Goal: Task Accomplishment & Management: Contribute content

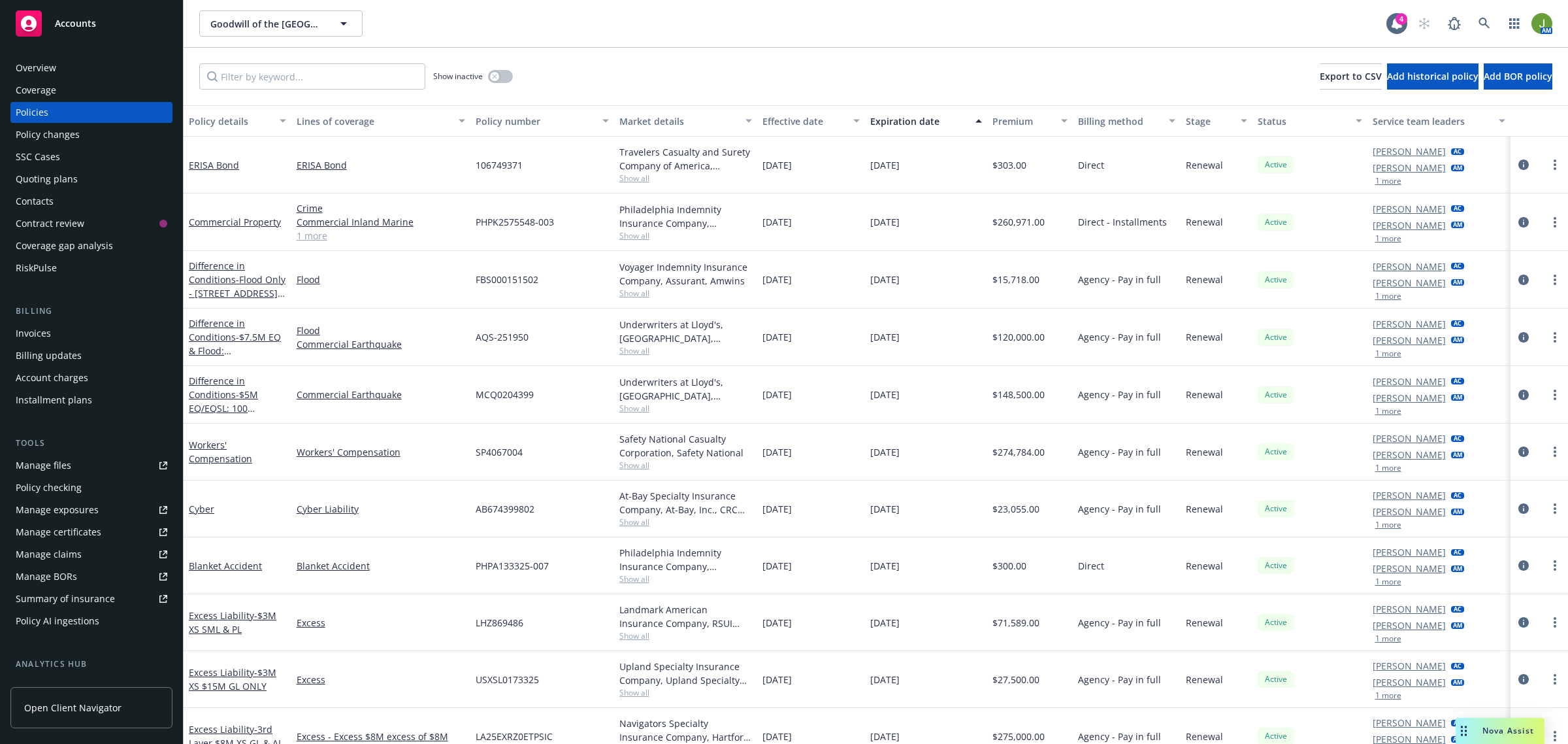
click at [88, 30] on div "Accounts" at bounding box center [91, 23] width 152 height 26
click at [67, 468] on div "Manage files" at bounding box center [43, 466] width 56 height 21
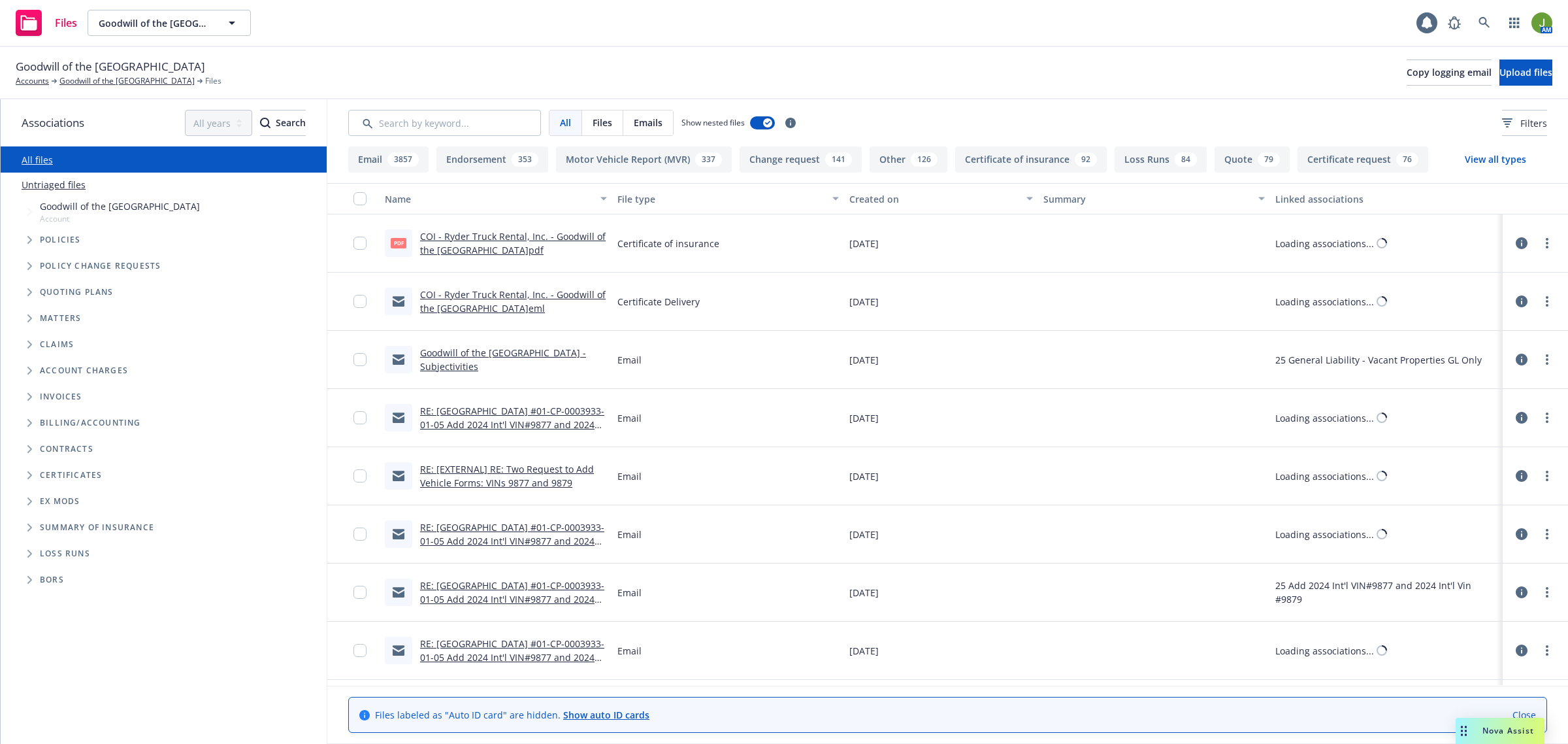
click at [451, 128] on input "Search by keyword..." at bounding box center [445, 122] width 193 height 26
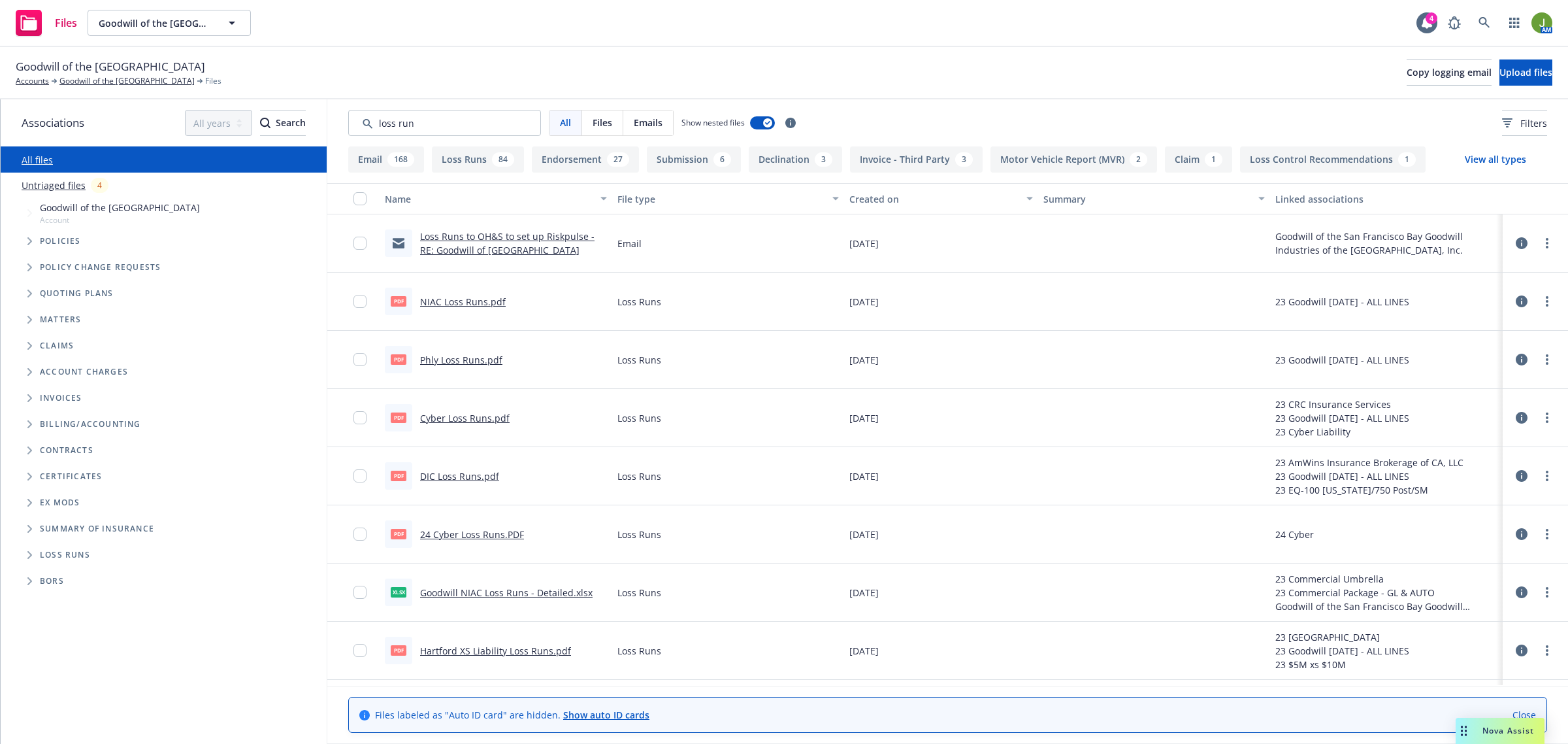
click at [856, 193] on div "Created on" at bounding box center [934, 199] width 169 height 13
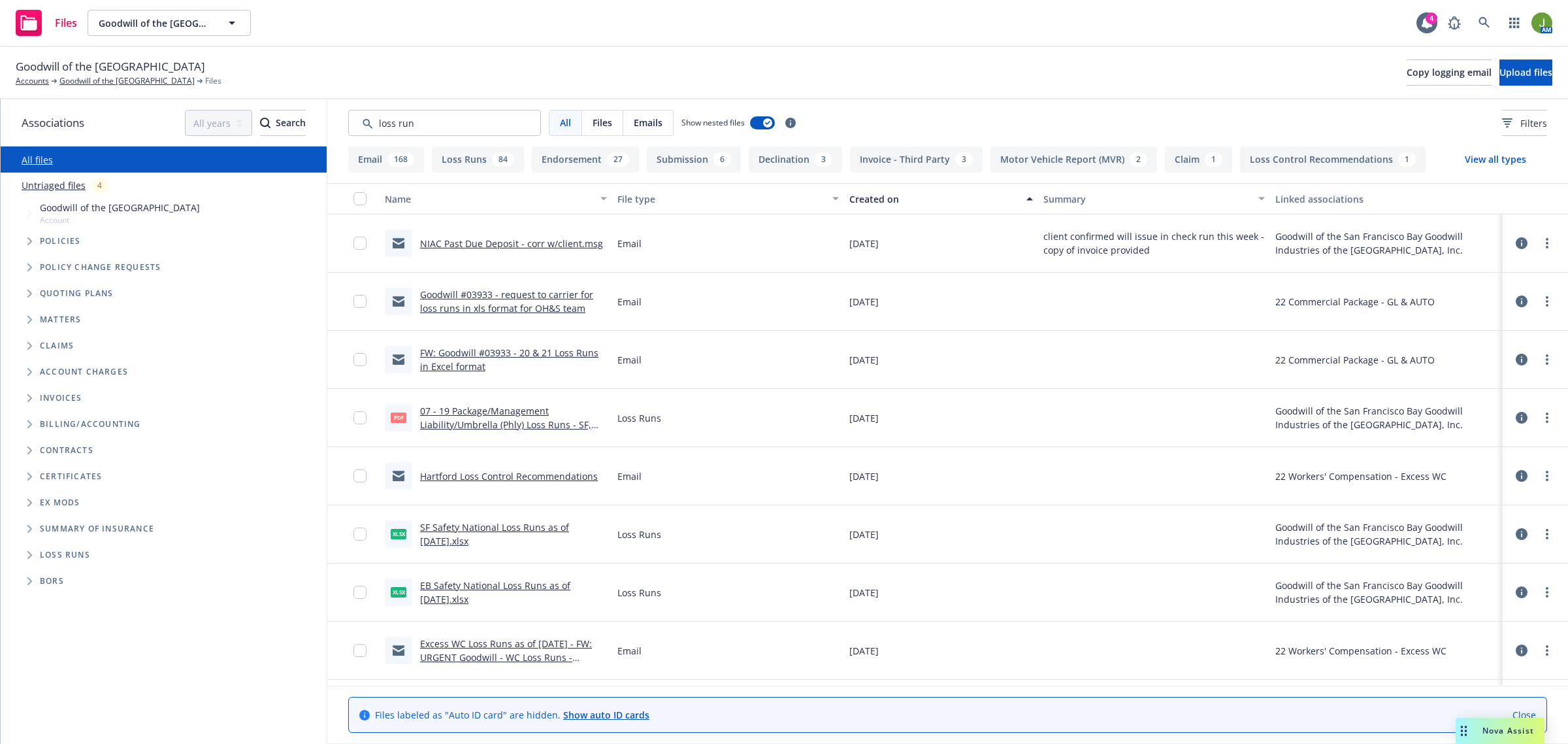
click at [856, 193] on div "Created on" at bounding box center [934, 199] width 169 height 13
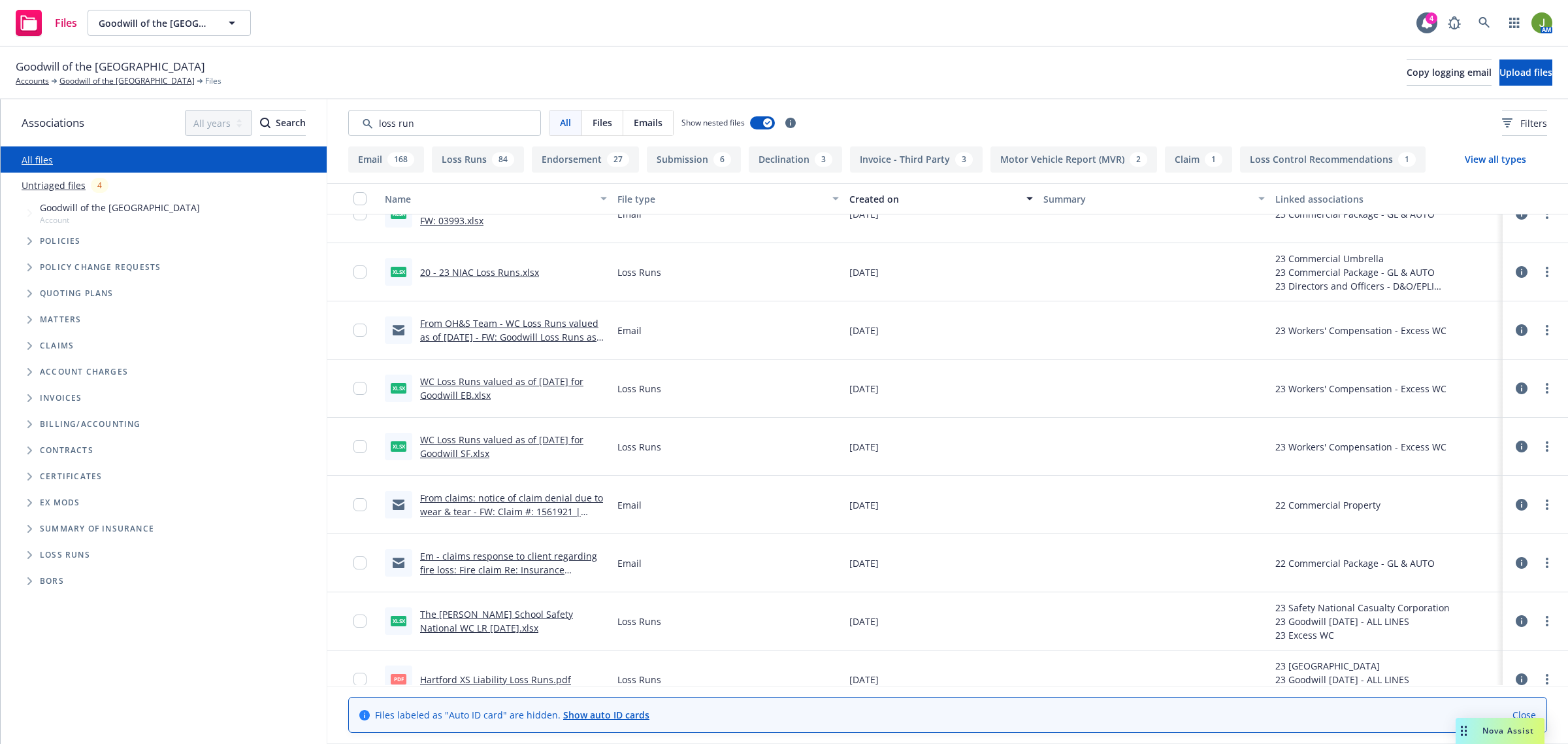
scroll to position [14946, 0]
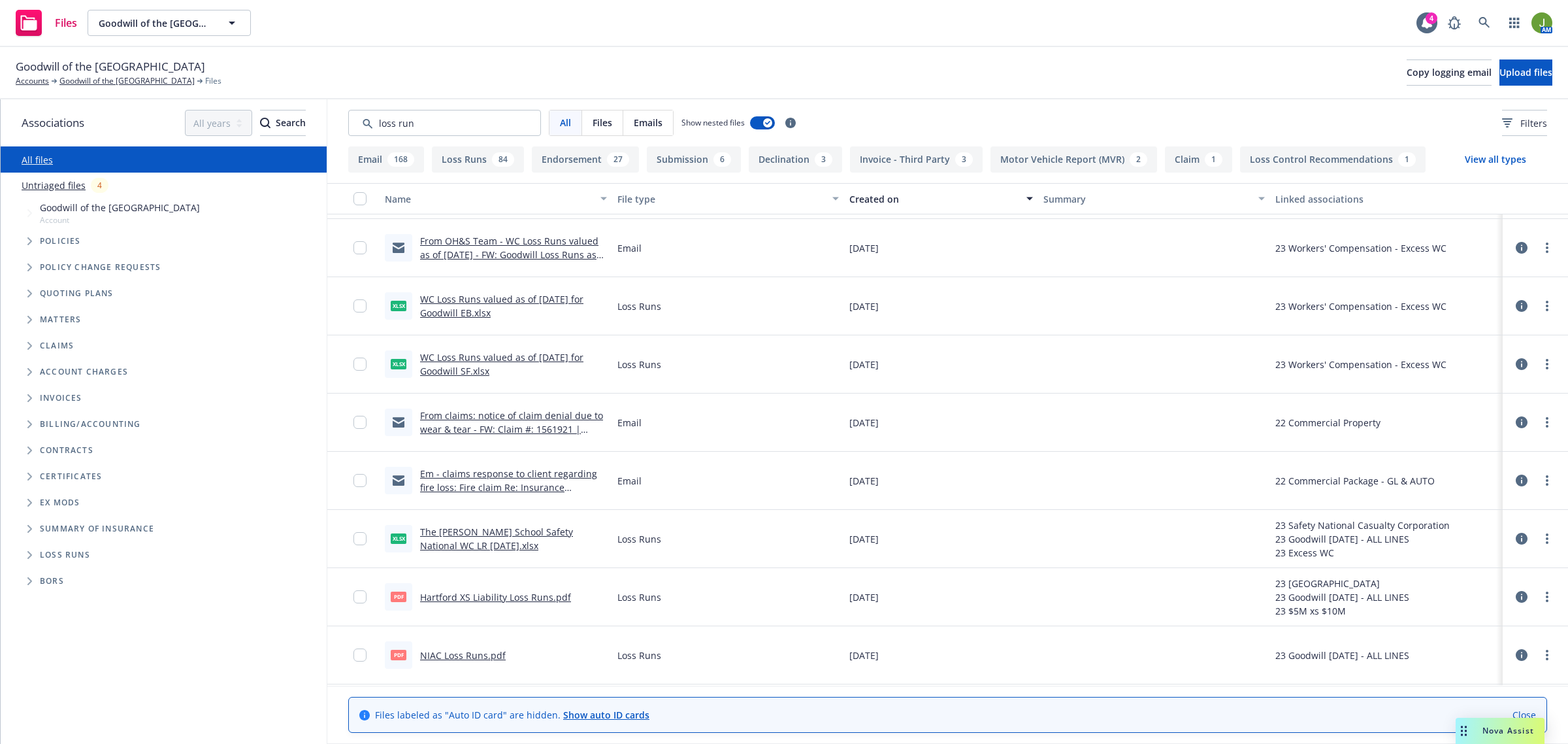
click at [636, 201] on div "File type" at bounding box center [721, 199] width 207 height 13
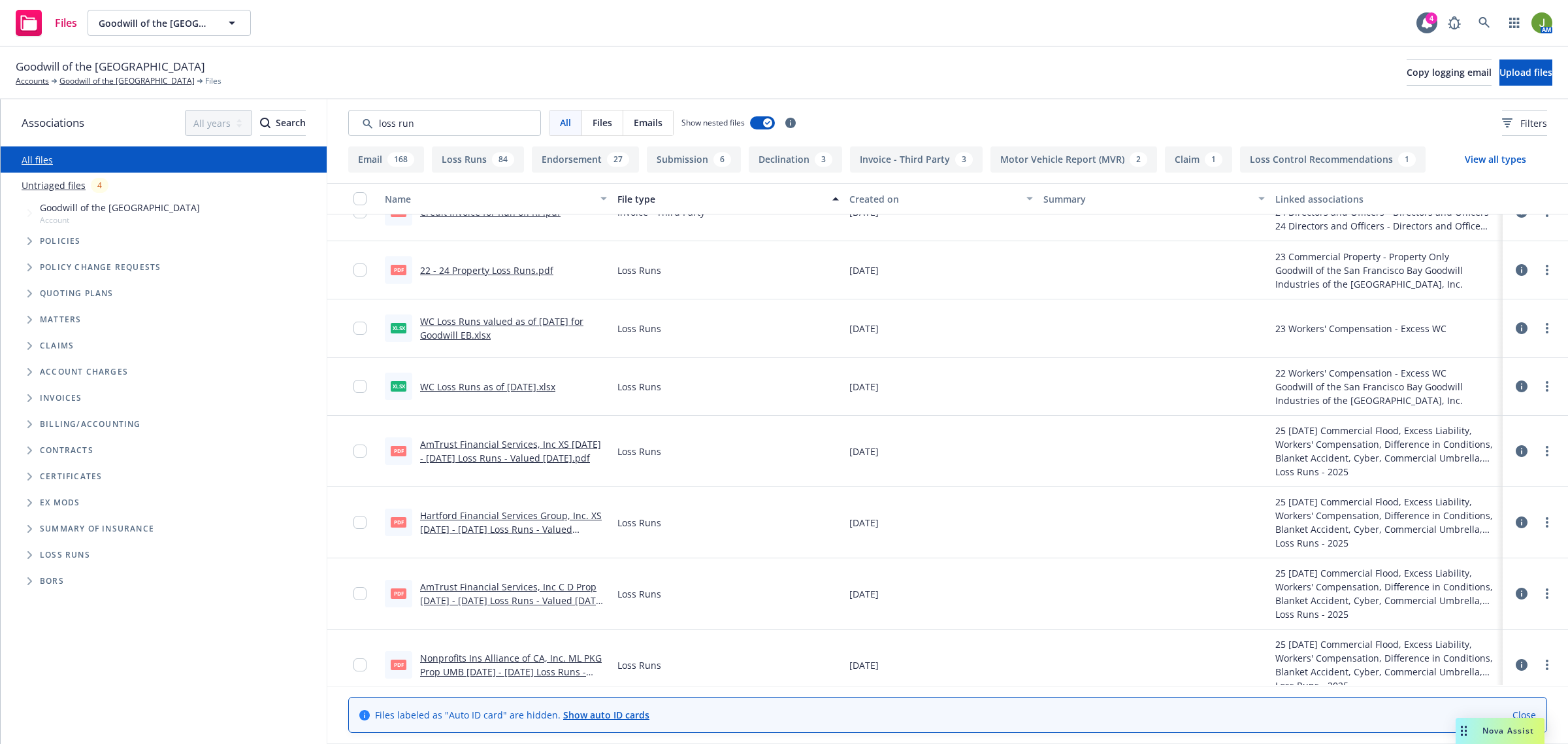
scroll to position [11648, 0]
click at [873, 193] on div "Created on" at bounding box center [934, 199] width 169 height 13
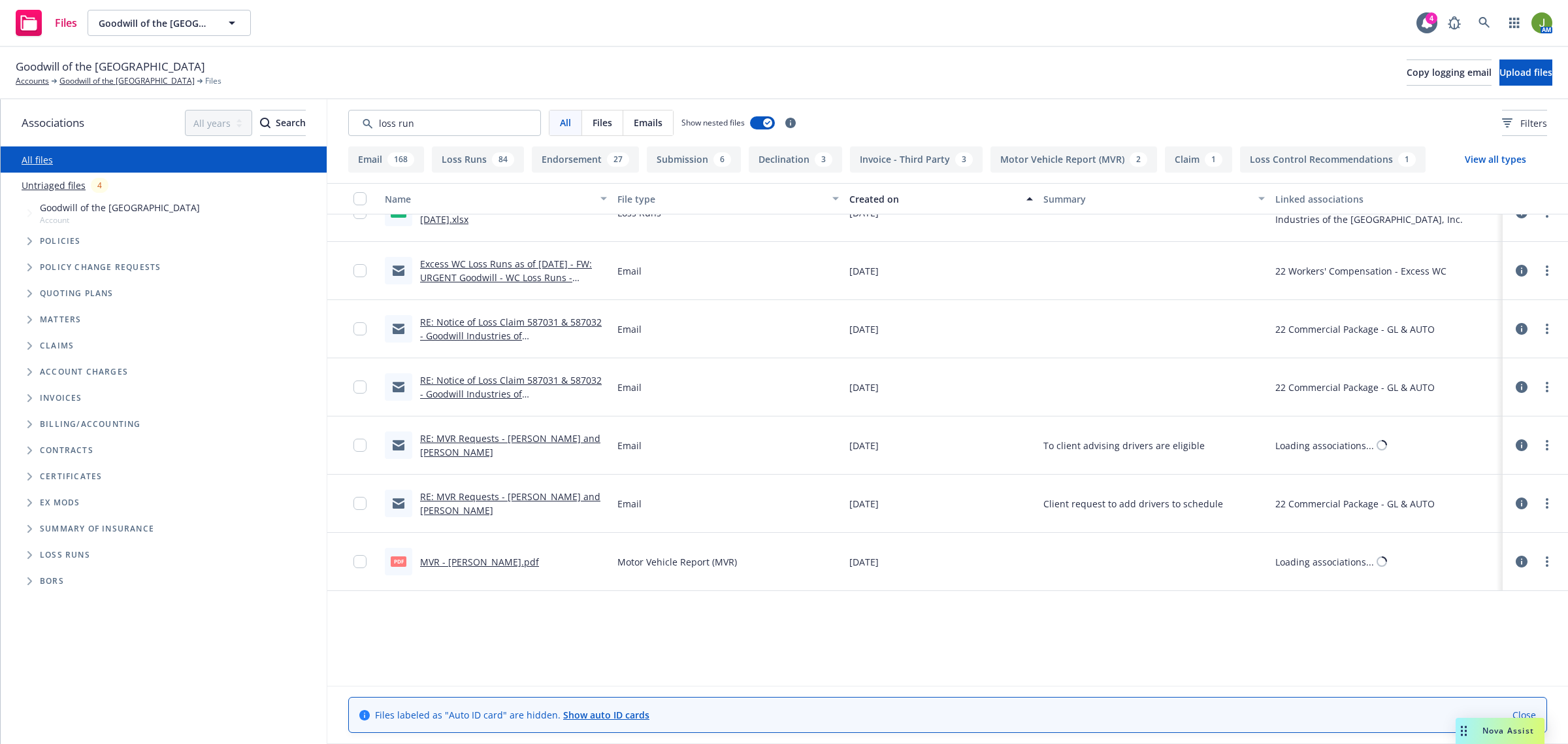
scroll to position [0, 0]
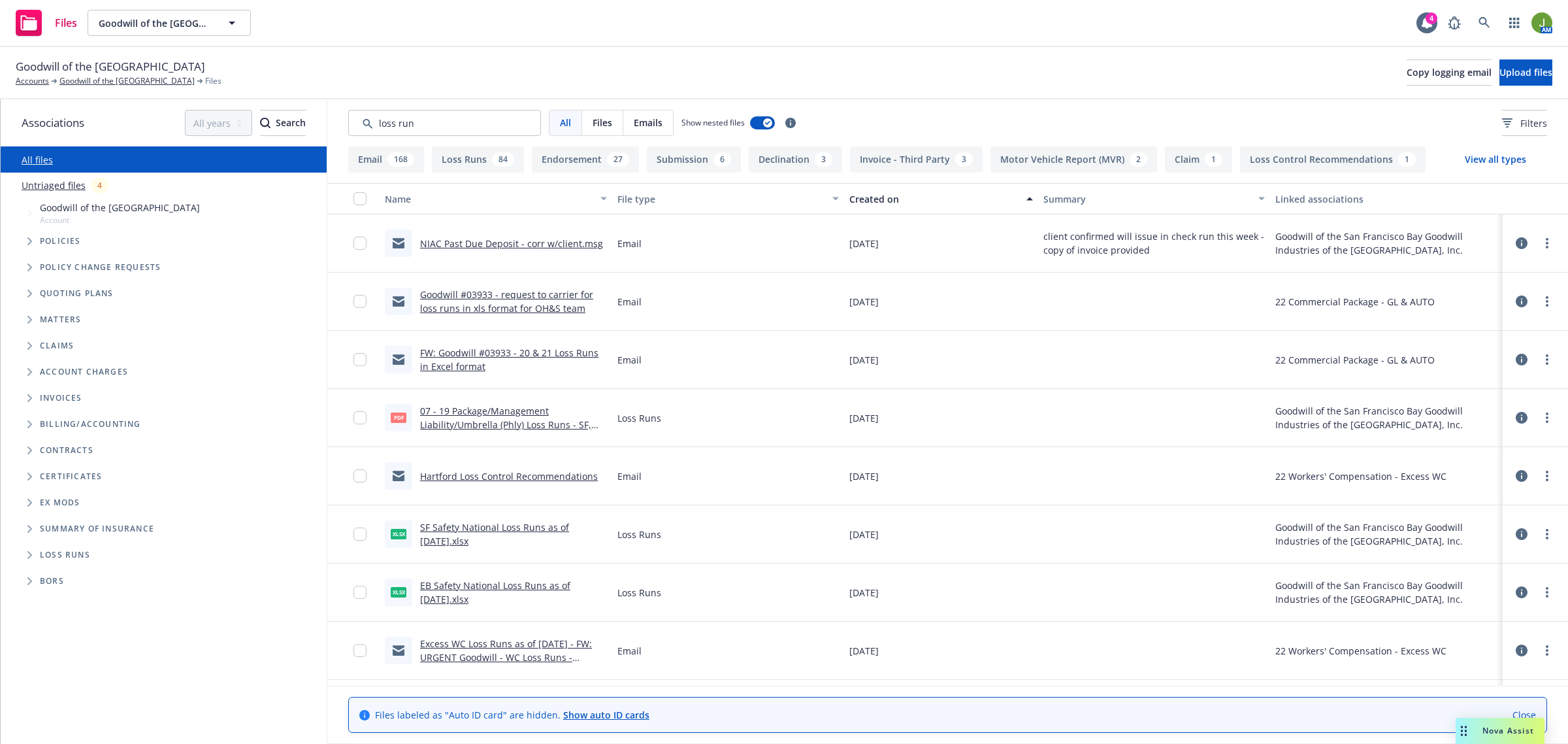
click at [871, 203] on div "Created on" at bounding box center [934, 199] width 169 height 13
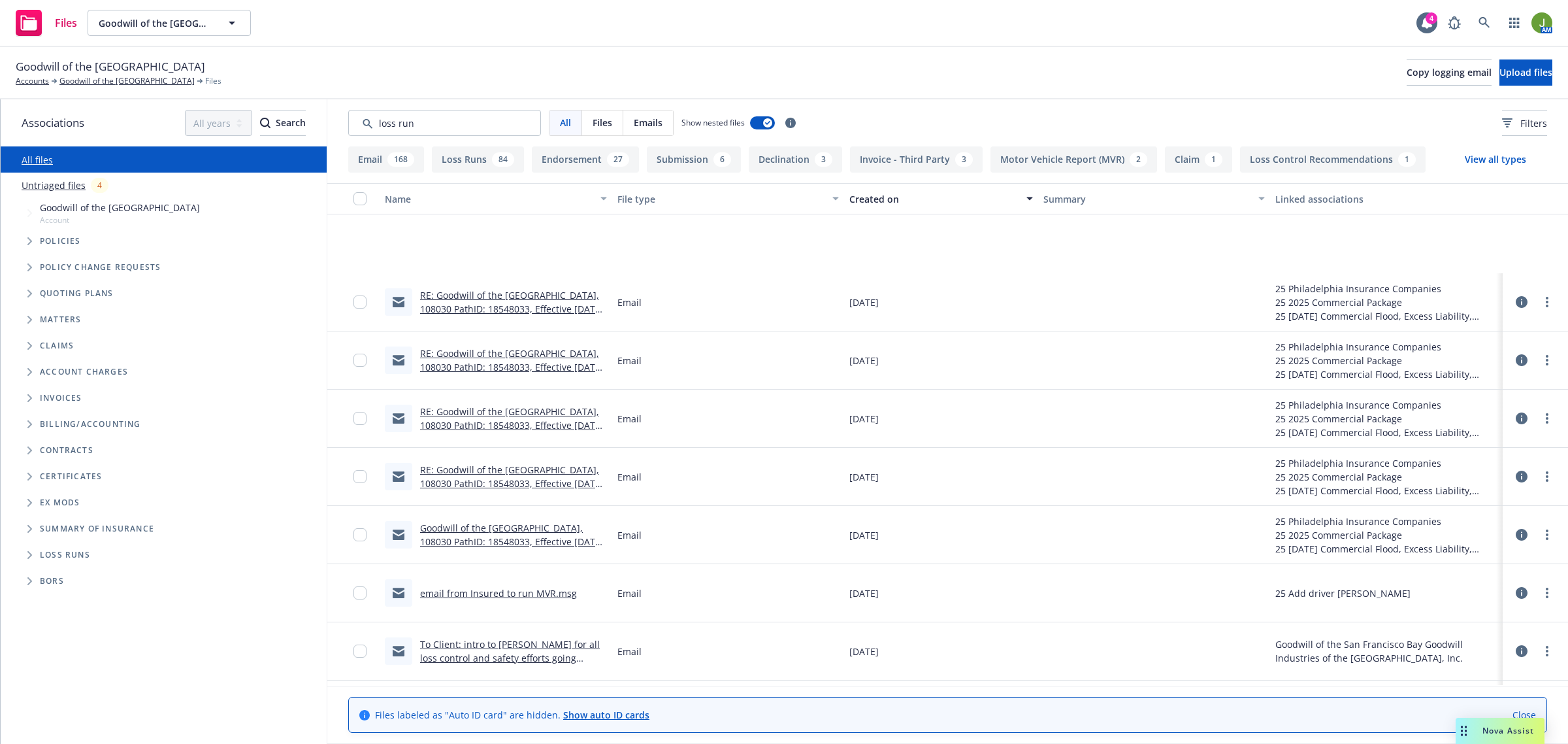
scroll to position [980, 0]
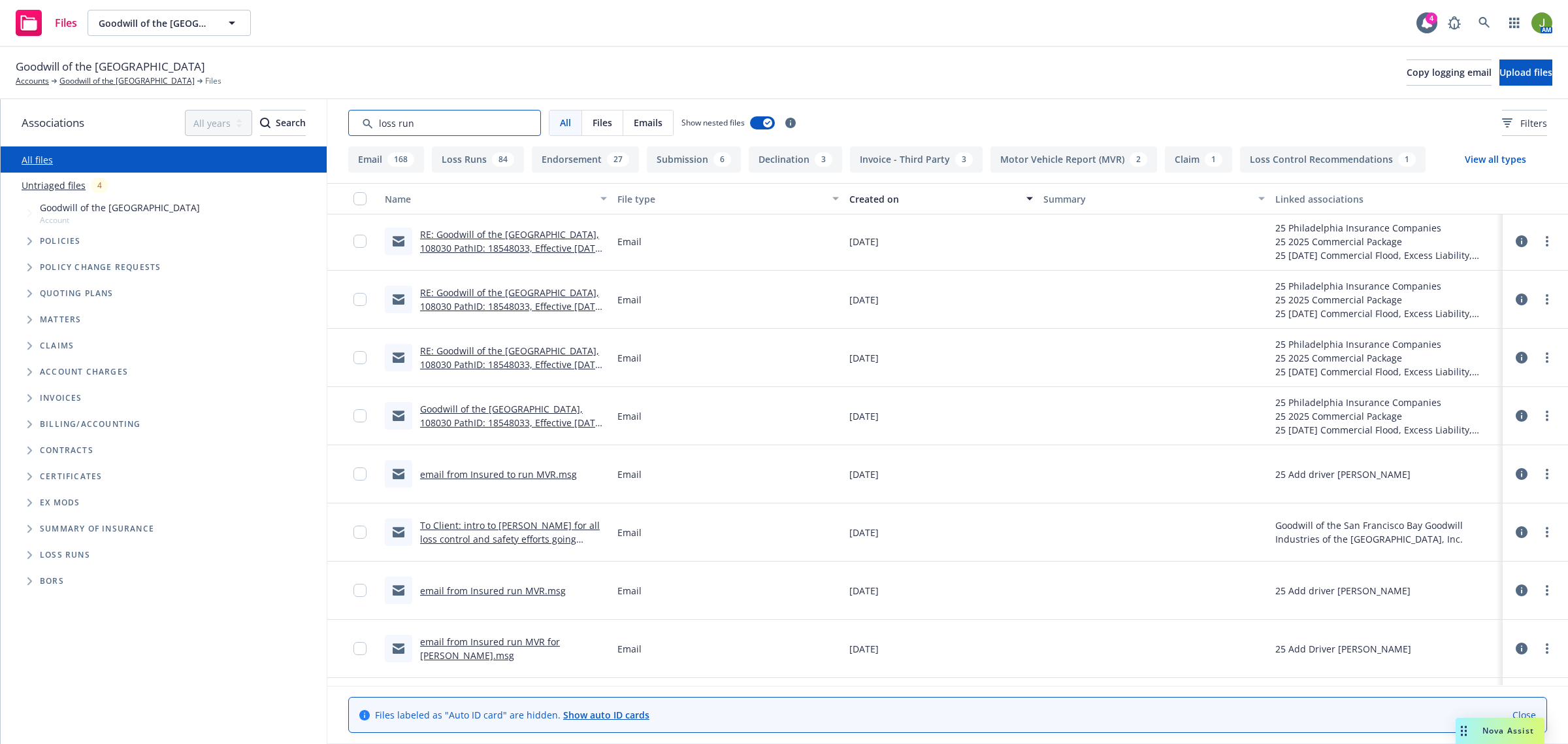
drag, startPoint x: 425, startPoint y: 126, endPoint x: 308, endPoint y: 106, distance: 118.7
click at [333, 111] on div "All Files Emails Show nested files Filters" at bounding box center [948, 122] width 1241 height 47
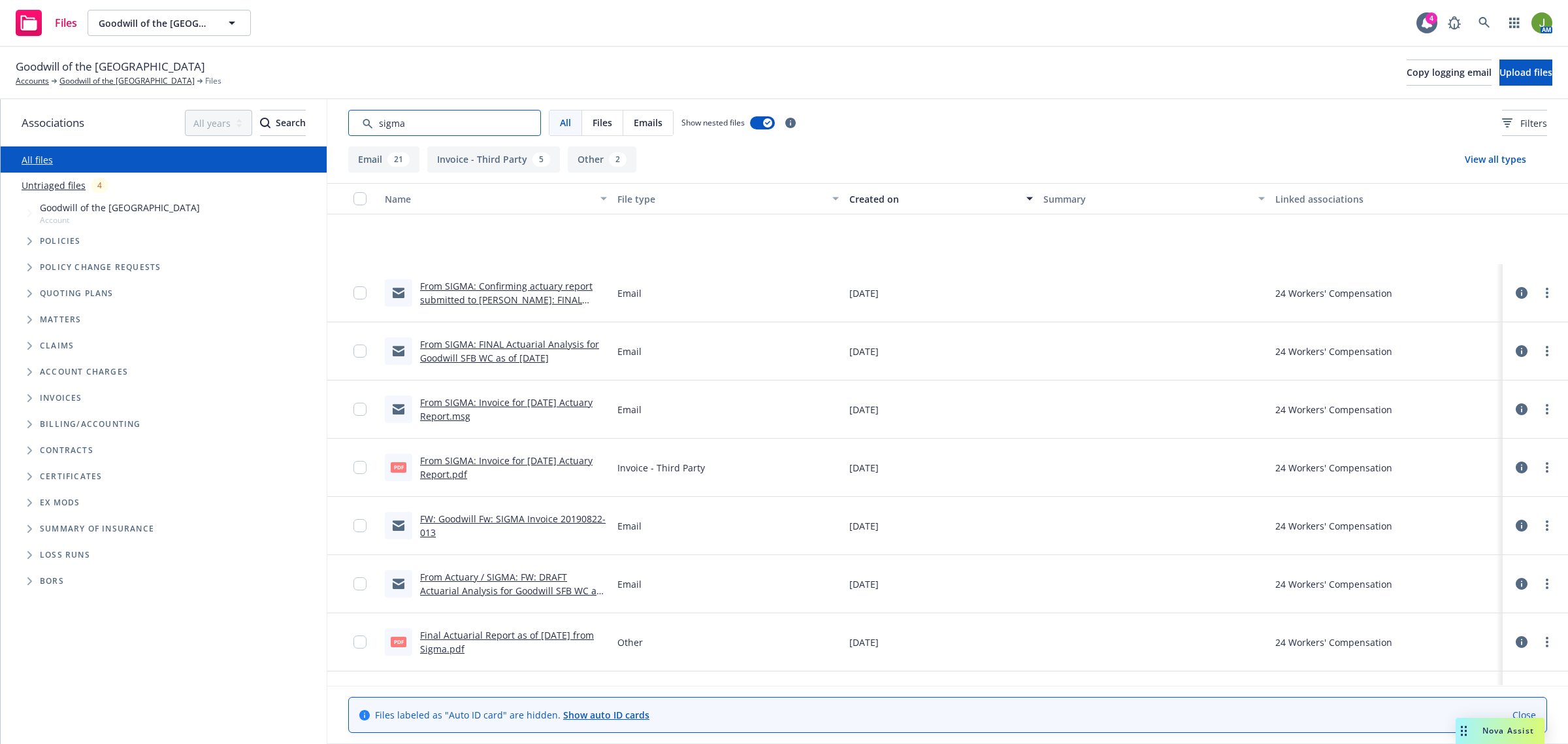
scroll to position [0, 0]
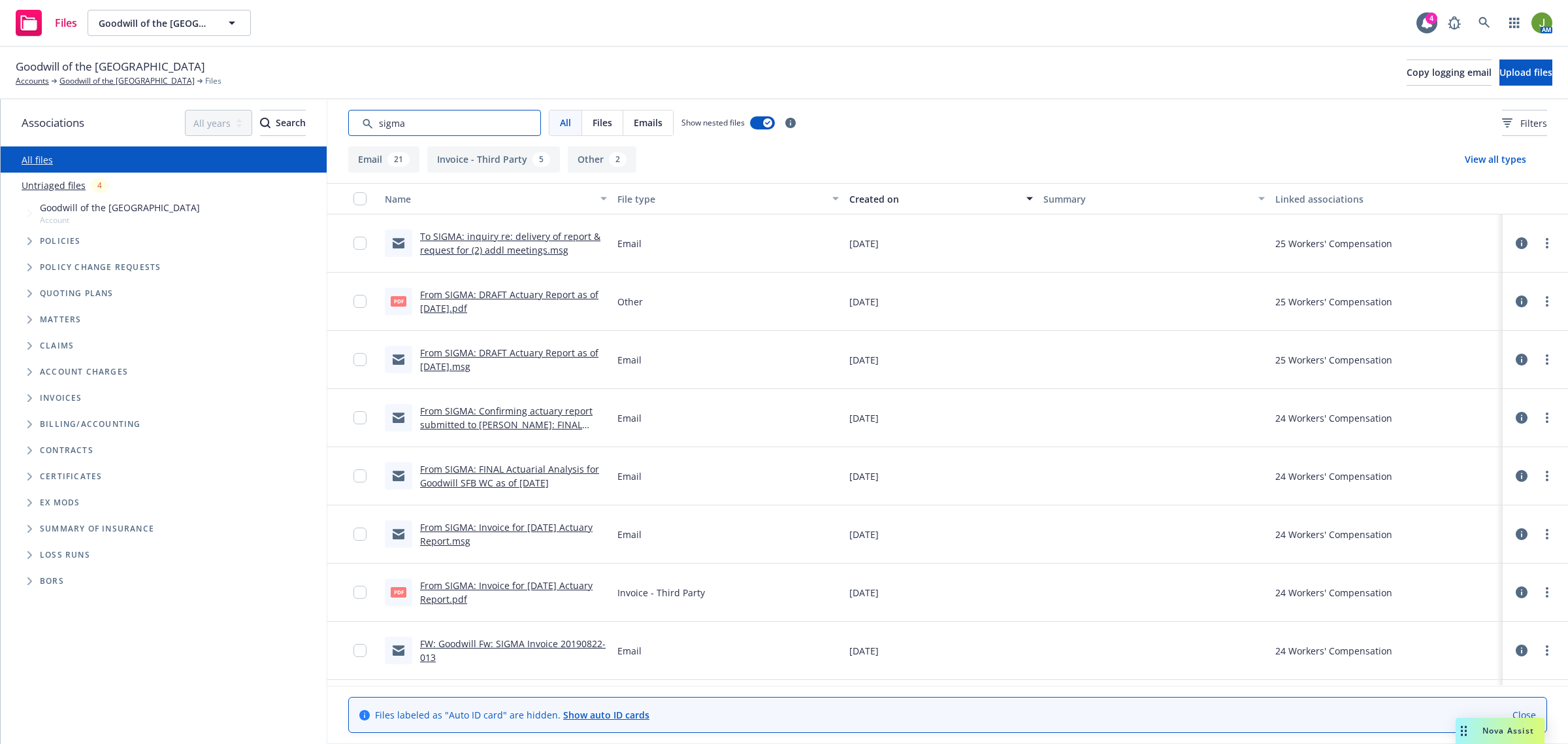
type input "sigma"
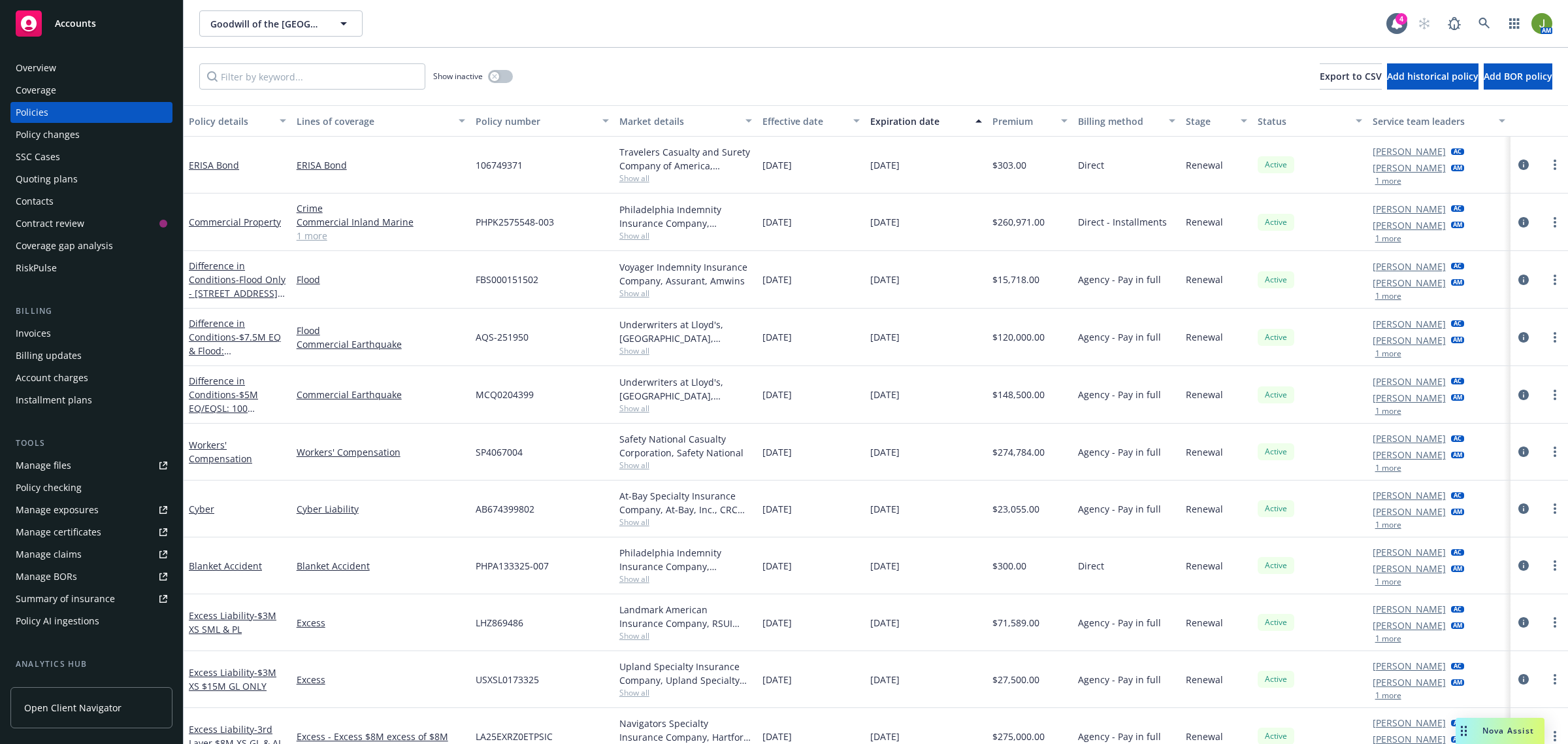
click at [47, 341] on div "Invoices" at bounding box center [33, 333] width 36 height 21
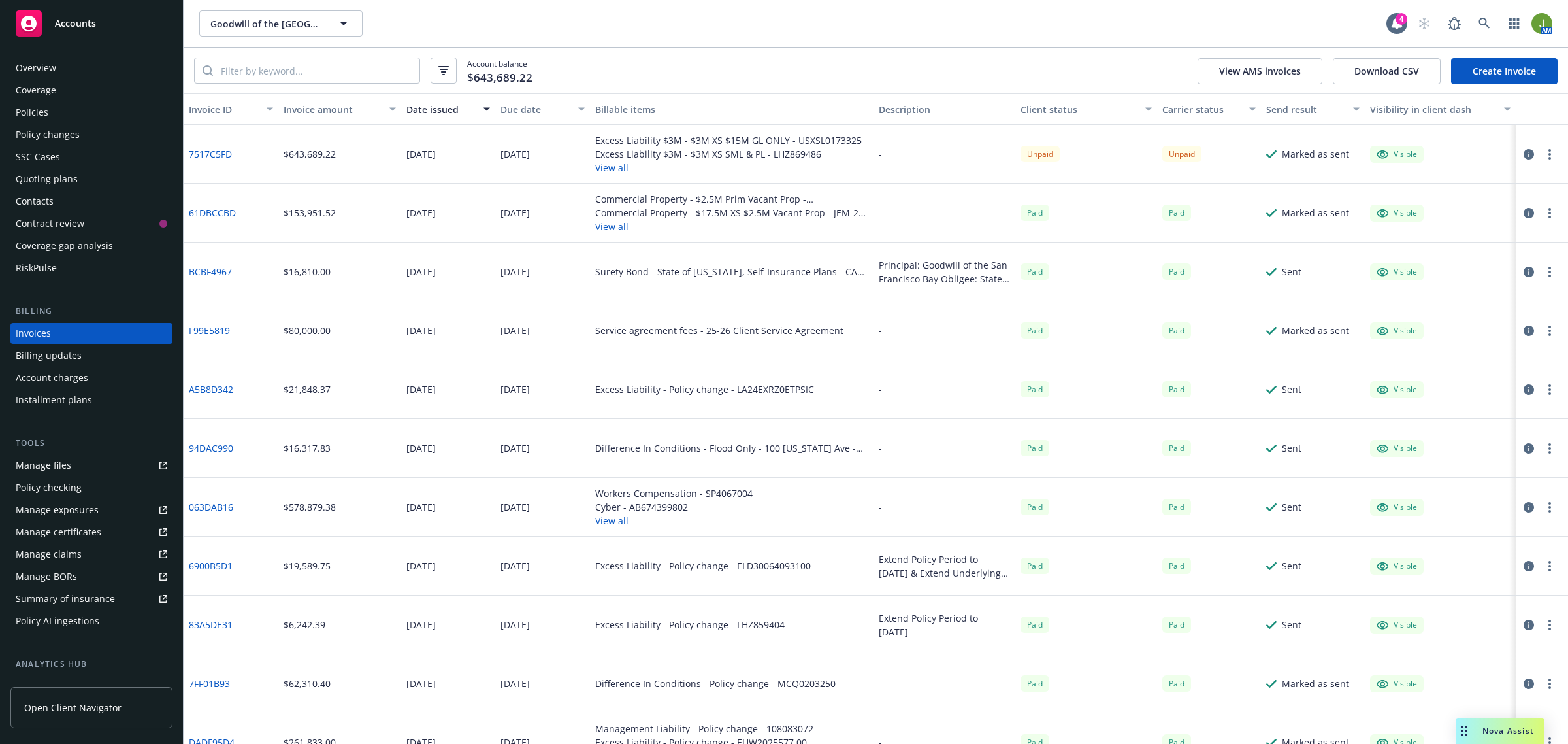
click at [1524, 157] on icon "button" at bounding box center [1529, 154] width 11 height 11
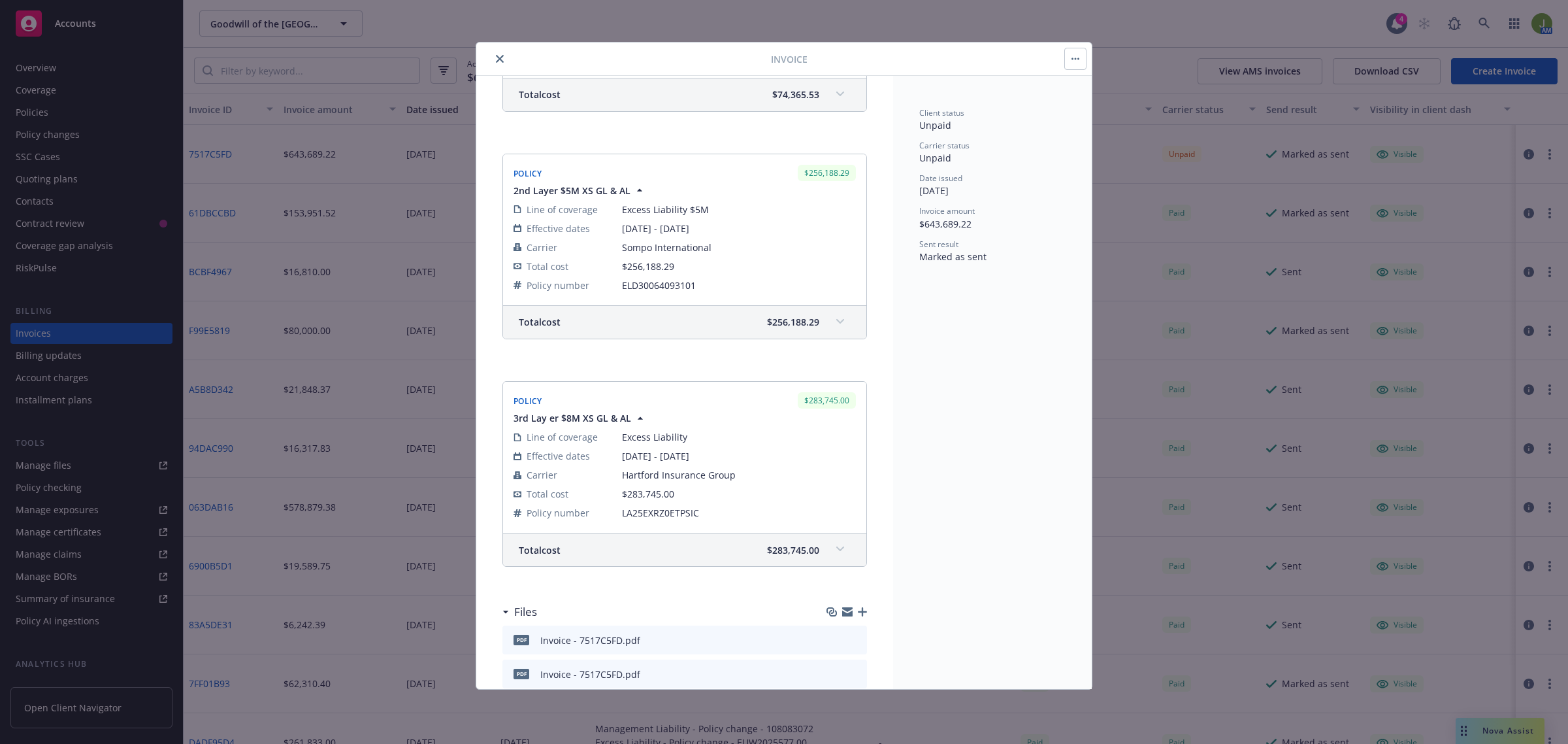
scroll to position [632, 0]
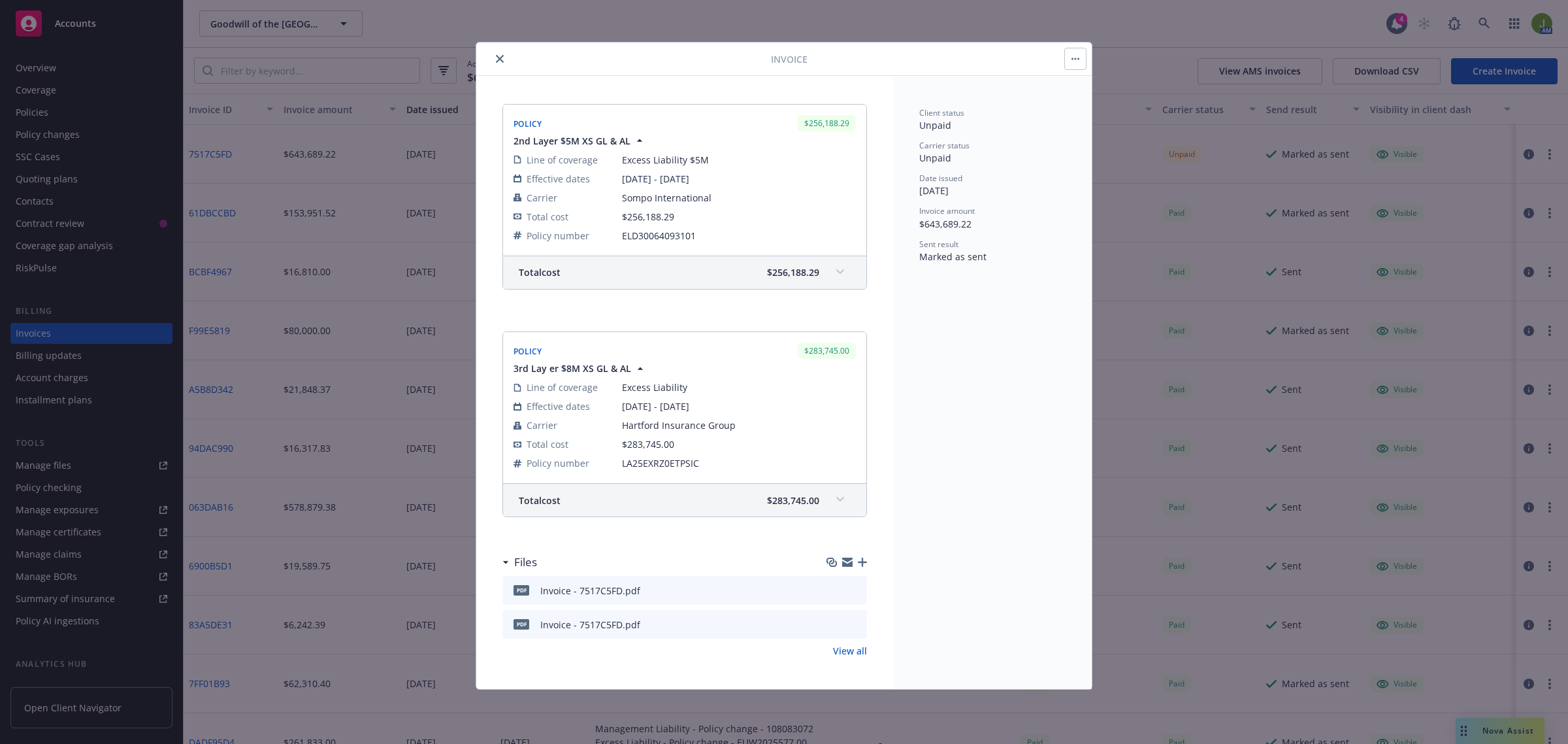
click at [506, 63] on button "close" at bounding box center [500, 59] width 15 height 15
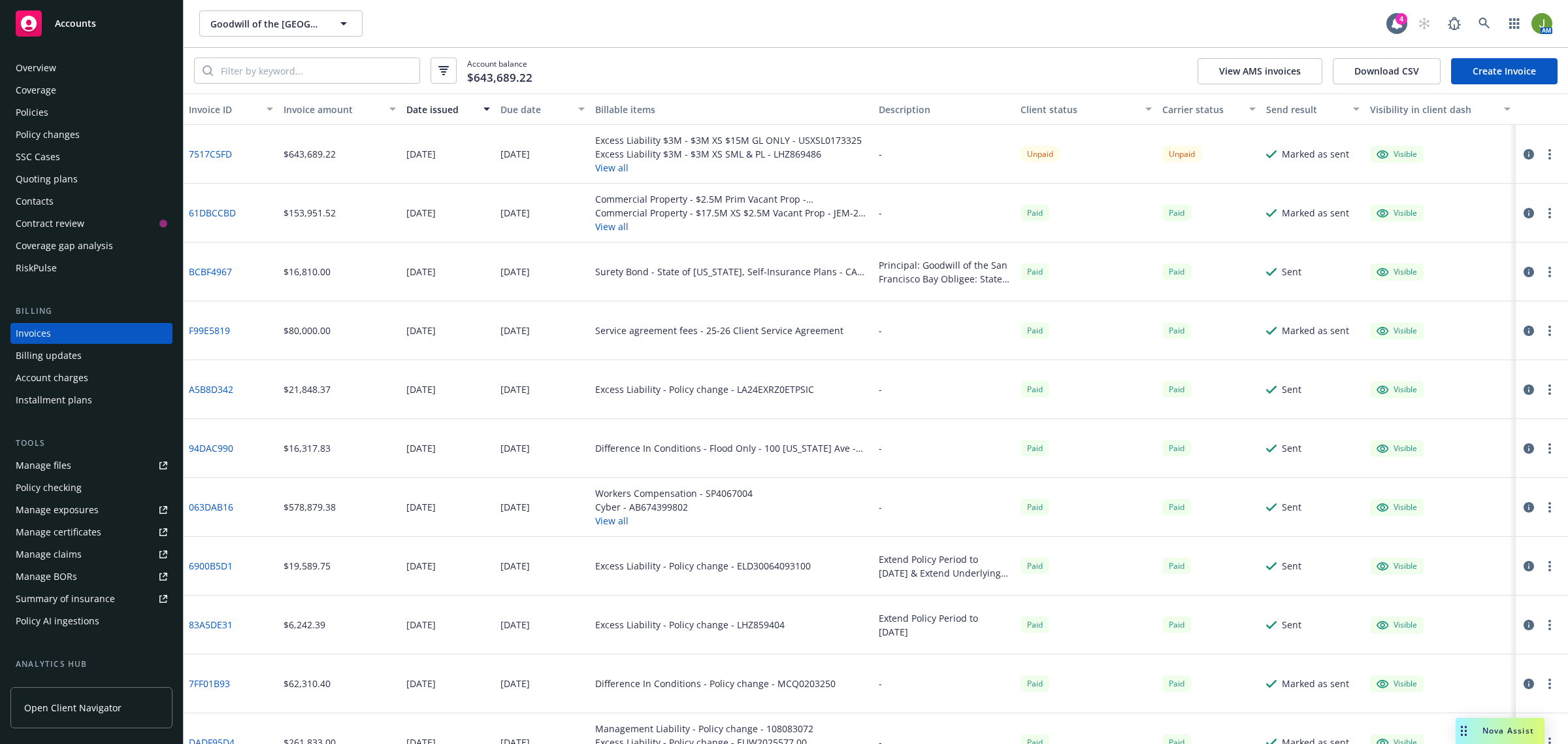
click at [1524, 207] on icon "button" at bounding box center [1529, 212] width 11 height 11
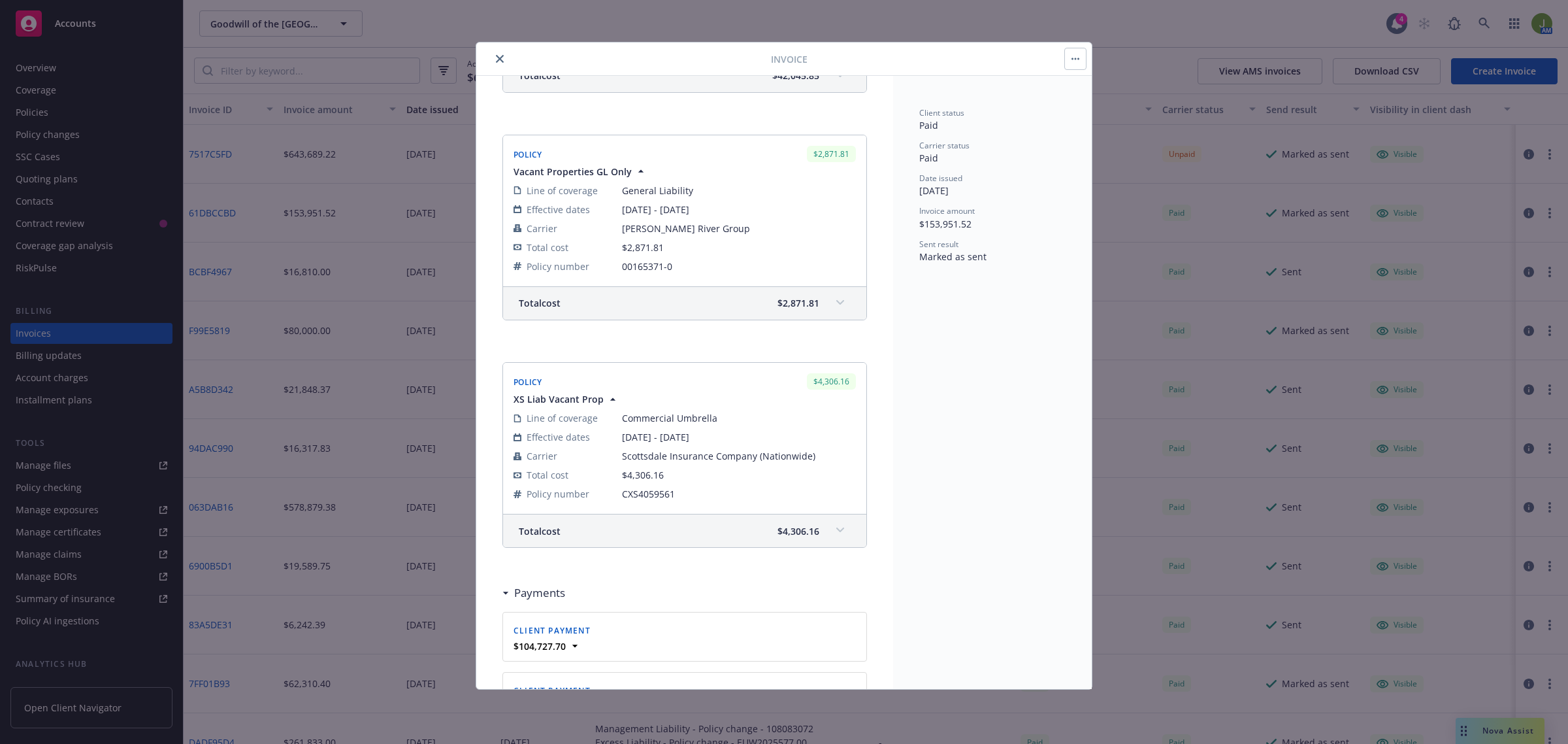
scroll to position [572, 0]
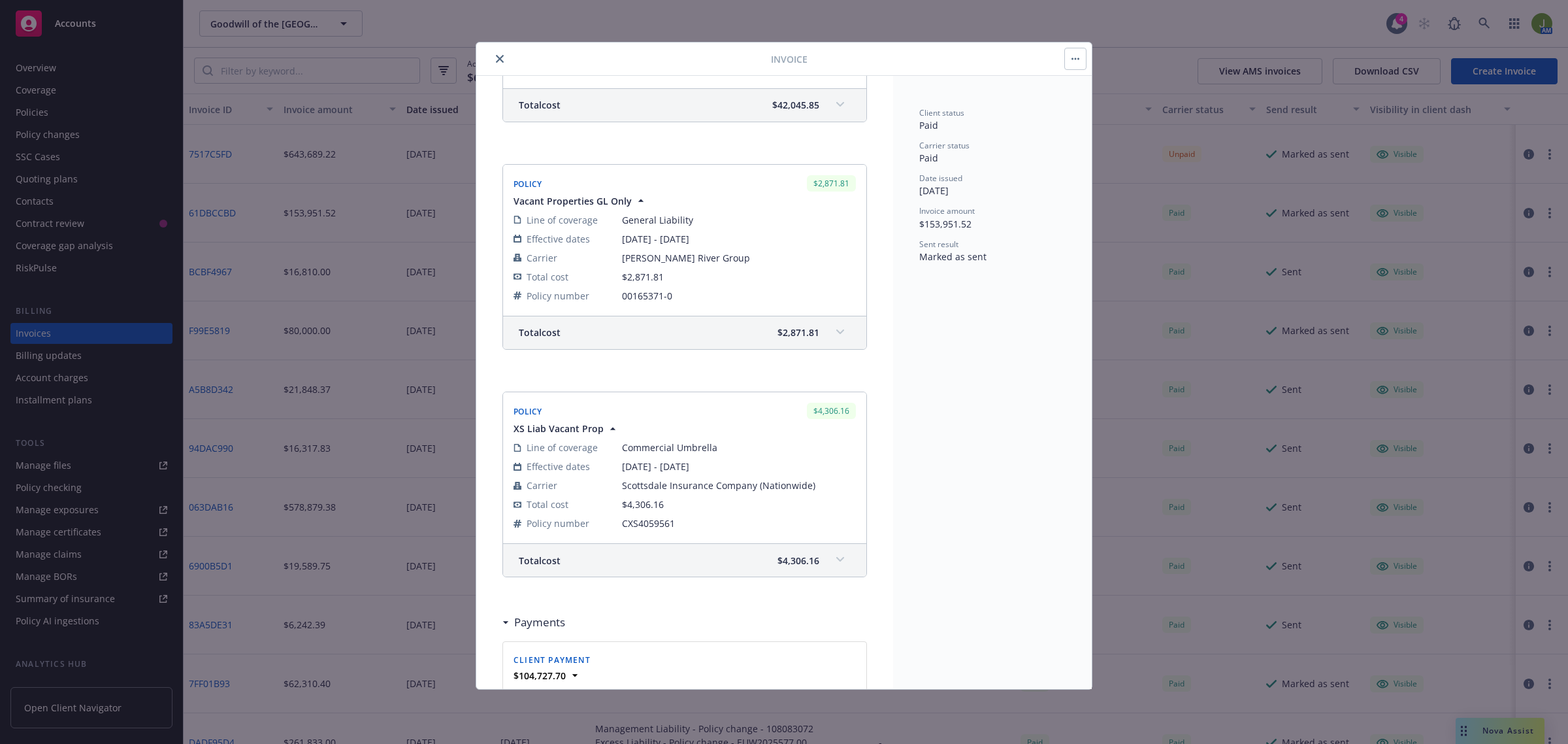
click at [500, 62] on icon "close" at bounding box center [500, 59] width 8 height 8
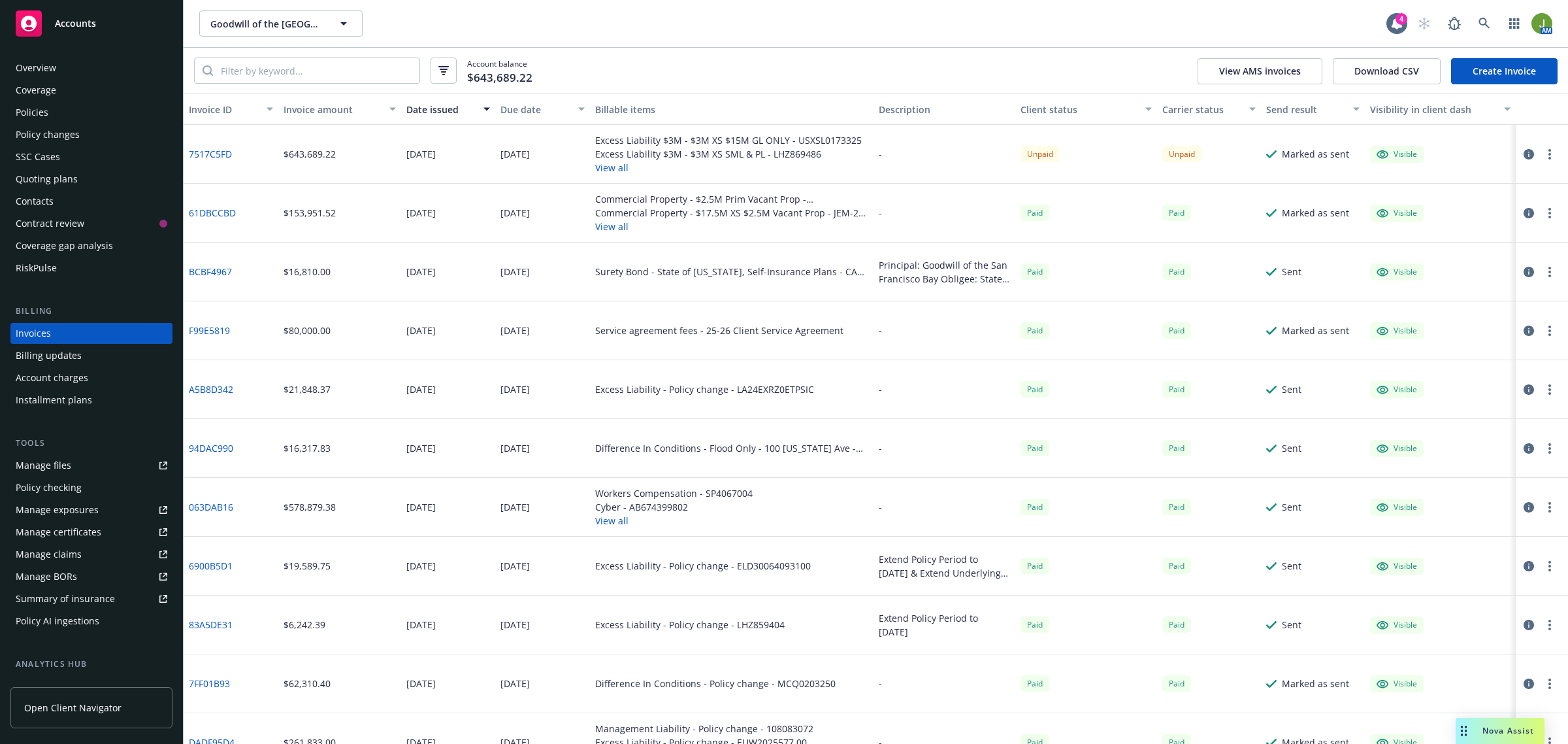
click at [79, 106] on div "Policies" at bounding box center [91, 112] width 152 height 21
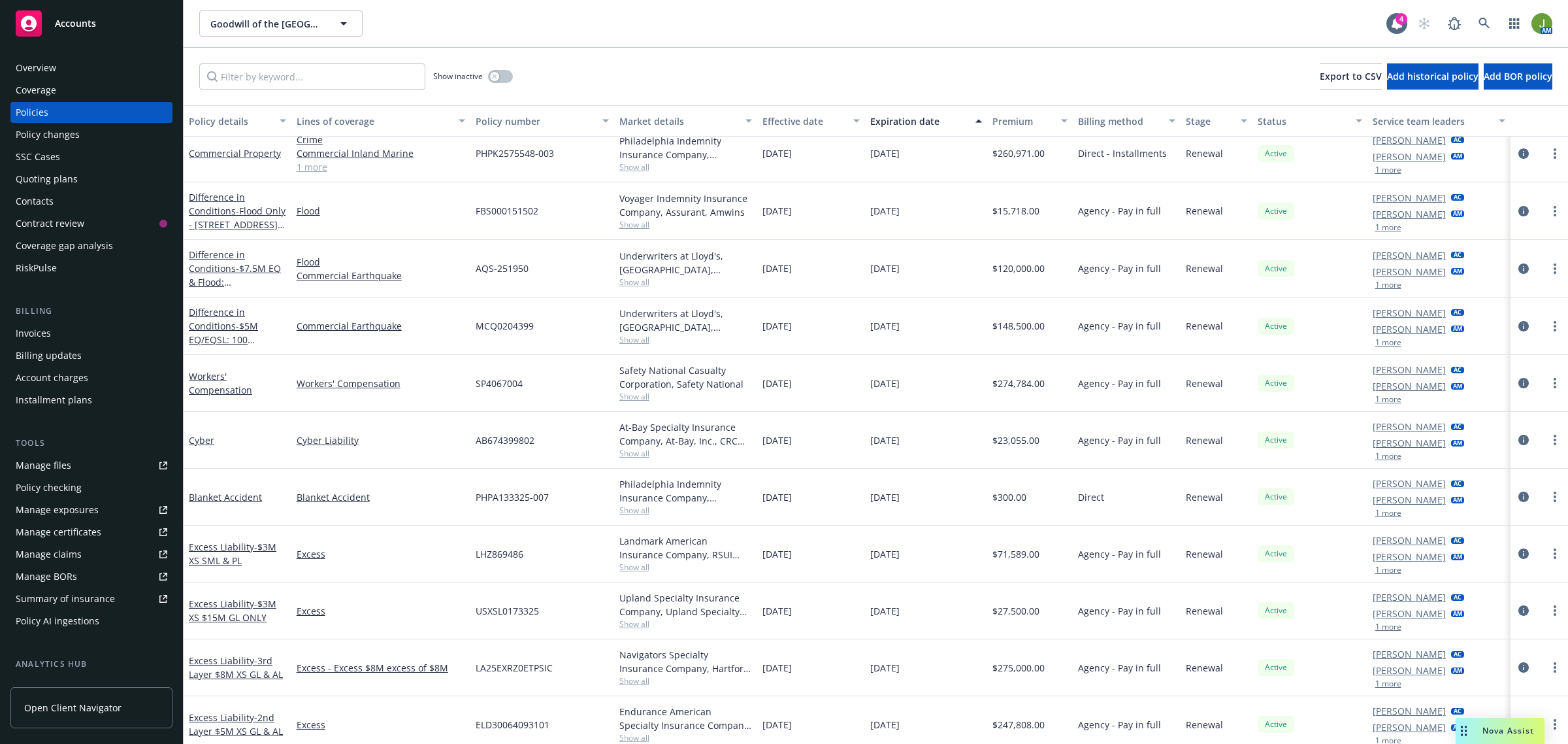
scroll to position [245, 0]
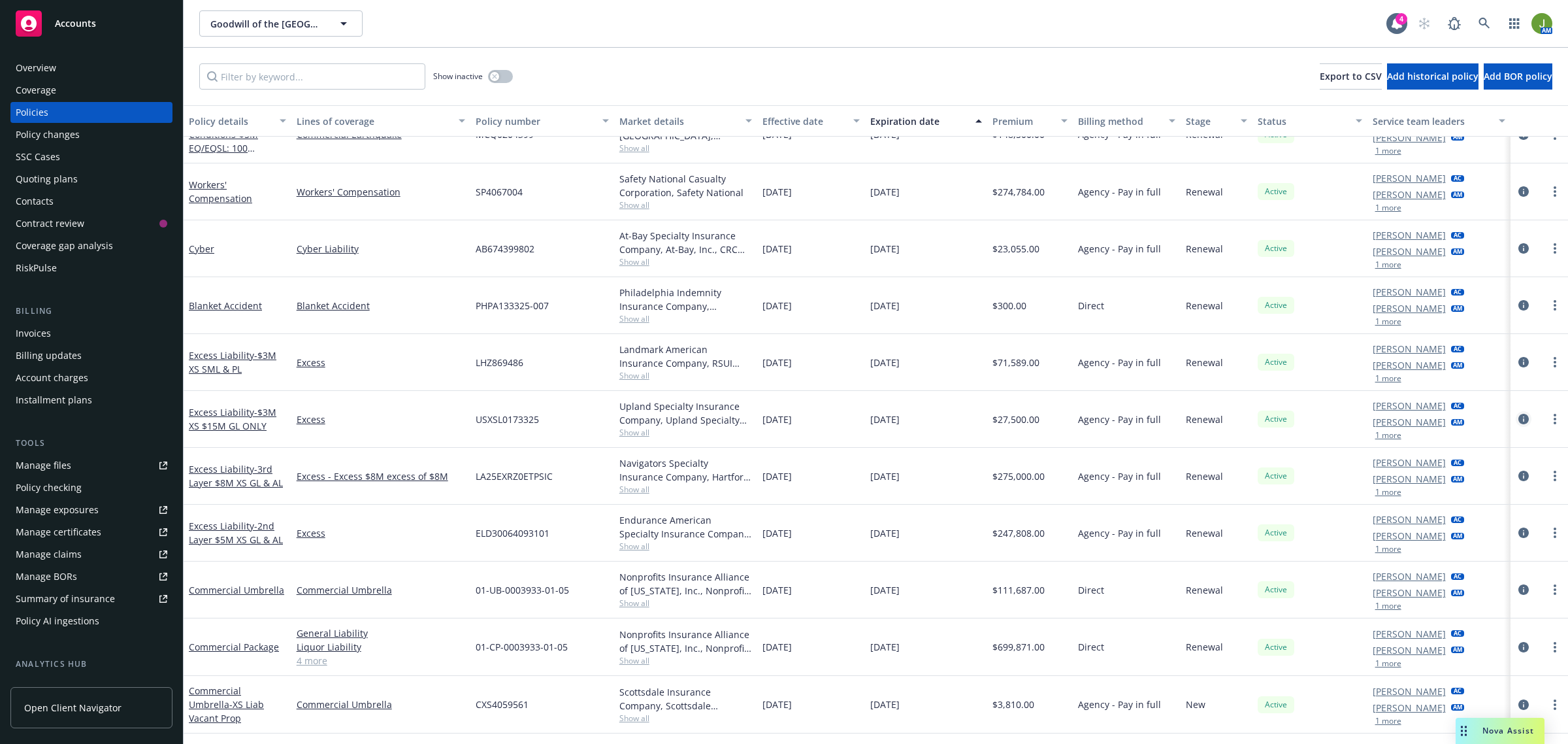
click at [1519, 419] on icon "circleInformation" at bounding box center [1524, 419] width 11 height 11
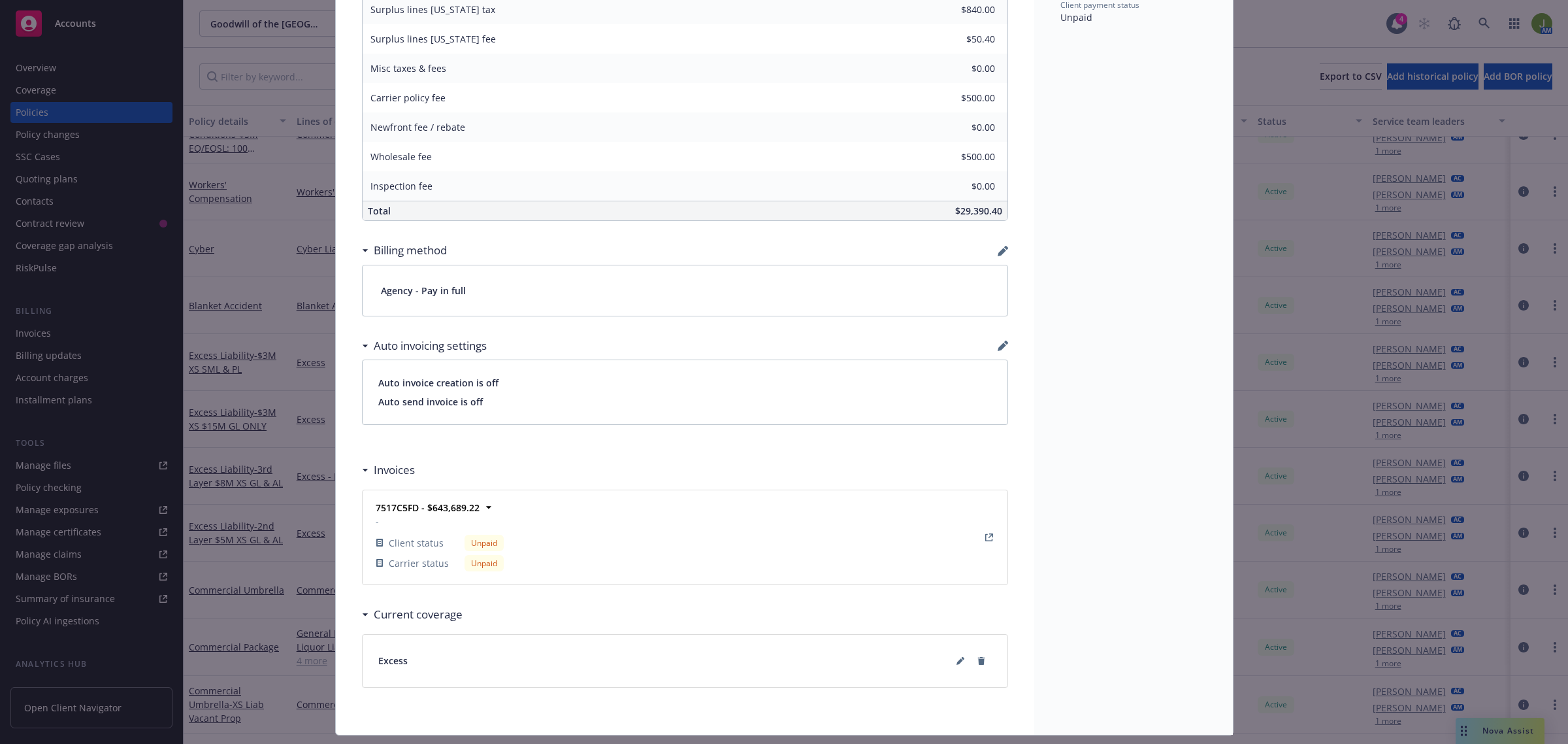
scroll to position [735, 0]
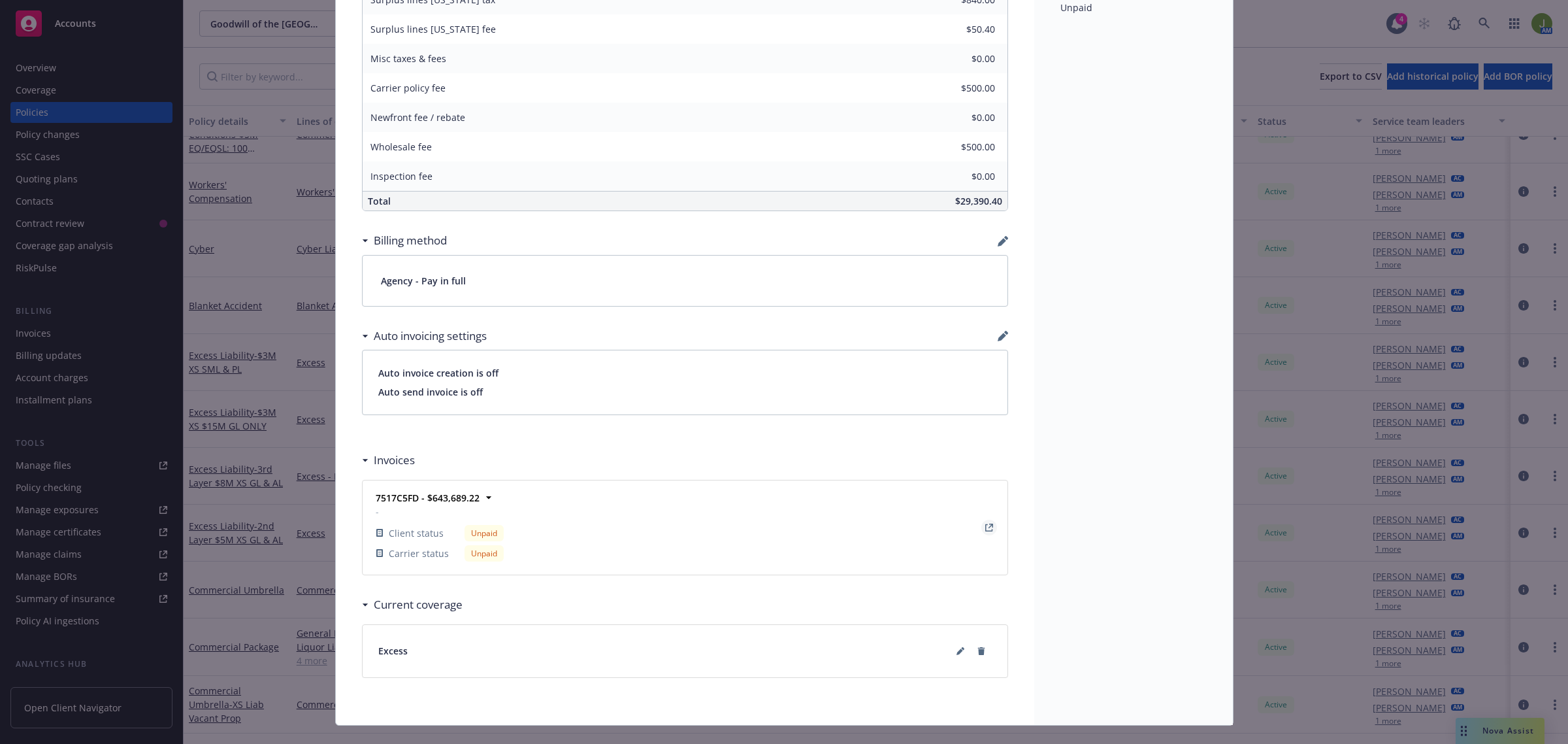
click at [985, 531] on icon "View Invoice" at bounding box center [989, 527] width 8 height 8
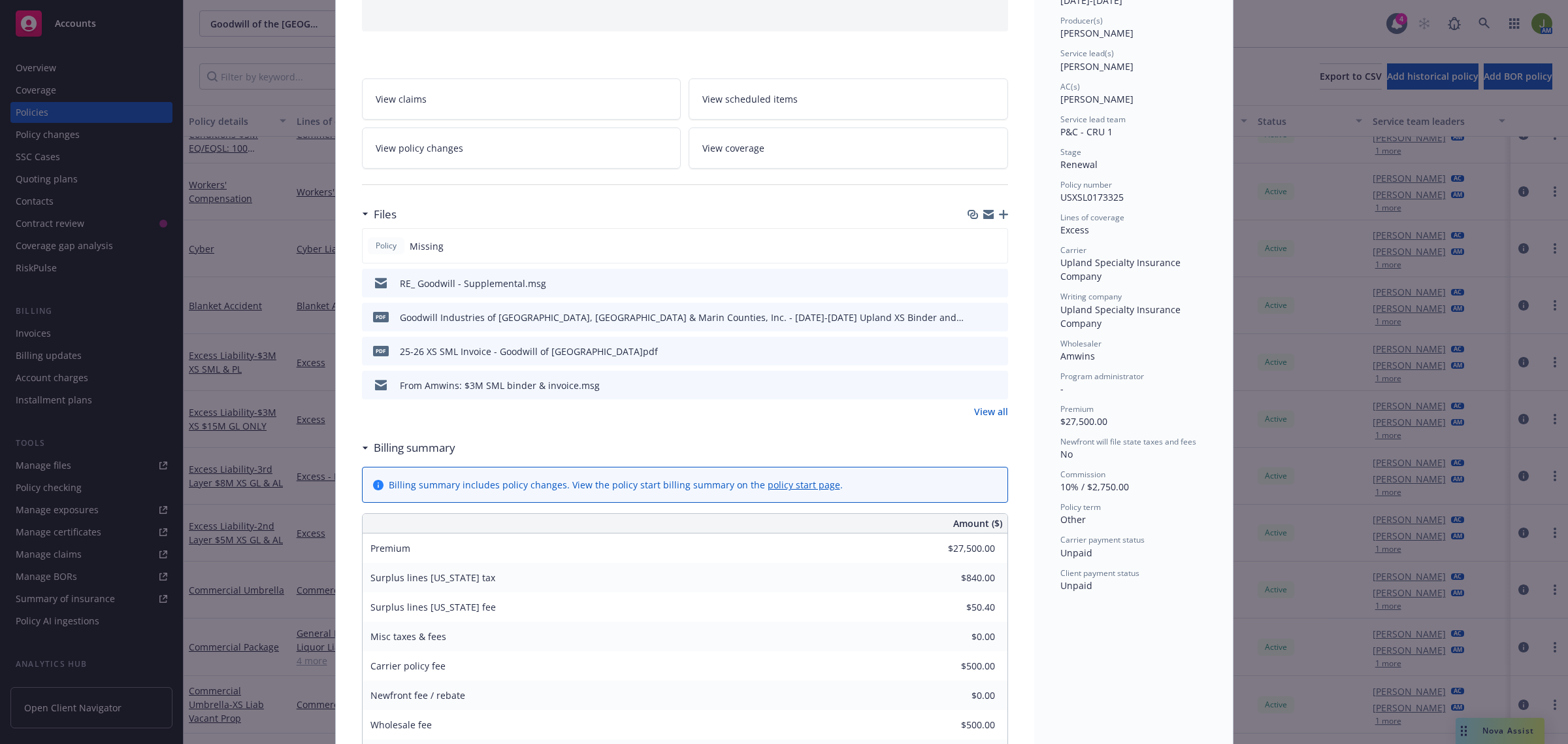
scroll to position [0, 0]
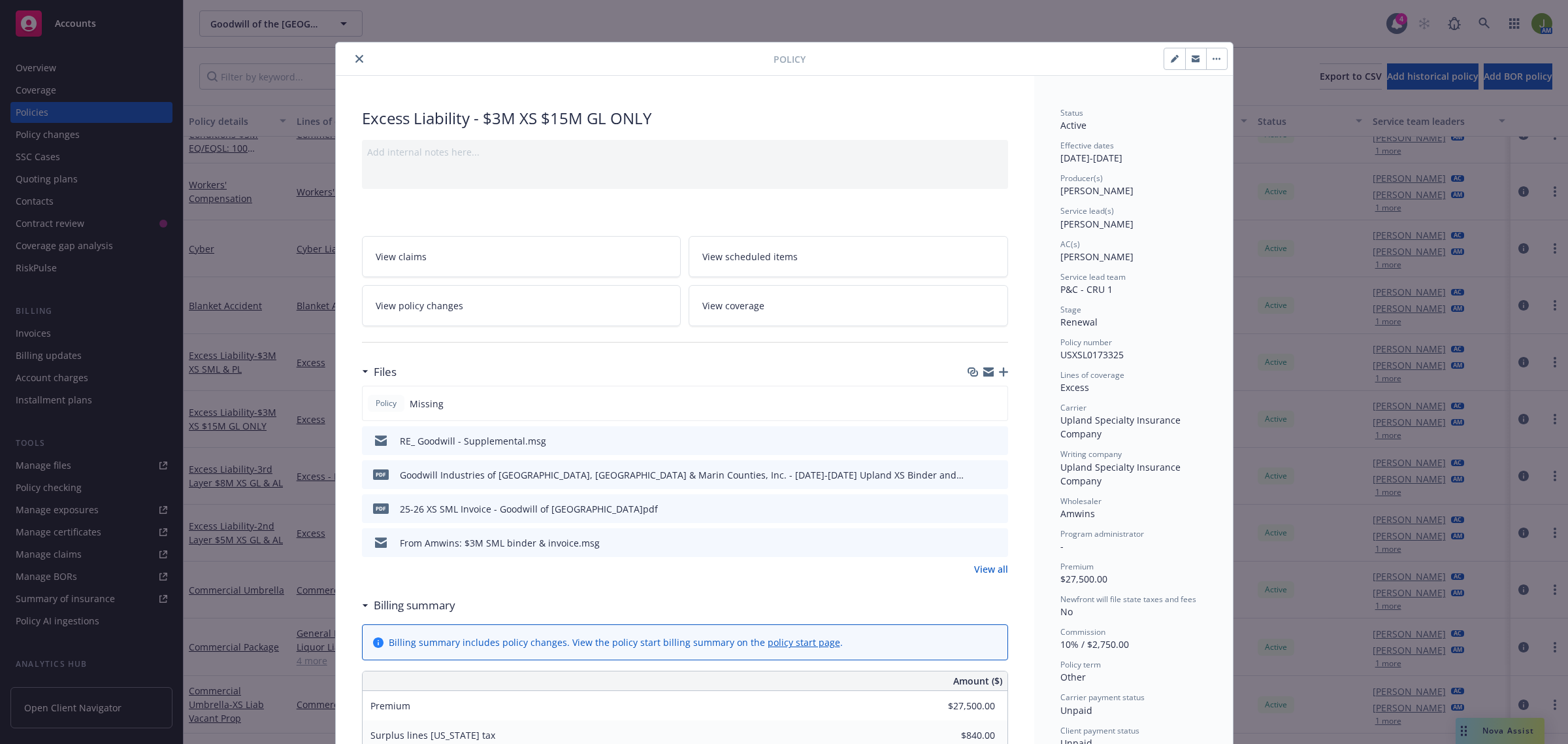
click at [357, 63] on button "close" at bounding box center [359, 59] width 15 height 15
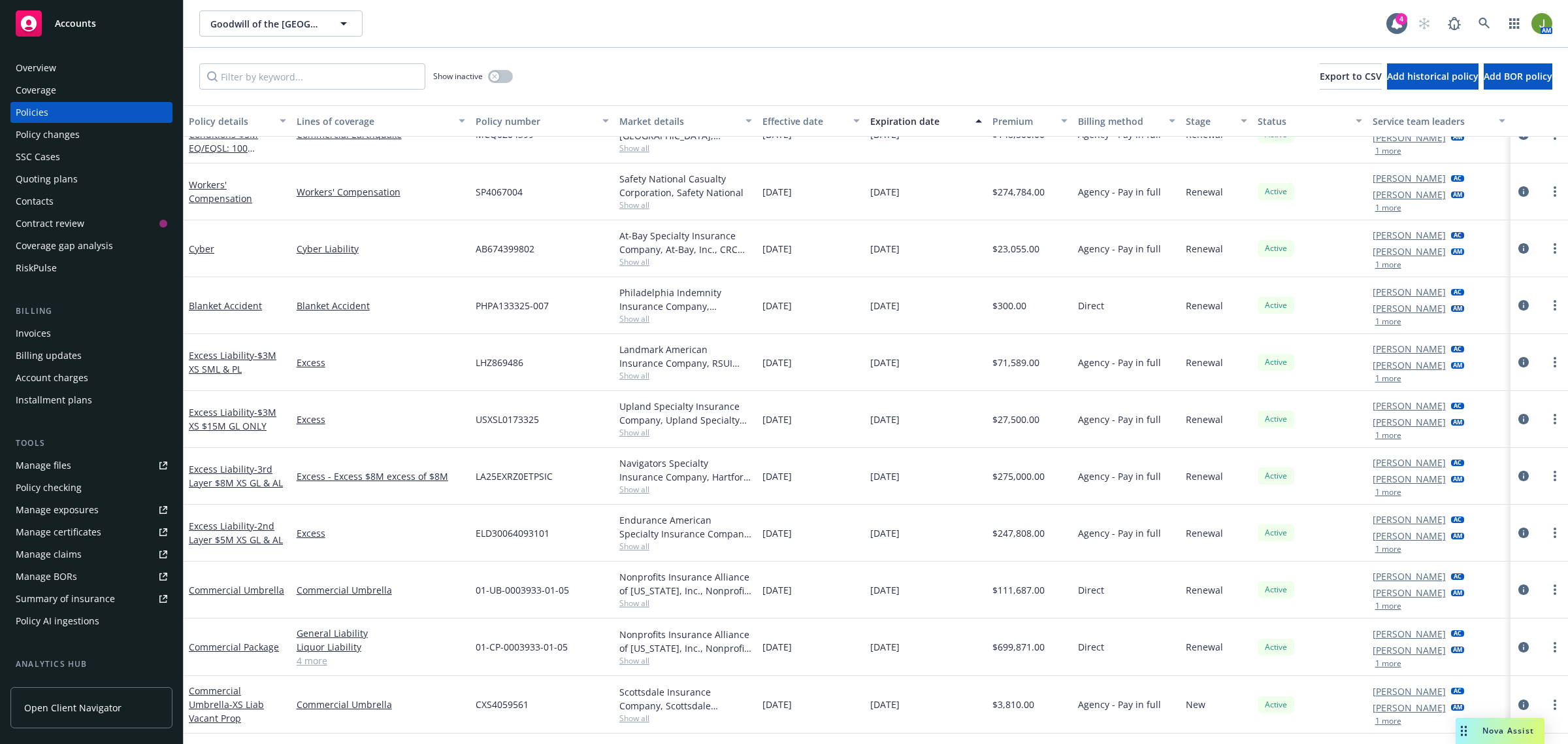
click at [57, 183] on div "Quoting plans" at bounding box center [46, 180] width 62 height 21
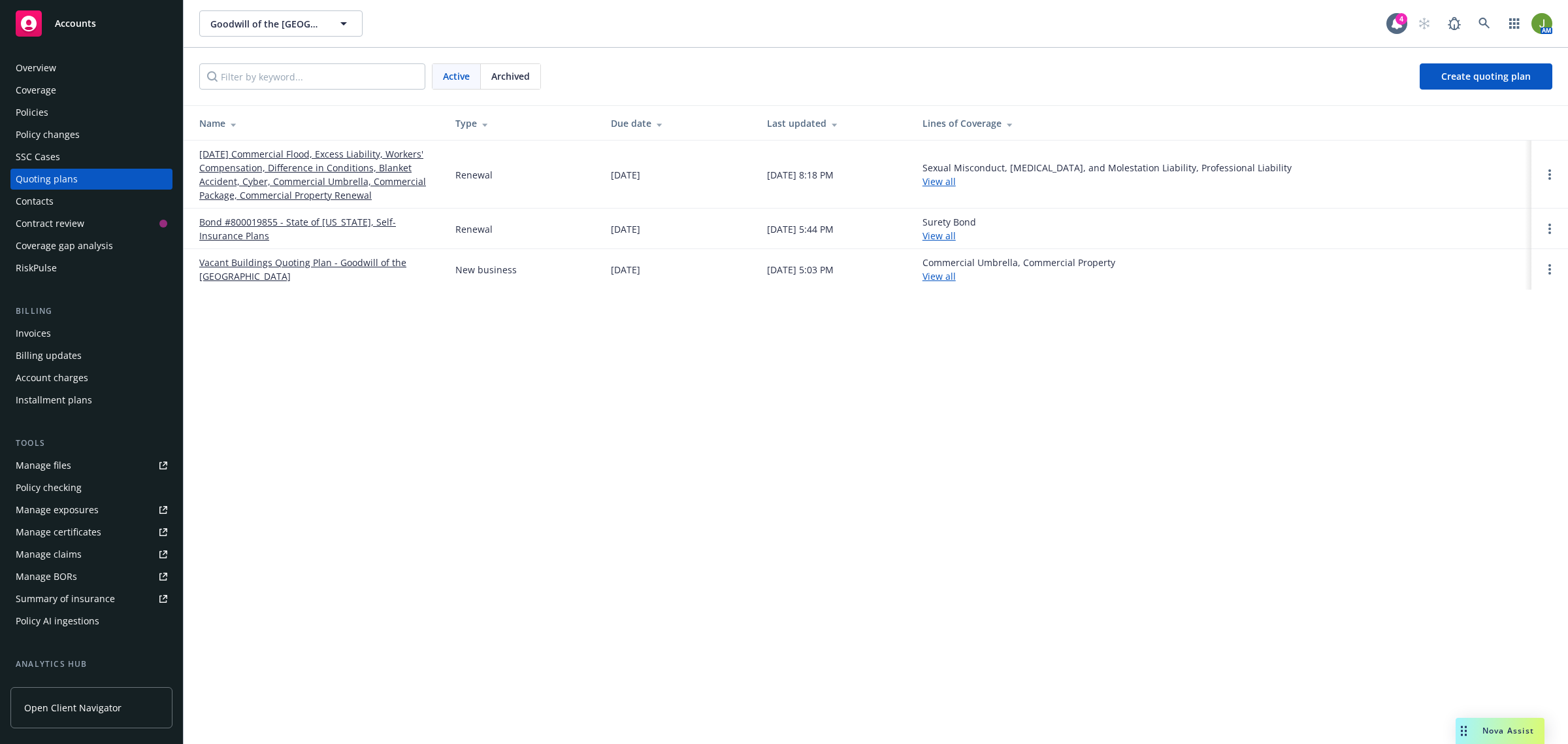
click at [54, 334] on div "Invoices" at bounding box center [91, 333] width 152 height 21
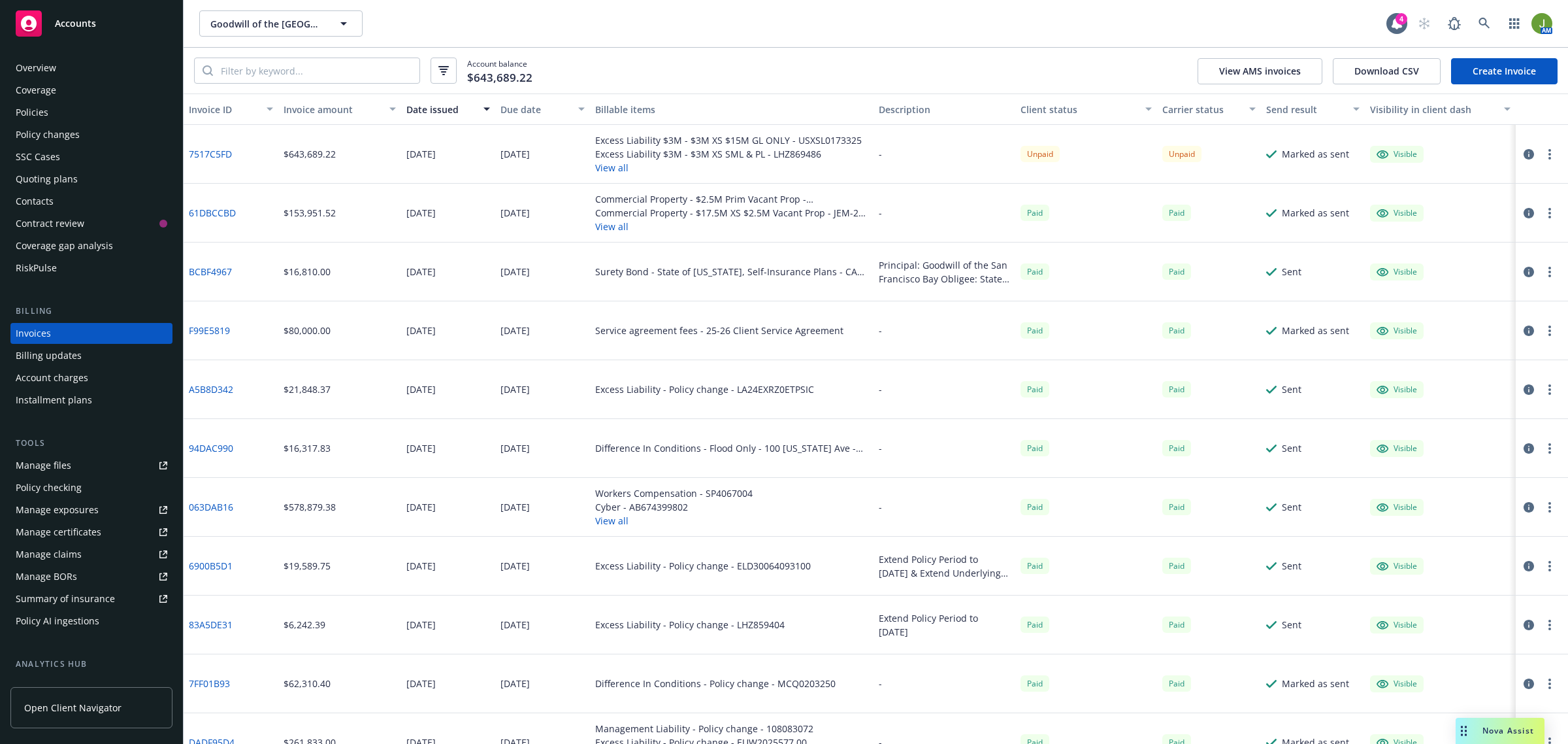
click at [51, 468] on div "Manage files" at bounding box center [43, 466] width 56 height 21
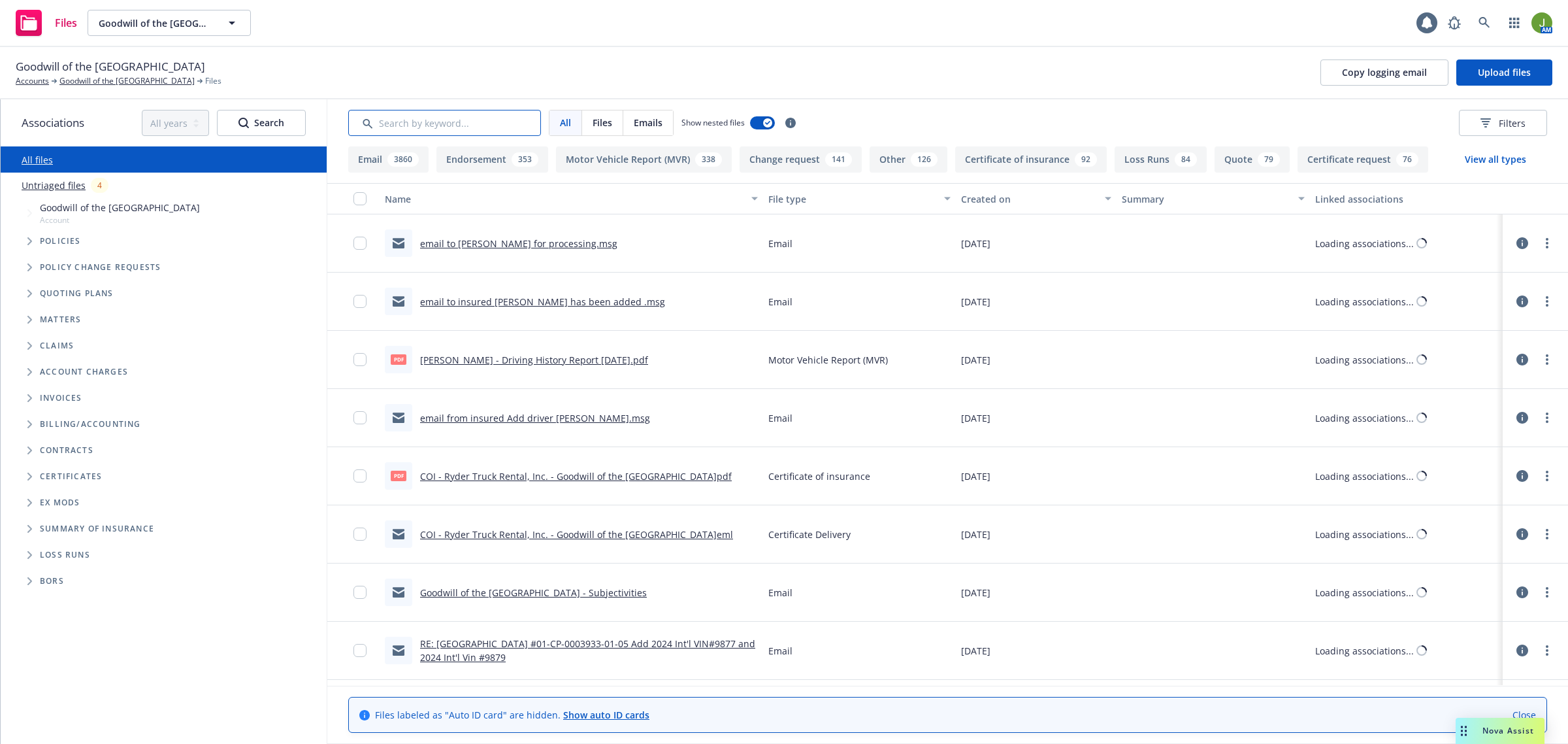
click at [403, 125] on input "Search by keyword..." at bounding box center [445, 122] width 193 height 26
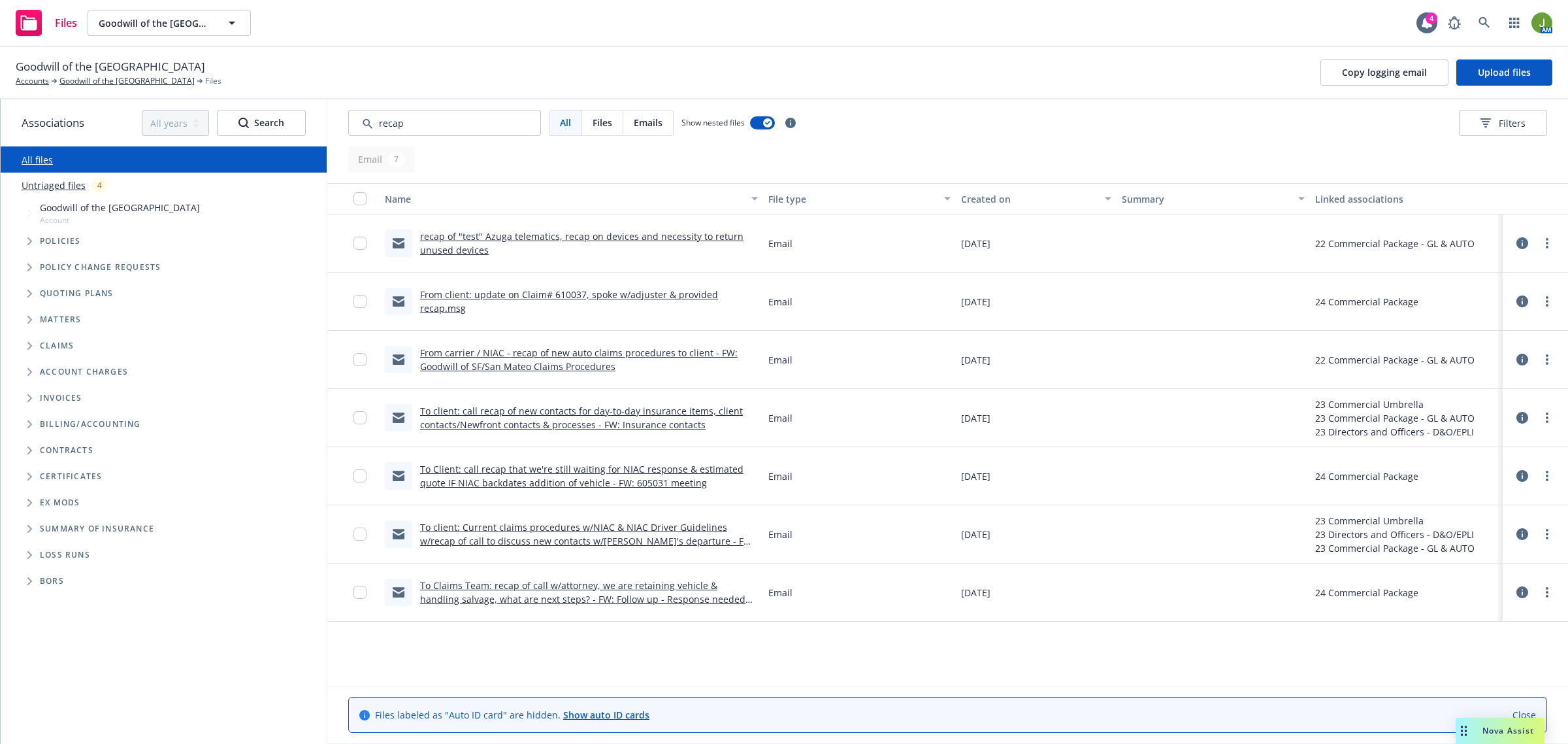
click at [996, 198] on div "Created on" at bounding box center [1029, 199] width 136 height 13
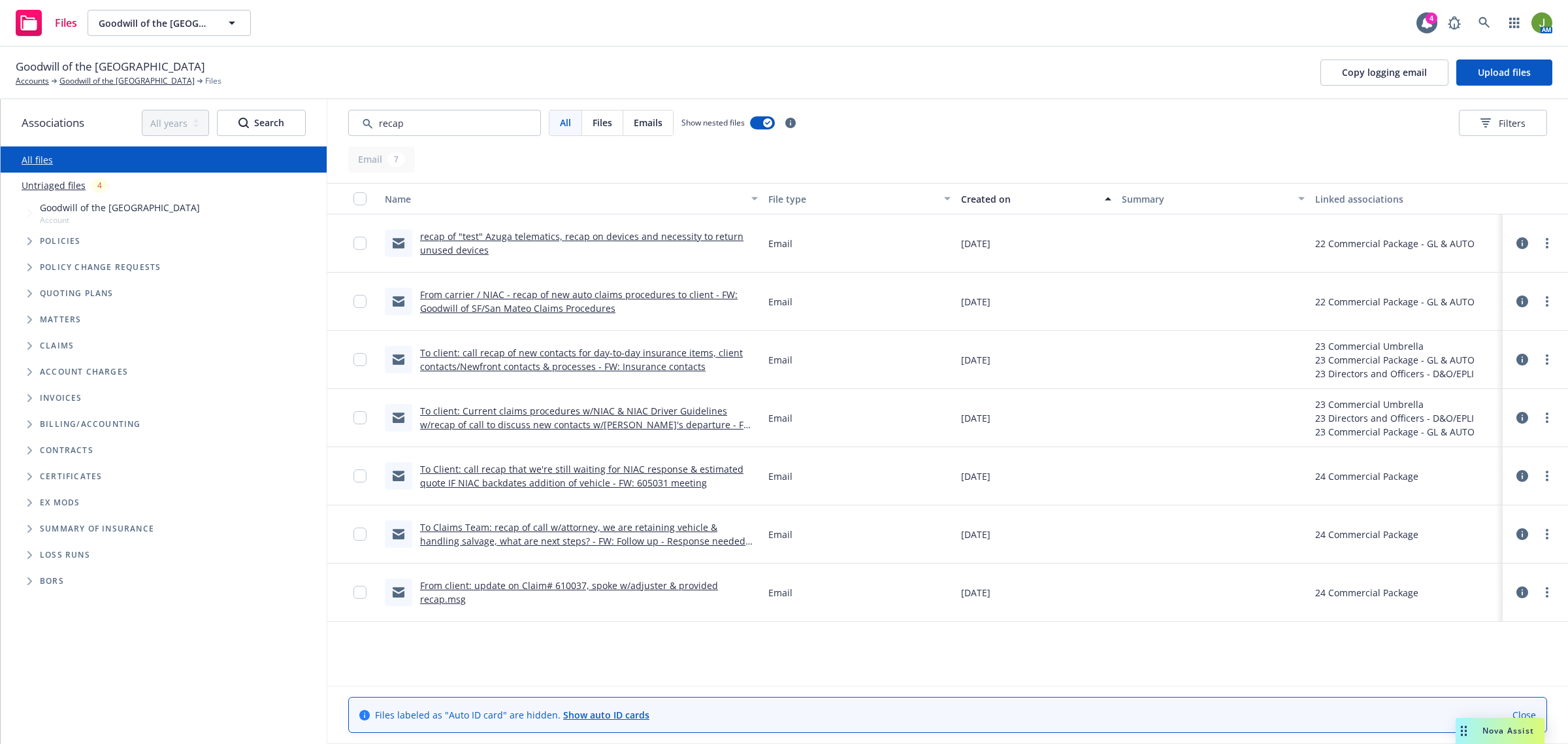
click at [996, 198] on div "Created on" at bounding box center [1029, 199] width 136 height 13
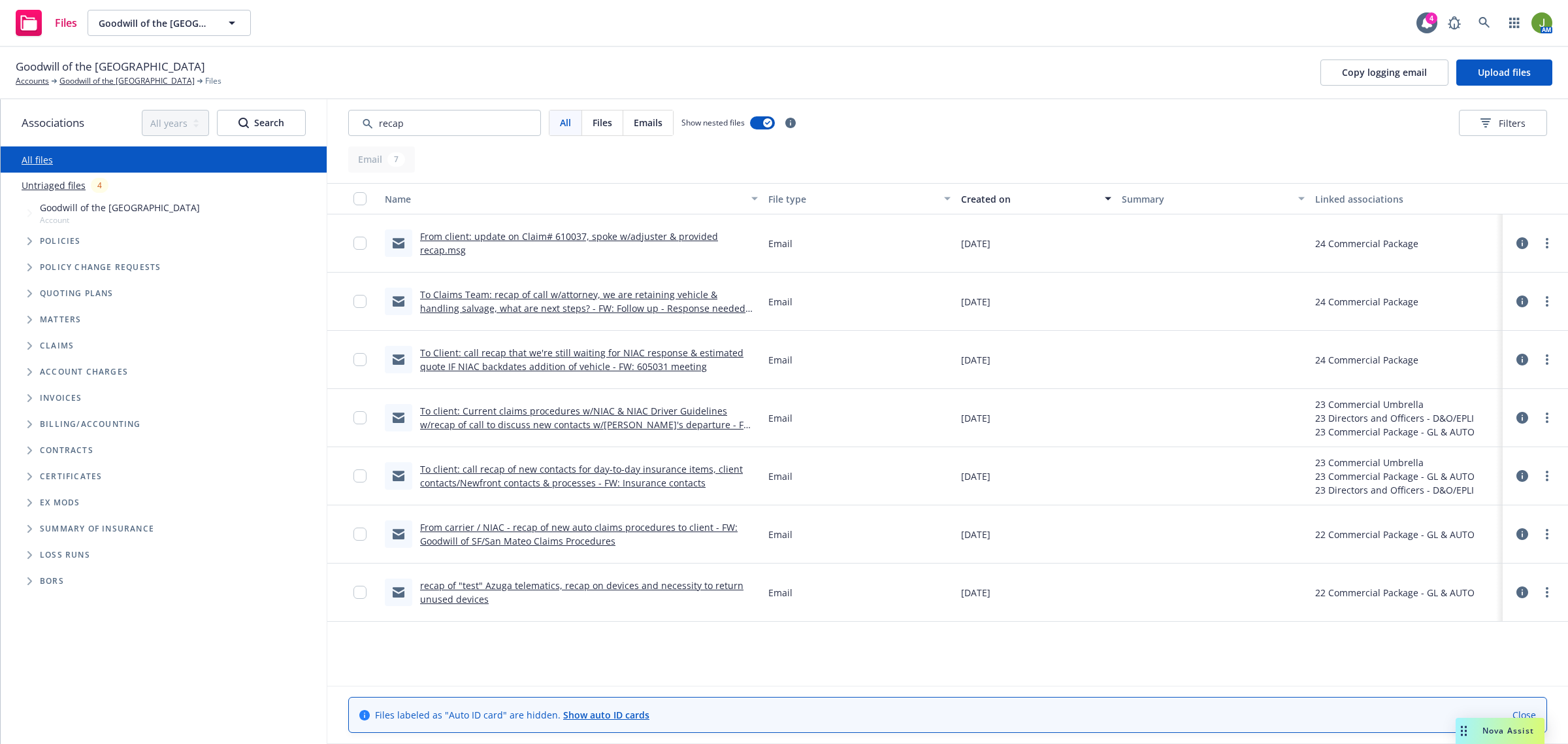
click at [759, 132] on div "Show nested files" at bounding box center [741, 122] width 120 height 26
click at [759, 125] on button "button" at bounding box center [762, 123] width 25 height 13
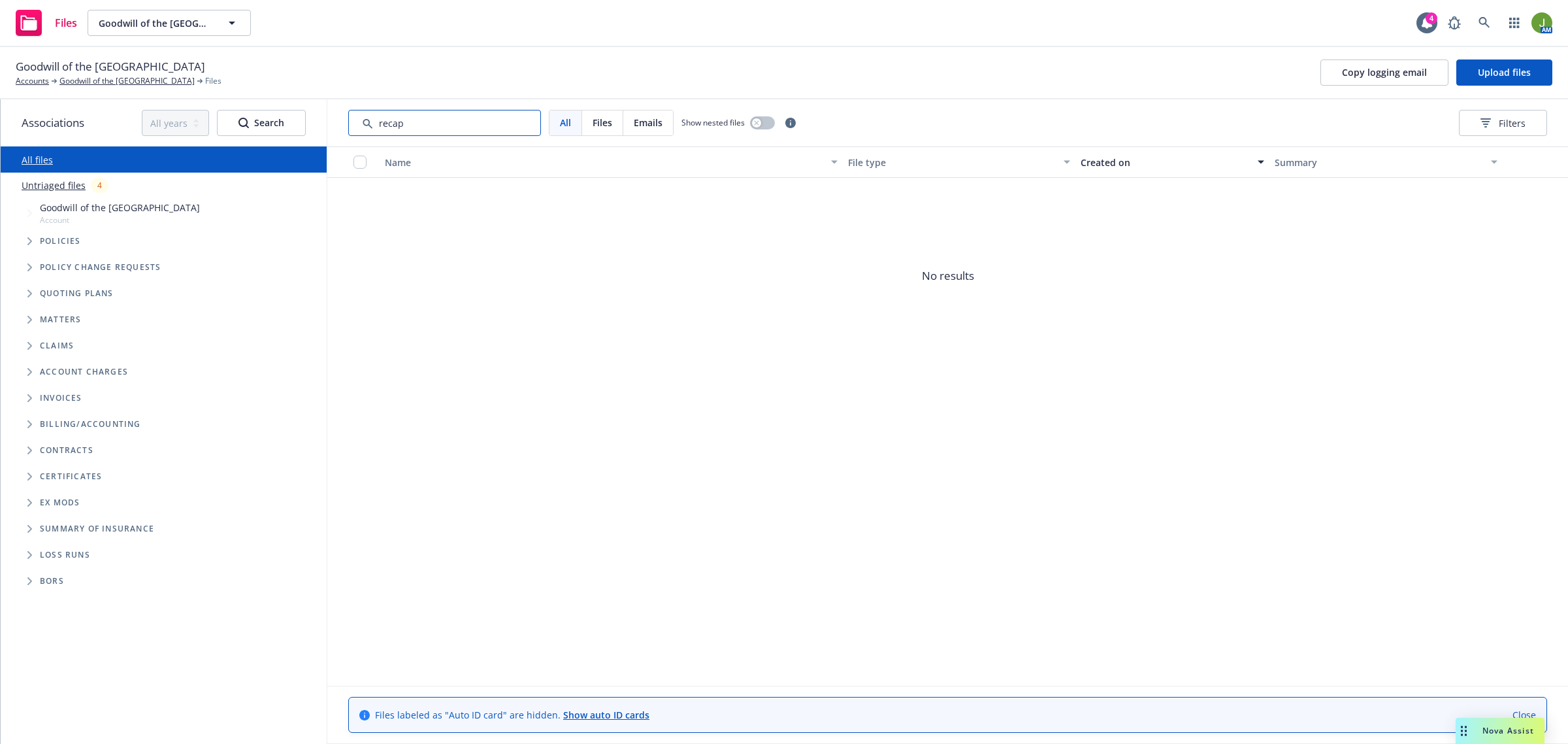
click at [404, 126] on input "Search by keyword..." at bounding box center [445, 122] width 193 height 26
click at [762, 124] on button "button" at bounding box center [762, 123] width 25 height 13
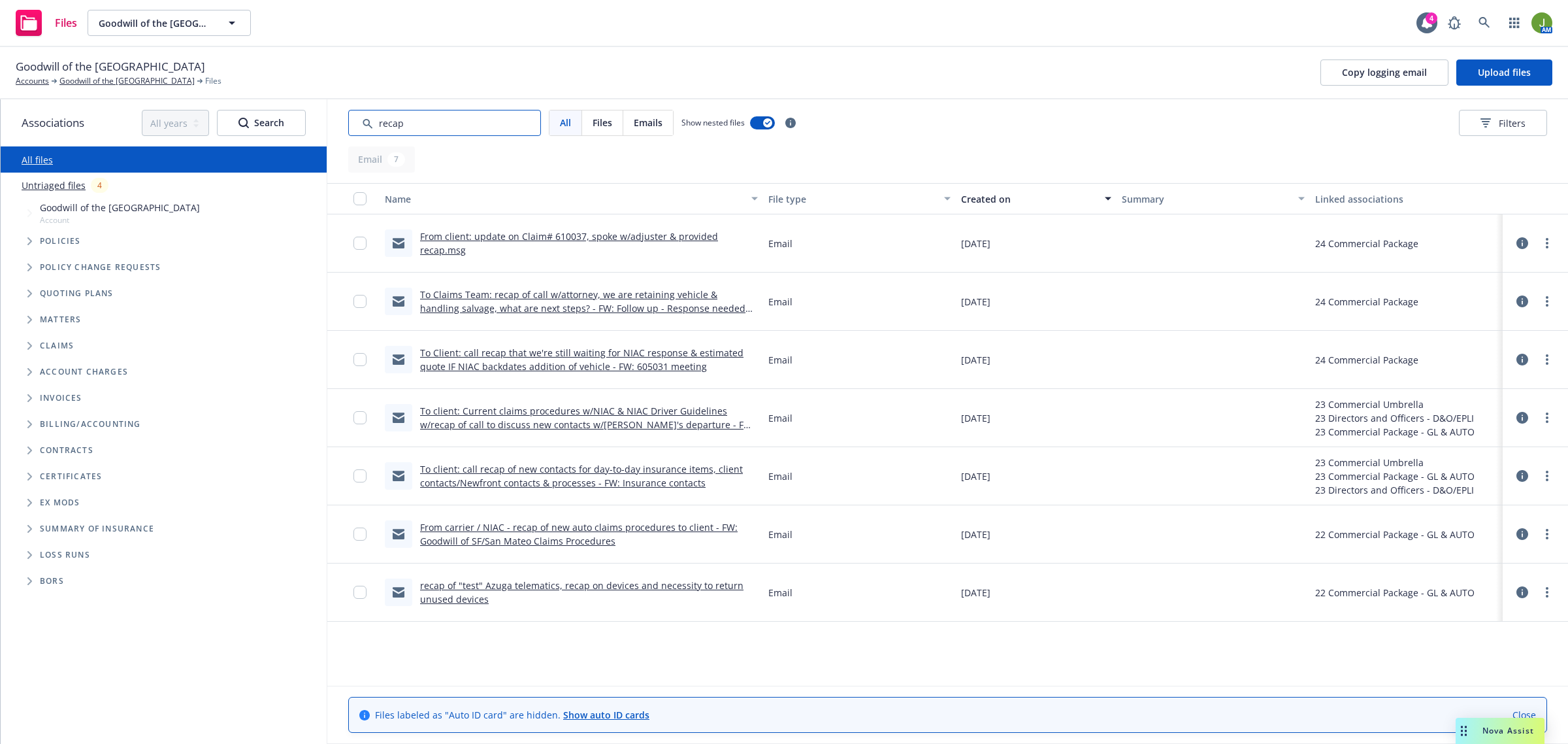
drag, startPoint x: 428, startPoint y: 124, endPoint x: 379, endPoint y: 122, distance: 49.0
click at [379, 122] on input "Search by keyword..." at bounding box center [445, 122] width 193 height 26
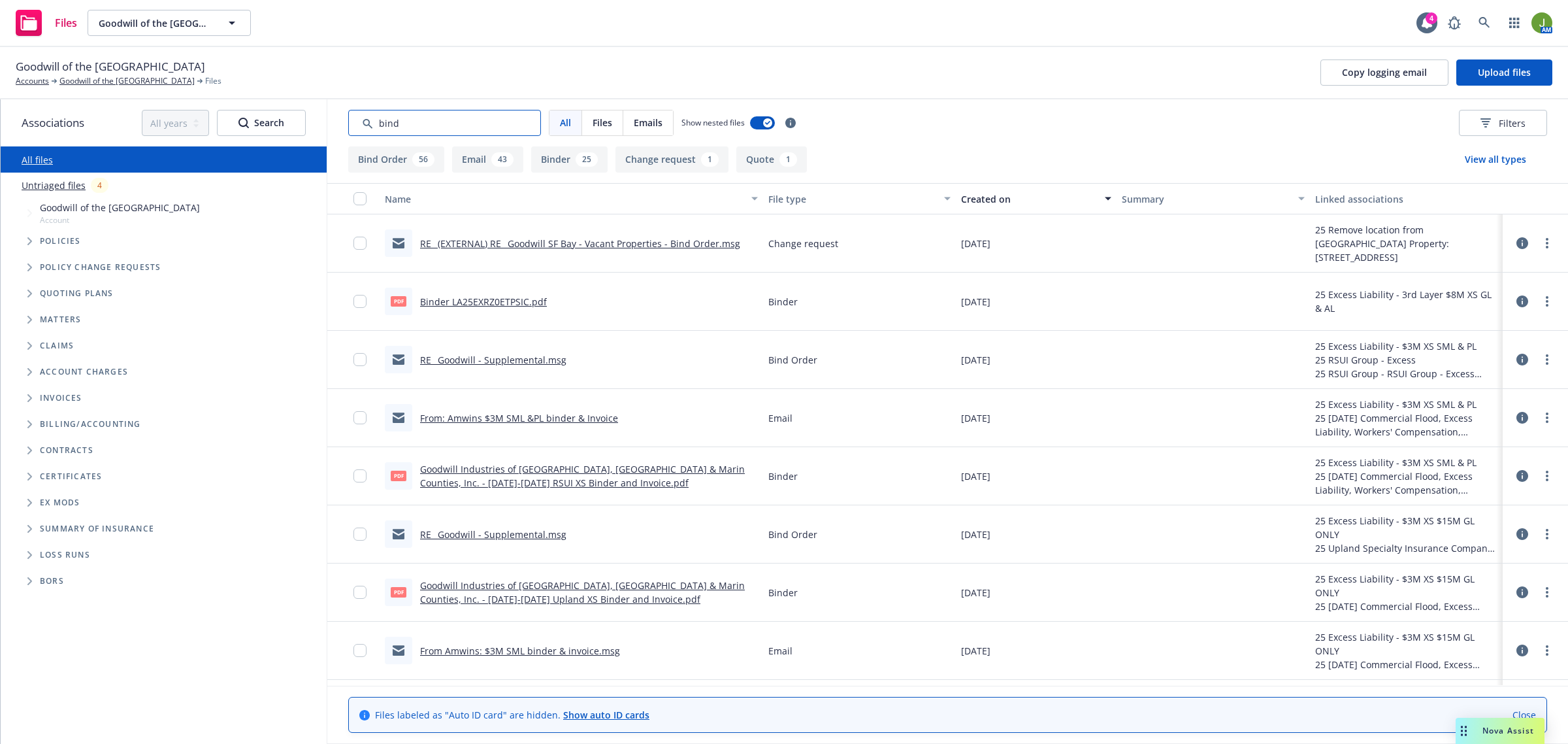
drag, startPoint x: 415, startPoint y: 113, endPoint x: 350, endPoint y: 115, distance: 65.0
click at [350, 115] on input "Search by keyword..." at bounding box center [445, 122] width 193 height 26
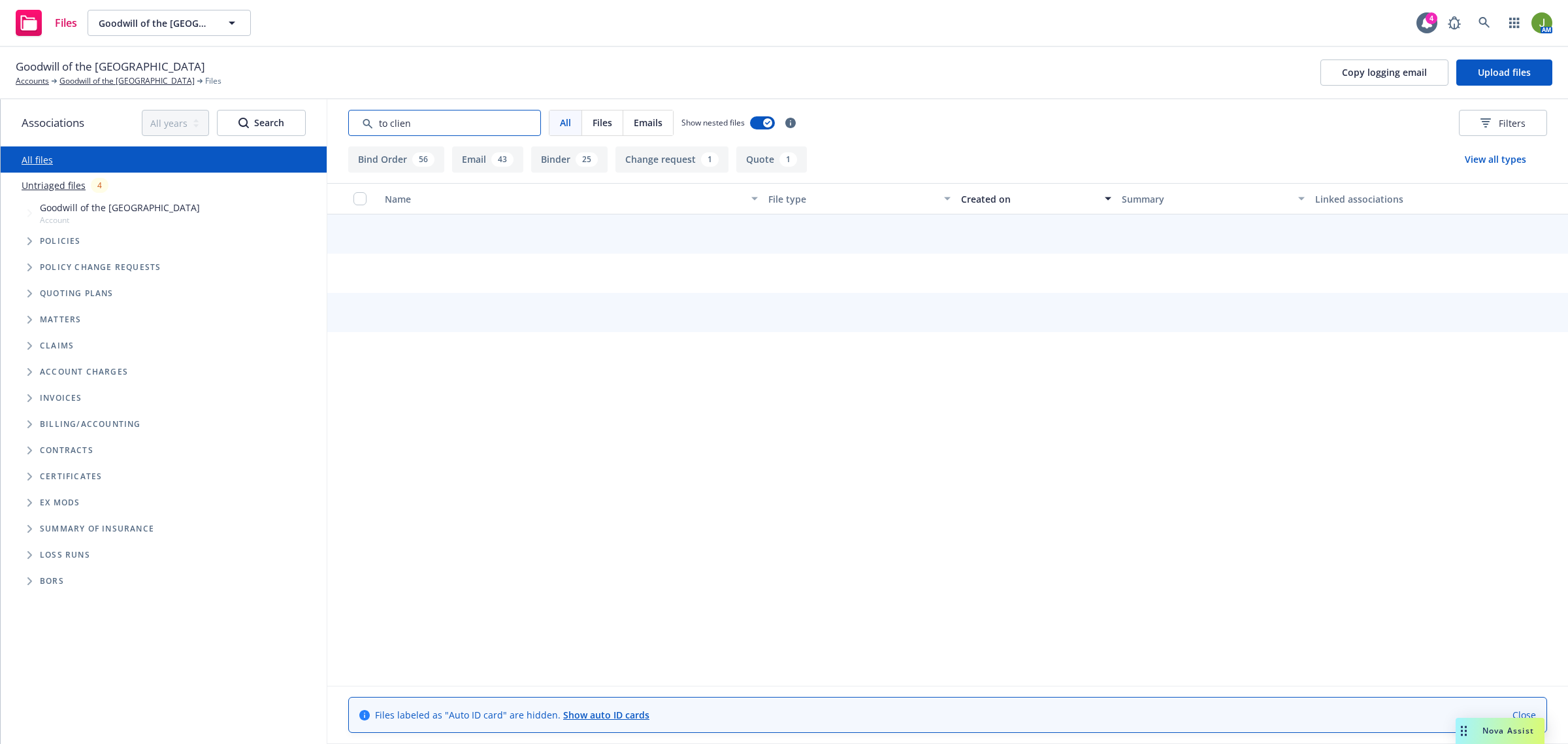
type input "to client"
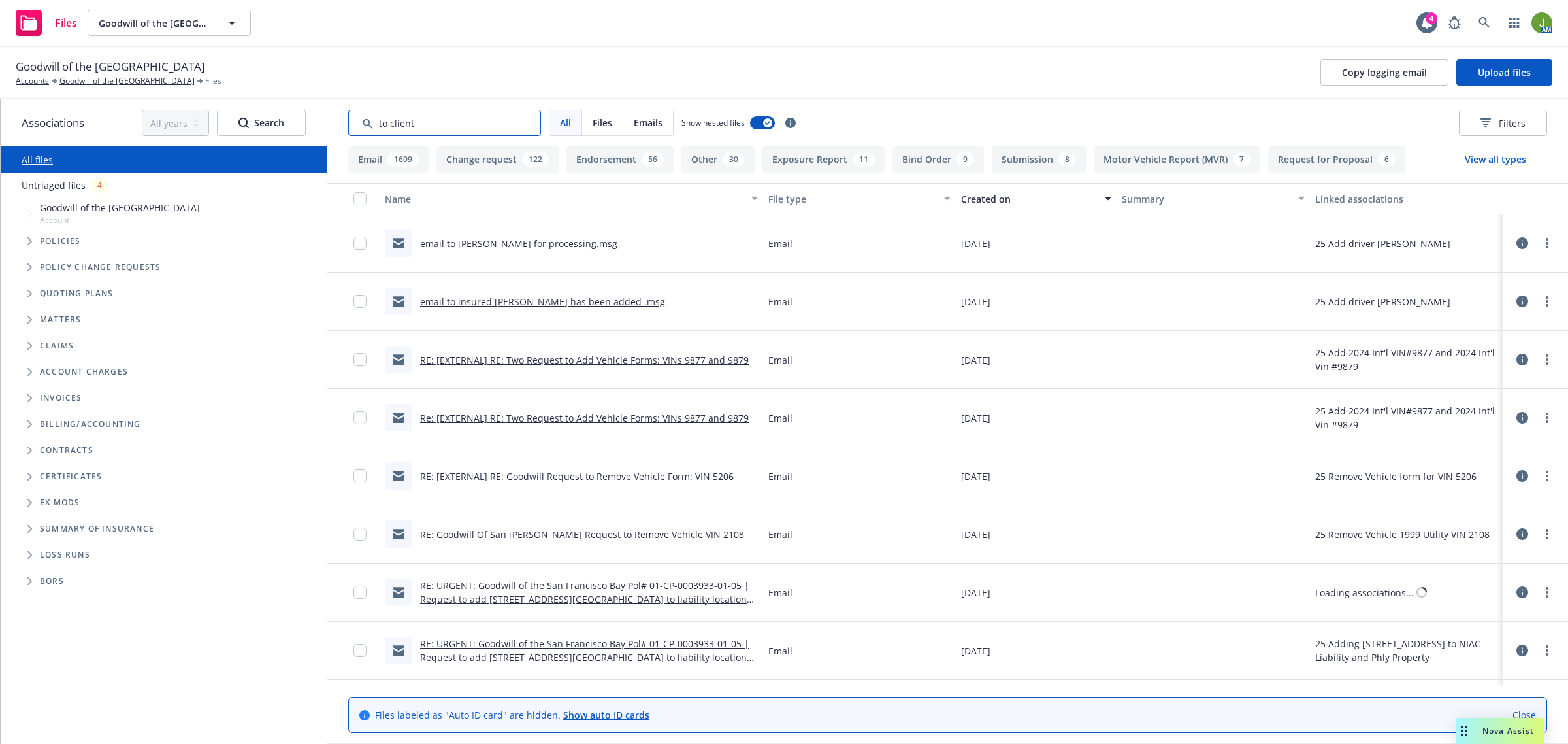
drag, startPoint x: 435, startPoint y: 126, endPoint x: 299, endPoint y: 119, distance: 136.2
click at [321, 119] on div "Associations All years 2027 2026 2025 2024 2023 2022 2021 2020 2019 2018 2017 2…" at bounding box center [784, 420] width 1568 height 644
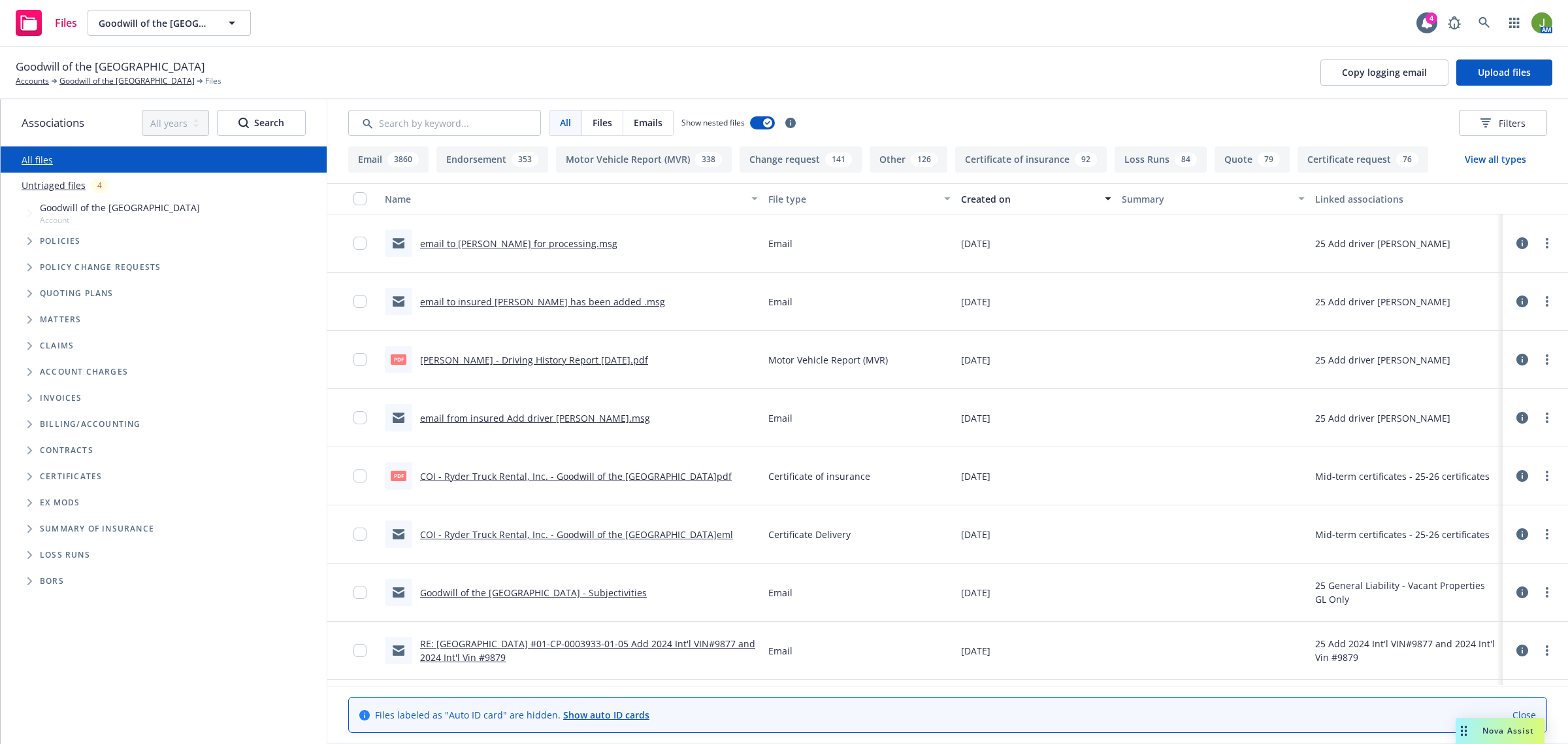
click at [489, 240] on link "email to Nicole for processing.msg" at bounding box center [519, 243] width 198 height 12
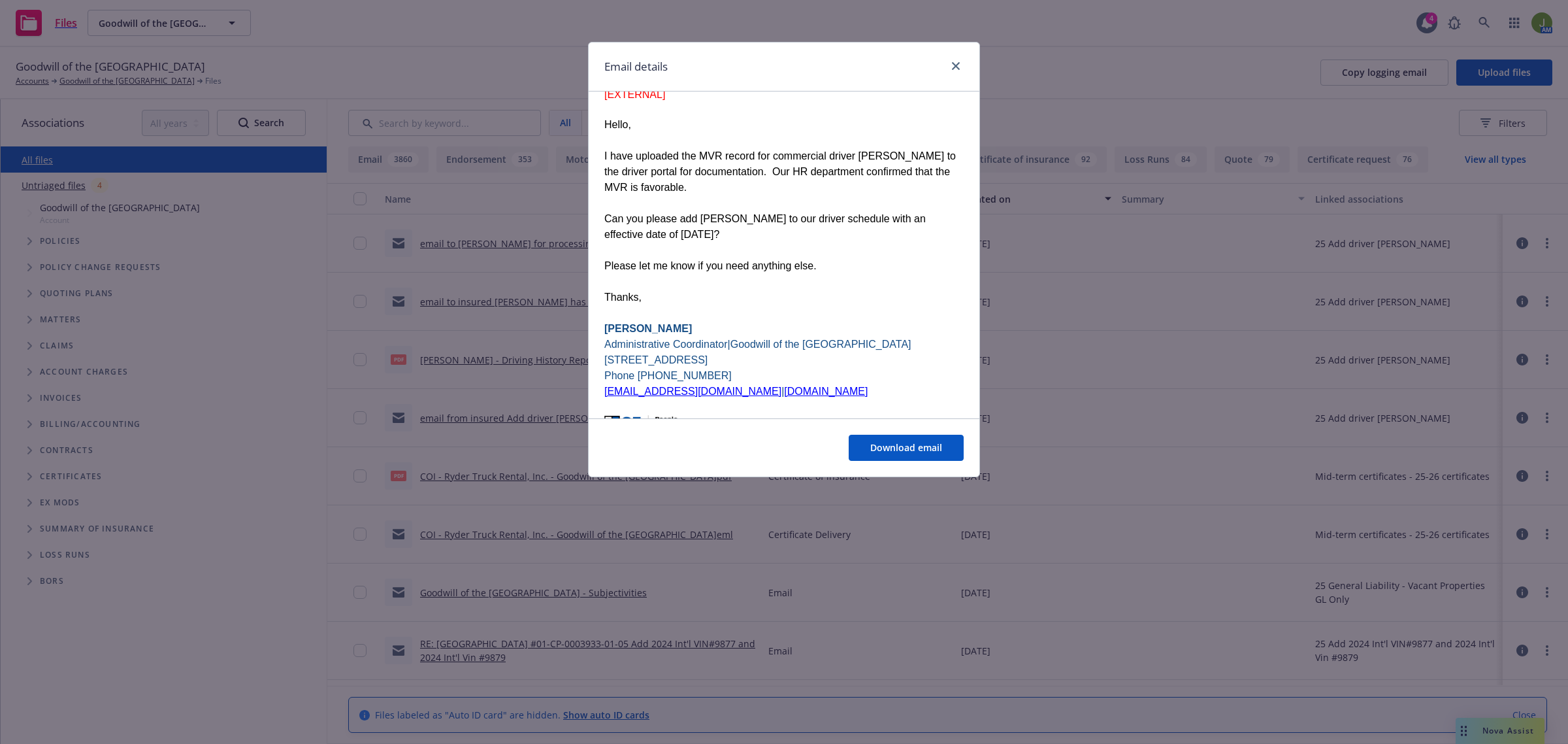
scroll to position [899, 0]
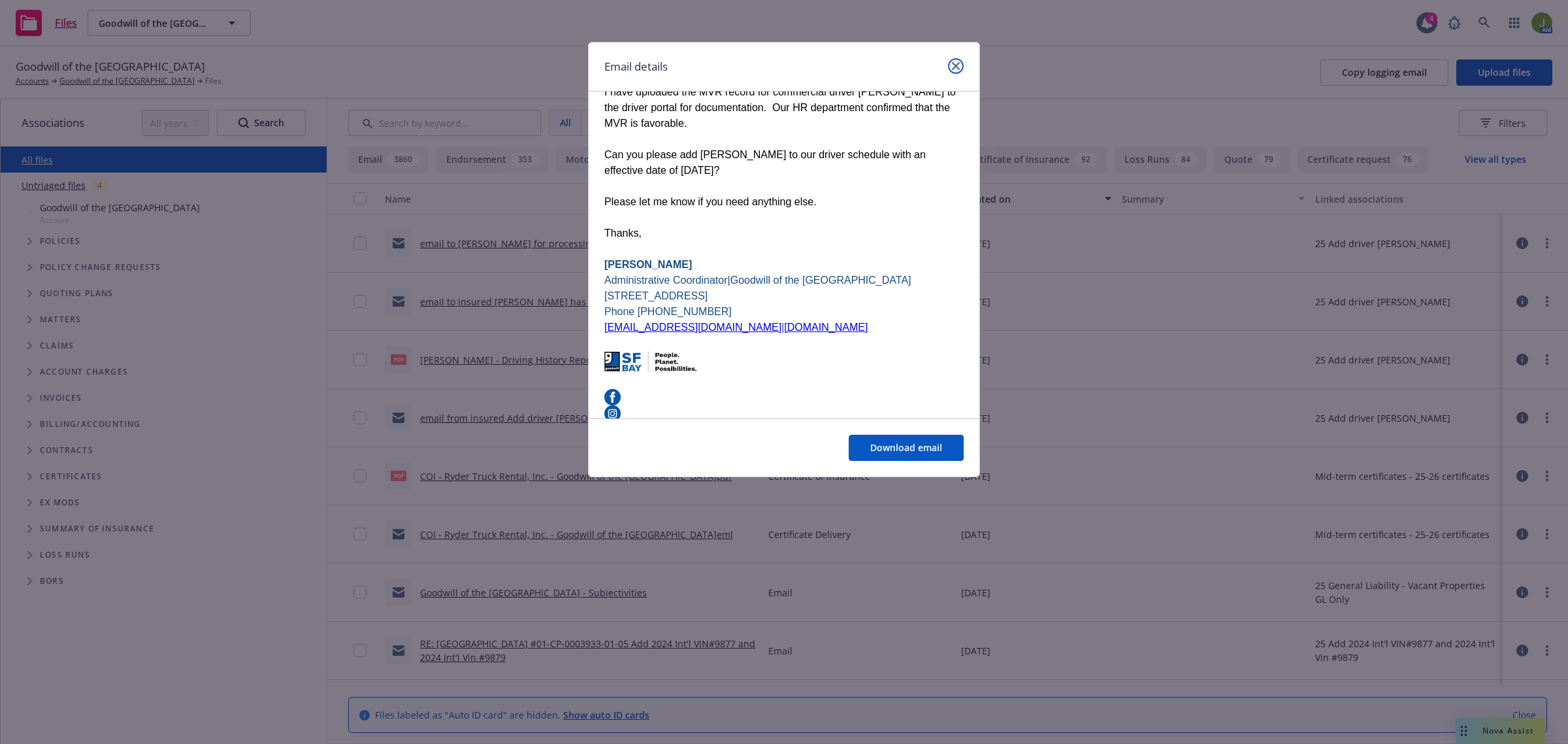
click at [953, 64] on icon "close" at bounding box center [956, 66] width 8 height 8
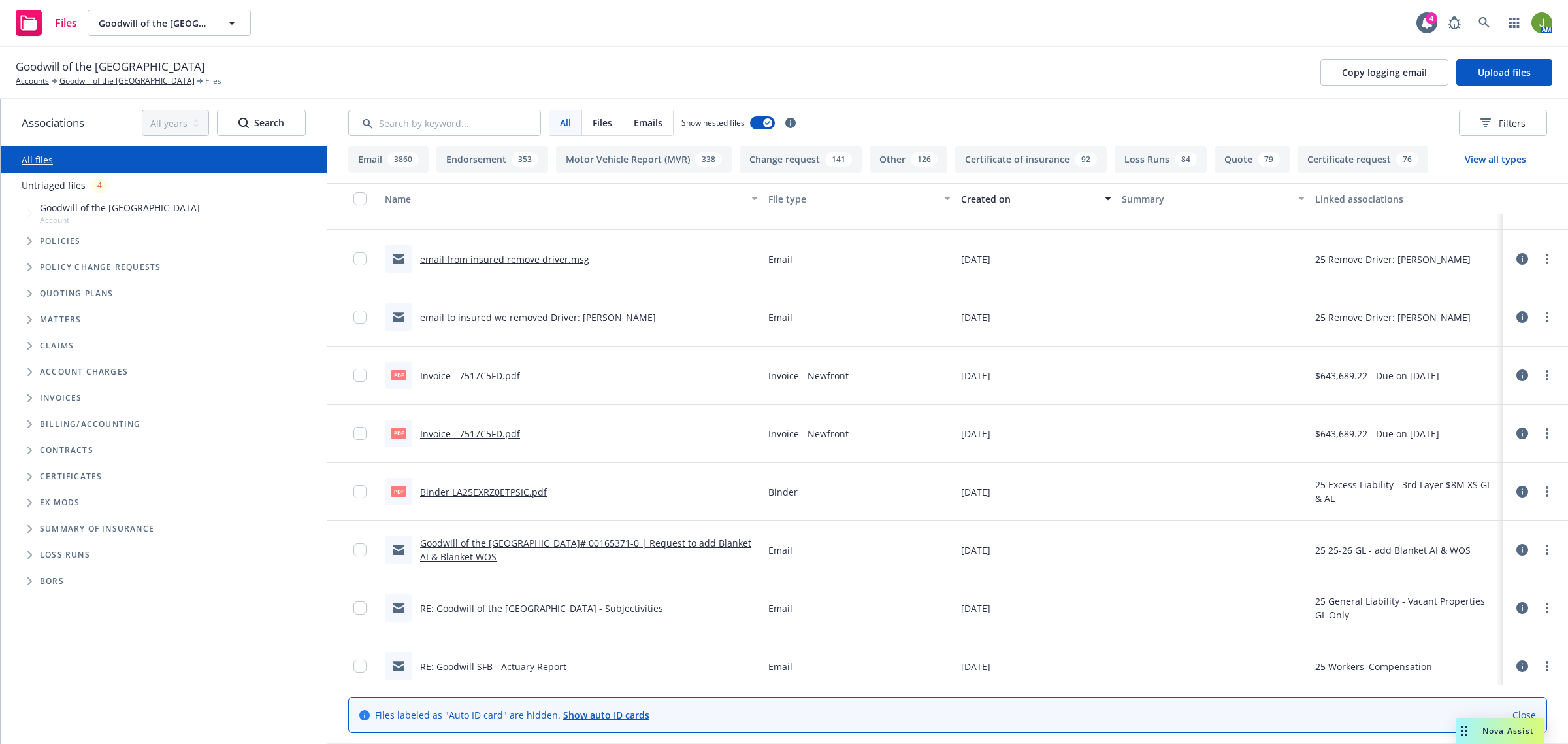
scroll to position [7024, 0]
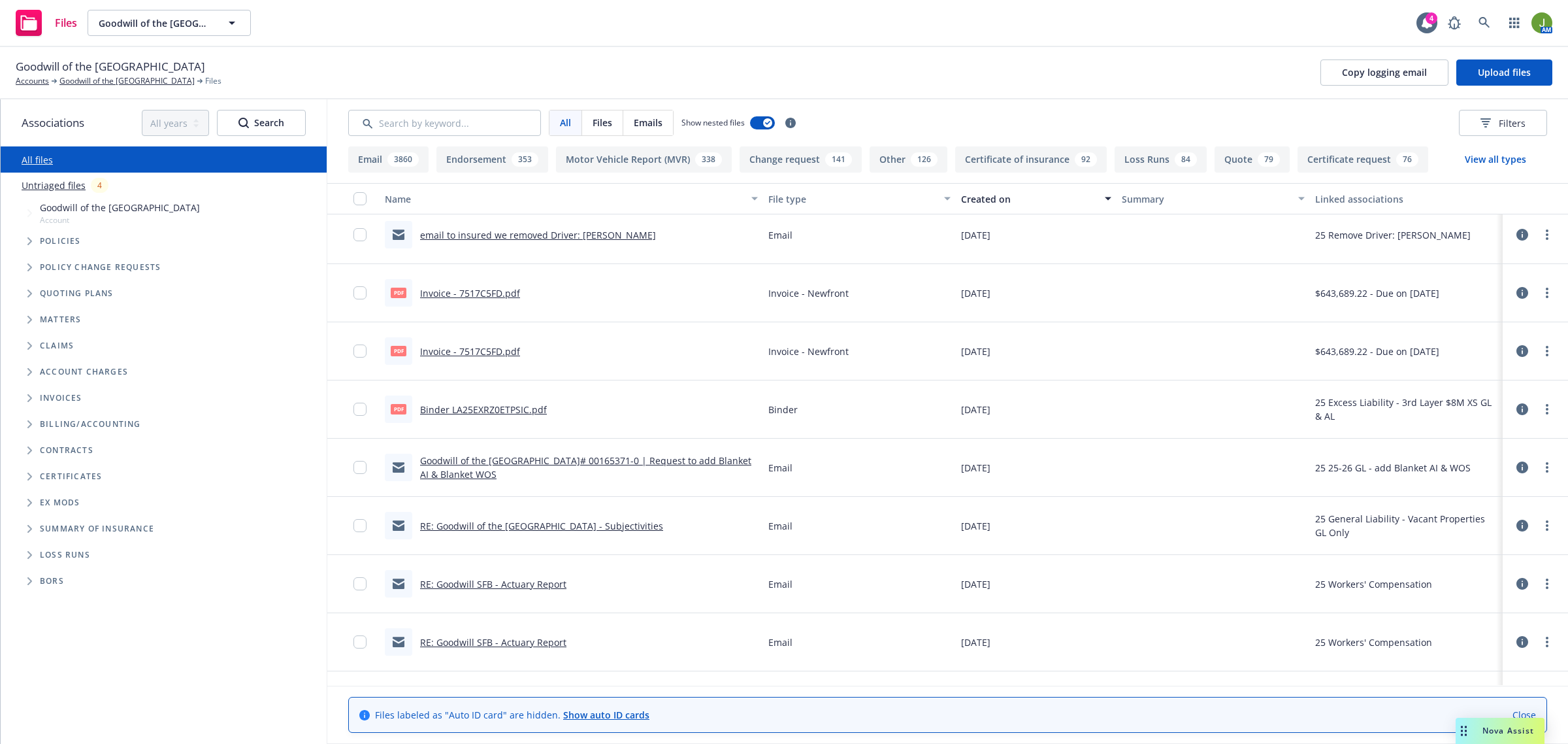
click at [489, 523] on link "RE: Goodwill of the San Francisco Bay - Subjectivities" at bounding box center [542, 525] width 243 height 12
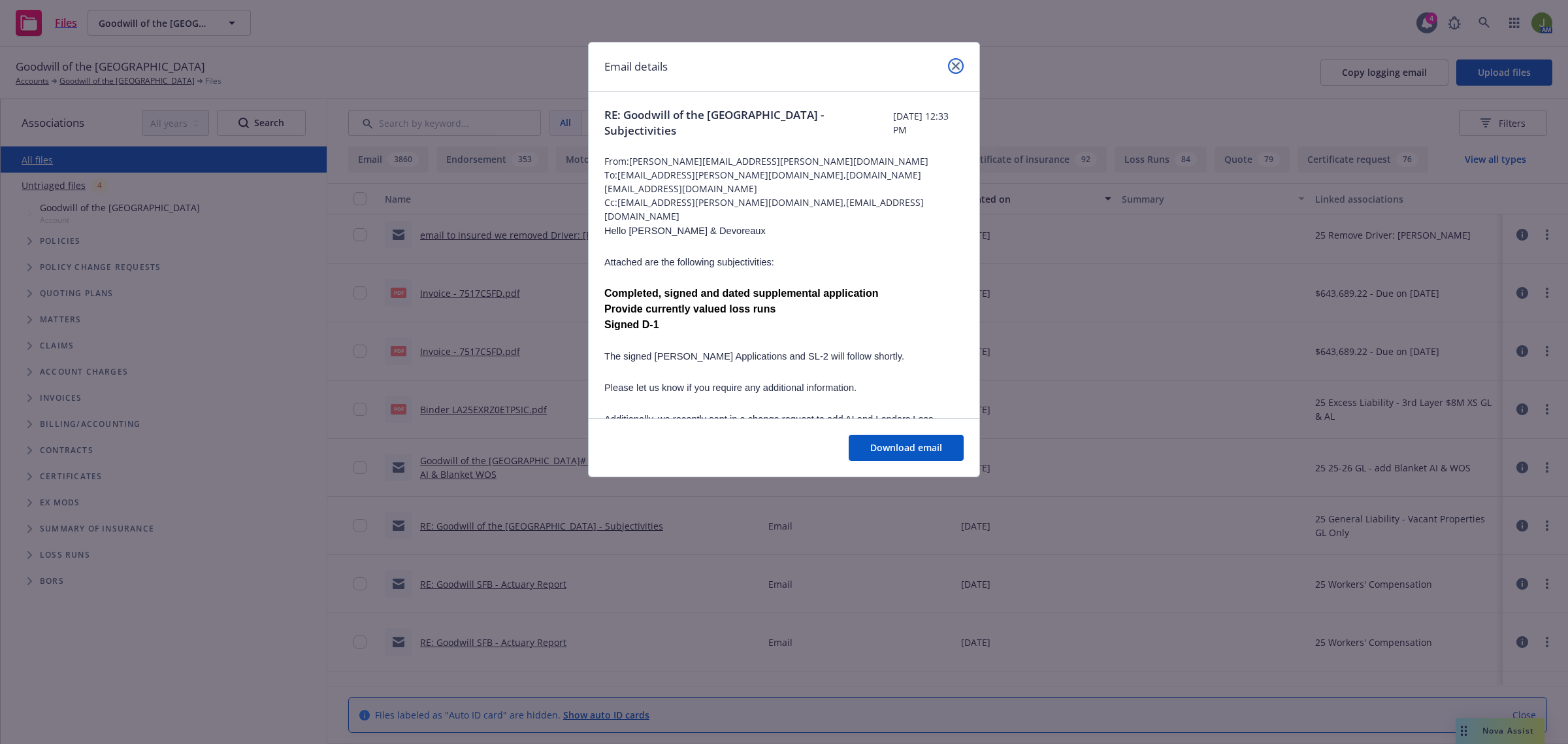
click at [953, 67] on icon "close" at bounding box center [956, 66] width 8 height 8
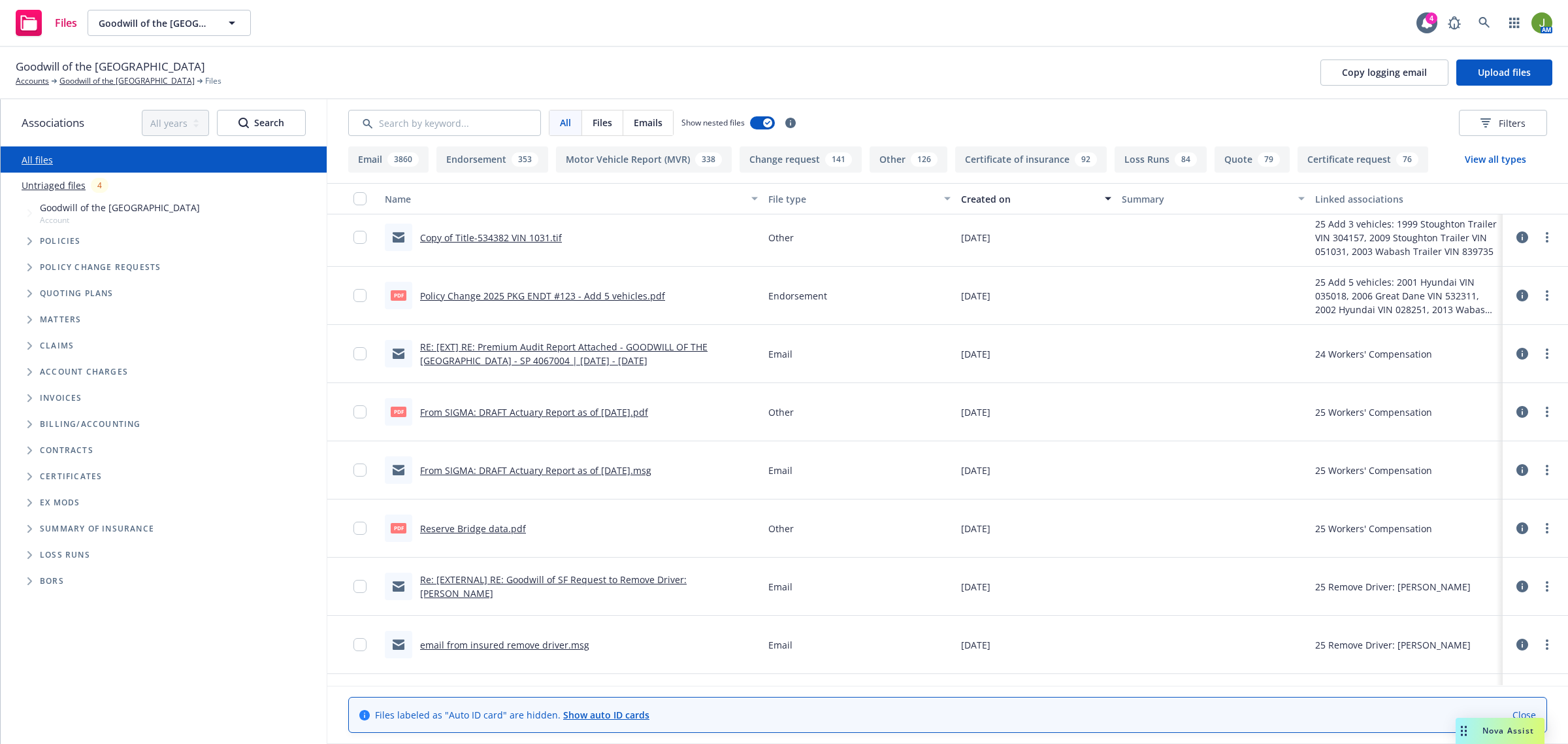
scroll to position [6534, 0]
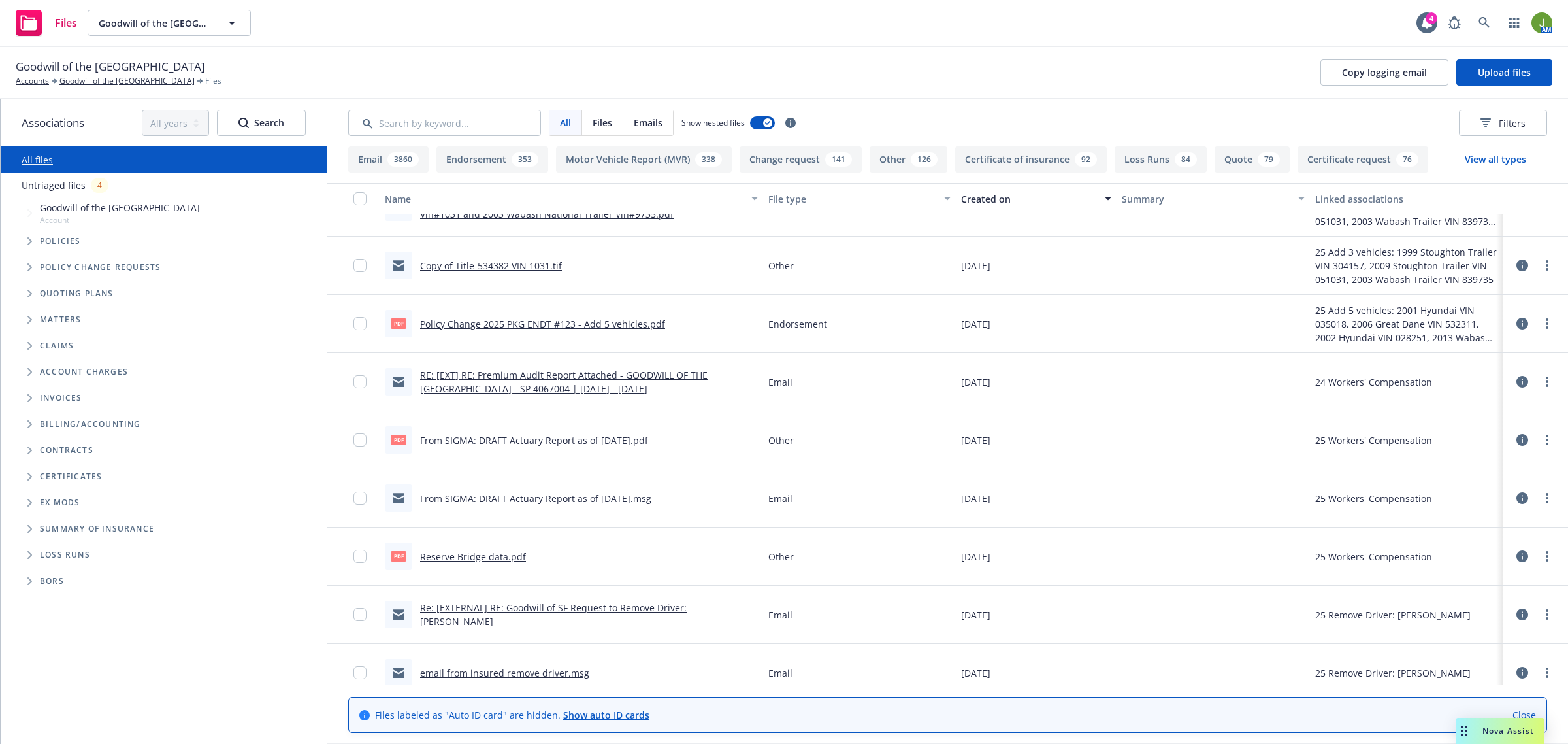
click at [543, 381] on div "RE: [EXT] RE: Premium Audit Report Attached - GOODWILL OF THE SAN FRANCISCO BAY…" at bounding box center [590, 381] width 338 height 28
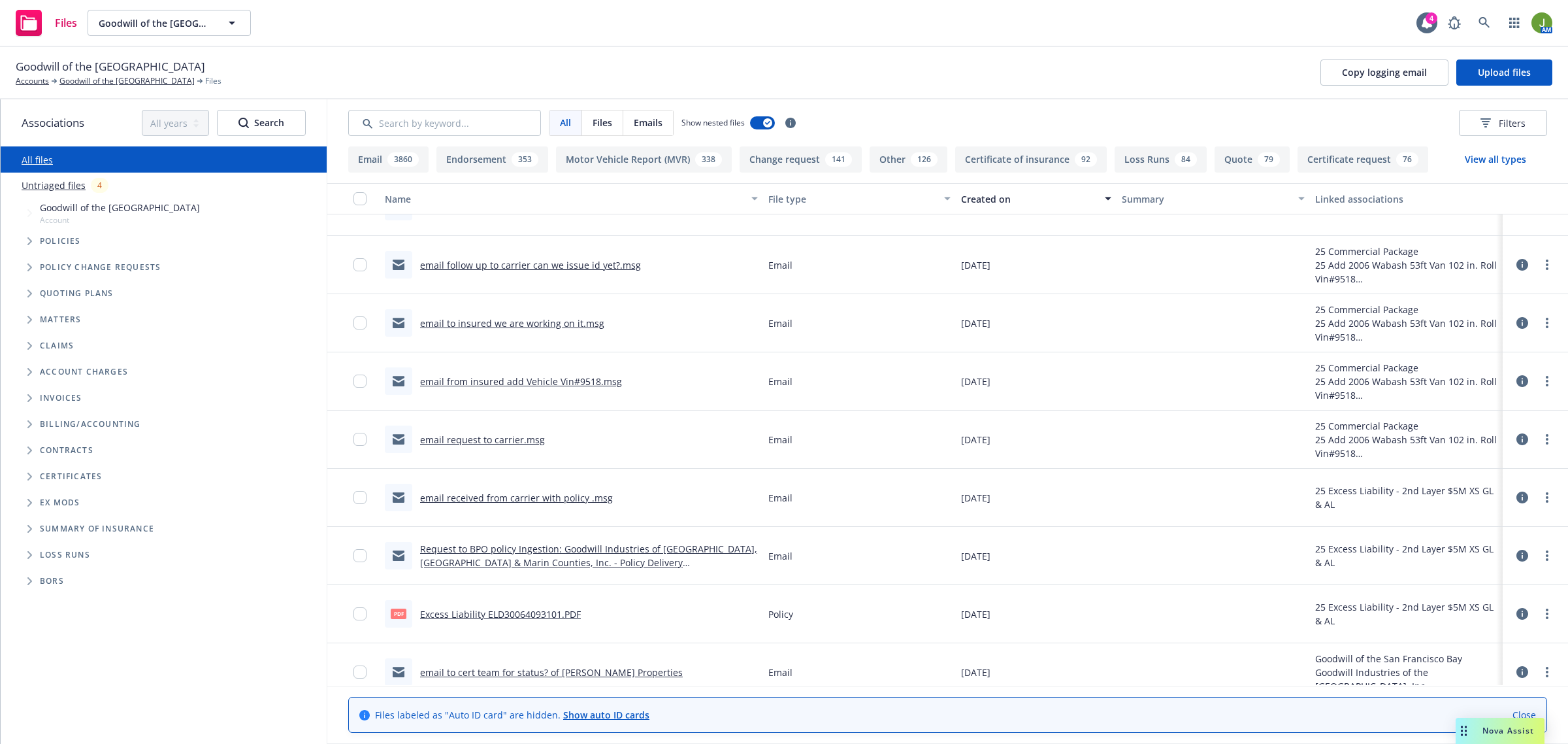
scroll to position [5472, 0]
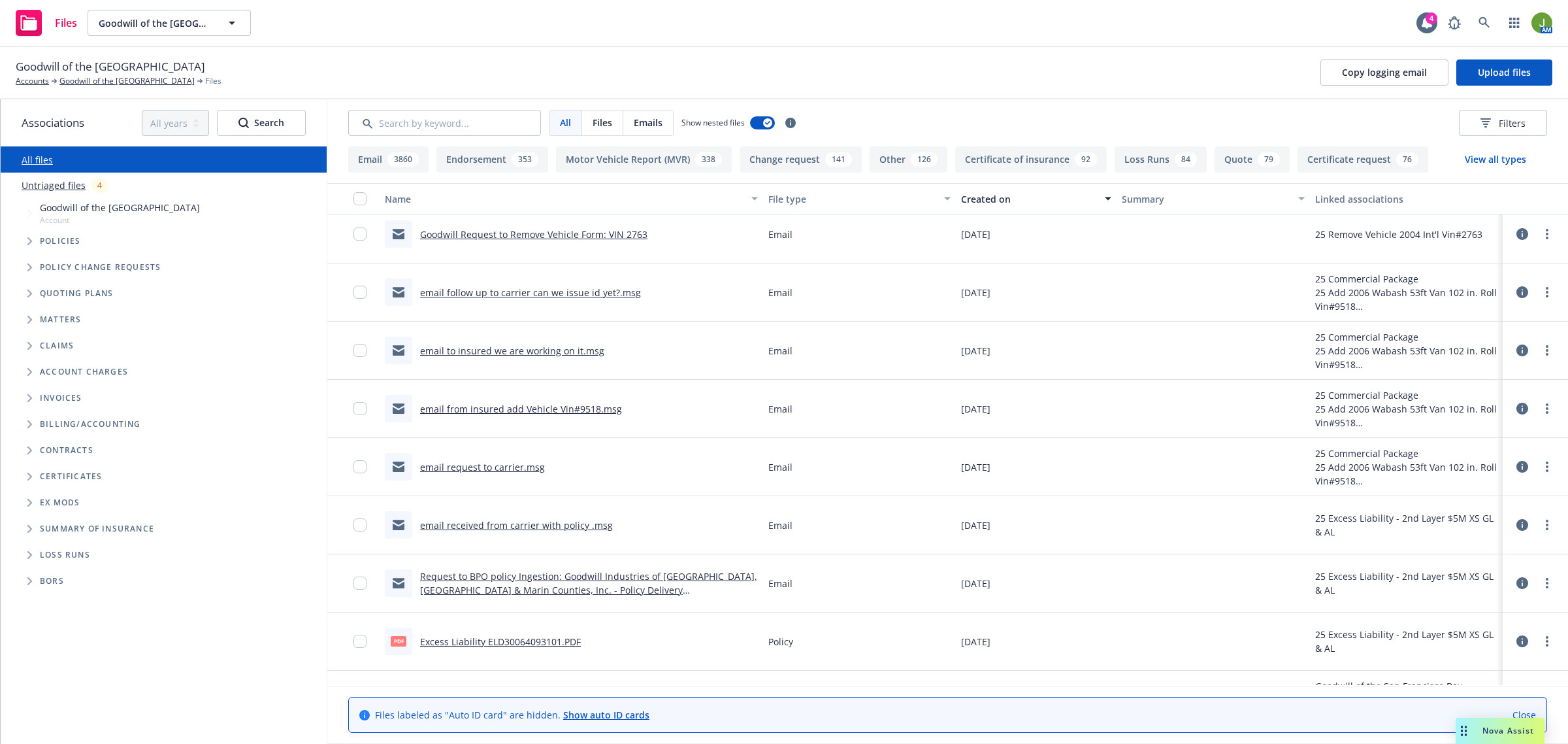
click at [528, 350] on link "email to insured we are working on it.msg" at bounding box center [513, 350] width 184 height 12
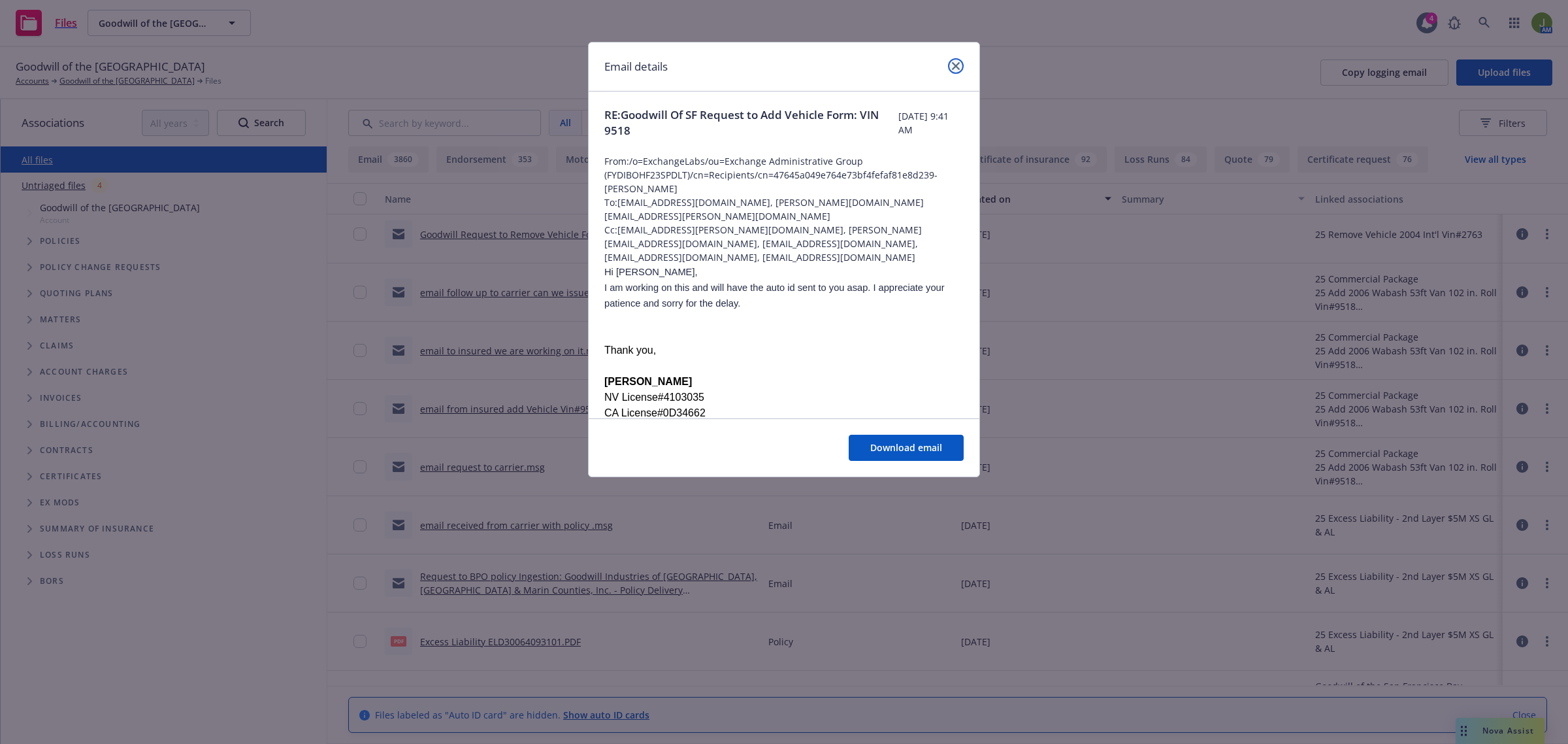
click at [957, 62] on icon "close" at bounding box center [956, 66] width 8 height 8
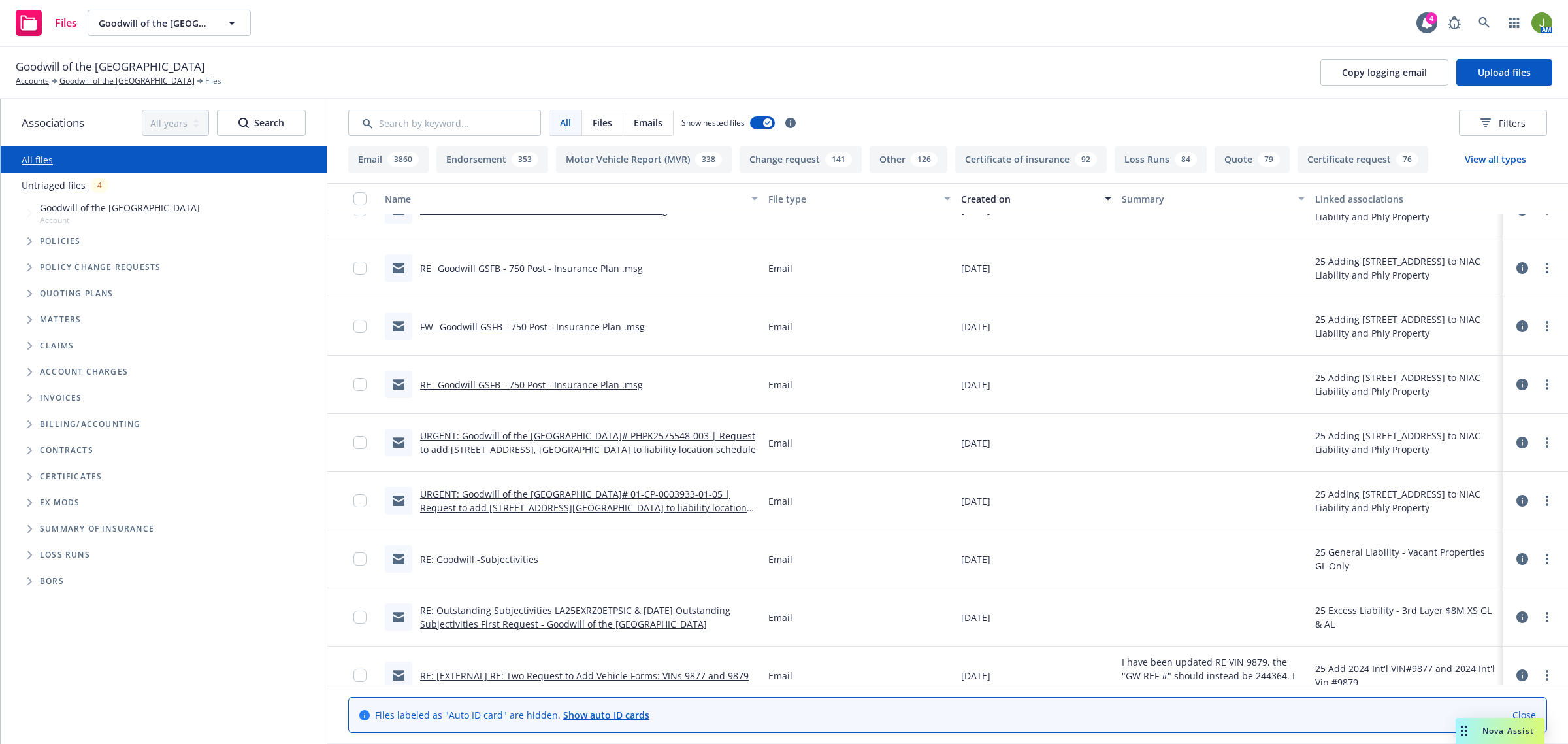
scroll to position [2042, 0]
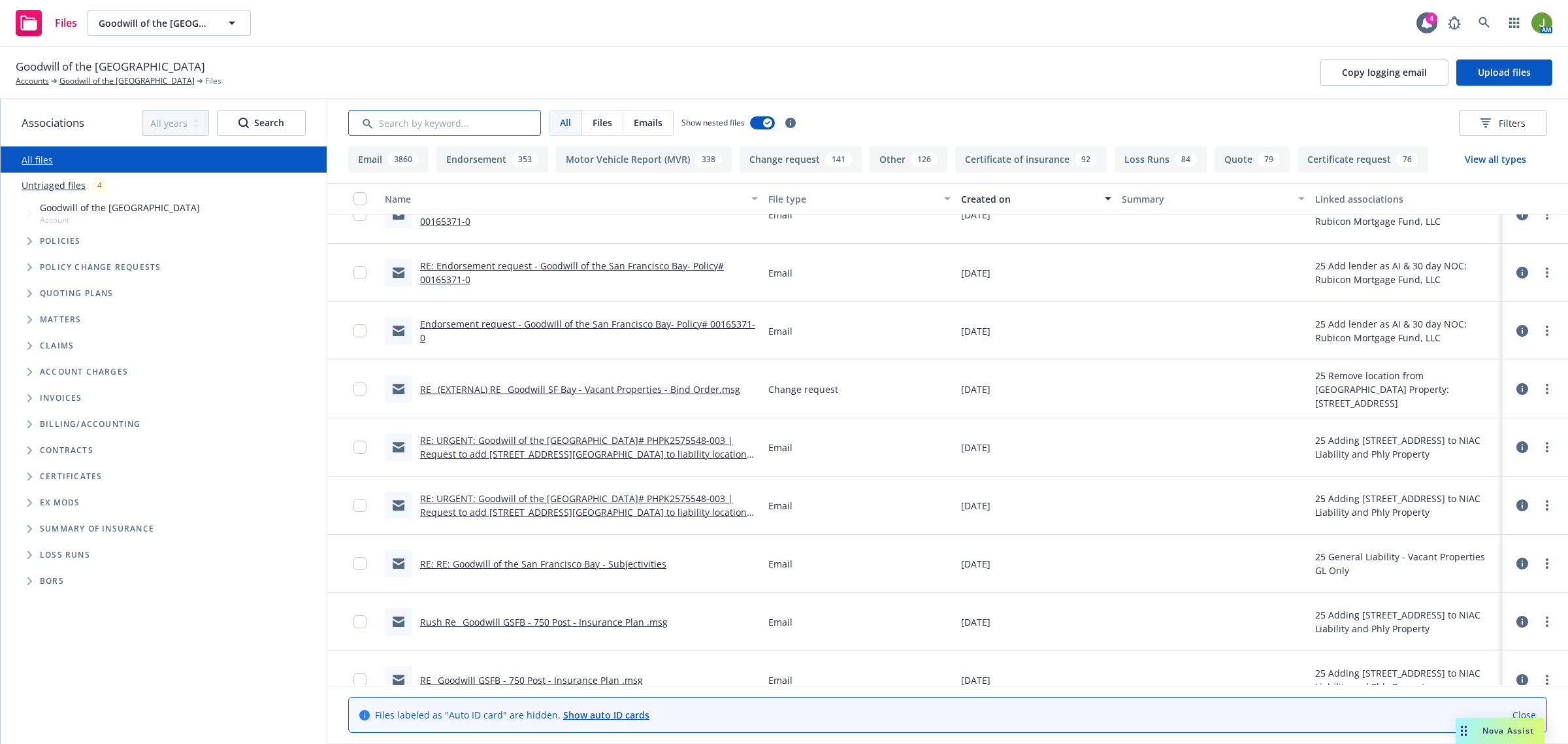
click at [412, 130] on input "Search by keyword..." at bounding box center [445, 122] width 193 height 26
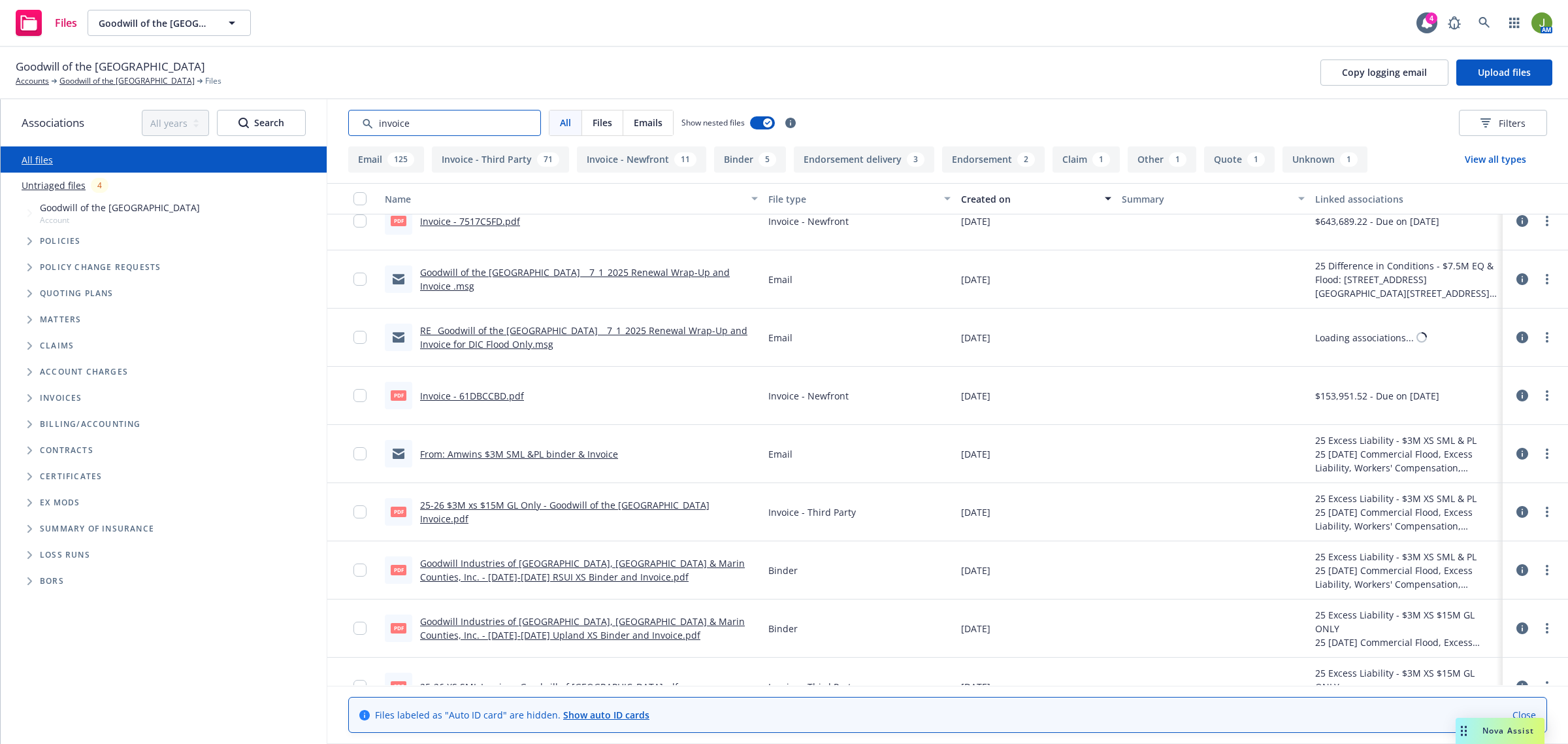
scroll to position [0, 0]
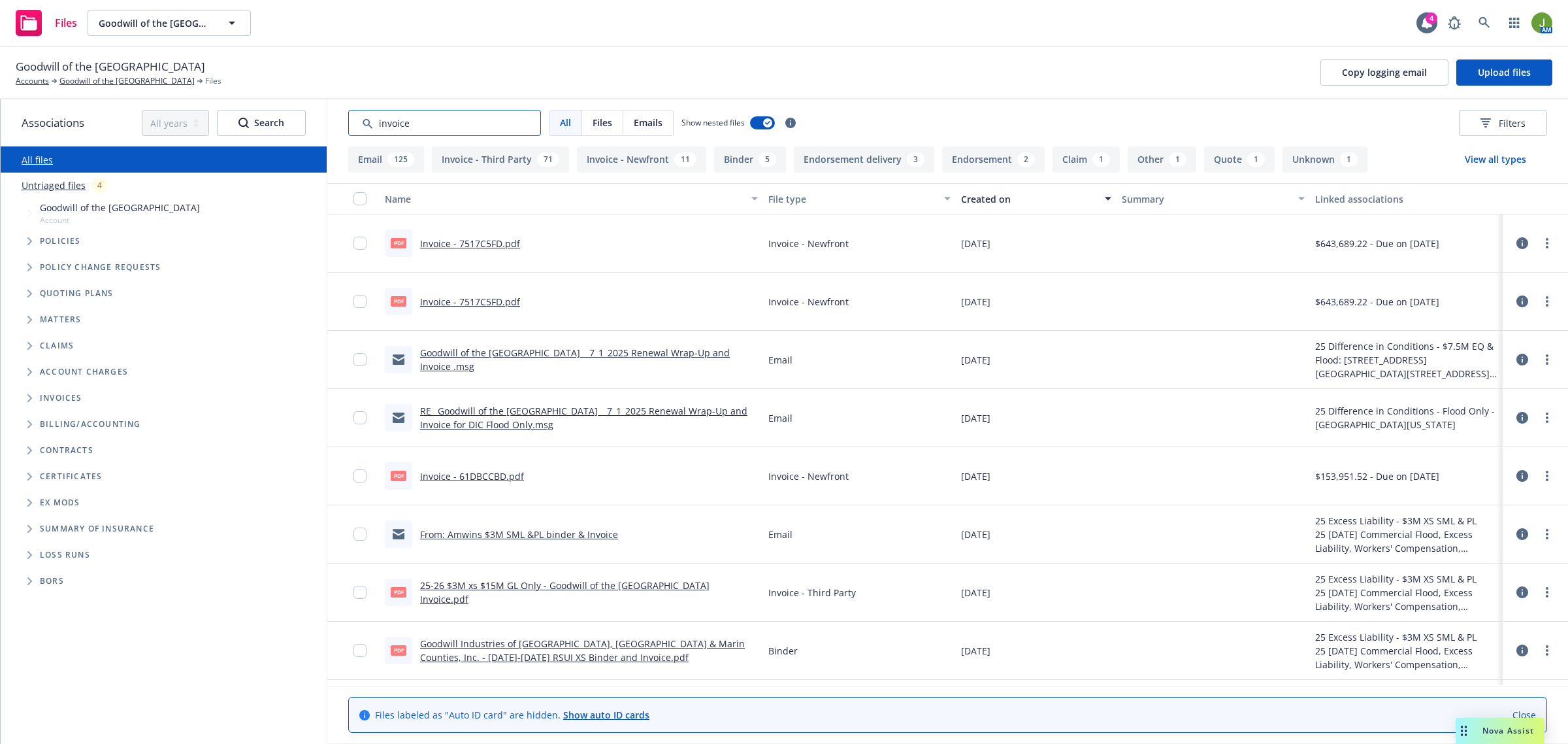
type input "invoice"
click at [645, 407] on link "RE_ Goodwill of the San Francisco Bay _ 7_1_2025 Renewal Wrap-Up and Invoice fo…" at bounding box center [584, 417] width 327 height 26
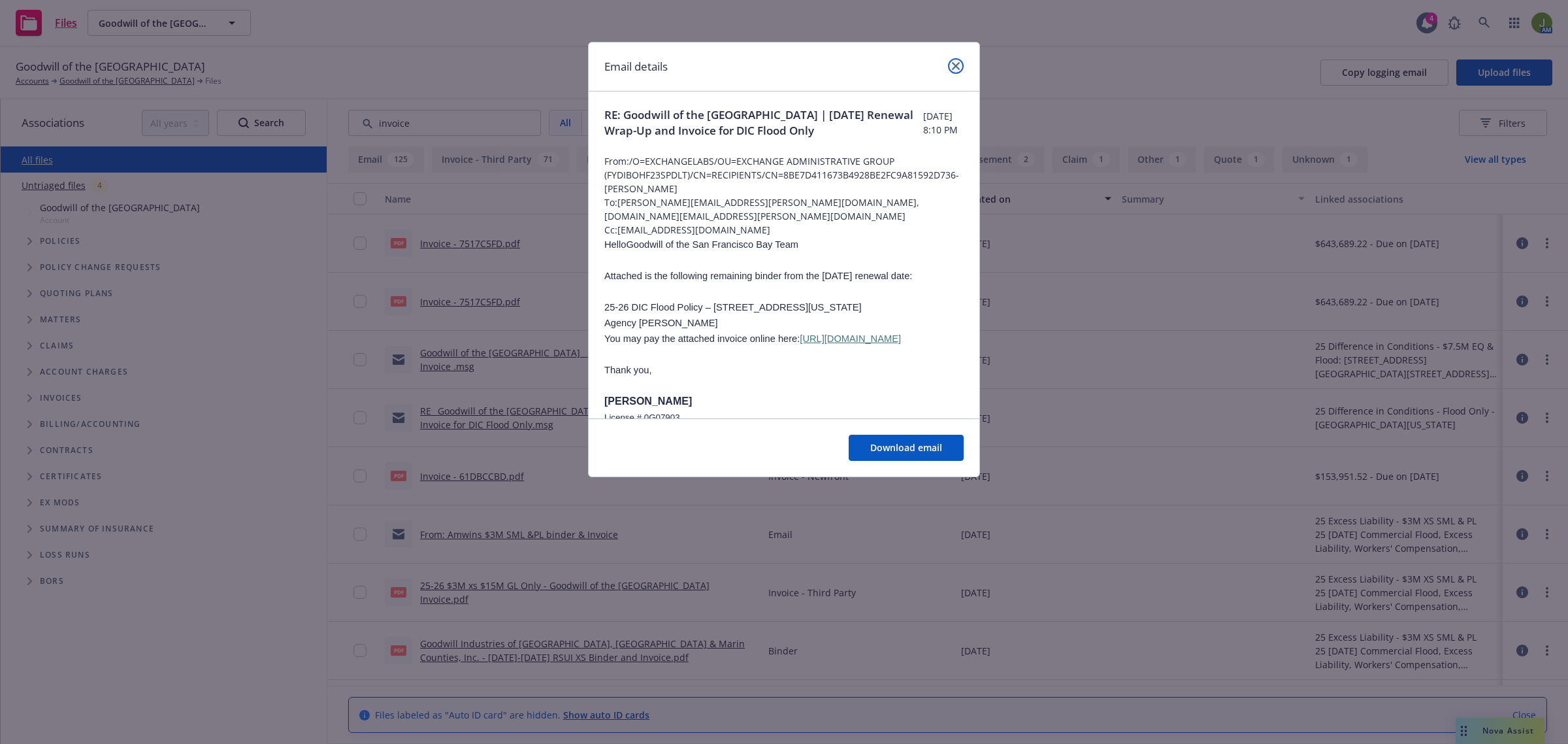
click at [959, 64] on icon "close" at bounding box center [956, 66] width 8 height 8
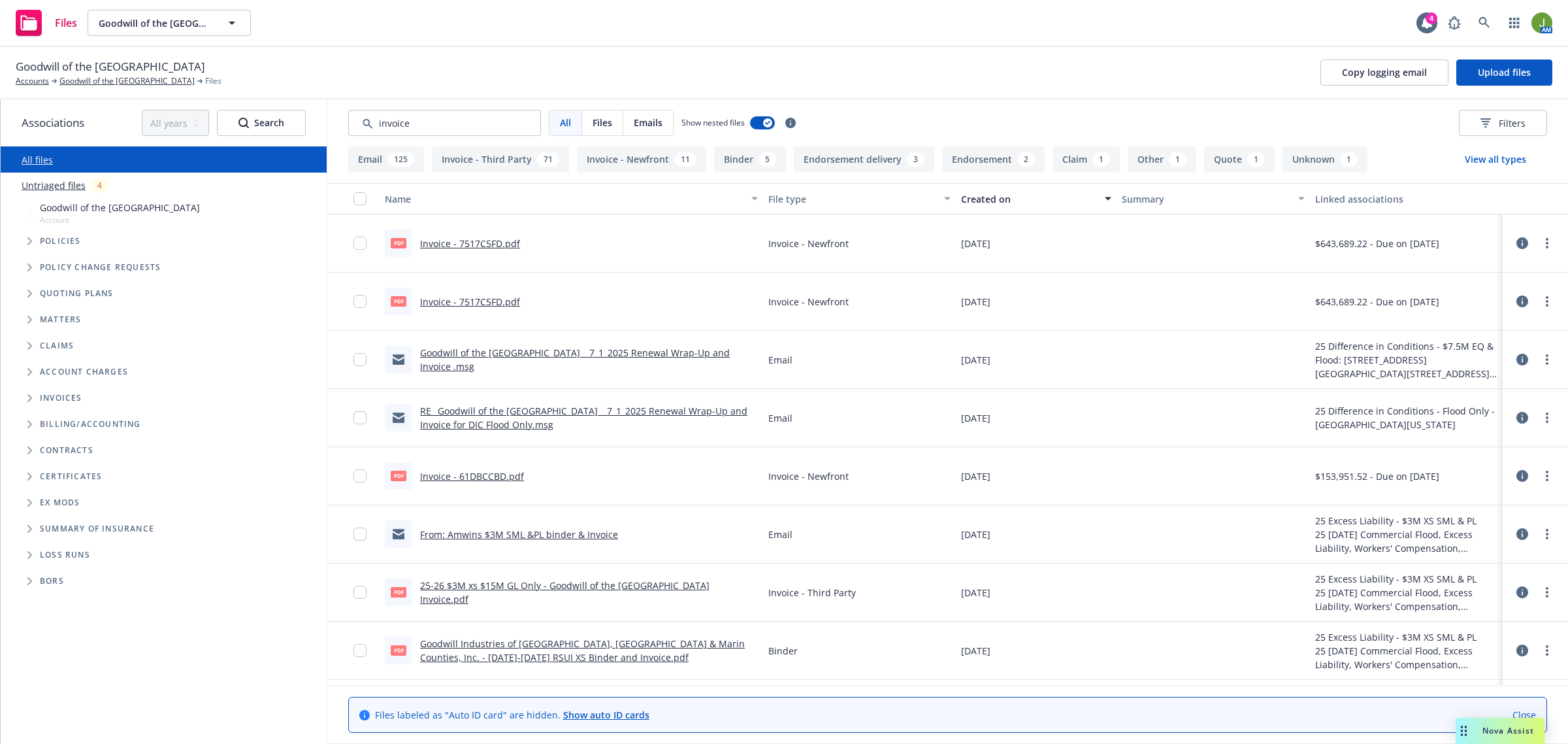
click at [959, 64] on div "Goodwill of the San Francisco Bay Accounts Goodwill of the San Francisco Bay Fi…" at bounding box center [784, 73] width 1537 height 29
click at [519, 419] on link "RE_ Goodwill of the San Francisco Bay _ 7_1_2025 Renewal Wrap-Up and Invoice fo…" at bounding box center [584, 417] width 327 height 26
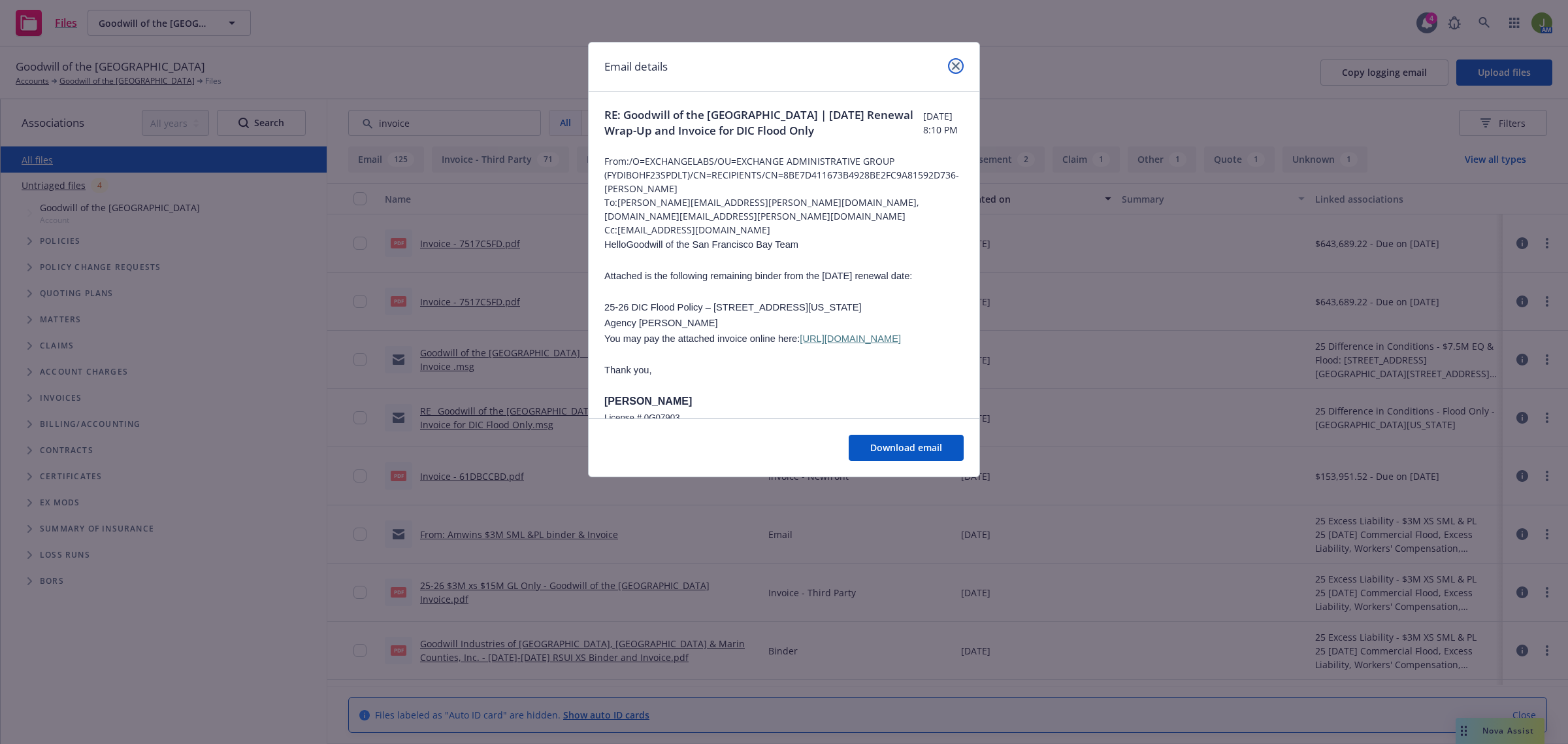
click at [955, 60] on link "close" at bounding box center [956, 66] width 15 height 15
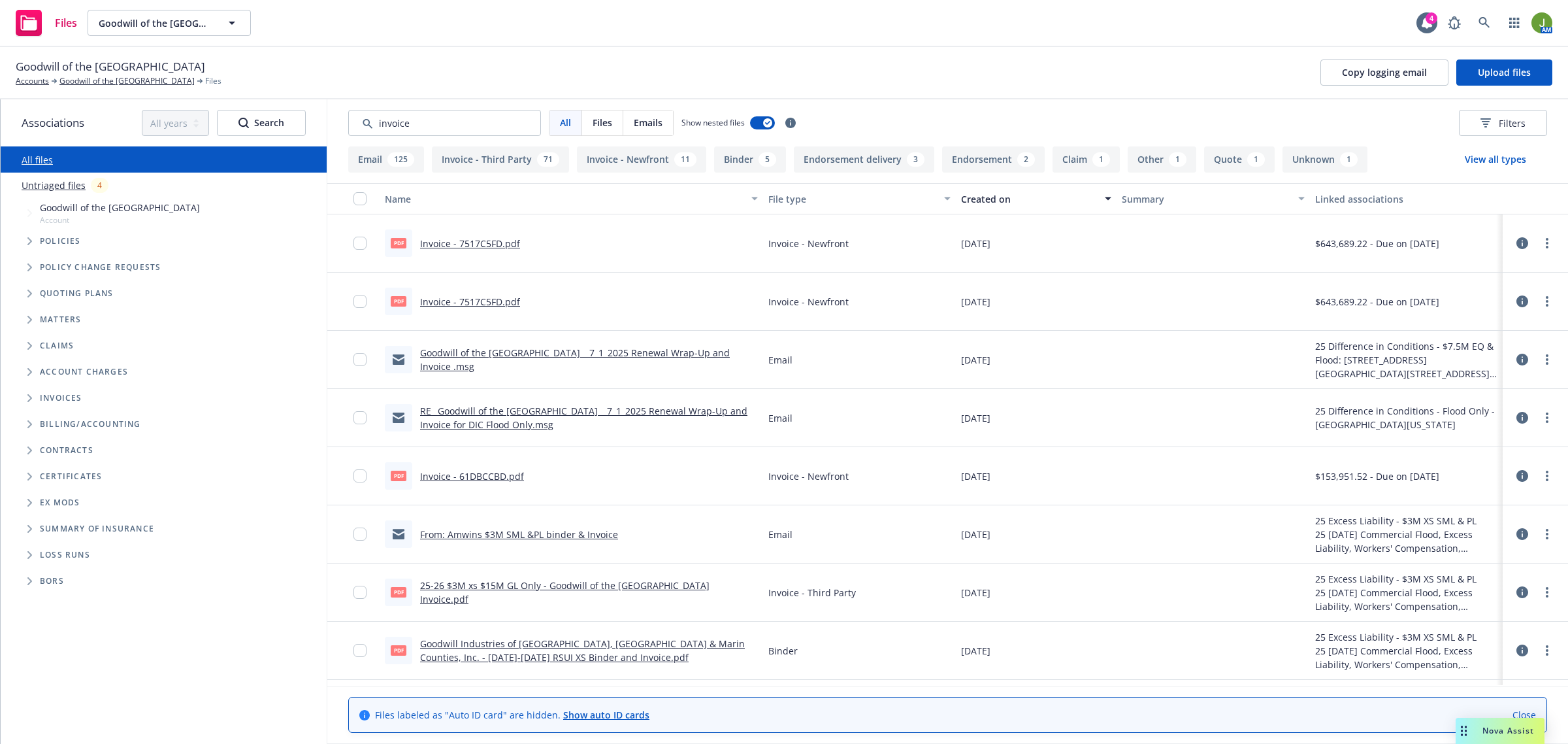
click at [687, 350] on link "Goodwill of the San Francisco Bay _ 7_1_2025 Renewal Wrap-Up and Invoice .msg" at bounding box center [575, 359] width 310 height 26
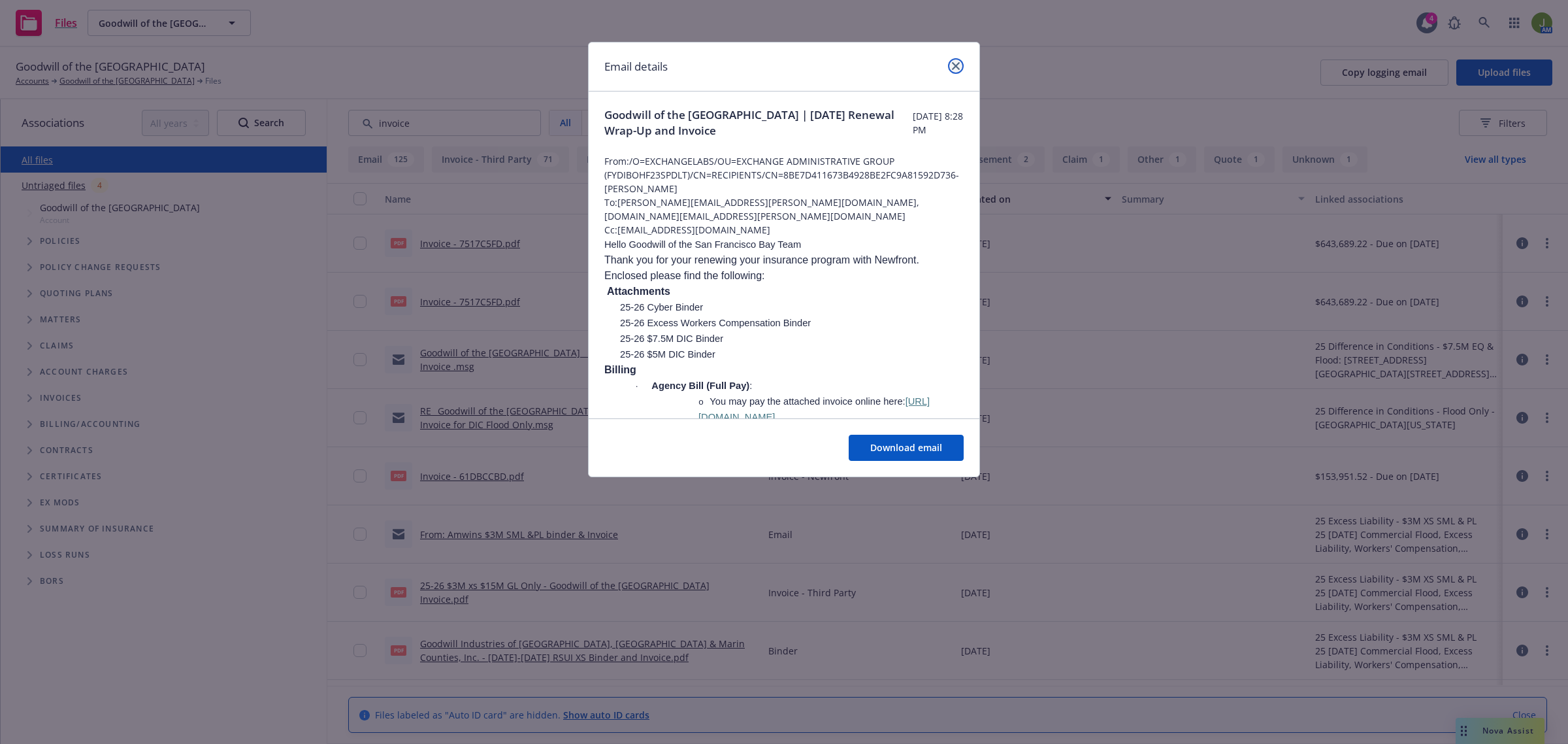
click at [956, 64] on icon "close" at bounding box center [956, 66] width 8 height 8
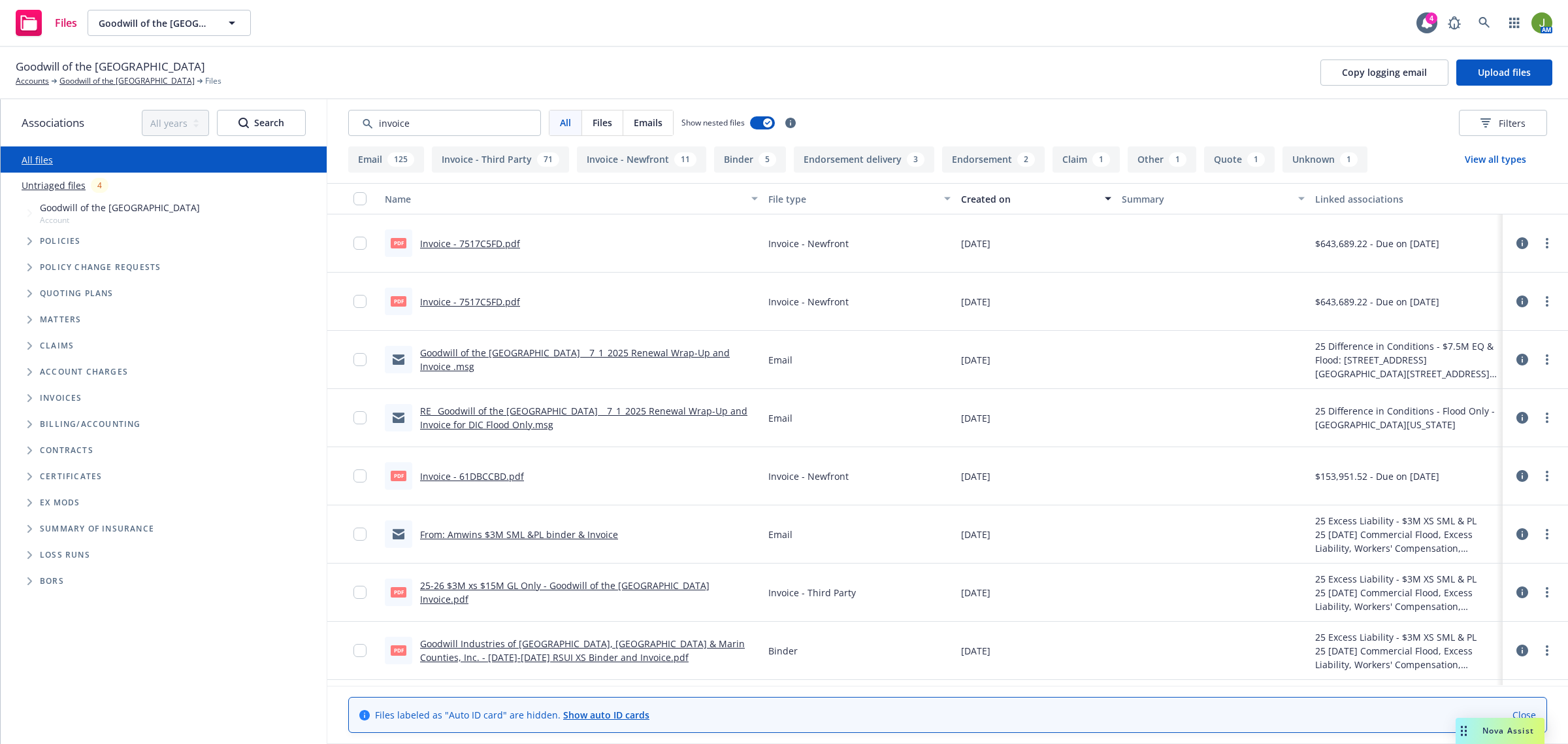
click at [1517, 298] on icon at bounding box center [1523, 301] width 12 height 12
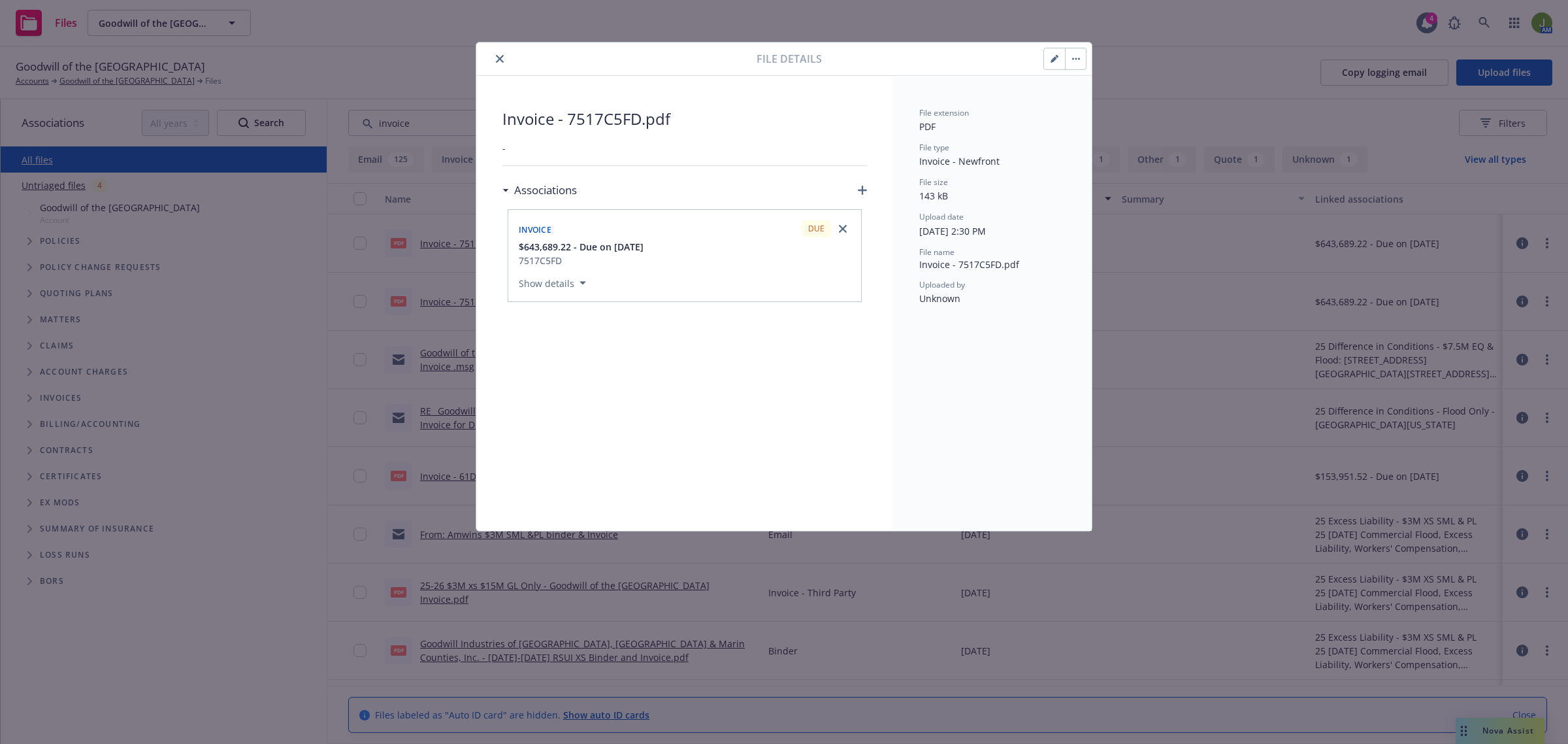
click at [500, 57] on icon "close" at bounding box center [500, 59] width 8 height 8
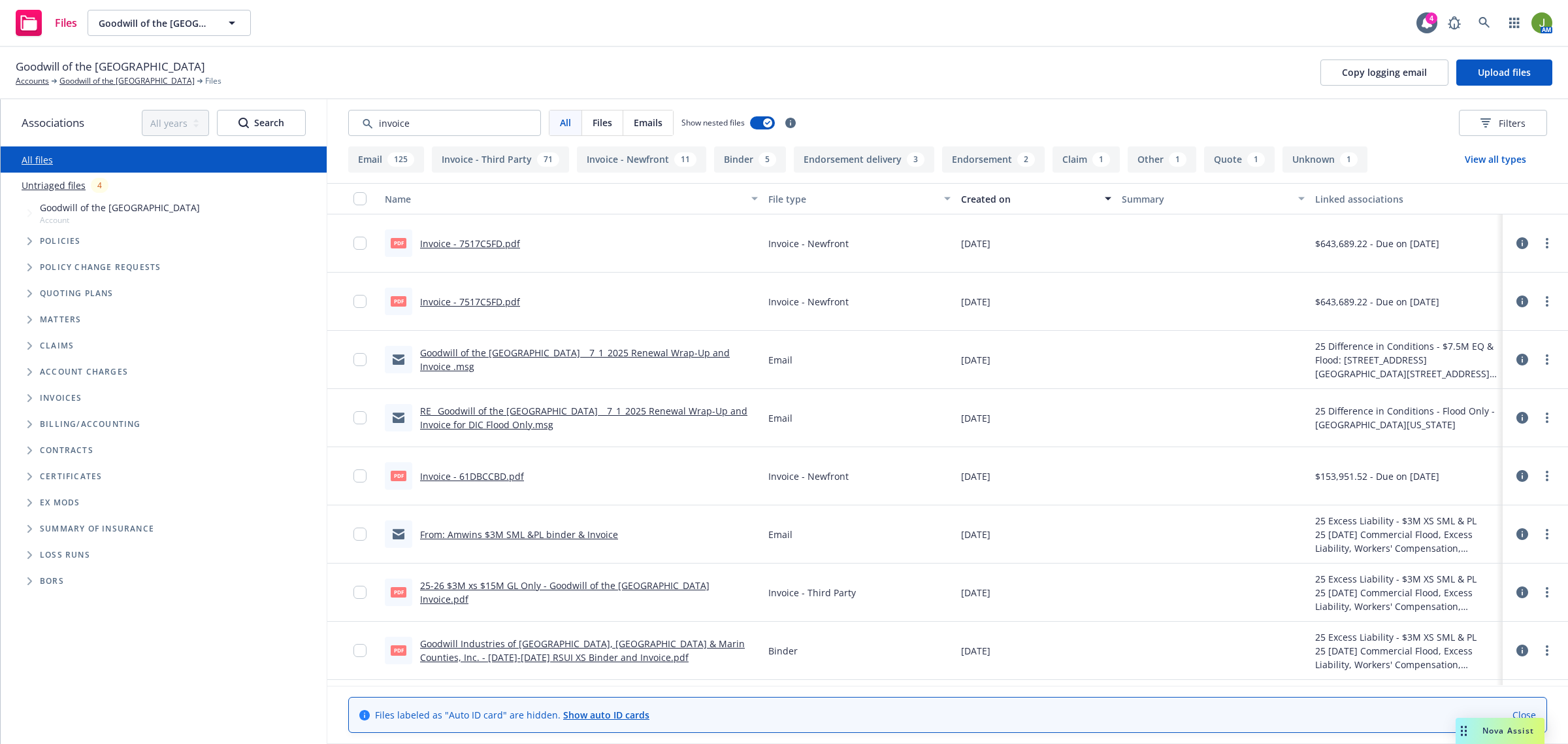
click at [167, 89] on div "Goodwill of the San Francisco Bay Accounts Goodwill of the San Francisco Bay Fi…" at bounding box center [784, 73] width 1568 height 52
click at [167, 83] on link "Goodwill of the [GEOGRAPHIC_DATA]" at bounding box center [127, 81] width 135 height 12
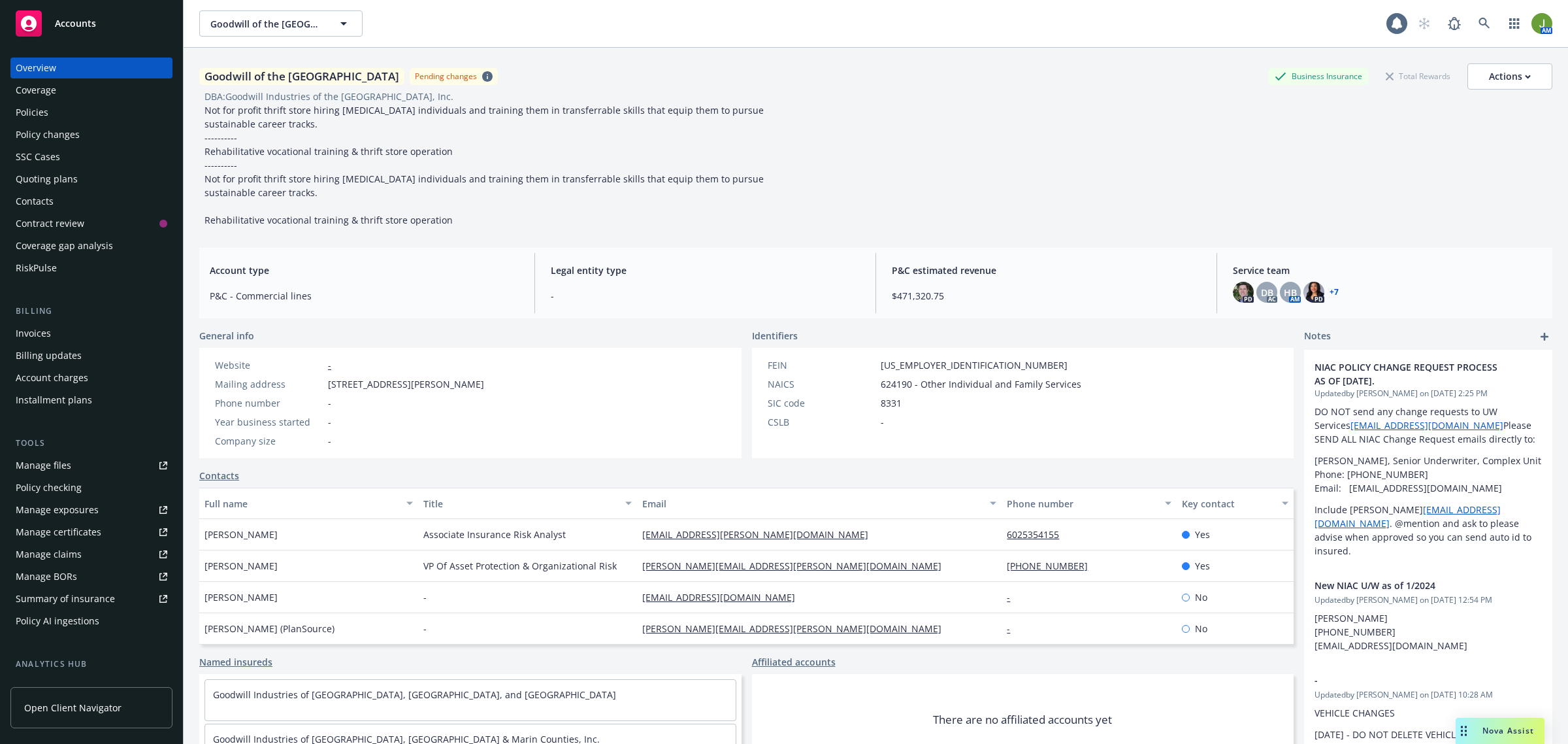
click at [56, 105] on div "Policies" at bounding box center [91, 112] width 152 height 21
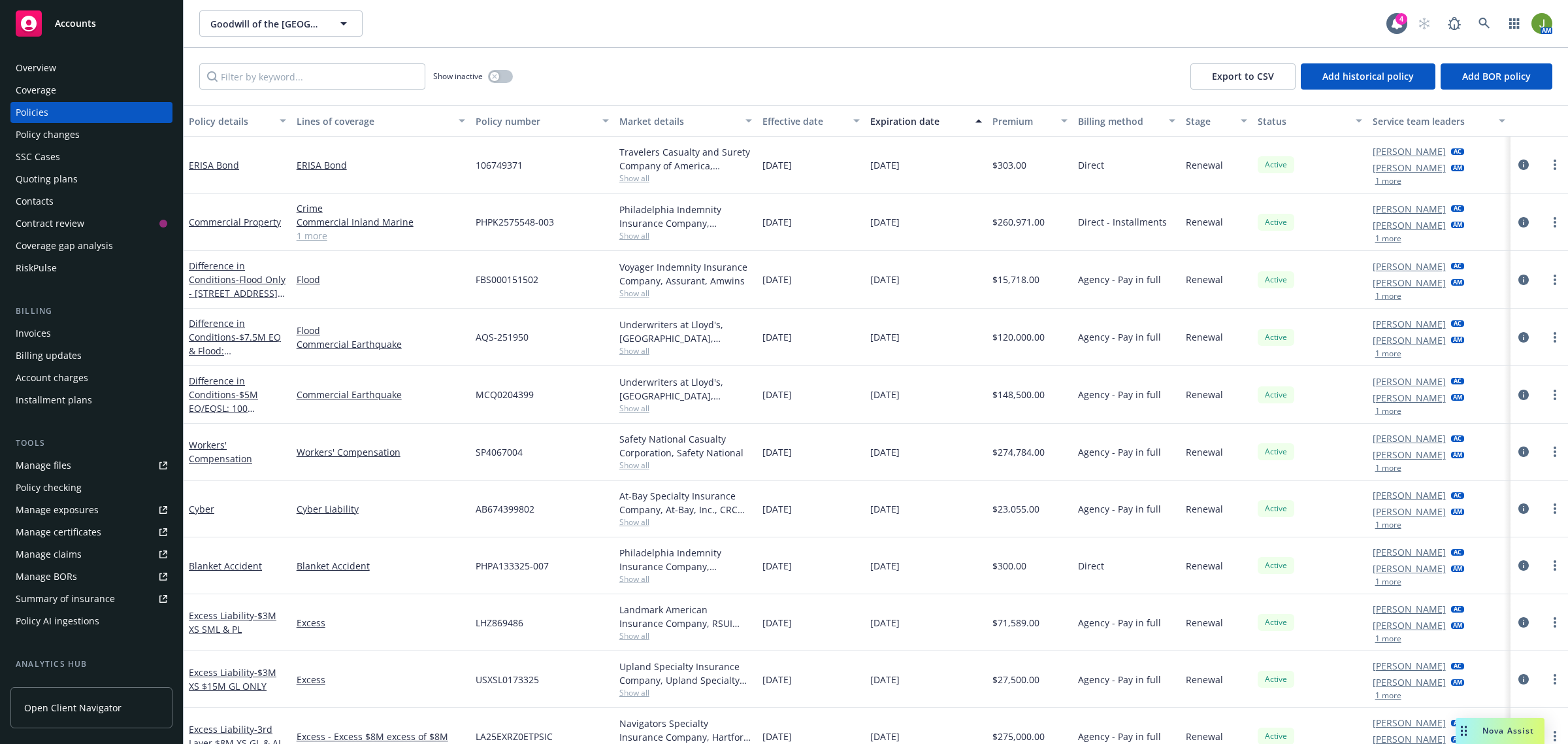
click at [57, 341] on div "Invoices" at bounding box center [91, 333] width 152 height 21
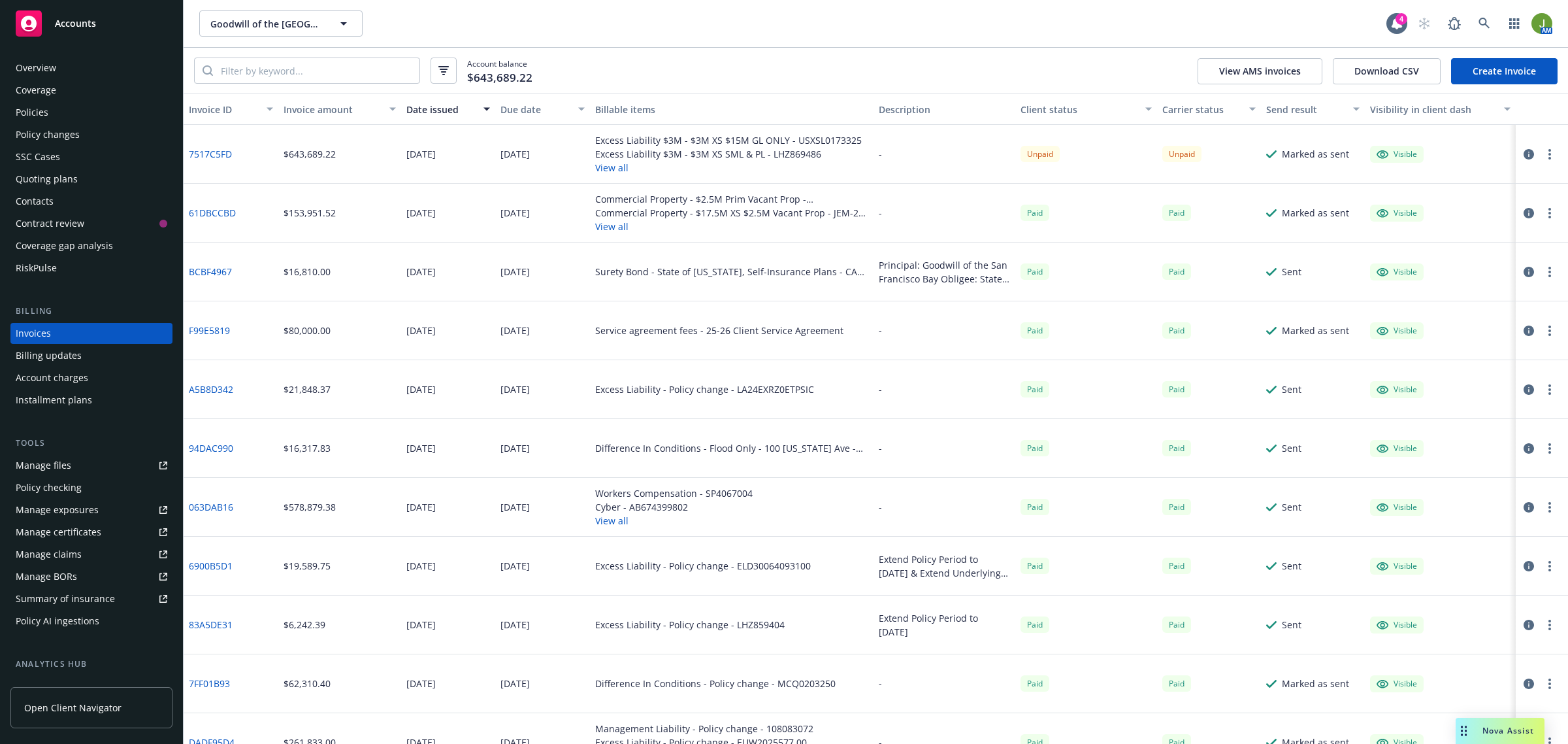
click at [1549, 153] on icon "button" at bounding box center [1550, 154] width 3 height 11
click at [1481, 343] on link "Copy logging email" at bounding box center [1461, 337] width 167 height 26
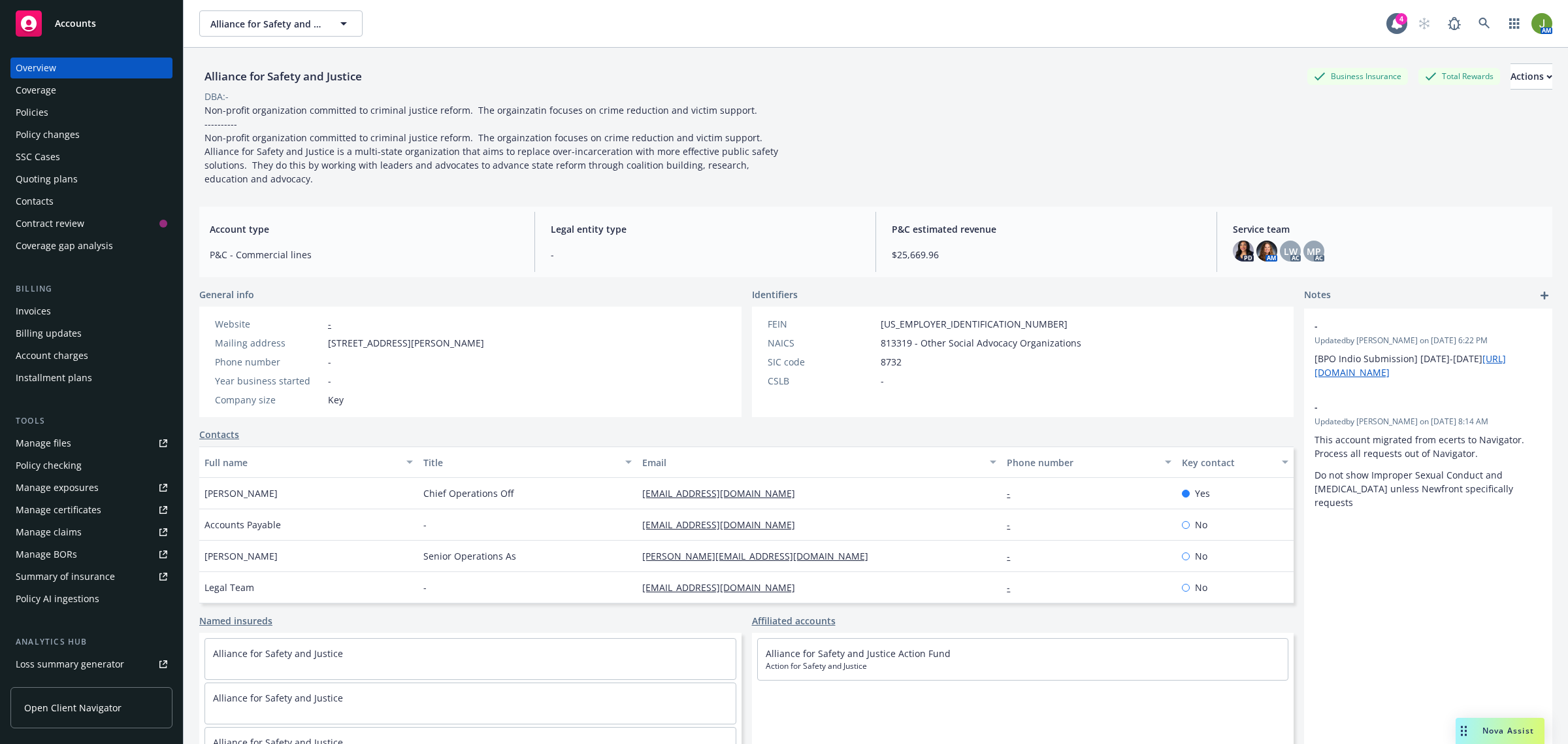
click at [62, 120] on div "Policies" at bounding box center [91, 112] width 152 height 21
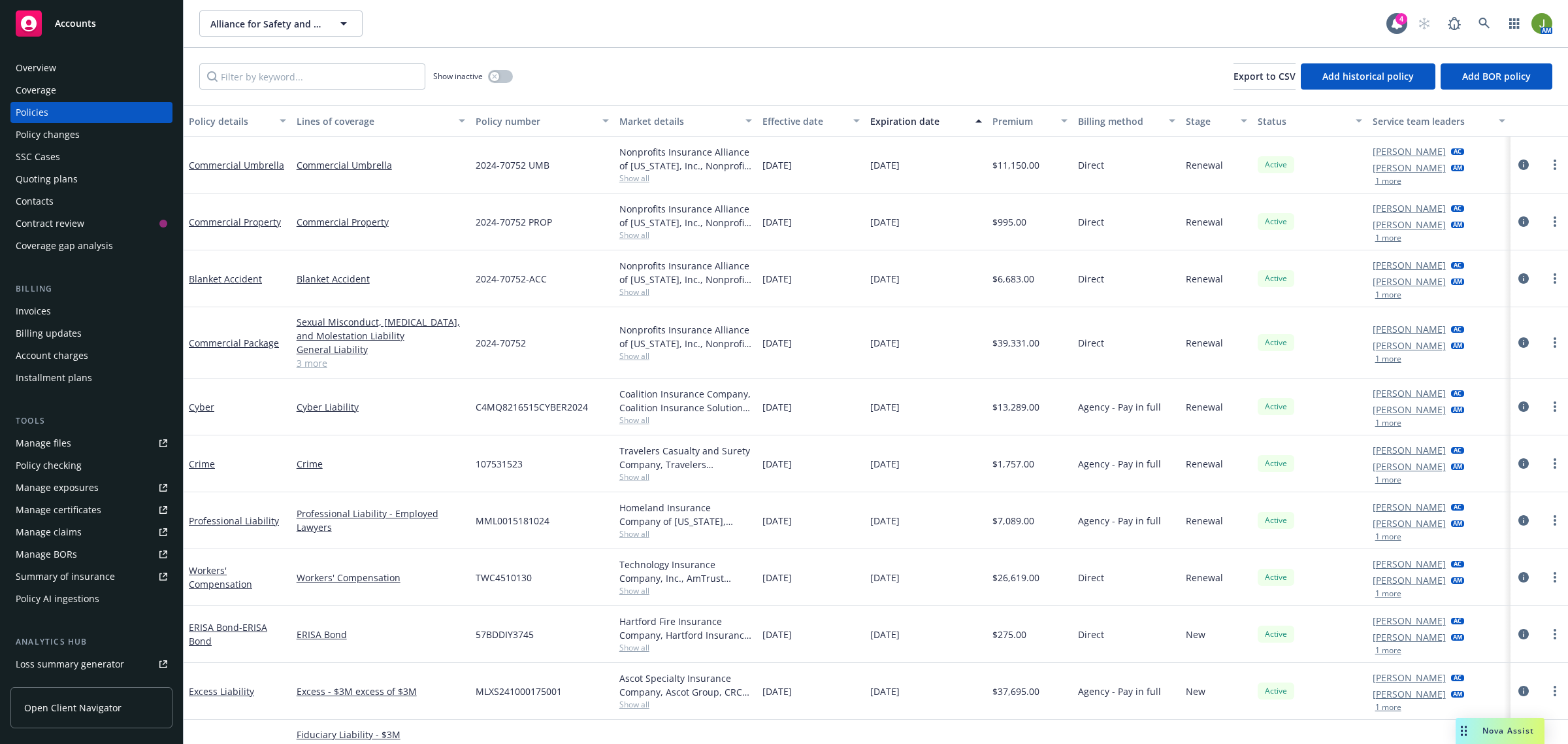
click at [88, 187] on div "Quoting plans" at bounding box center [91, 180] width 152 height 21
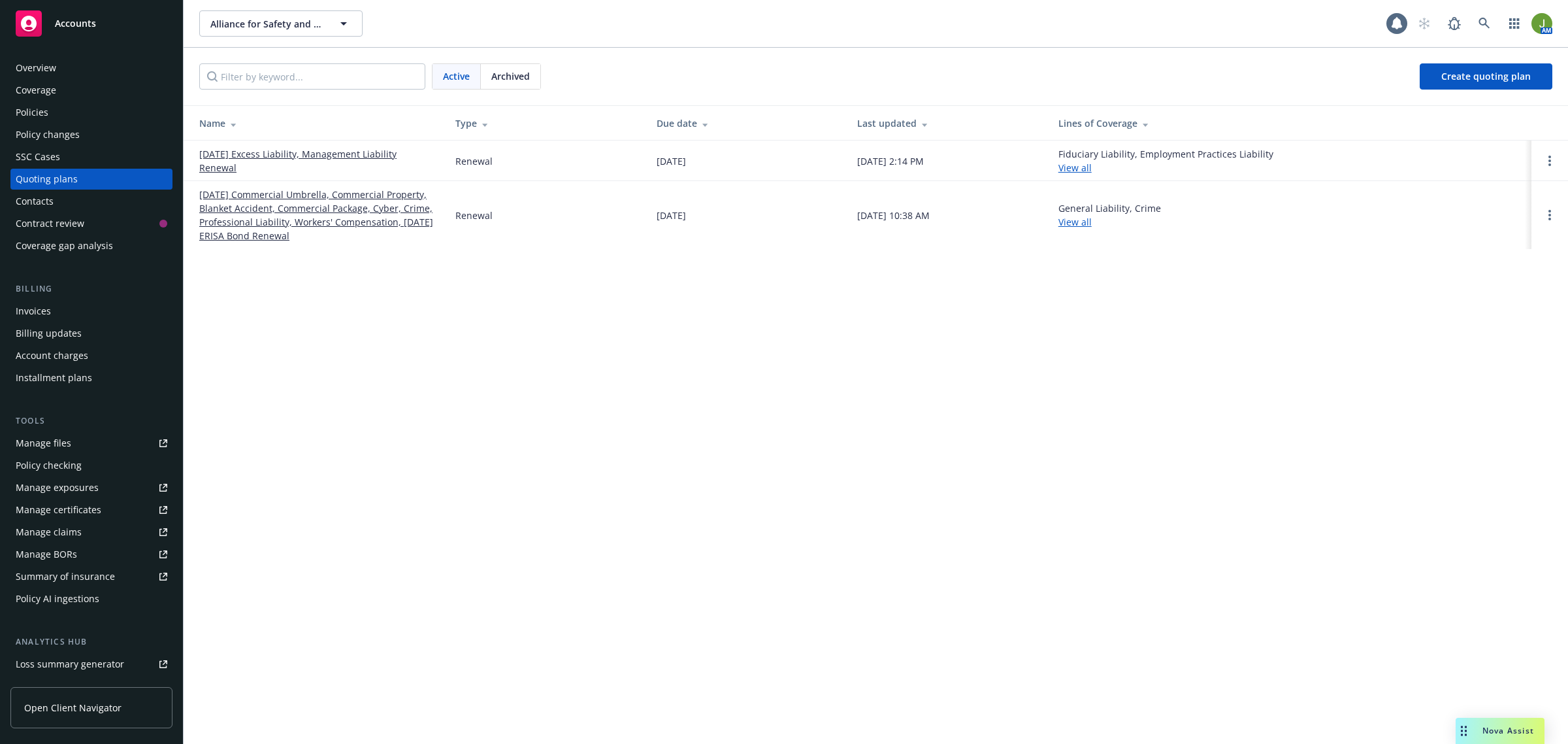
click at [223, 209] on link "10/01/25 Commercial Umbrella, Commercial Property, Blanket Accident, Commercial…" at bounding box center [317, 214] width 235 height 55
click at [515, 83] on div "Archived" at bounding box center [511, 77] width 60 height 25
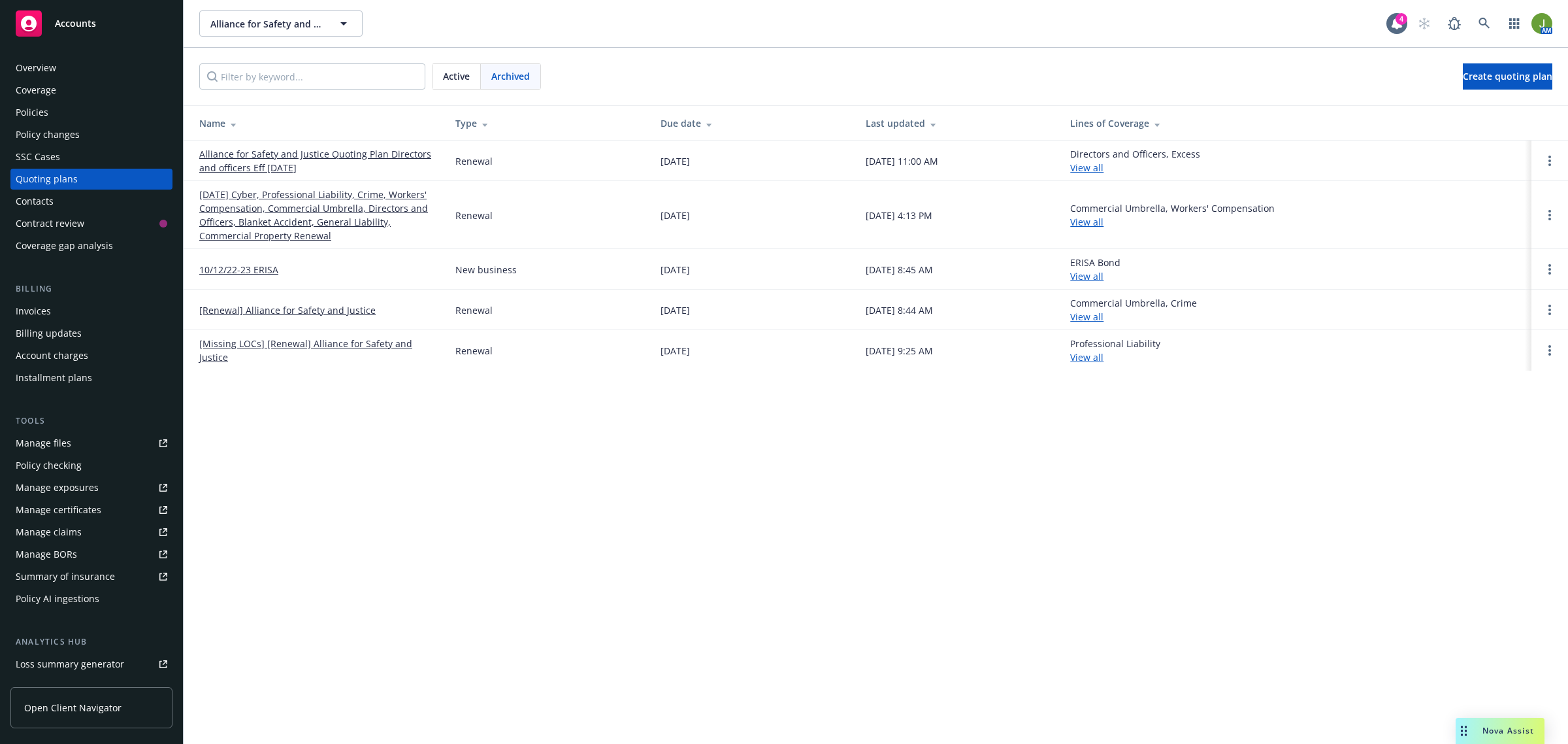
click at [270, 220] on link "[DATE] Cyber, Professional Liability, Crime, Workers' Compensation, Commercial …" at bounding box center [317, 214] width 235 height 55
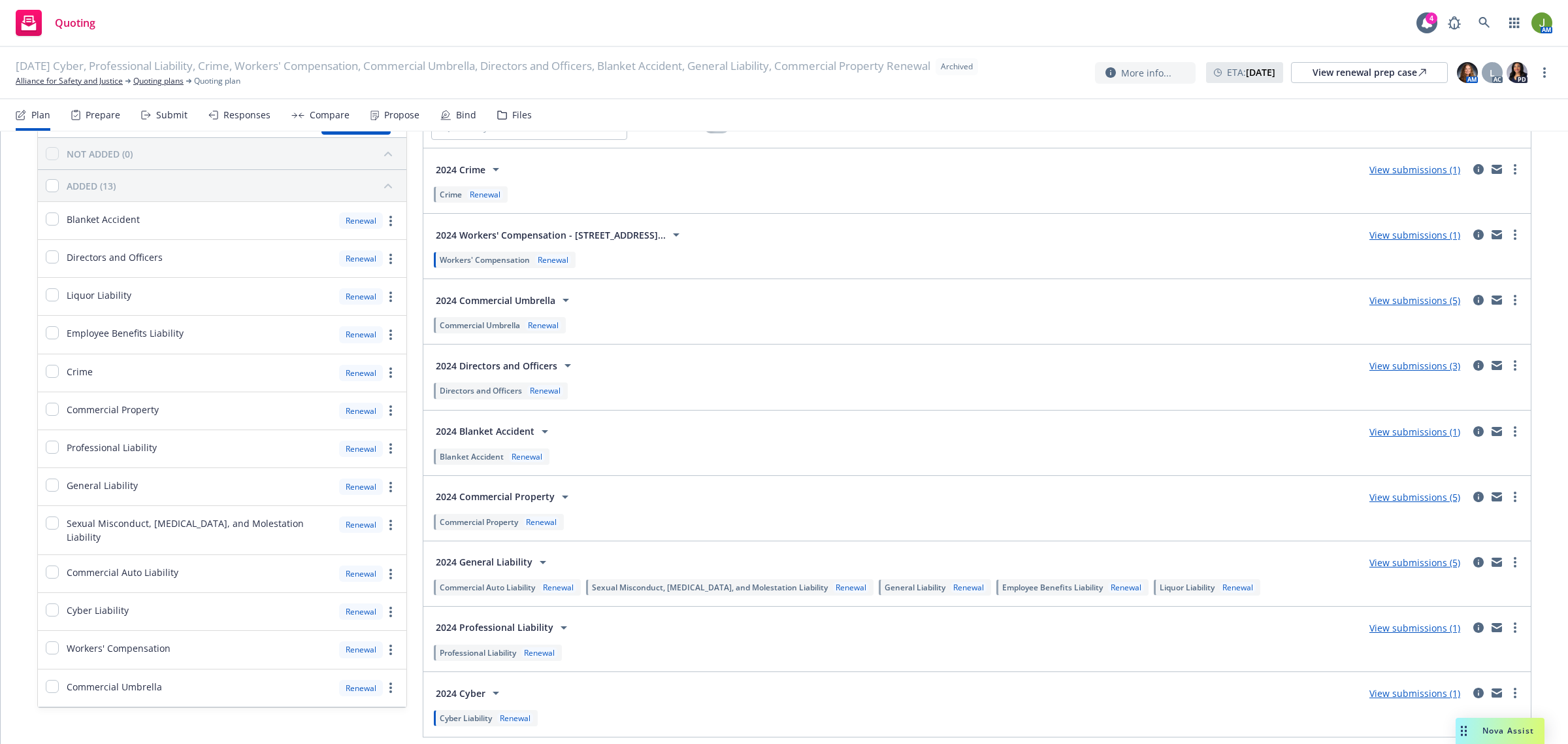
scroll to position [136, 0]
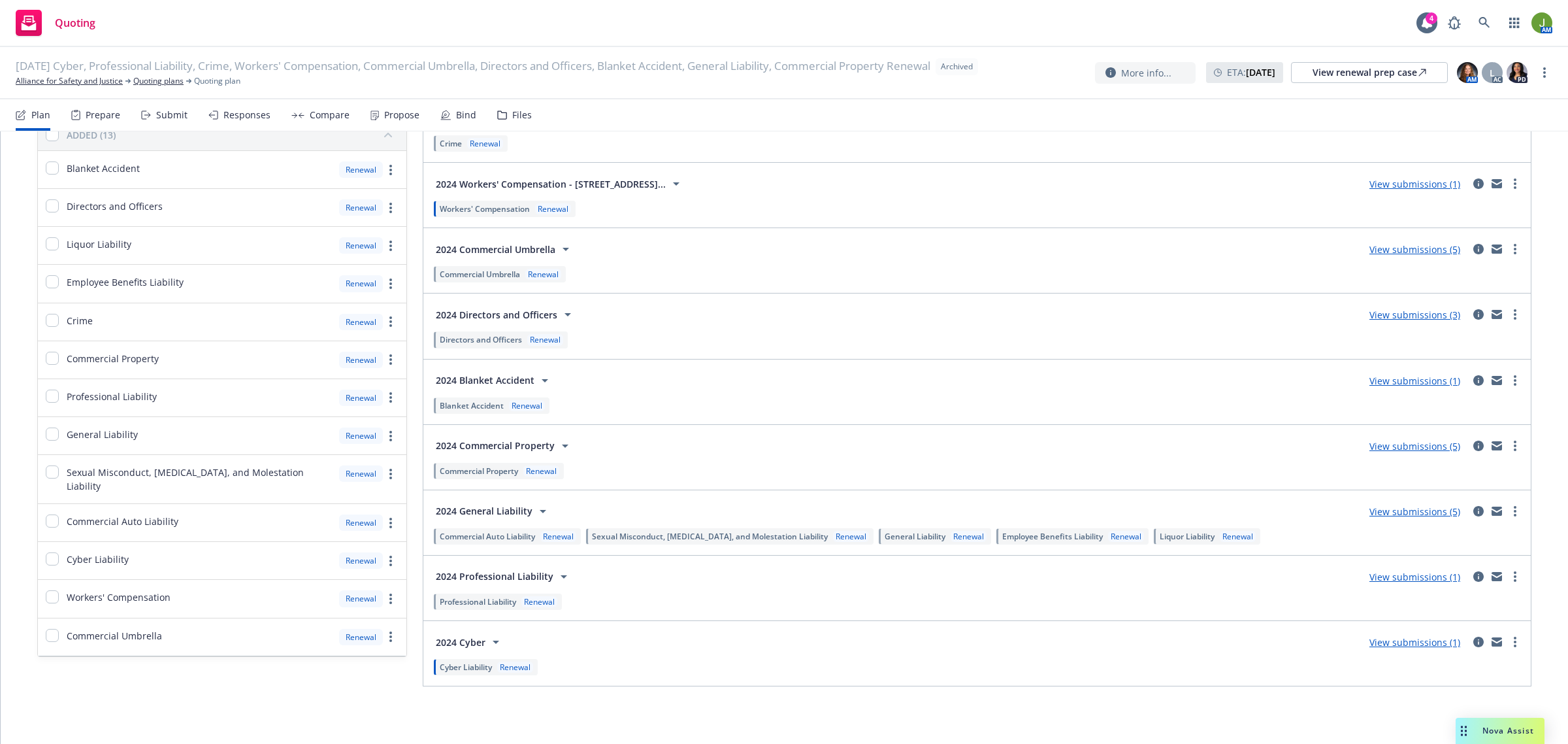
click at [1403, 516] on div "View submissions (5)" at bounding box center [1414, 511] width 107 height 15
click at [1403, 514] on link "View submissions (5)" at bounding box center [1415, 511] width 91 height 12
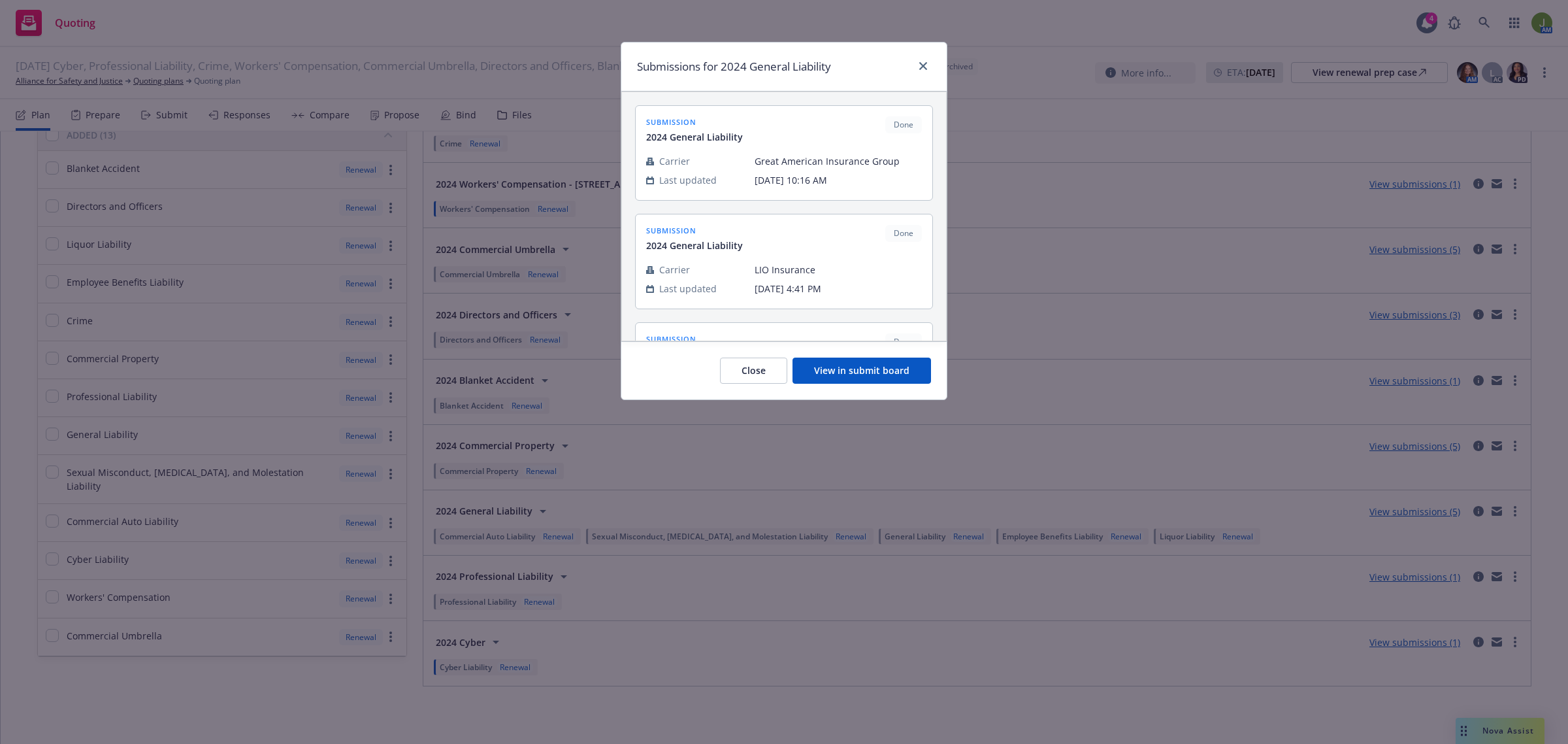
click at [879, 377] on button "View in submit board" at bounding box center [862, 370] width 138 height 26
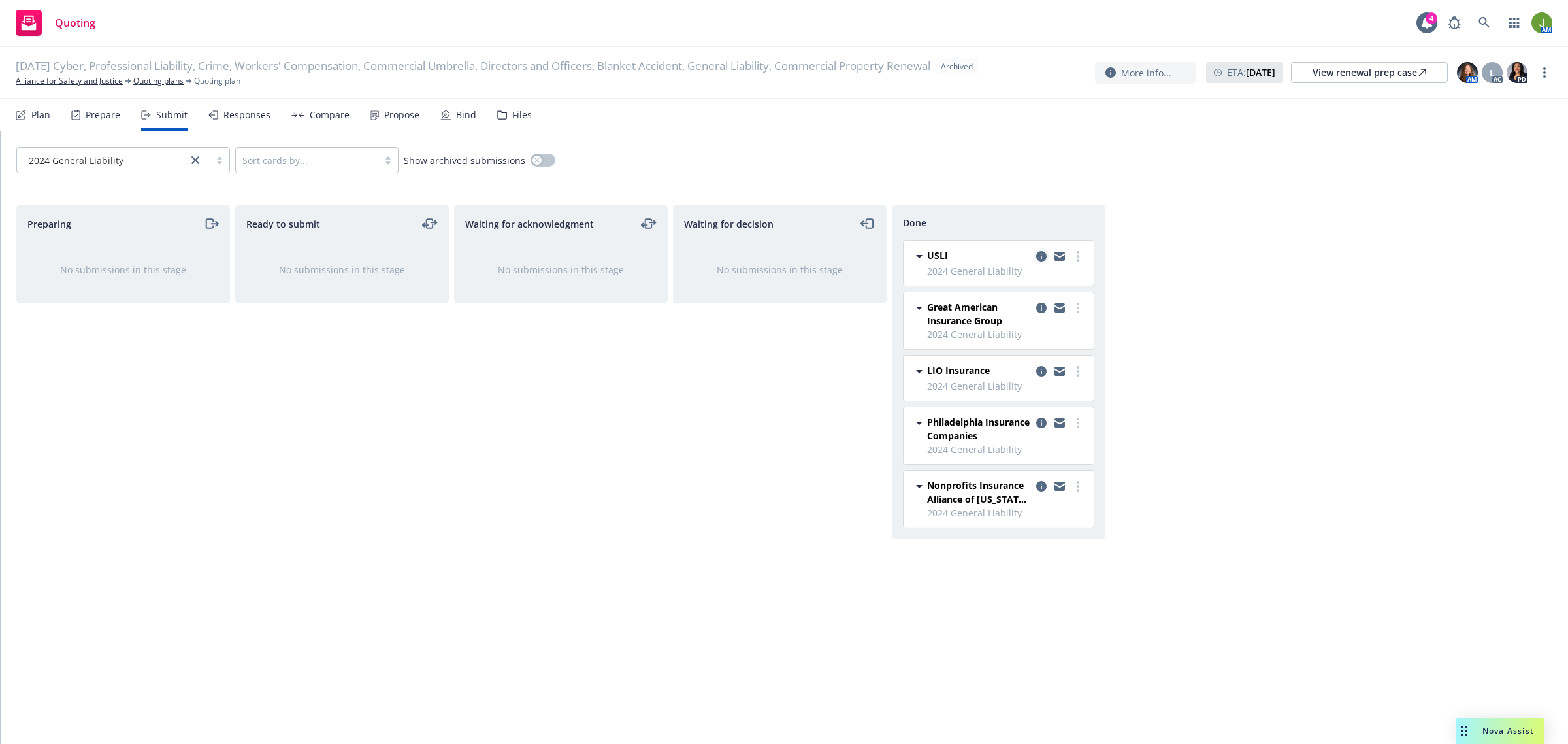
click at [1038, 259] on icon "copy logging email" at bounding box center [1041, 255] width 11 height 11
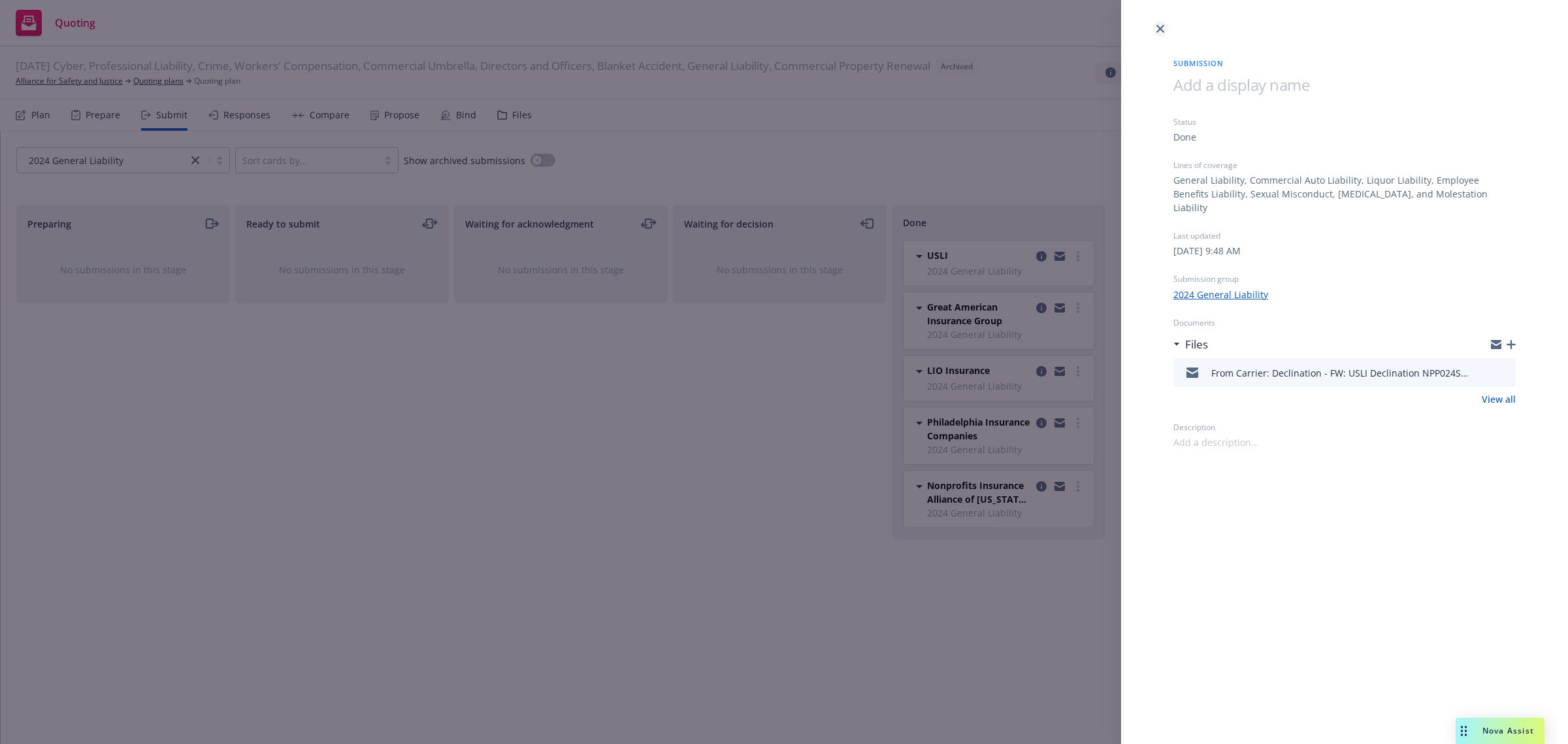
click at [1158, 28] on icon "close" at bounding box center [1161, 29] width 8 height 8
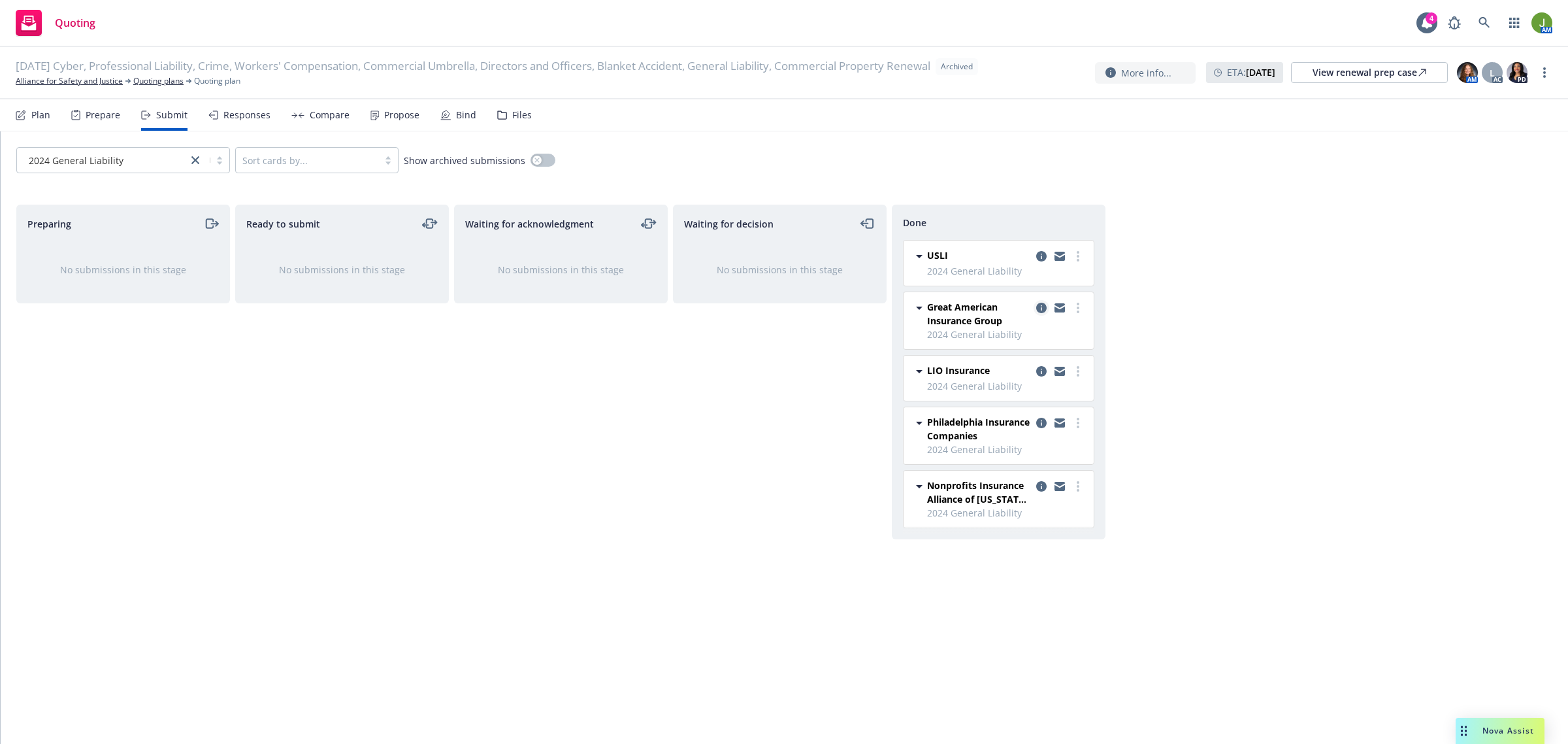
click at [1043, 303] on icon "copy logging email" at bounding box center [1041, 307] width 11 height 11
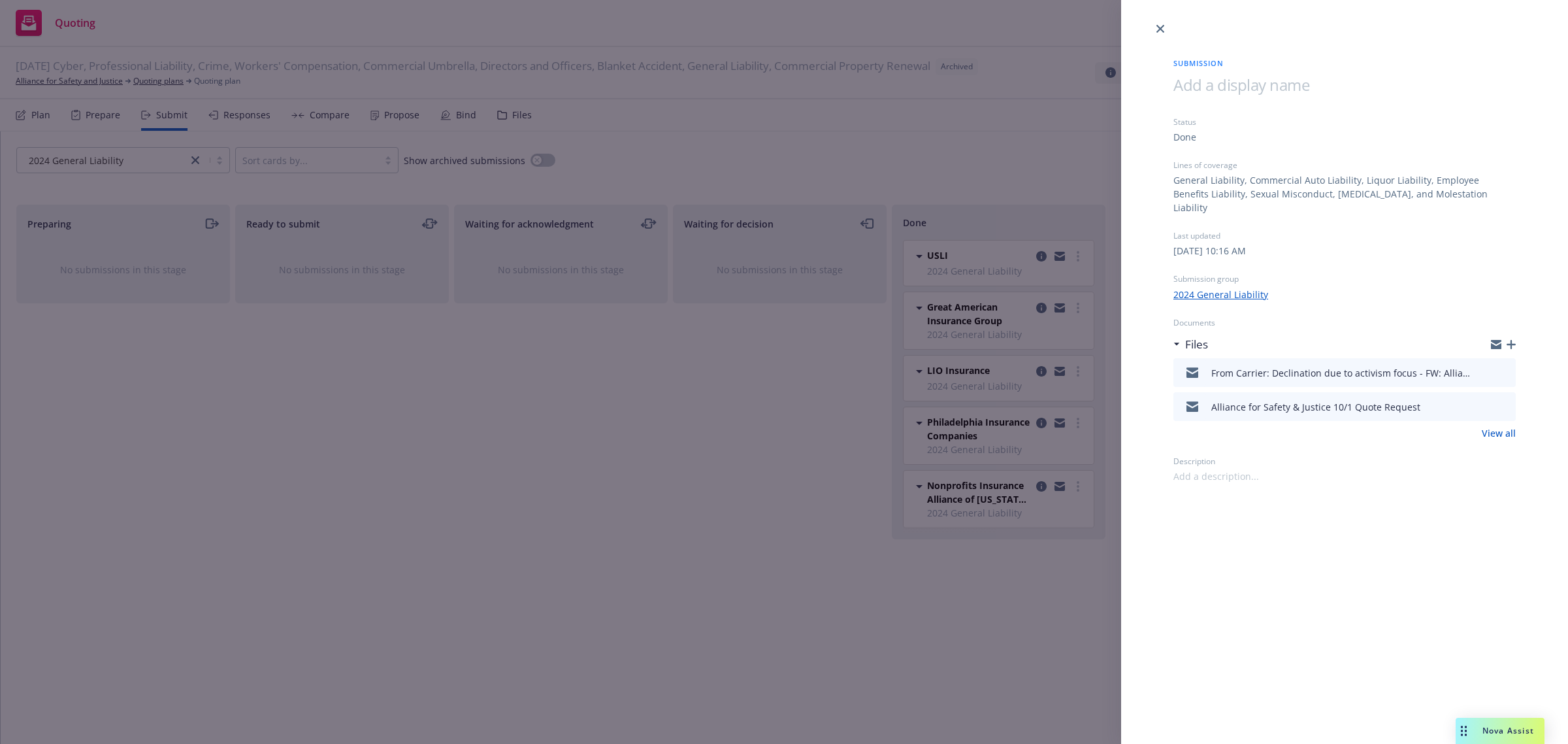
click at [1504, 401] on icon "preview file" at bounding box center [1504, 406] width 12 height 10
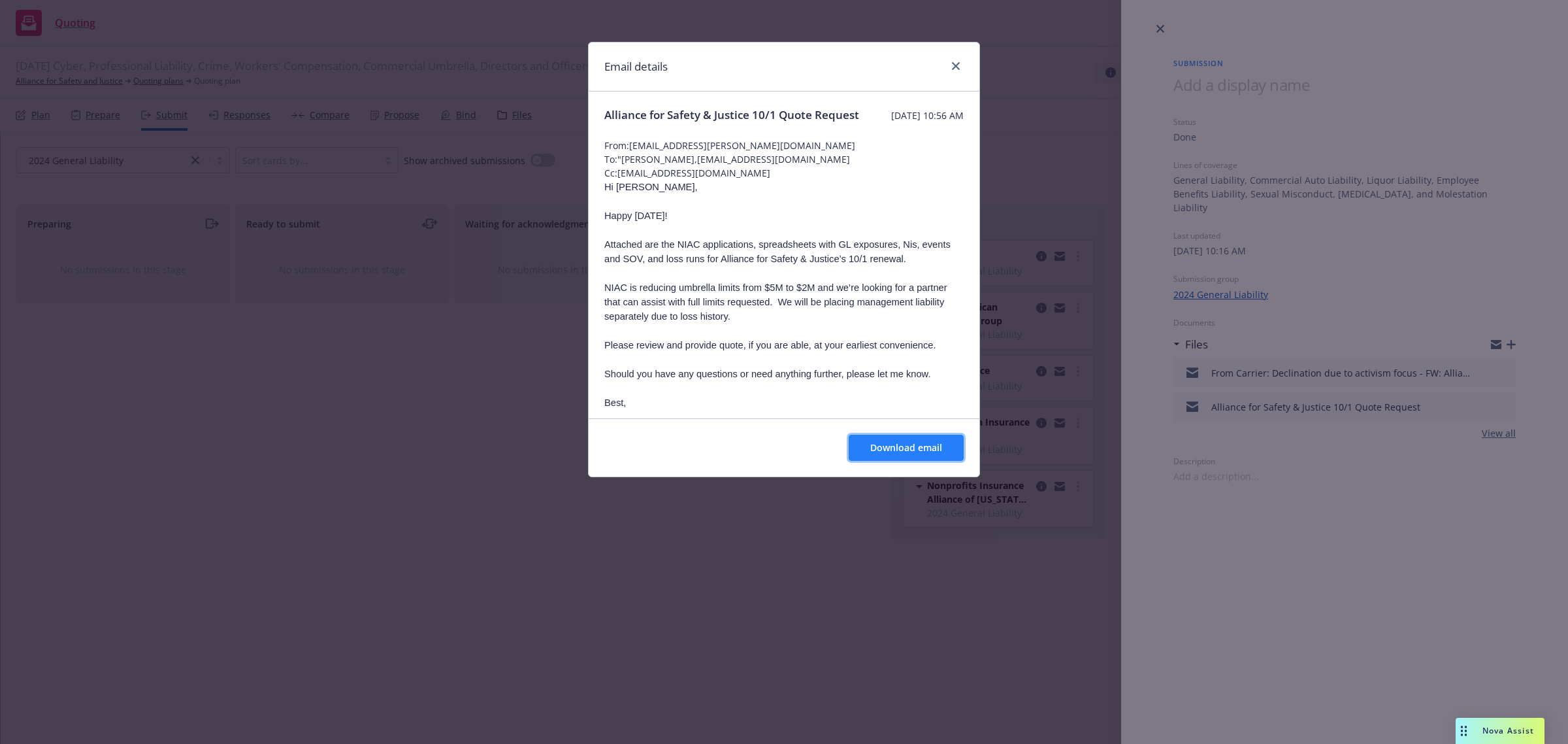
click at [919, 454] on button "Download email" at bounding box center [906, 447] width 115 height 26
click at [956, 66] on icon "close" at bounding box center [956, 66] width 8 height 8
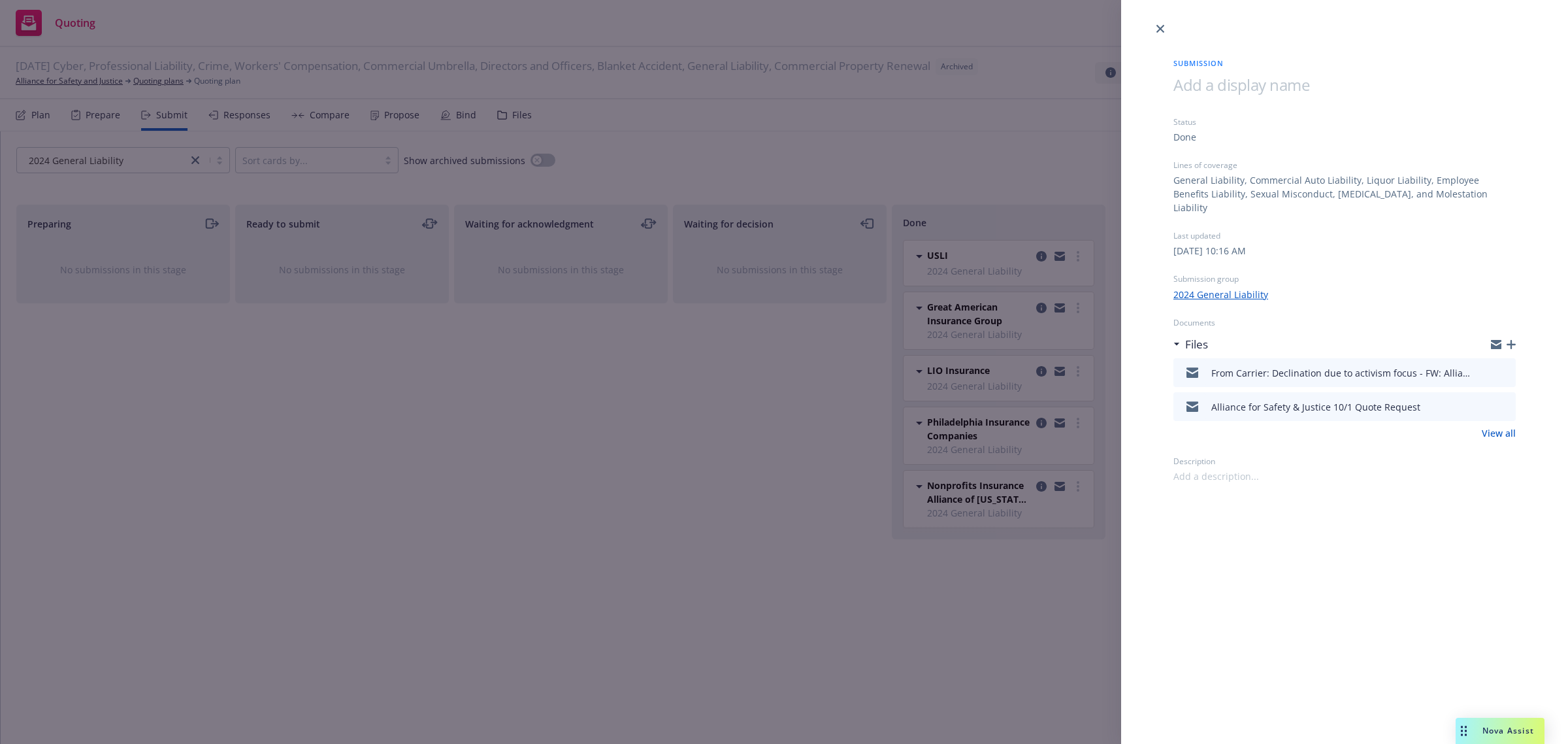
click at [1502, 368] on icon "preview file" at bounding box center [1504, 372] width 12 height 10
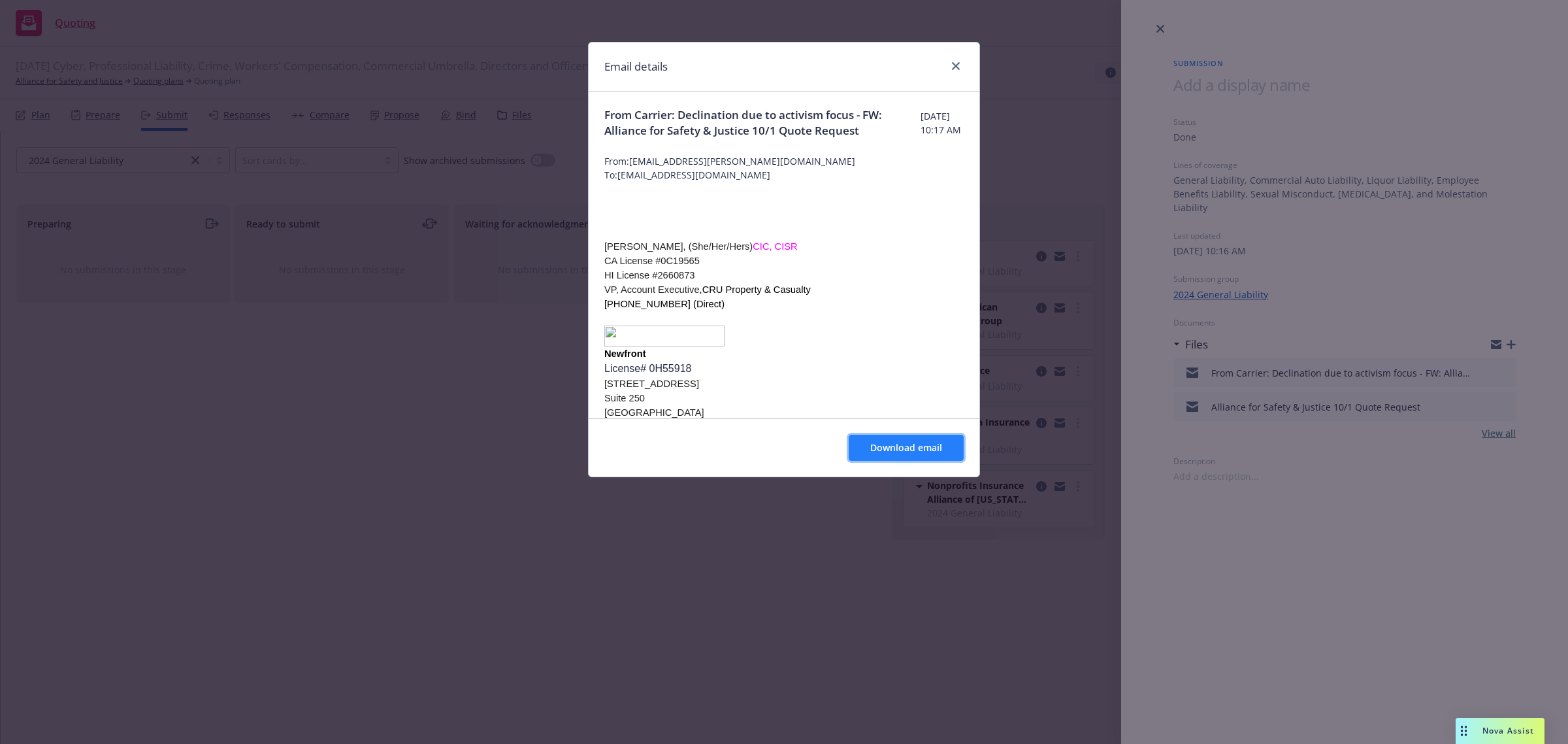
click at [897, 444] on span "Download email" at bounding box center [906, 446] width 72 height 12
click at [955, 67] on icon "close" at bounding box center [956, 66] width 8 height 8
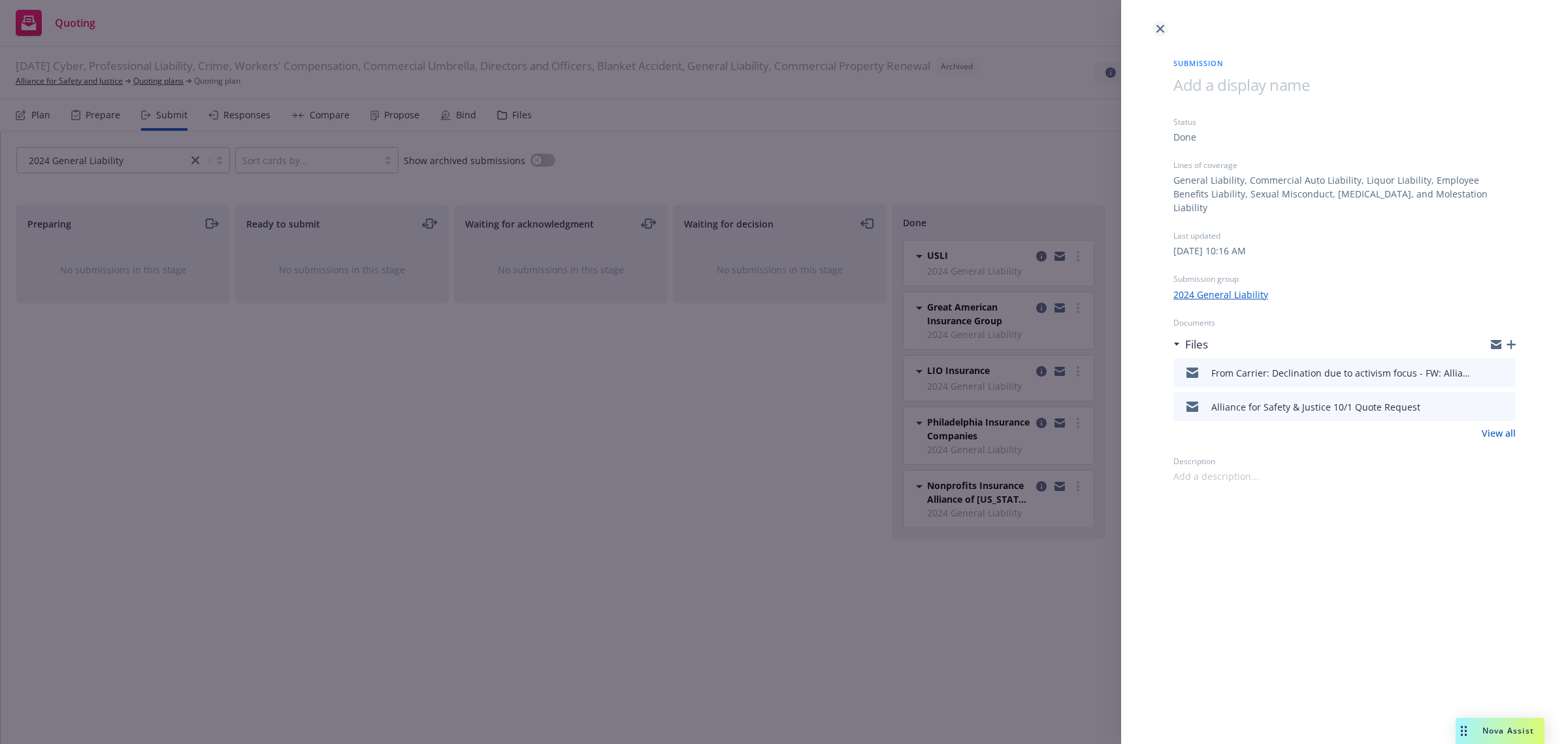
click at [1158, 28] on icon "close" at bounding box center [1161, 29] width 8 height 8
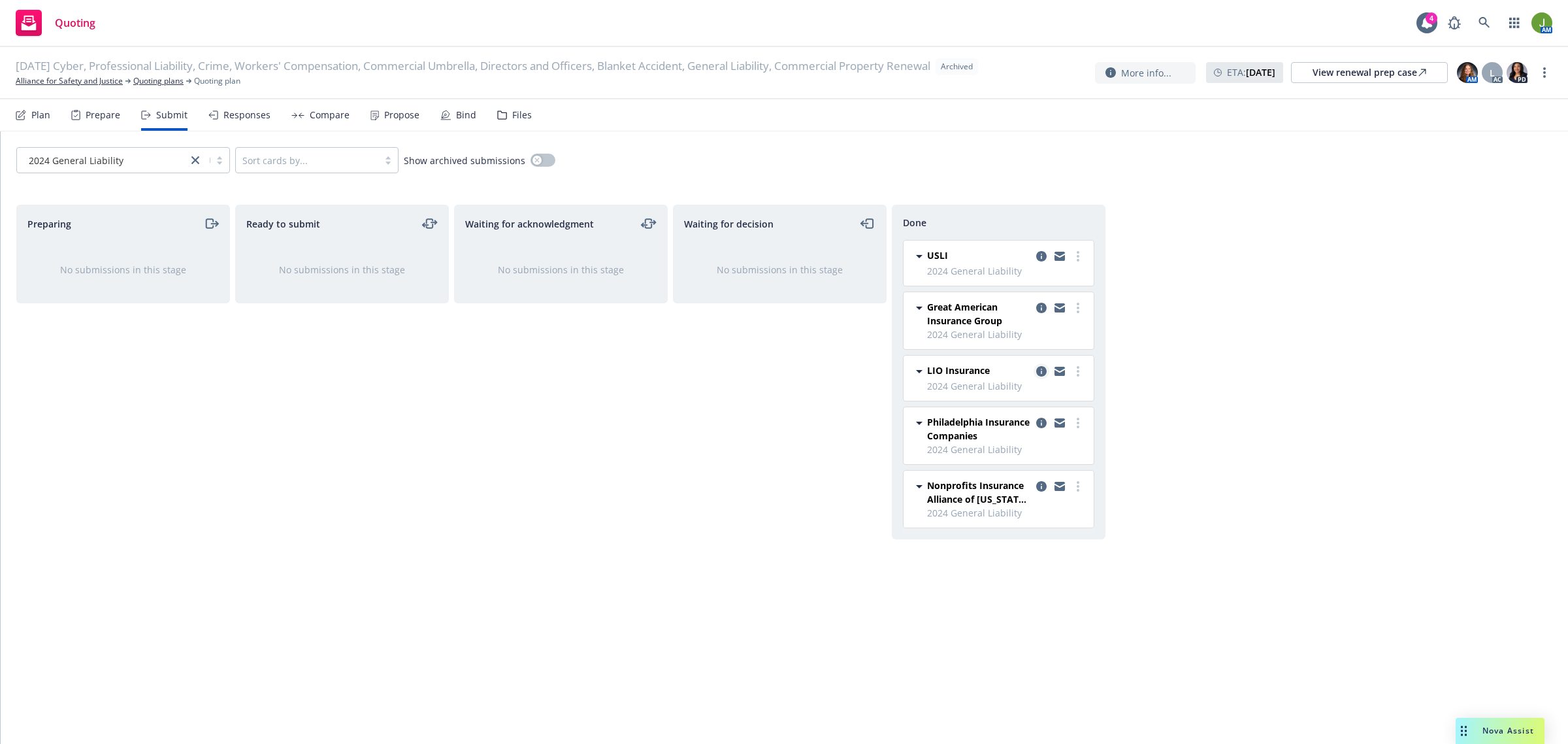
click at [1041, 372] on icon "copy logging email" at bounding box center [1041, 371] width 11 height 11
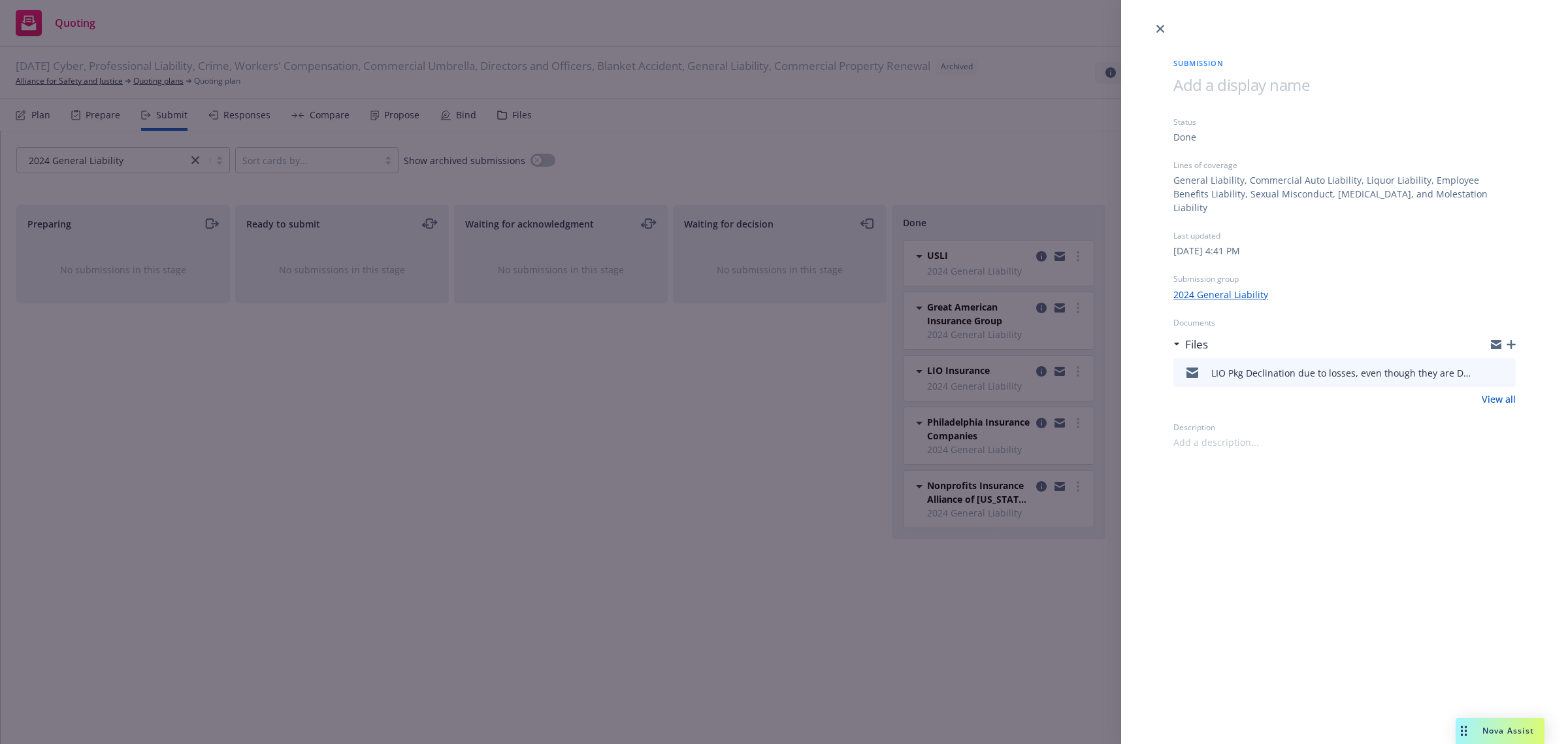
click at [1488, 365] on div at bounding box center [1495, 372] width 33 height 15
click at [1483, 366] on icon "download file" at bounding box center [1483, 370] width 9 height 8
click at [1159, 28] on icon "close" at bounding box center [1161, 29] width 8 height 8
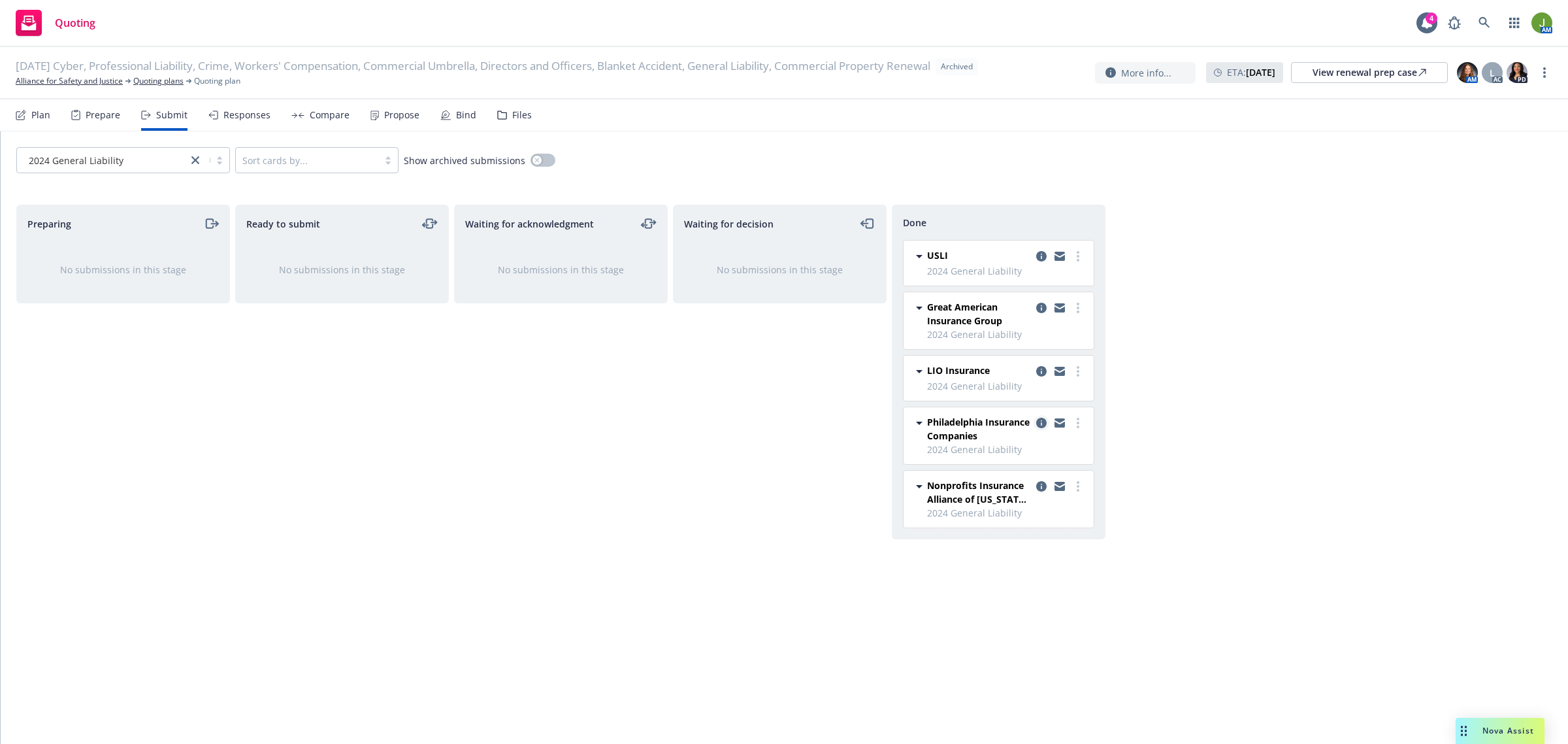
click at [1039, 425] on icon "copy logging email" at bounding box center [1041, 422] width 11 height 11
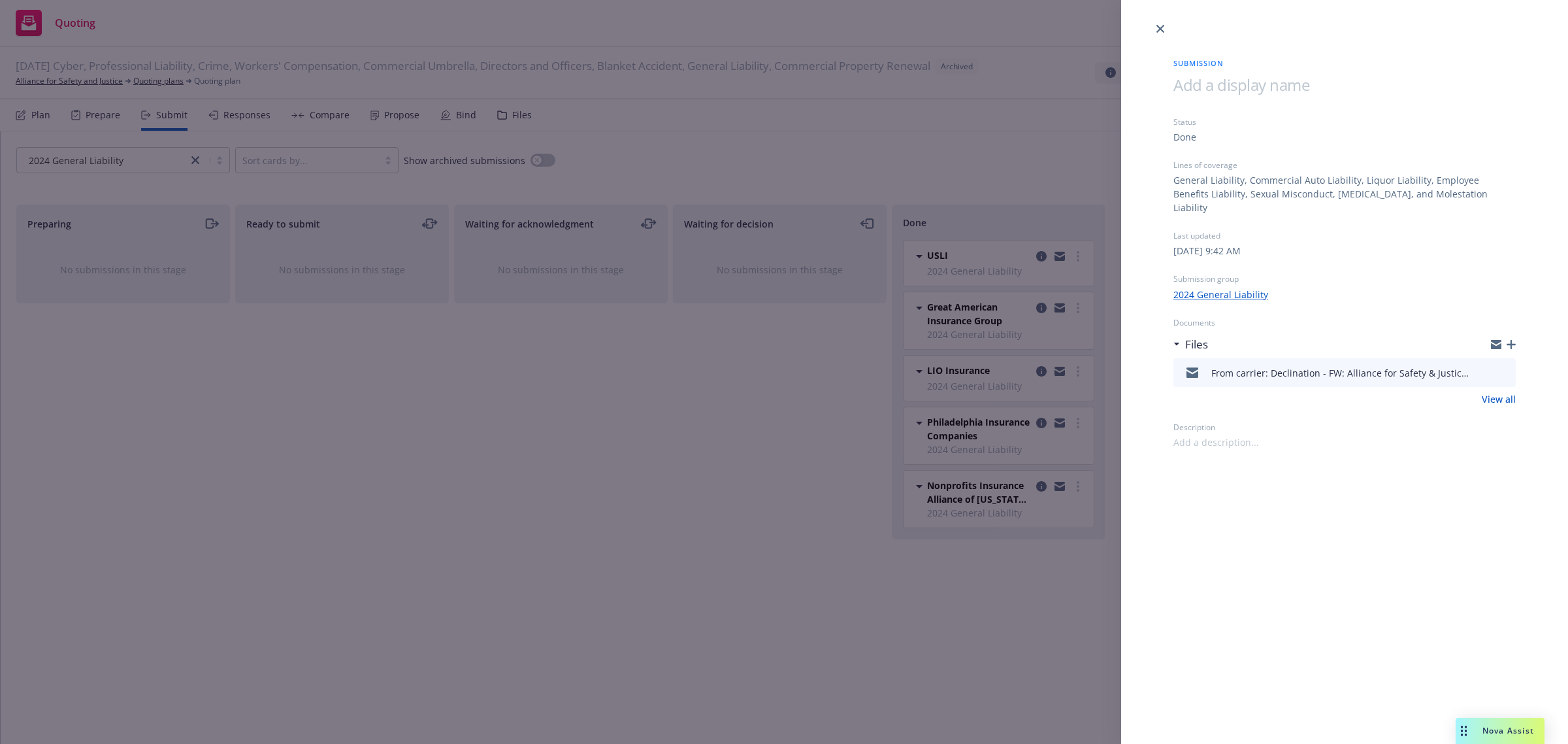
click at [1487, 366] on icon "download file" at bounding box center [1482, 371] width 11 height 11
click at [1158, 27] on icon "close" at bounding box center [1161, 29] width 8 height 8
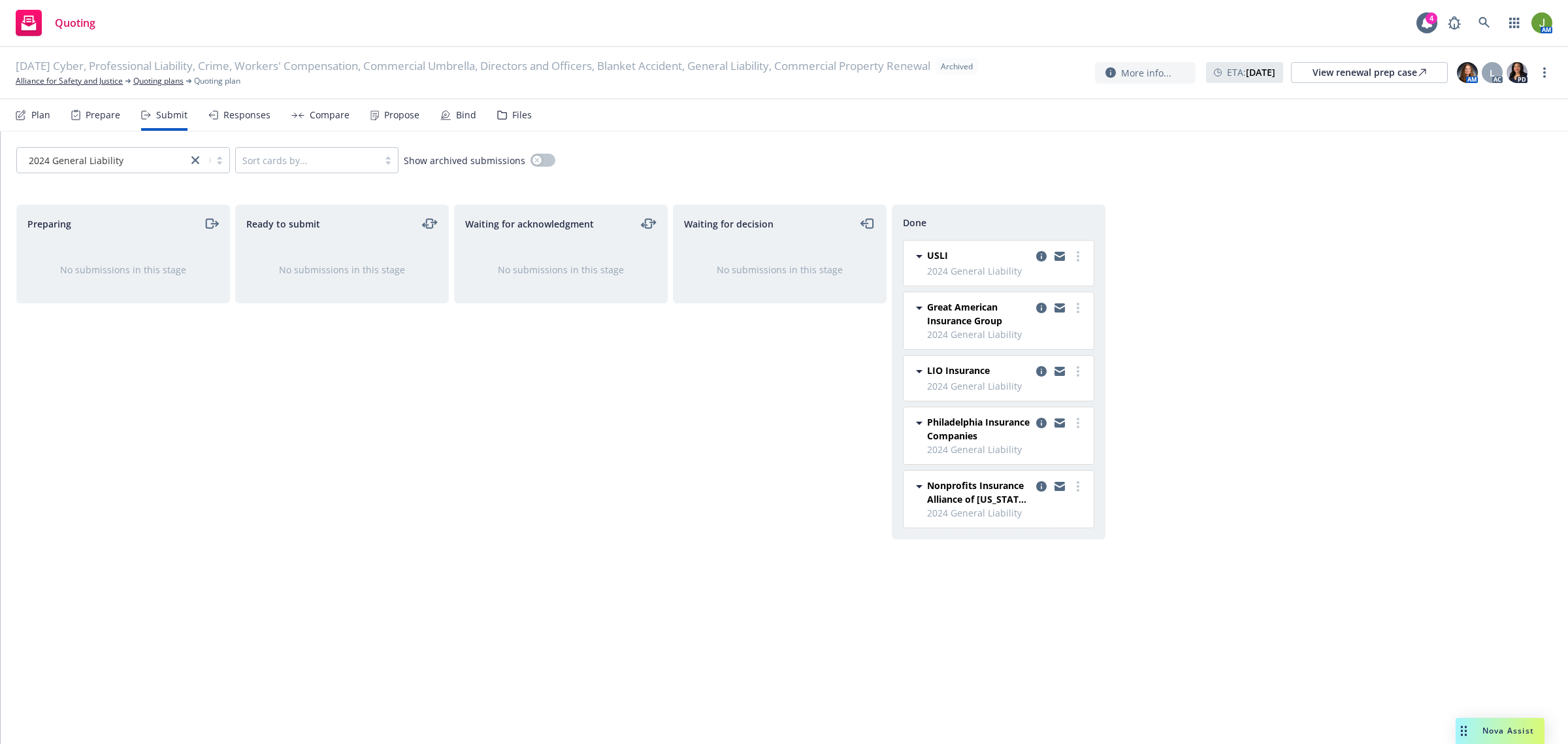
click at [1041, 247] on div "USLI 2024 General Liability Monday, September 23, 2024 at 9:48 AM" at bounding box center [999, 262] width 190 height 45
click at [1044, 253] on icon "copy logging email" at bounding box center [1041, 255] width 11 height 11
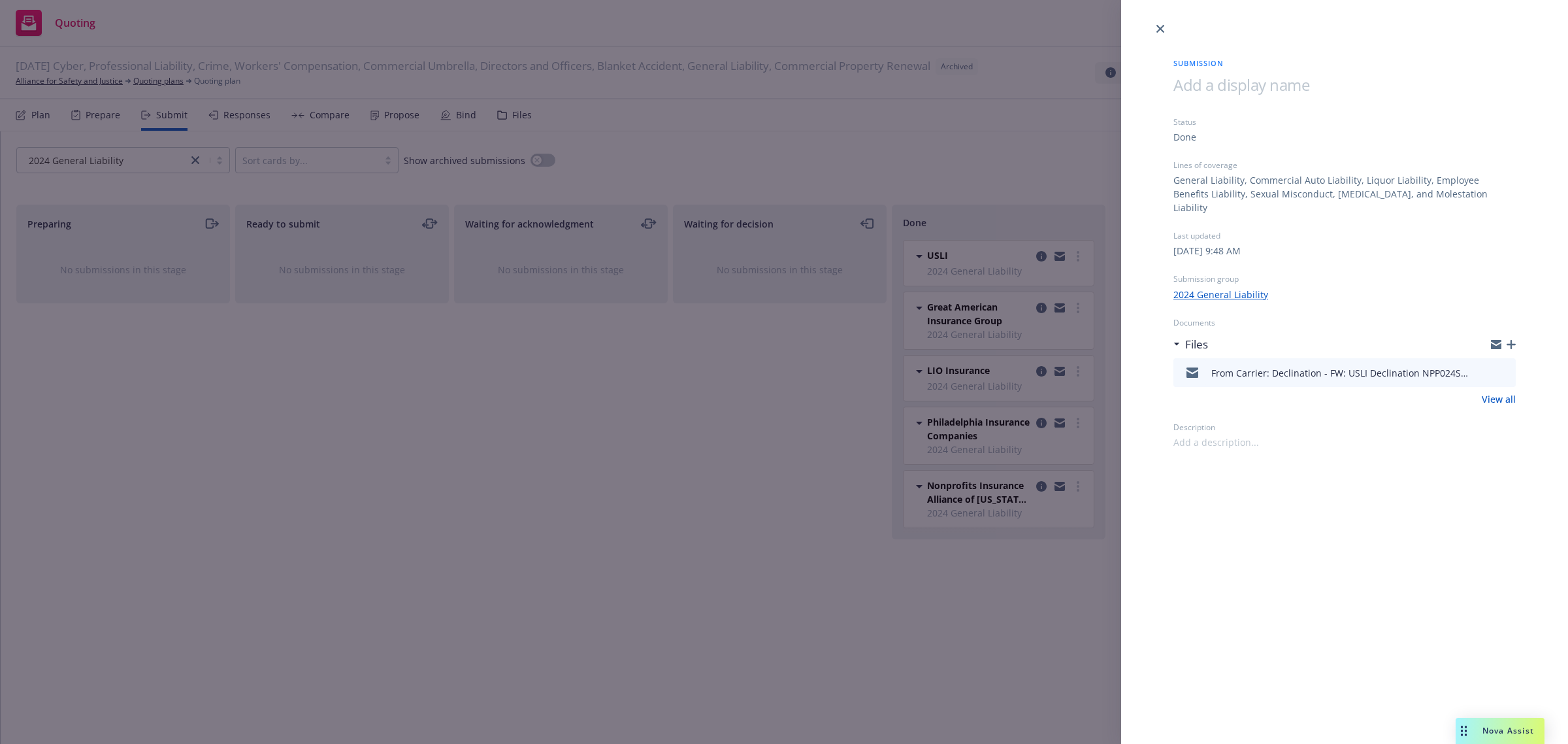
click at [1483, 366] on icon "download file" at bounding box center [1483, 370] width 9 height 8
click at [1159, 26] on icon "close" at bounding box center [1161, 29] width 8 height 8
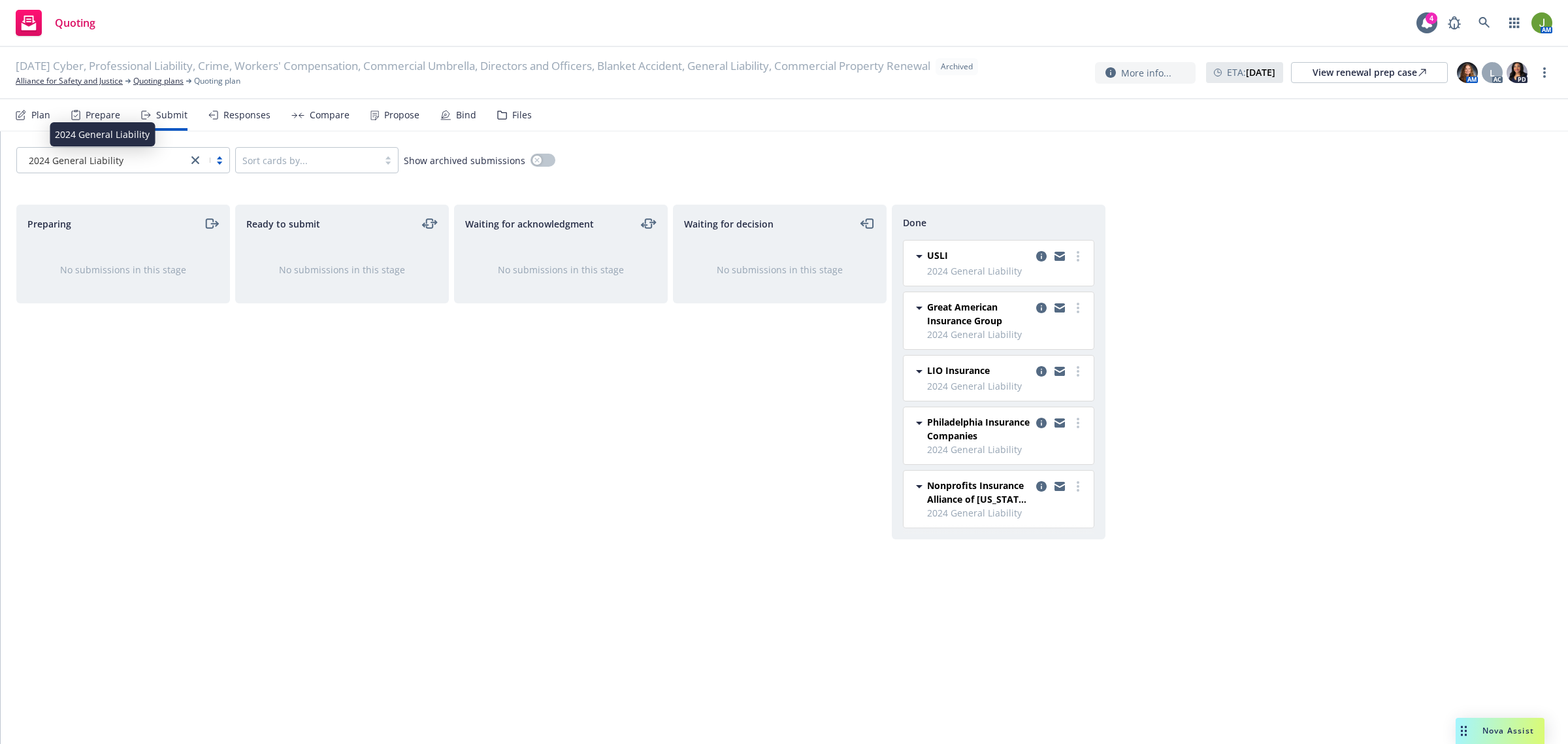
click at [118, 155] on span "2024 General Liability" at bounding box center [76, 160] width 95 height 13
click at [146, 82] on link "Quoting plans" at bounding box center [158, 81] width 50 height 12
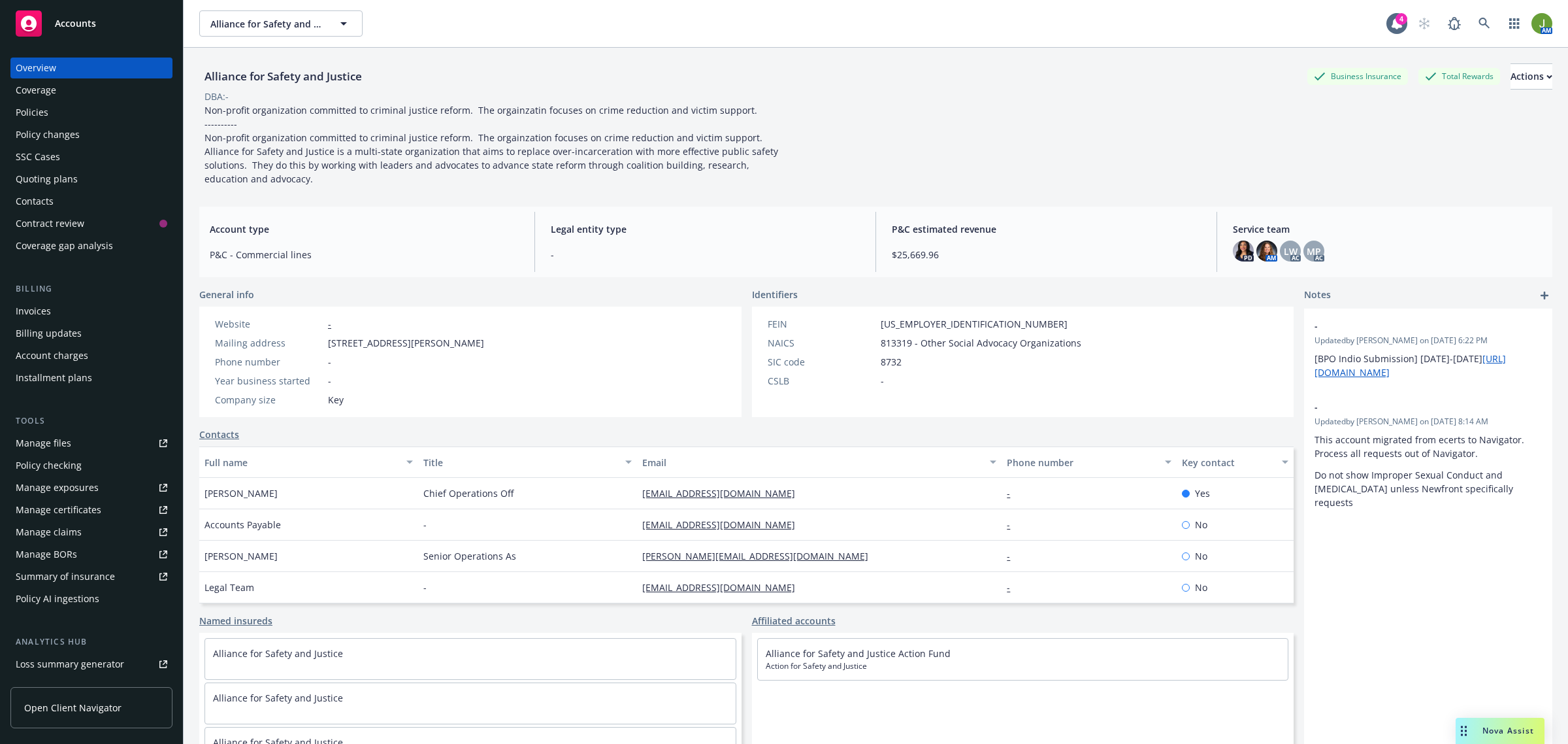
click at [66, 115] on div "Policies" at bounding box center [91, 112] width 152 height 21
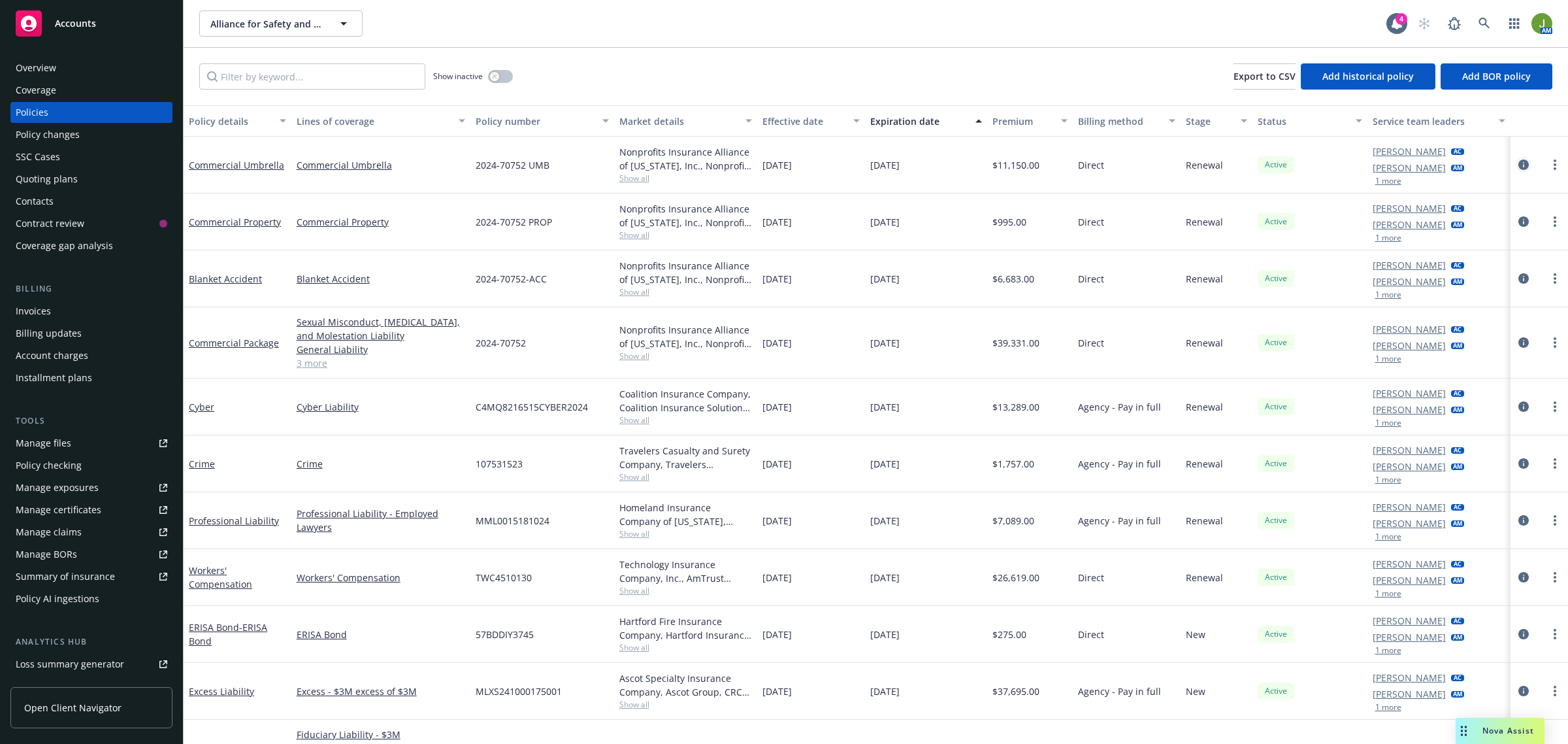
click at [1519, 165] on icon "circleInformation" at bounding box center [1524, 164] width 11 height 11
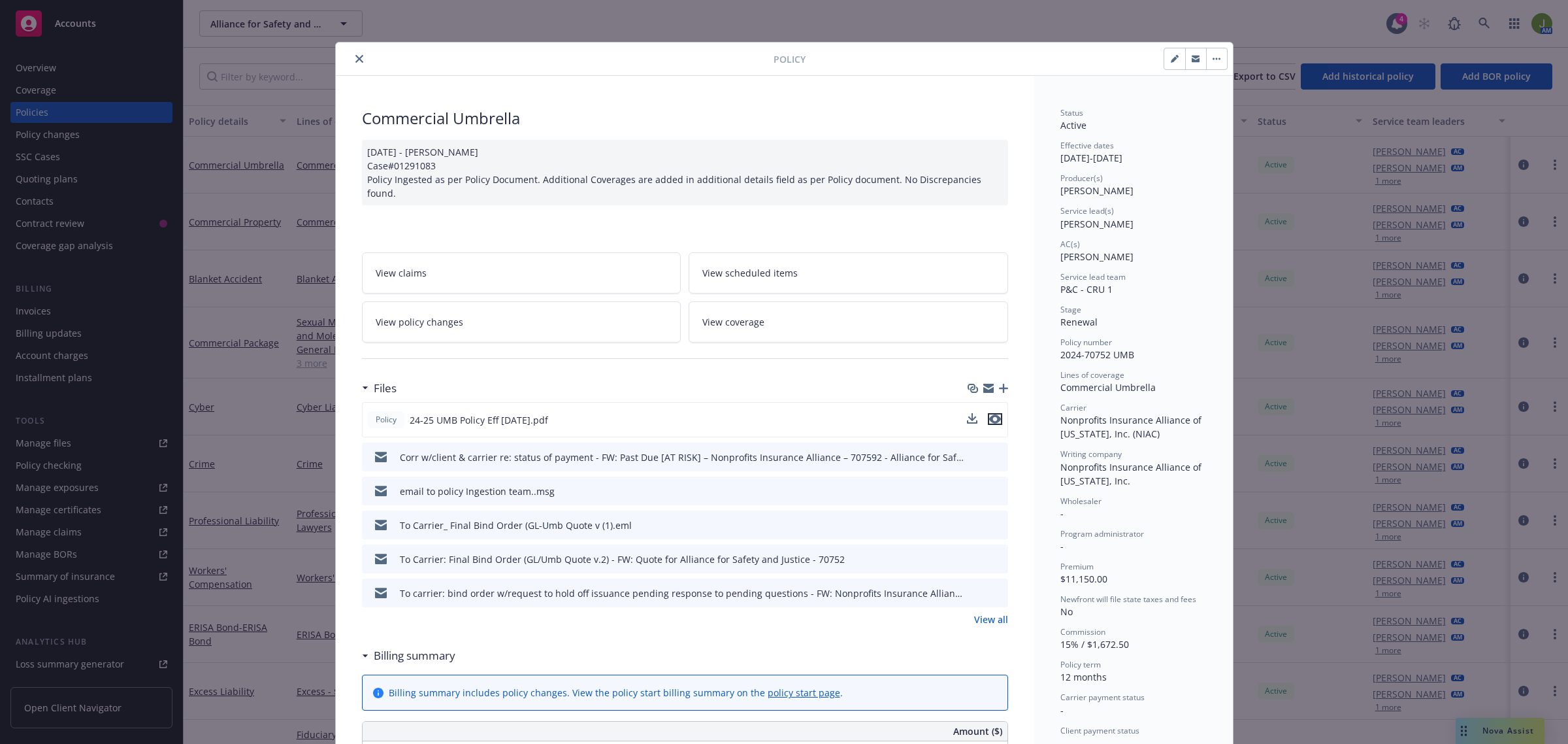
click at [992, 415] on icon "preview file" at bounding box center [995, 420] width 12 height 10
click at [480, 301] on link "View policy changes" at bounding box center [521, 322] width 320 height 41
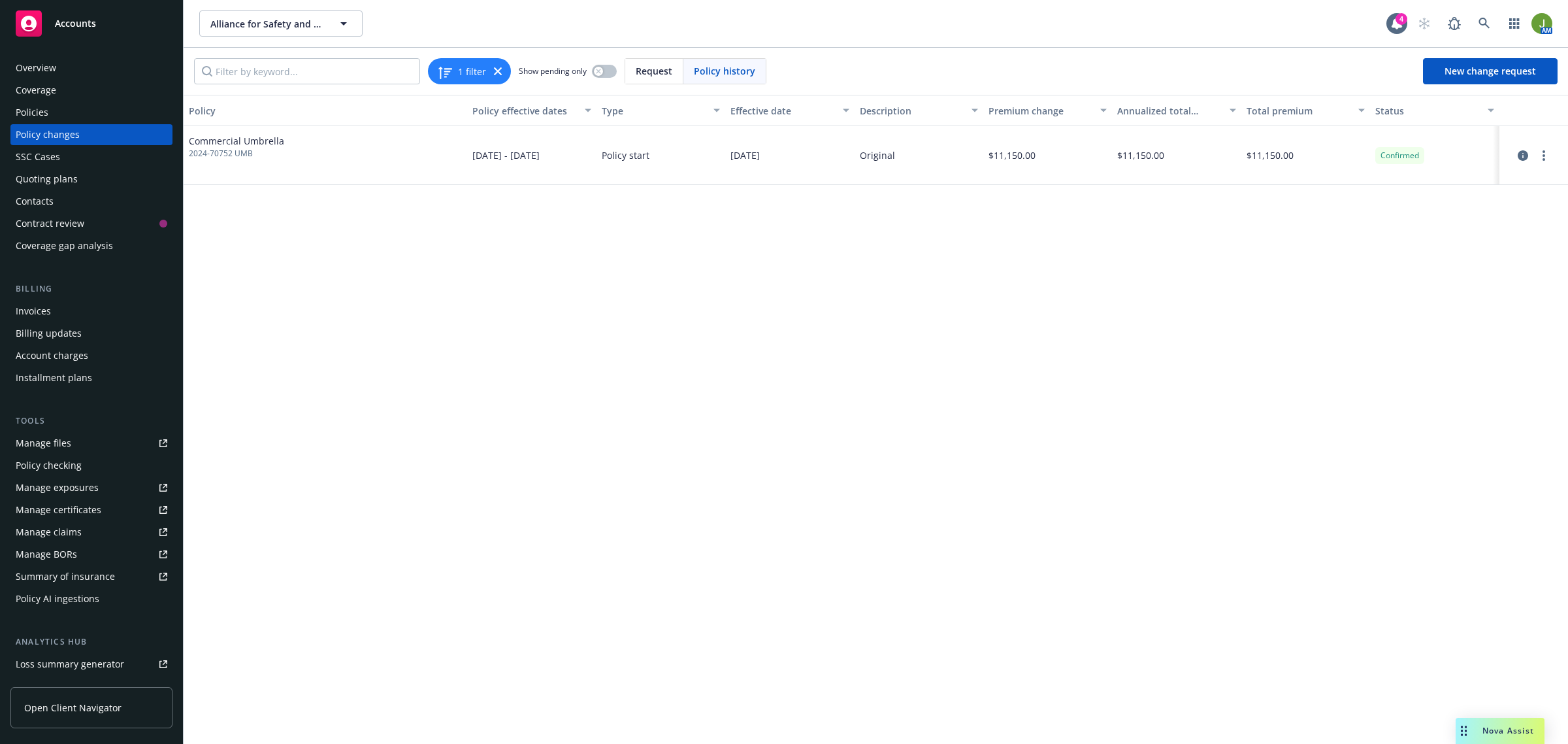
click at [60, 114] on div "Policies" at bounding box center [91, 112] width 152 height 21
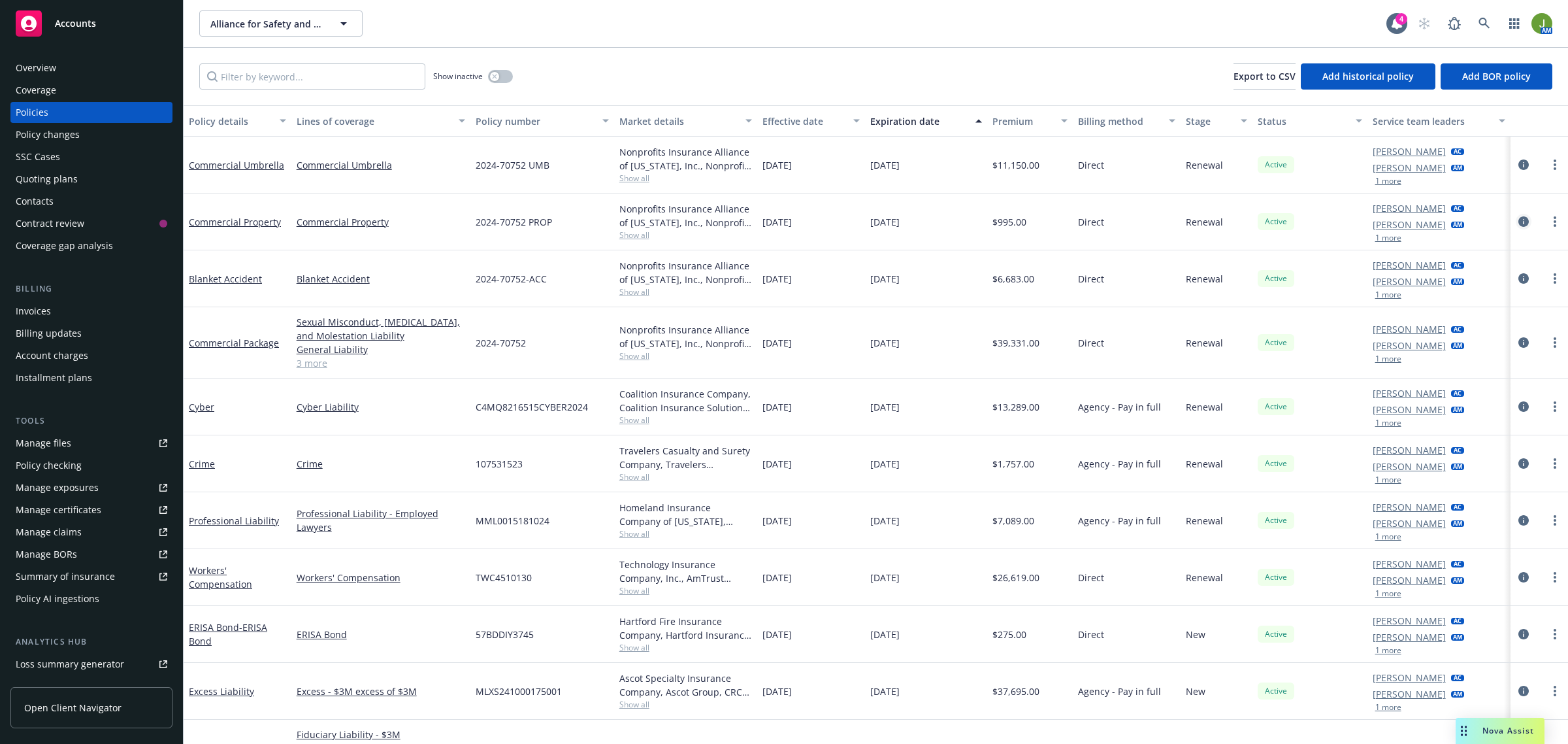
click at [1519, 221] on icon "circleInformation" at bounding box center [1524, 221] width 11 height 11
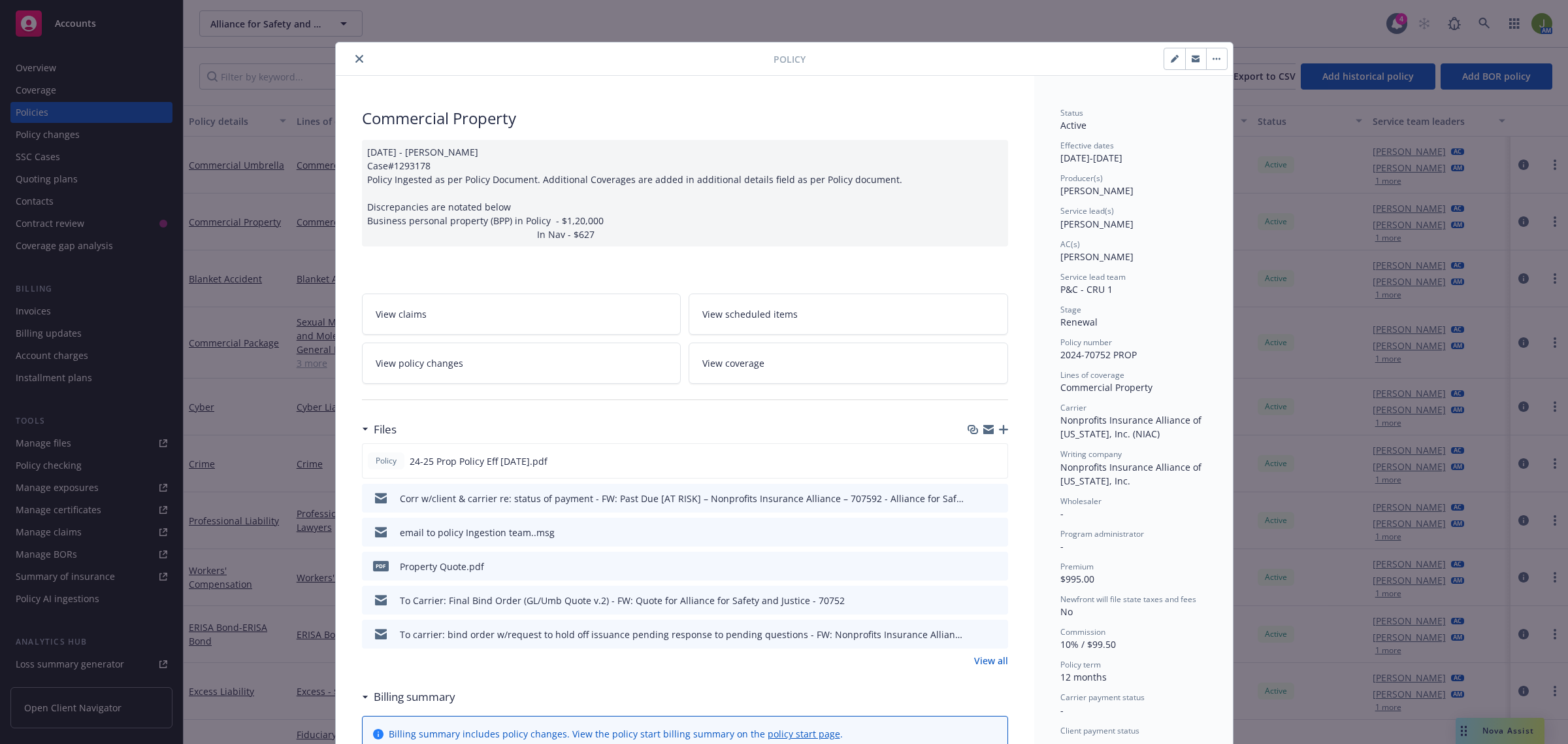
click at [351, 60] on button "close" at bounding box center [359, 59] width 15 height 15
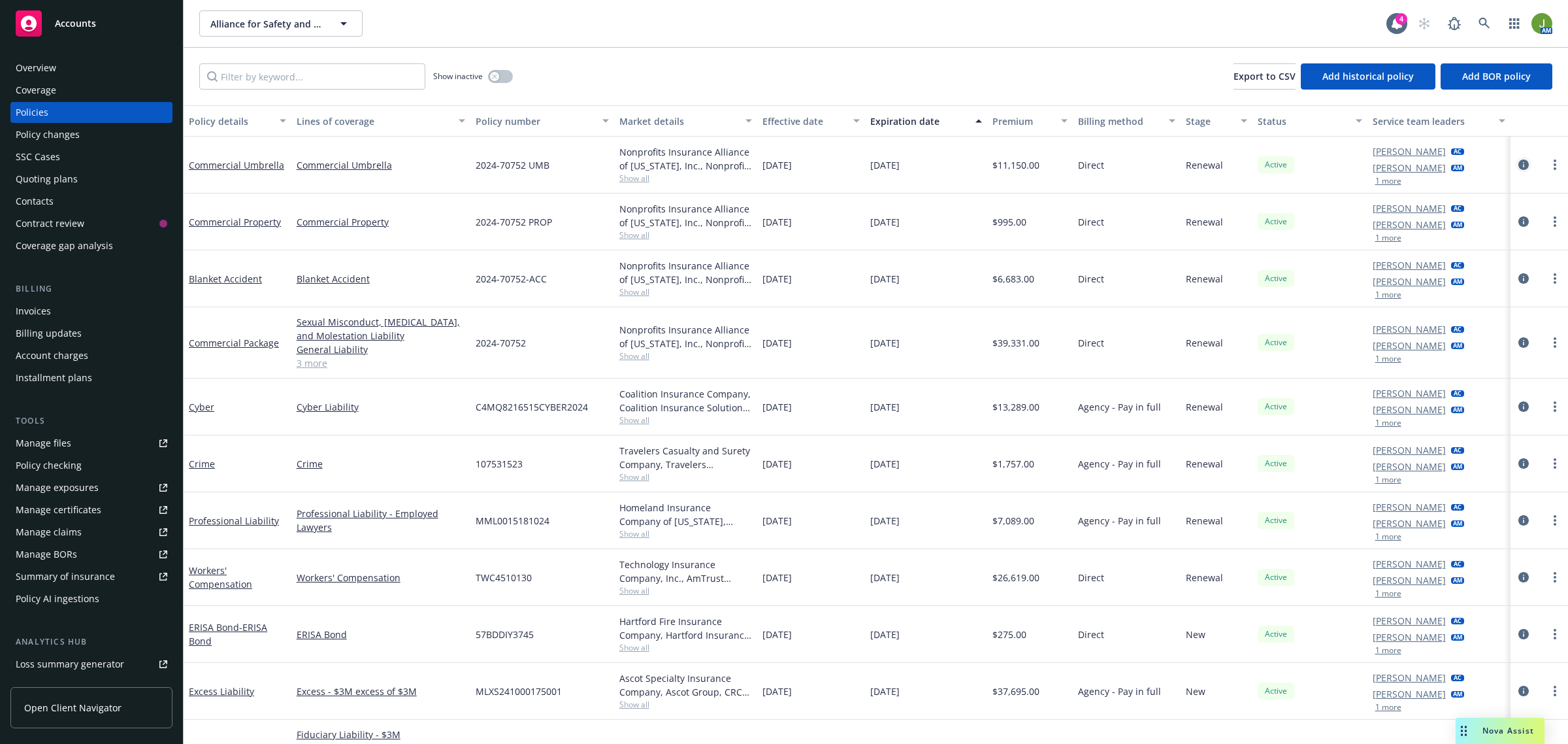
click at [1519, 160] on icon "circleInformation" at bounding box center [1524, 164] width 11 height 11
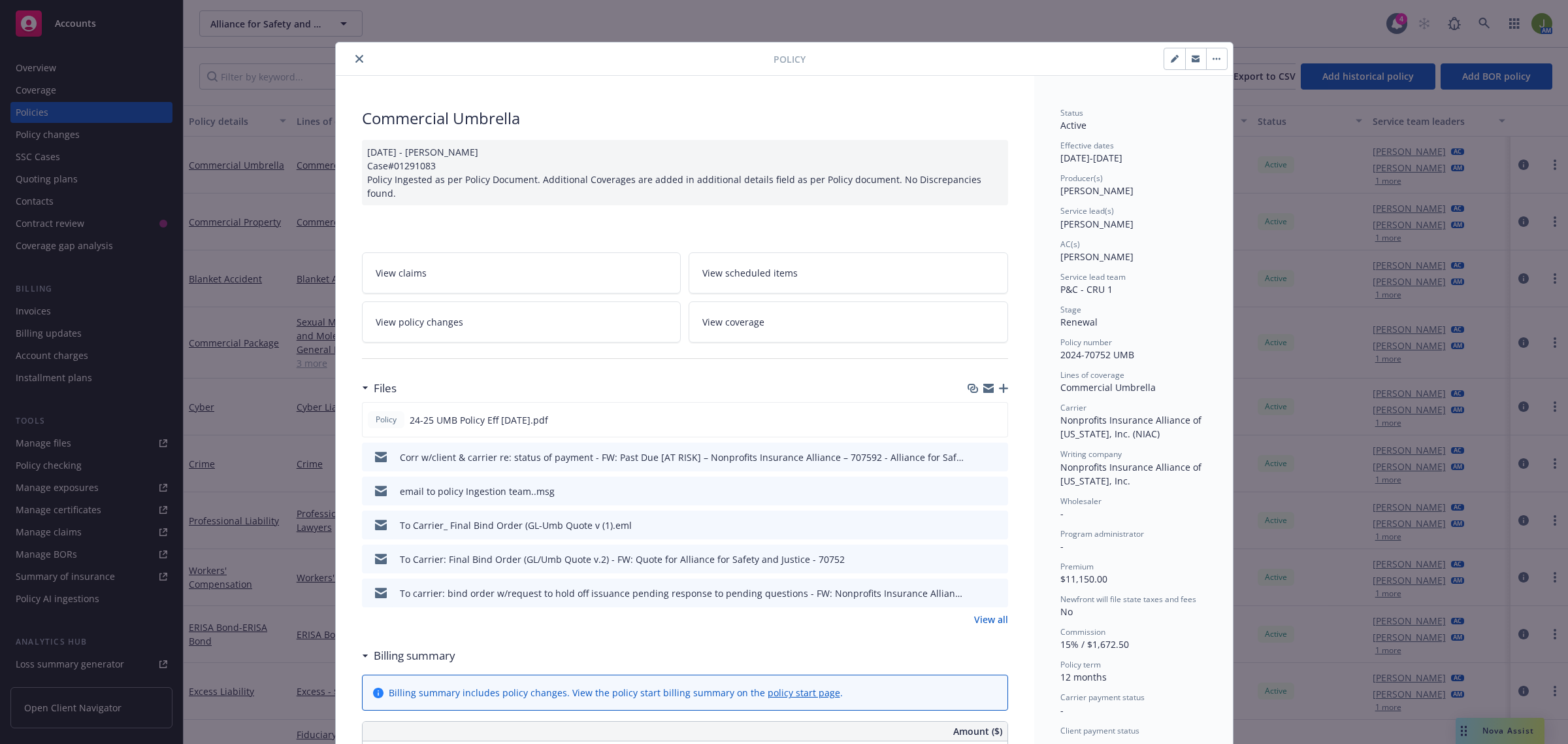
scroll to position [39, 0]
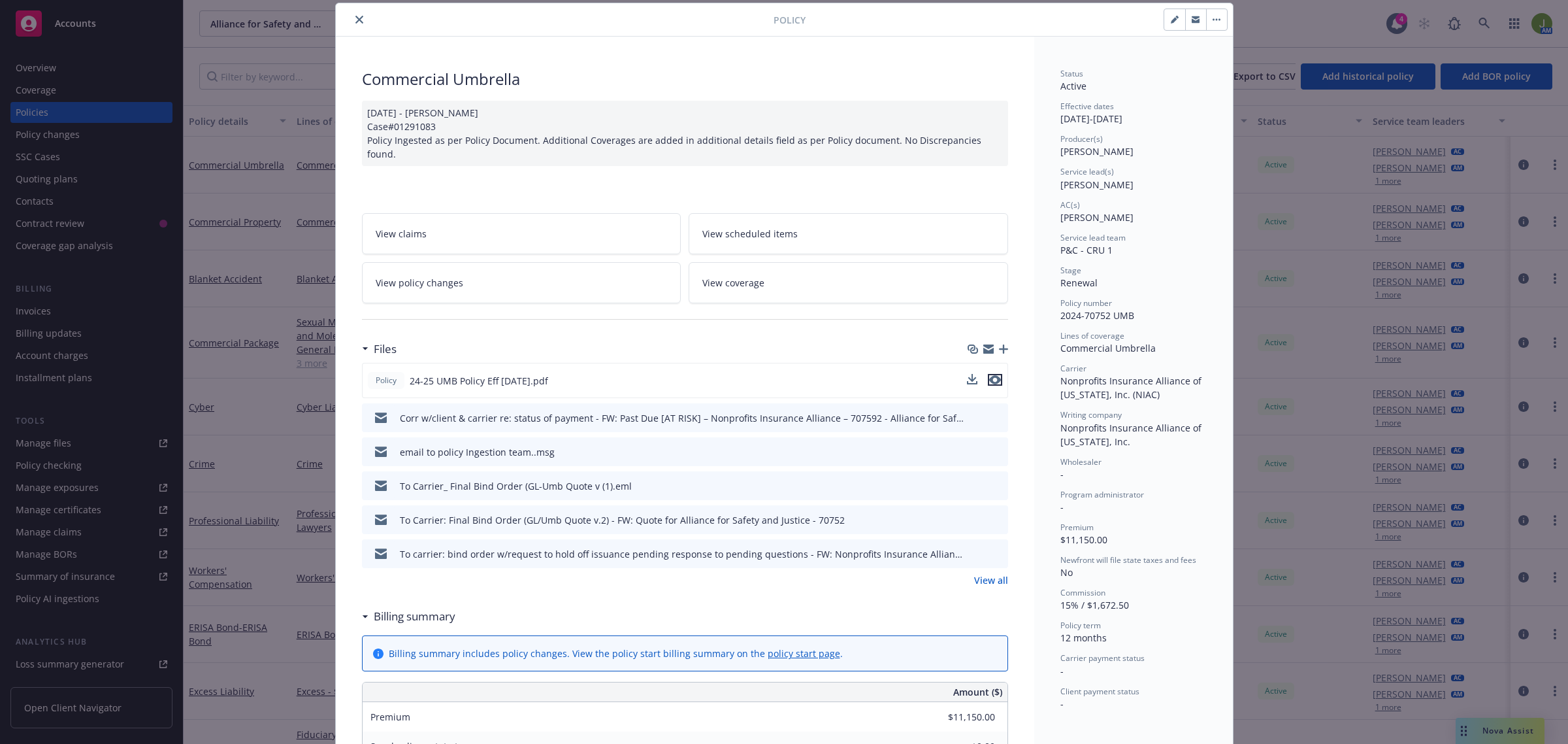
click at [991, 375] on icon "preview file" at bounding box center [995, 380] width 12 height 10
click at [355, 21] on icon "close" at bounding box center [359, 19] width 8 height 8
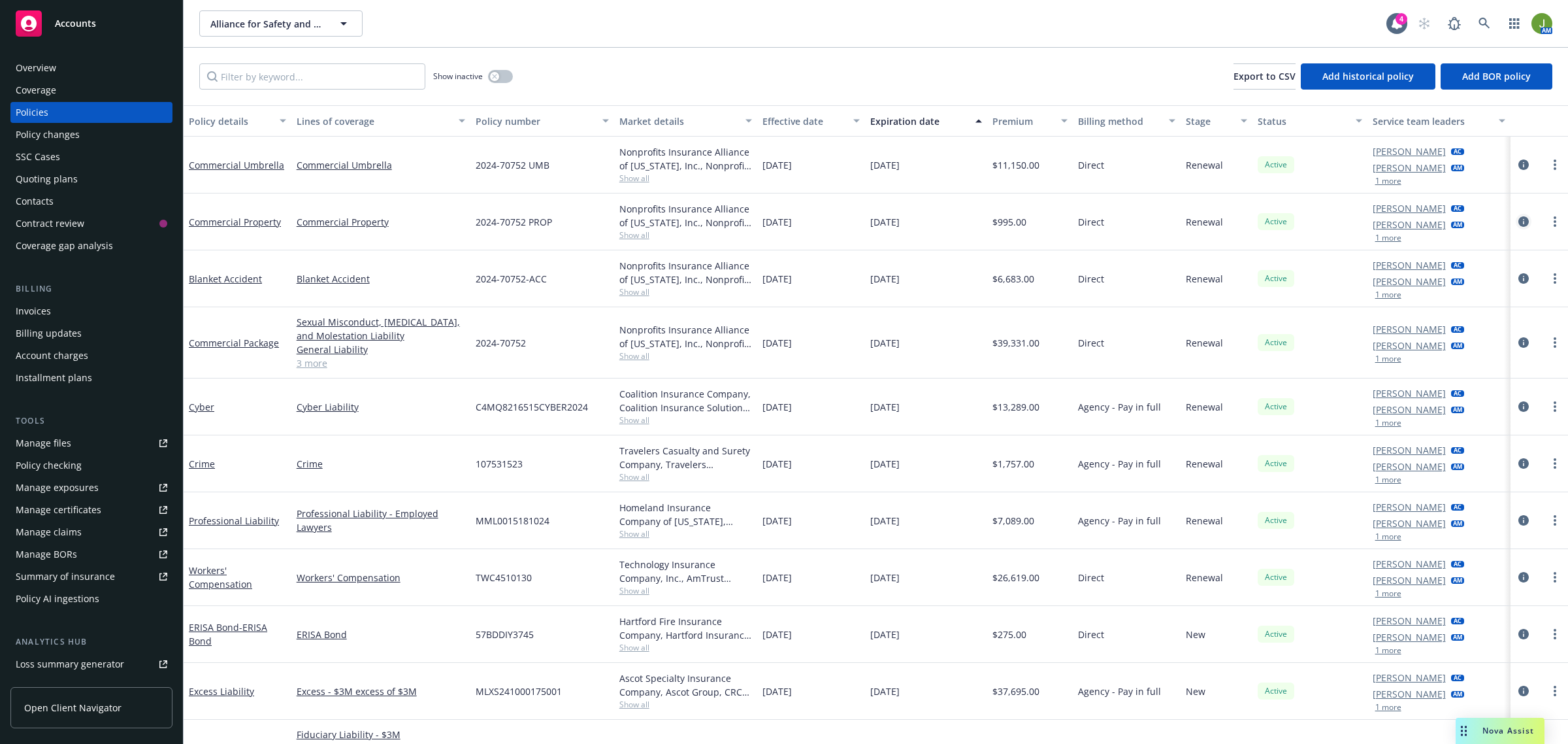
click at [1519, 220] on icon "circleInformation" at bounding box center [1524, 221] width 11 height 11
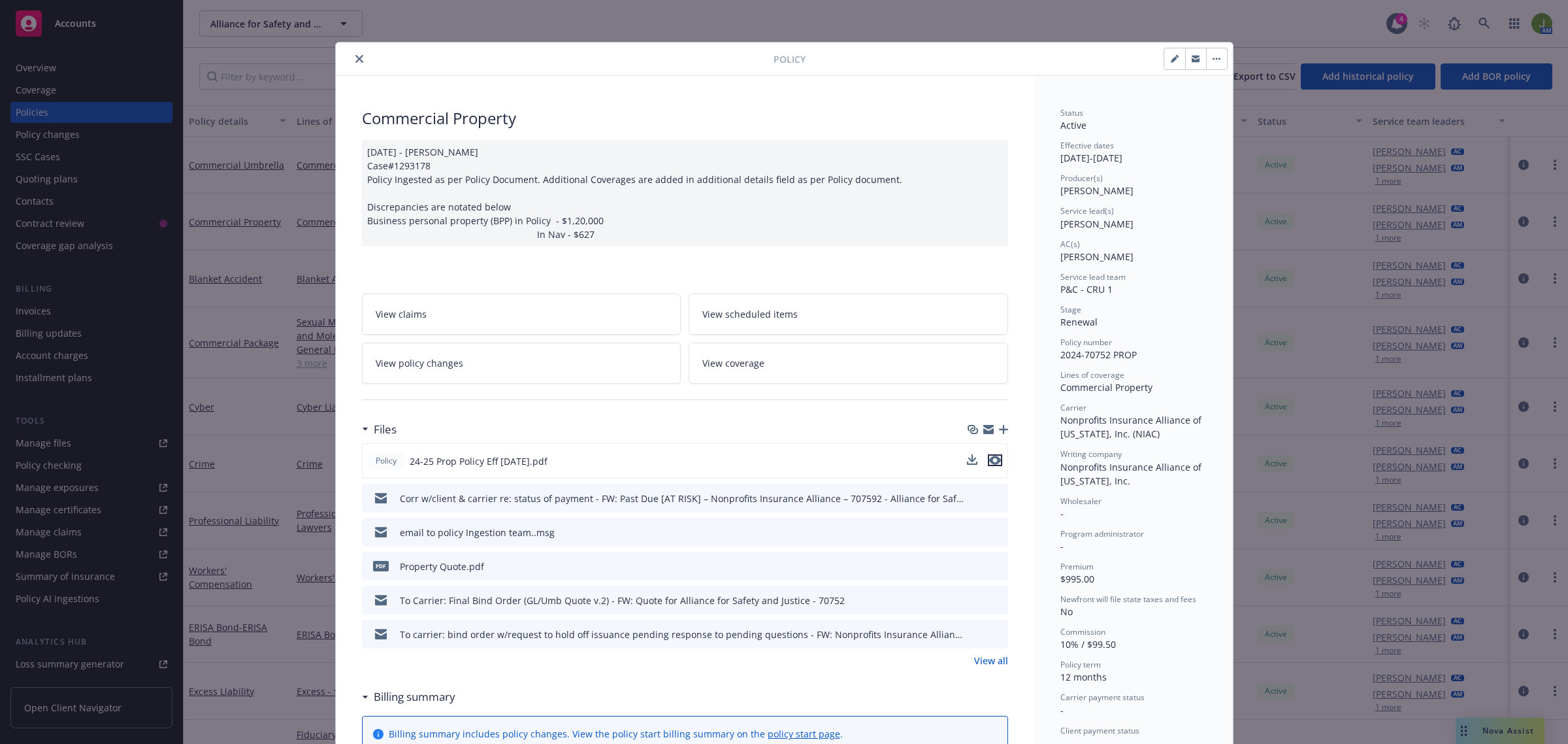
click at [991, 462] on icon "preview file" at bounding box center [995, 460] width 12 height 10
click at [355, 55] on icon "close" at bounding box center [359, 59] width 8 height 8
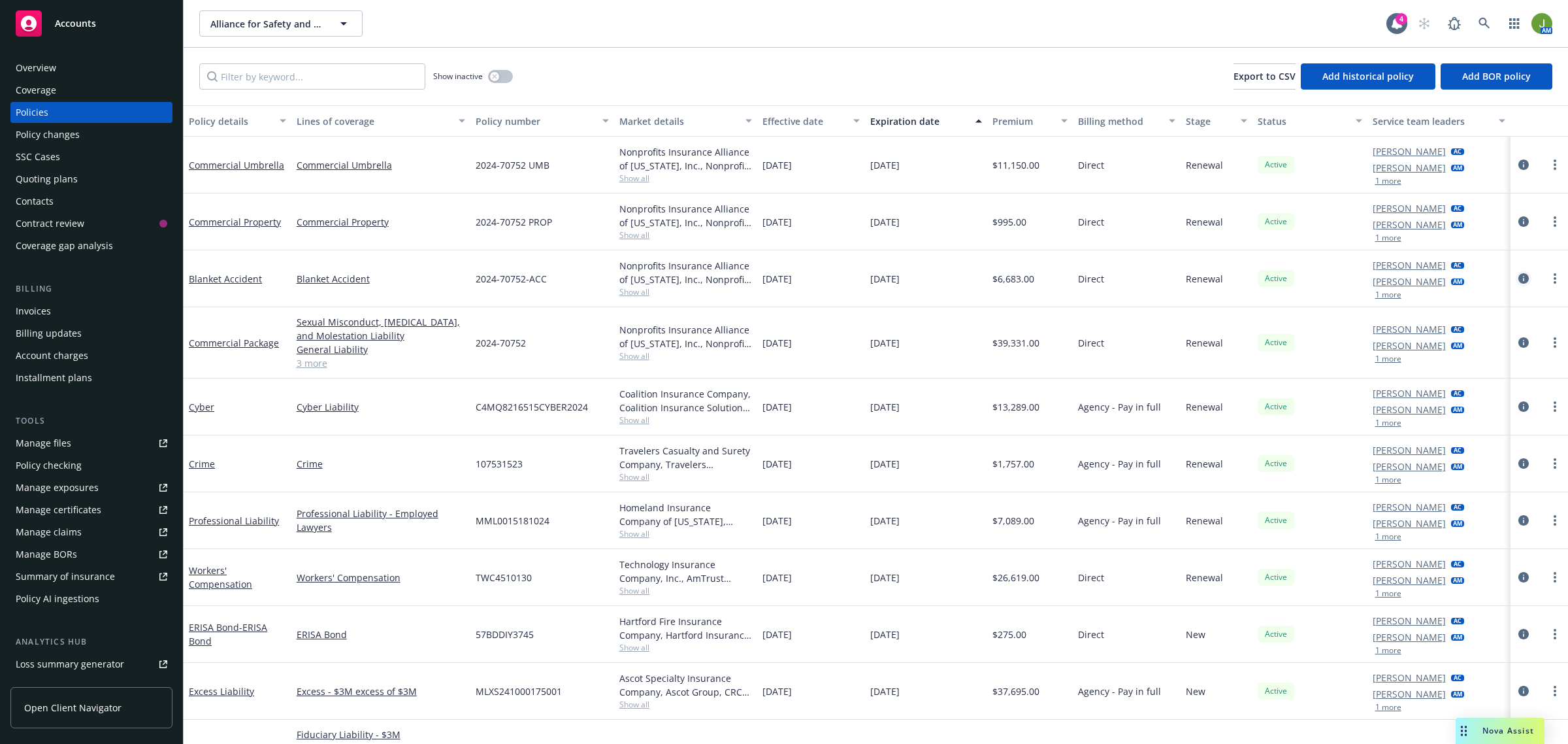
click at [1519, 281] on icon "circleInformation" at bounding box center [1524, 277] width 11 height 11
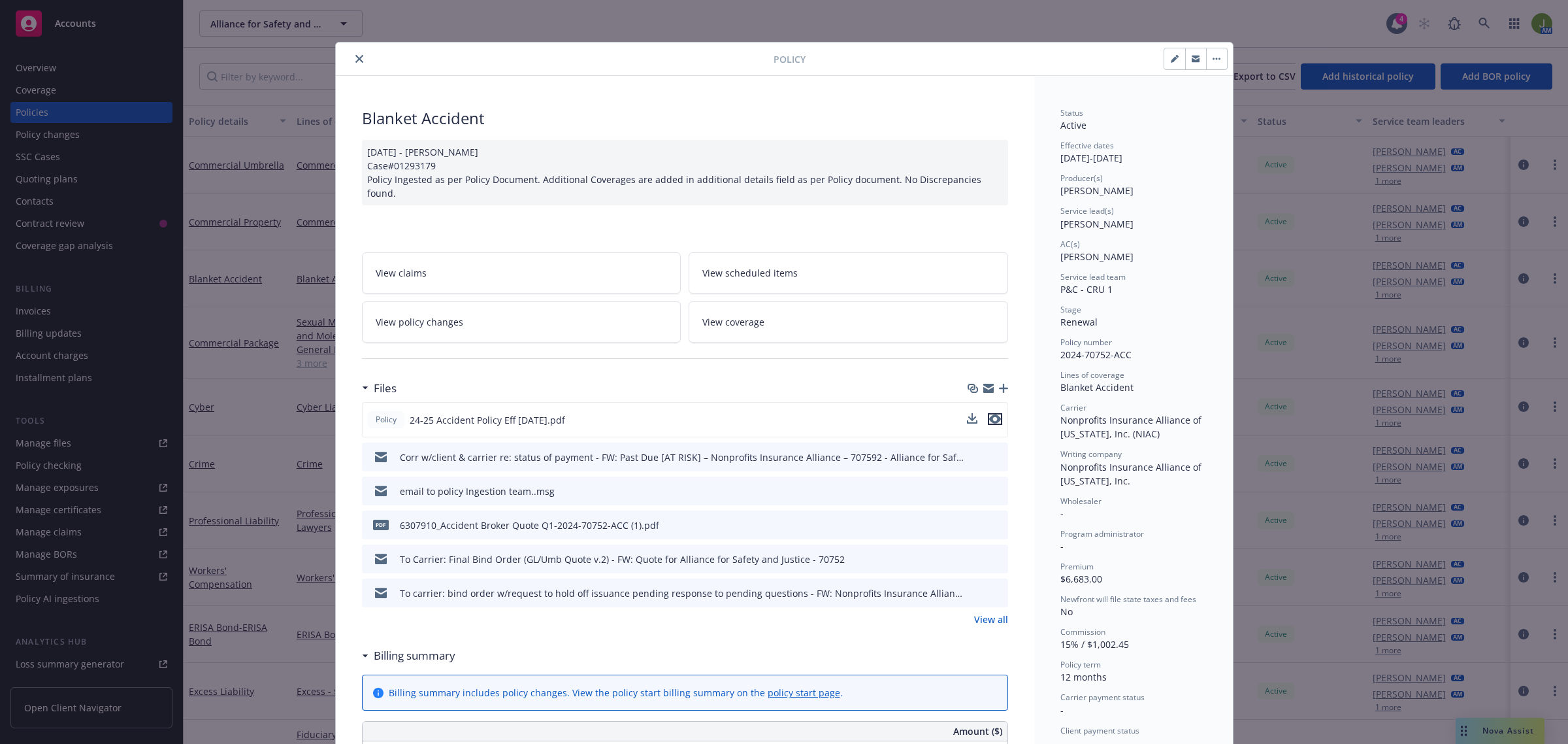
click at [994, 415] on icon "preview file" at bounding box center [995, 420] width 12 height 10
click at [355, 58] on icon "close" at bounding box center [359, 59] width 8 height 8
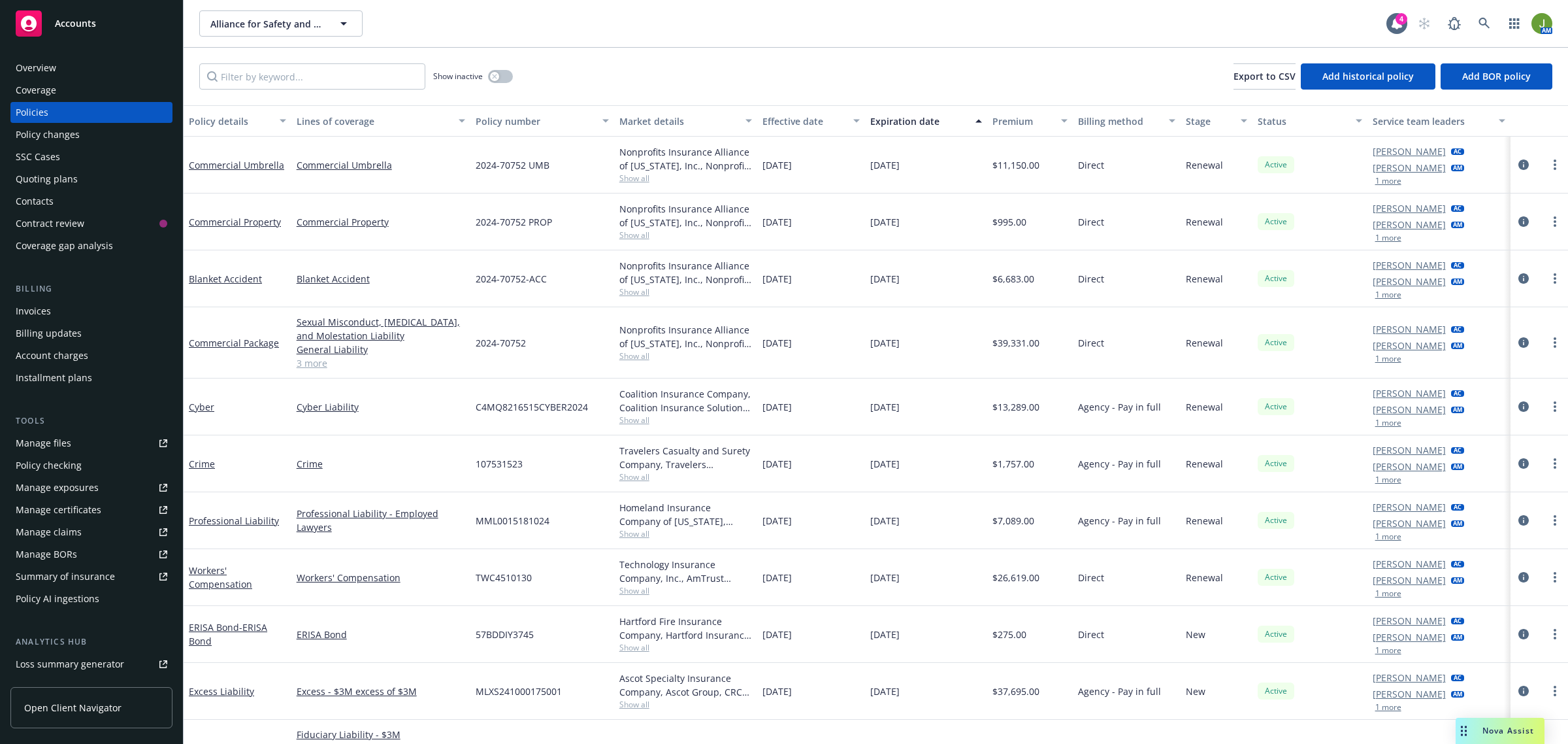
click at [79, 177] on div "Quoting plans" at bounding box center [91, 180] width 152 height 21
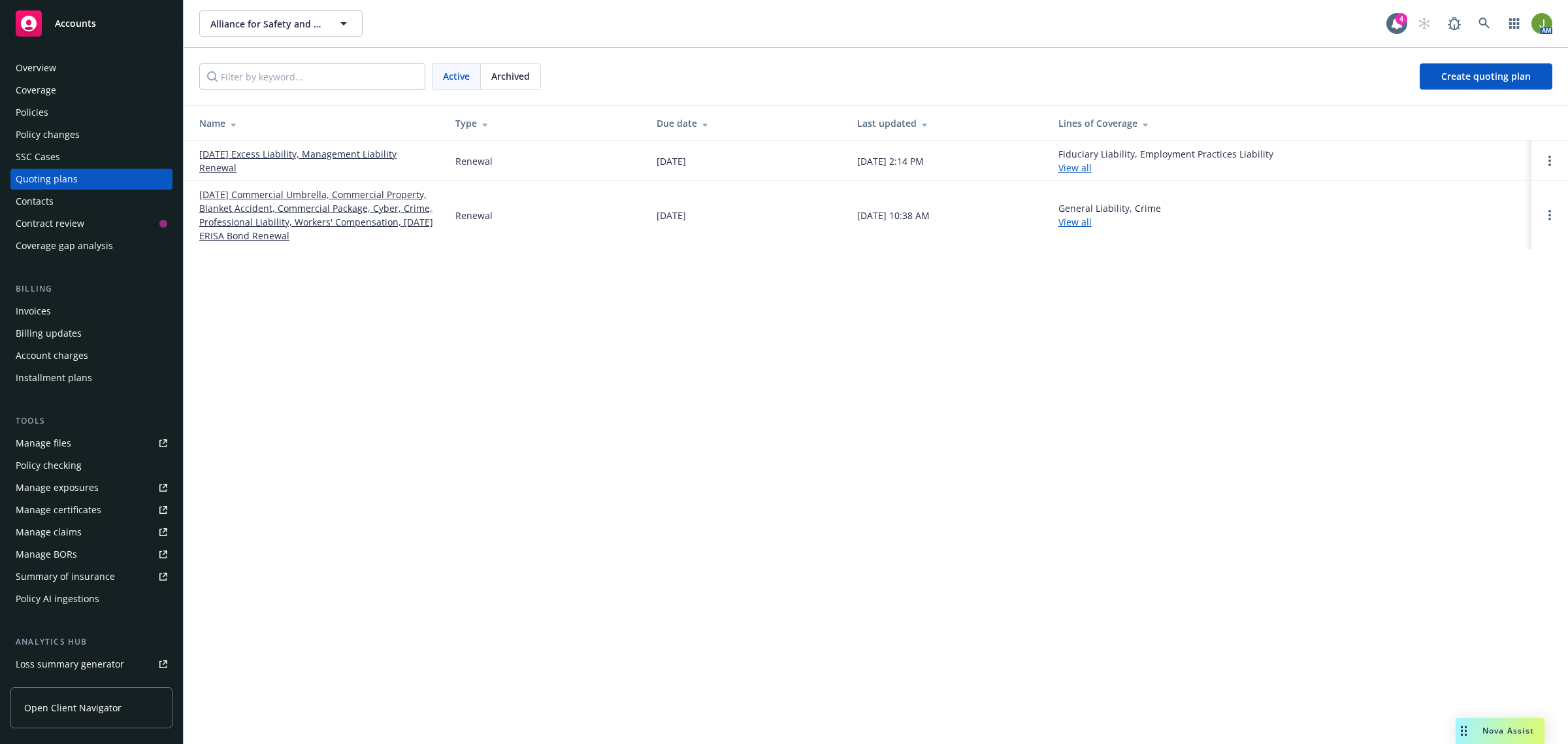
click at [244, 203] on link "10/01/25 Commercial Umbrella, Commercial Property, Blanket Accident, Commercial…" at bounding box center [317, 214] width 235 height 55
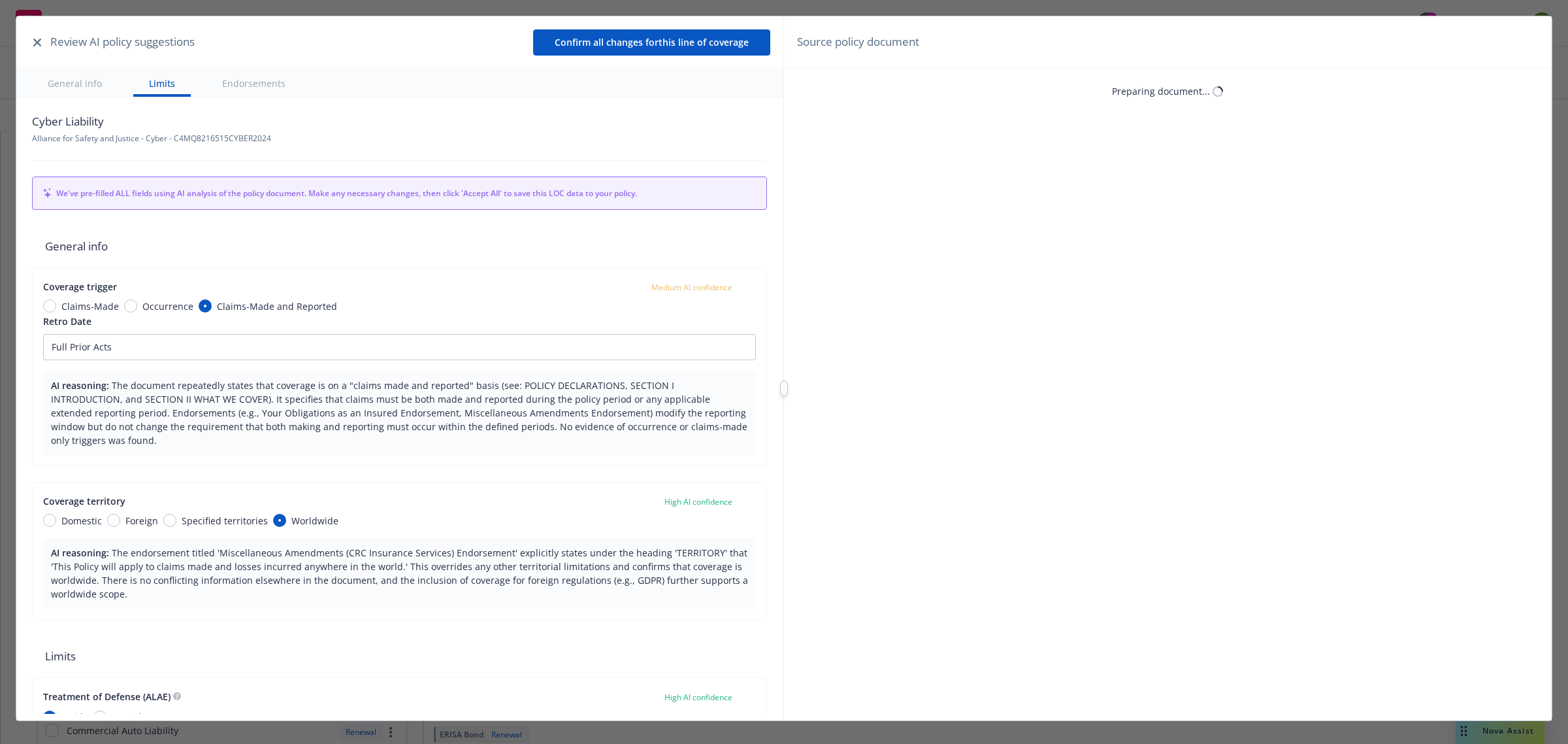
click at [36, 41] on icon "button" at bounding box center [37, 42] width 8 height 8
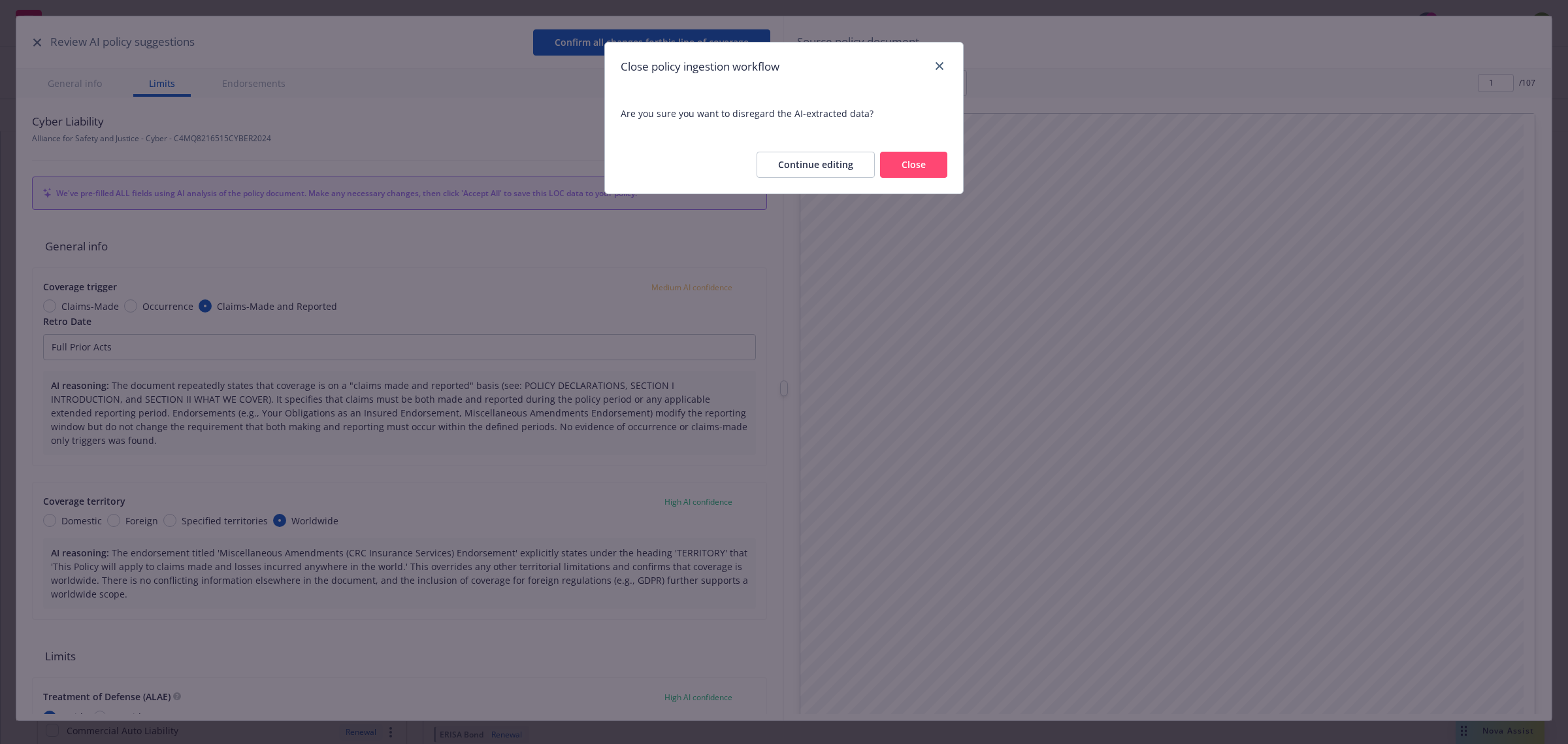
click at [909, 157] on button "Close" at bounding box center [914, 164] width 67 height 26
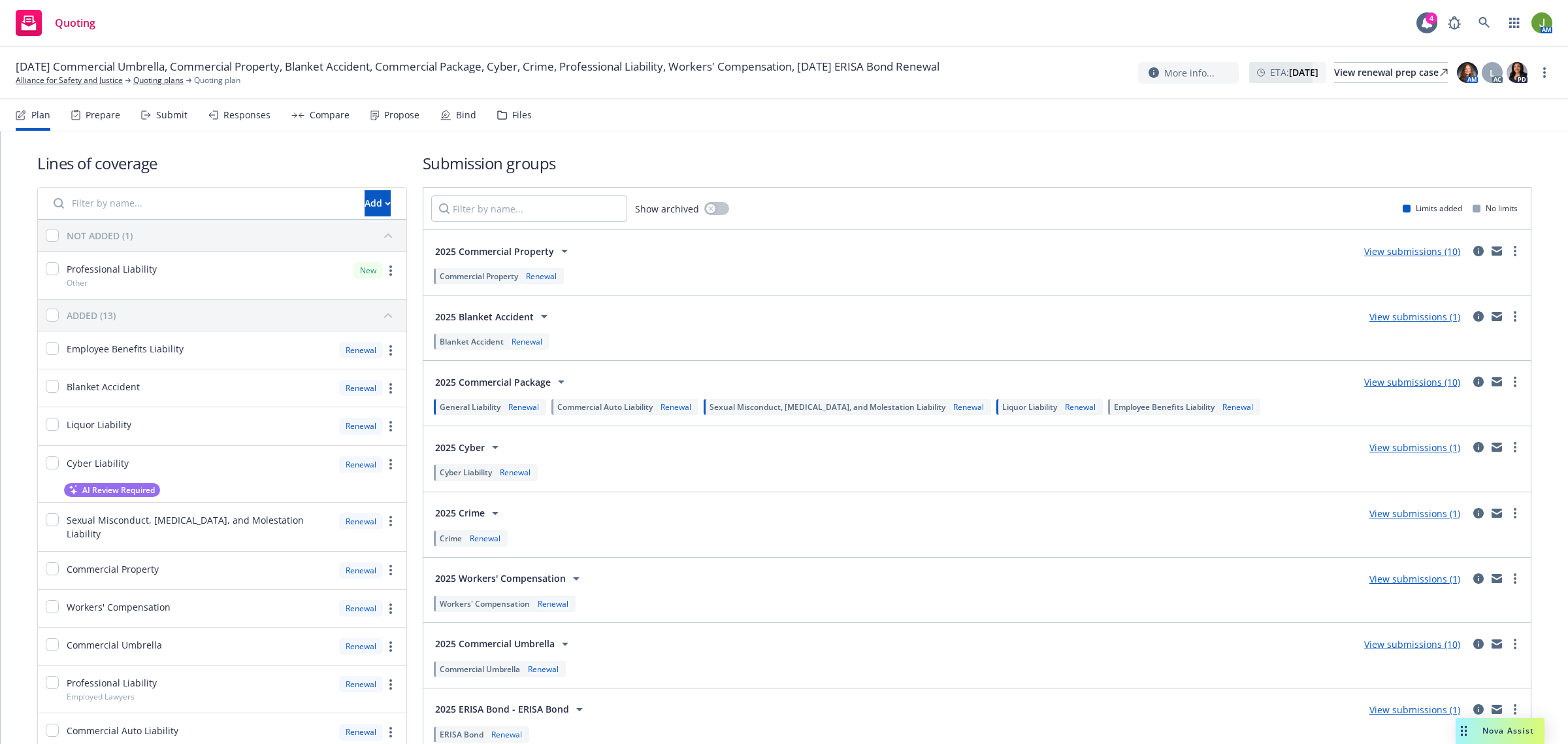
click at [1394, 383] on link "View submissions (10)" at bounding box center [1412, 381] width 96 height 12
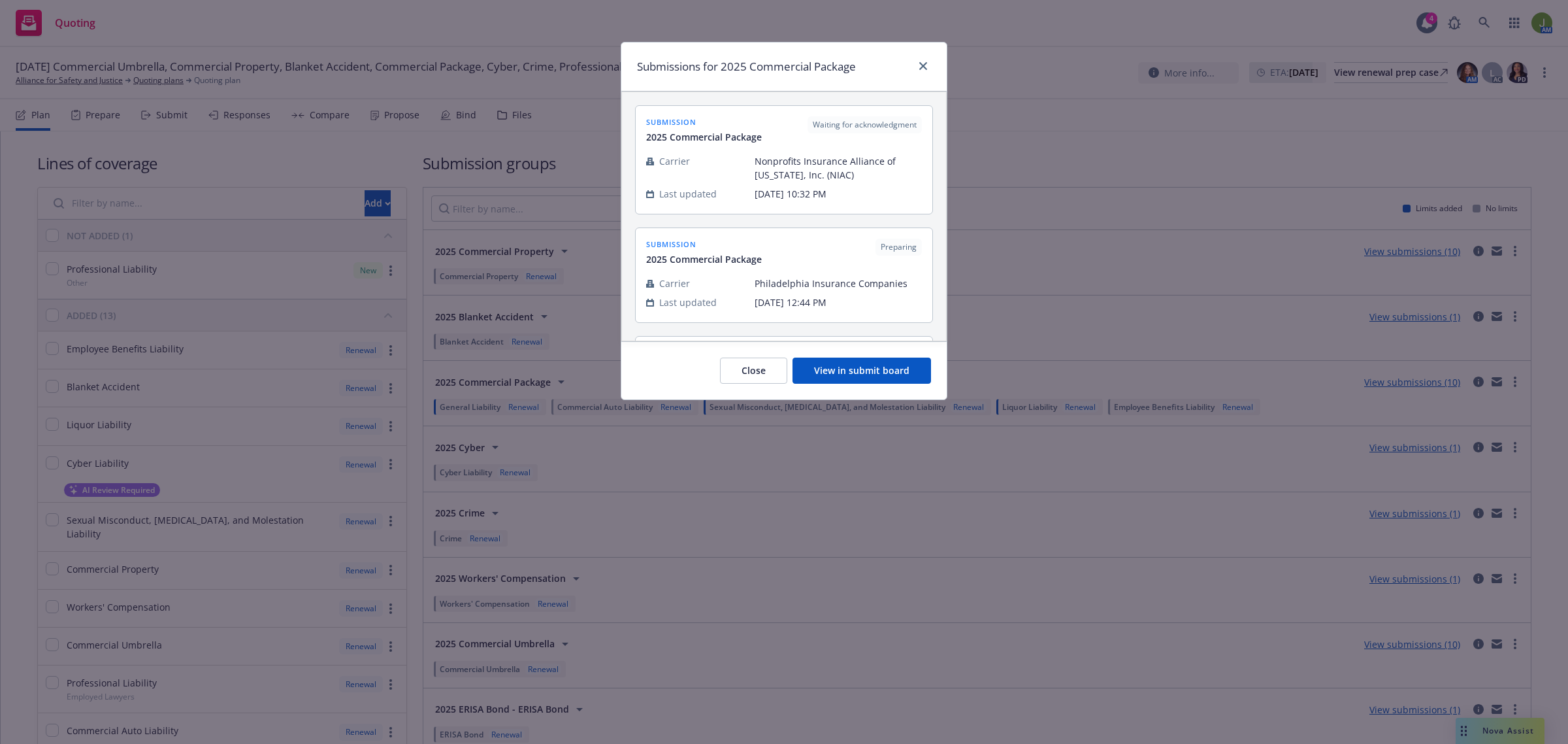
click at [873, 373] on button "View in submit board" at bounding box center [862, 370] width 138 height 26
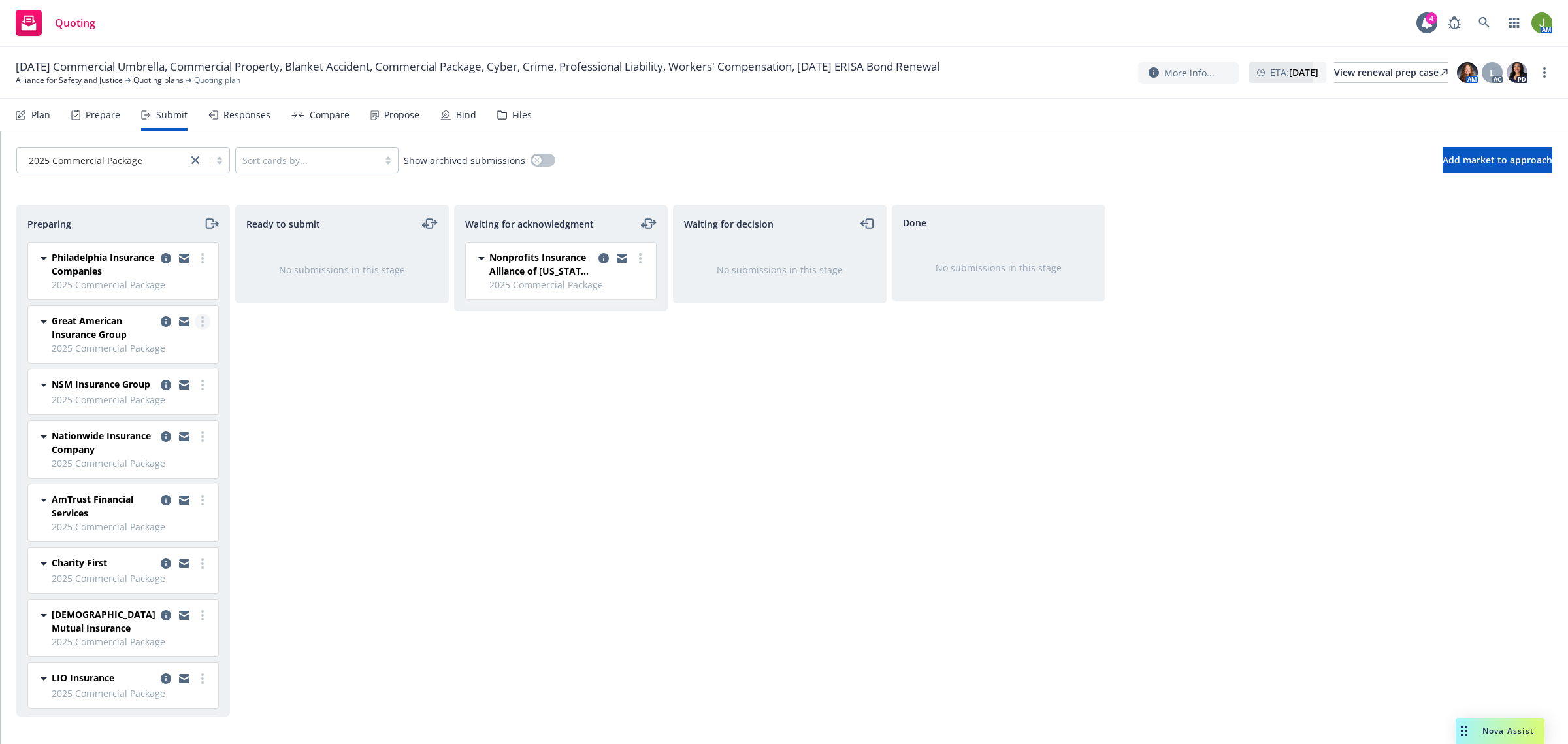
click at [195, 324] on link "more" at bounding box center [203, 322] width 15 height 15
click at [148, 501] on span "Copy logging email" at bounding box center [123, 505] width 114 height 12
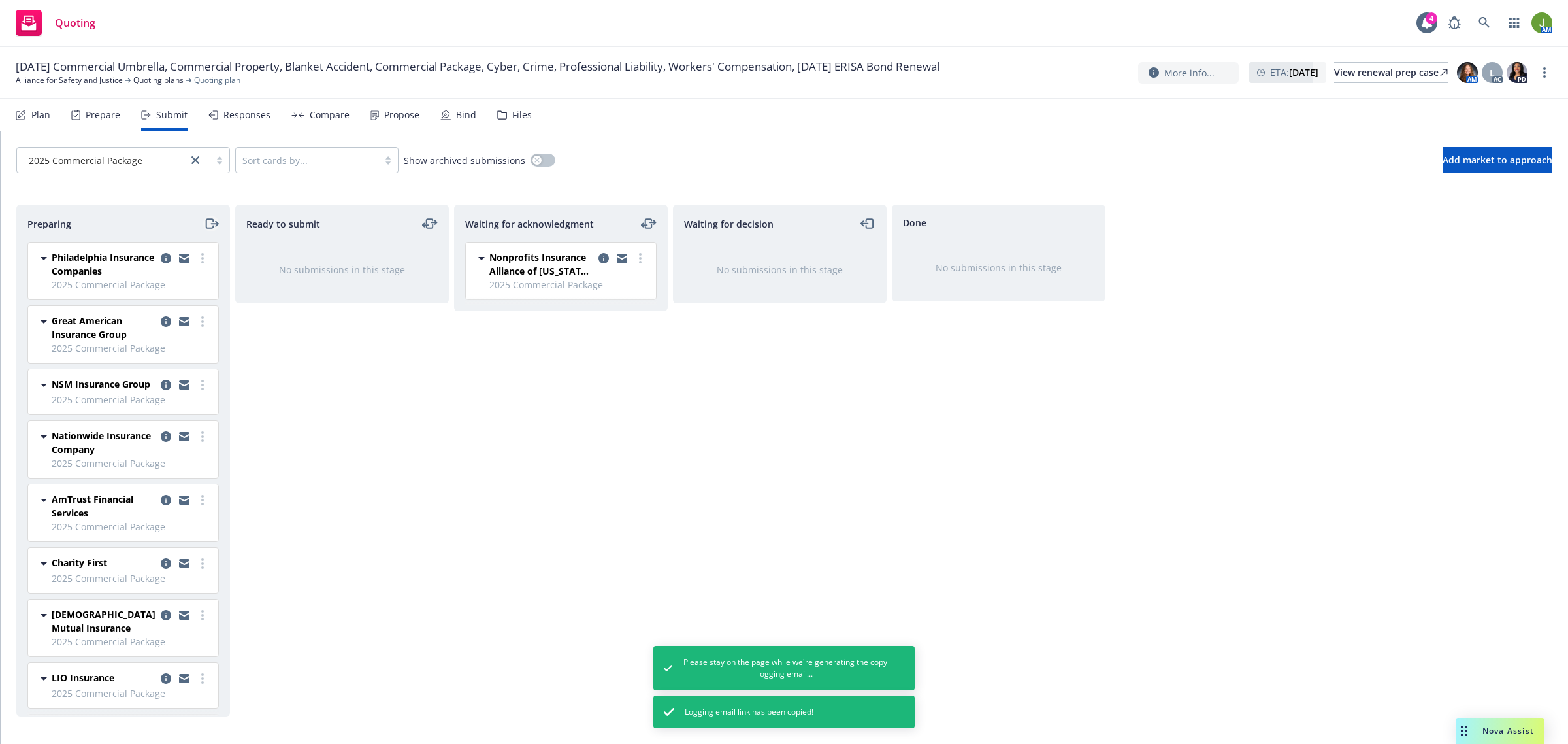
click at [210, 223] on icon "moveRight" at bounding box center [211, 224] width 15 height 15
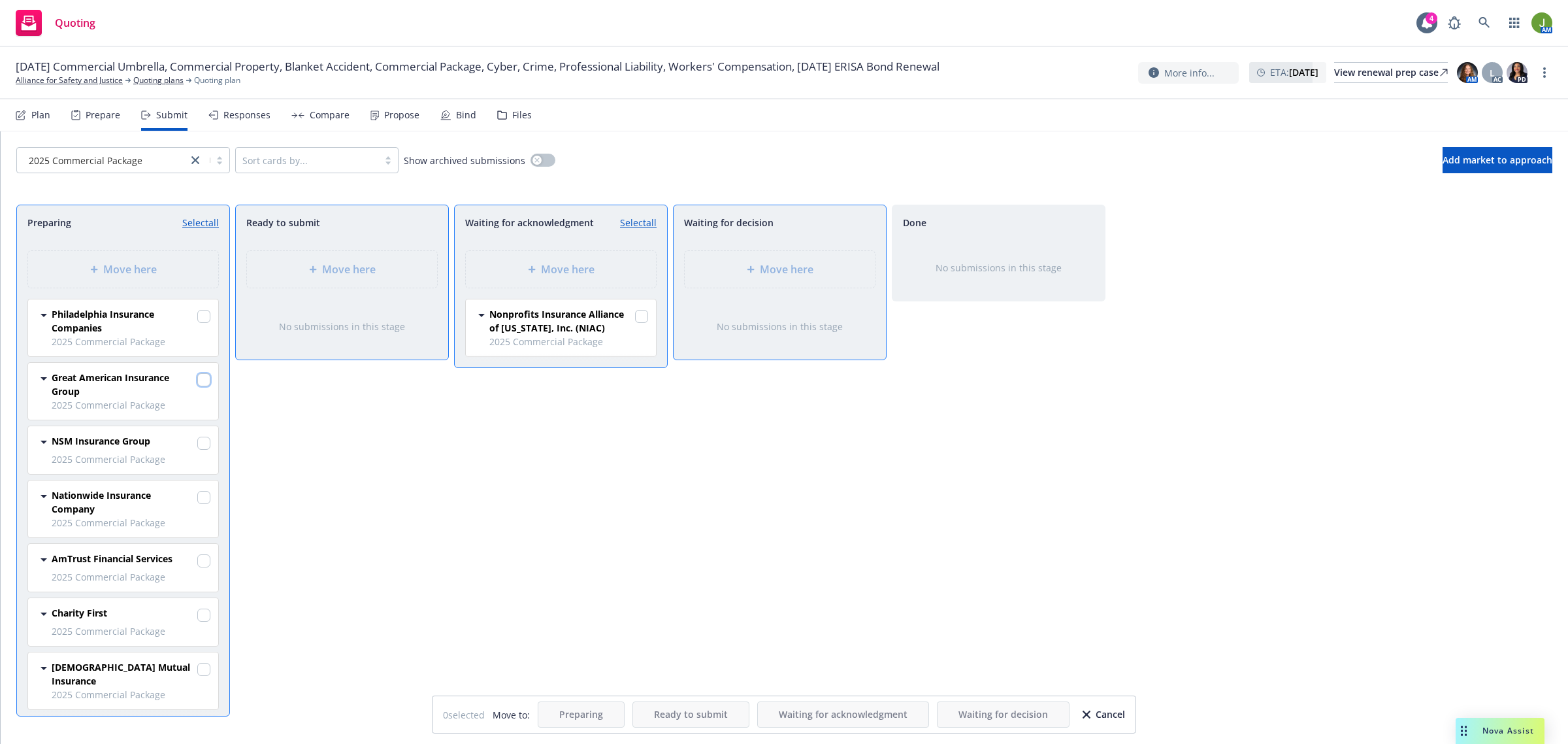
click at [198, 384] on input "checkbox" at bounding box center [205, 380] width 13 height 13
checkbox input "true"
click at [553, 266] on span "Move here" at bounding box center [568, 269] width 54 height 15
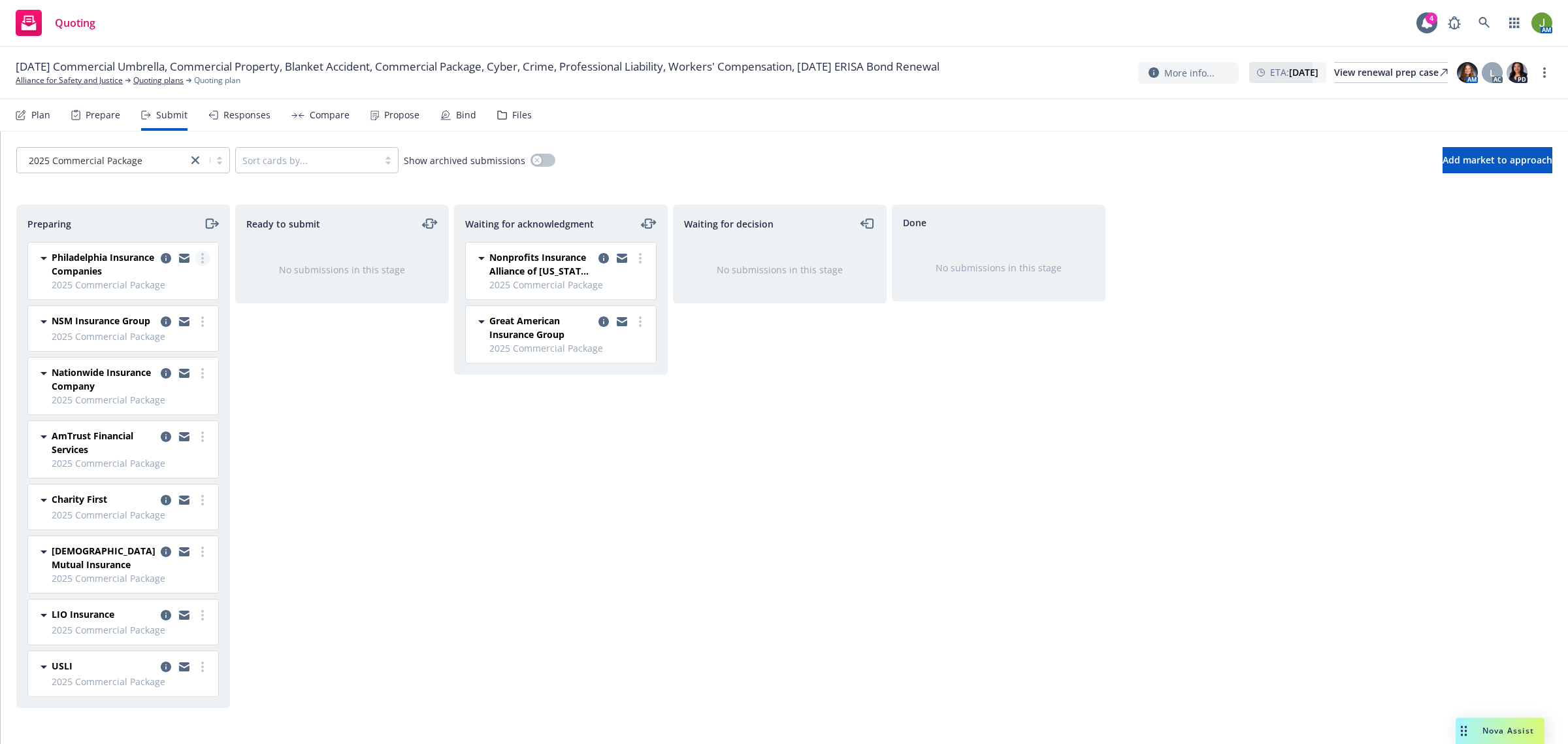
click at [203, 256] on circle "more" at bounding box center [203, 257] width 3 height 3
click at [171, 441] on span "Copy logging email" at bounding box center [135, 442] width 114 height 12
click at [210, 222] on icon "moveRight" at bounding box center [211, 224] width 15 height 15
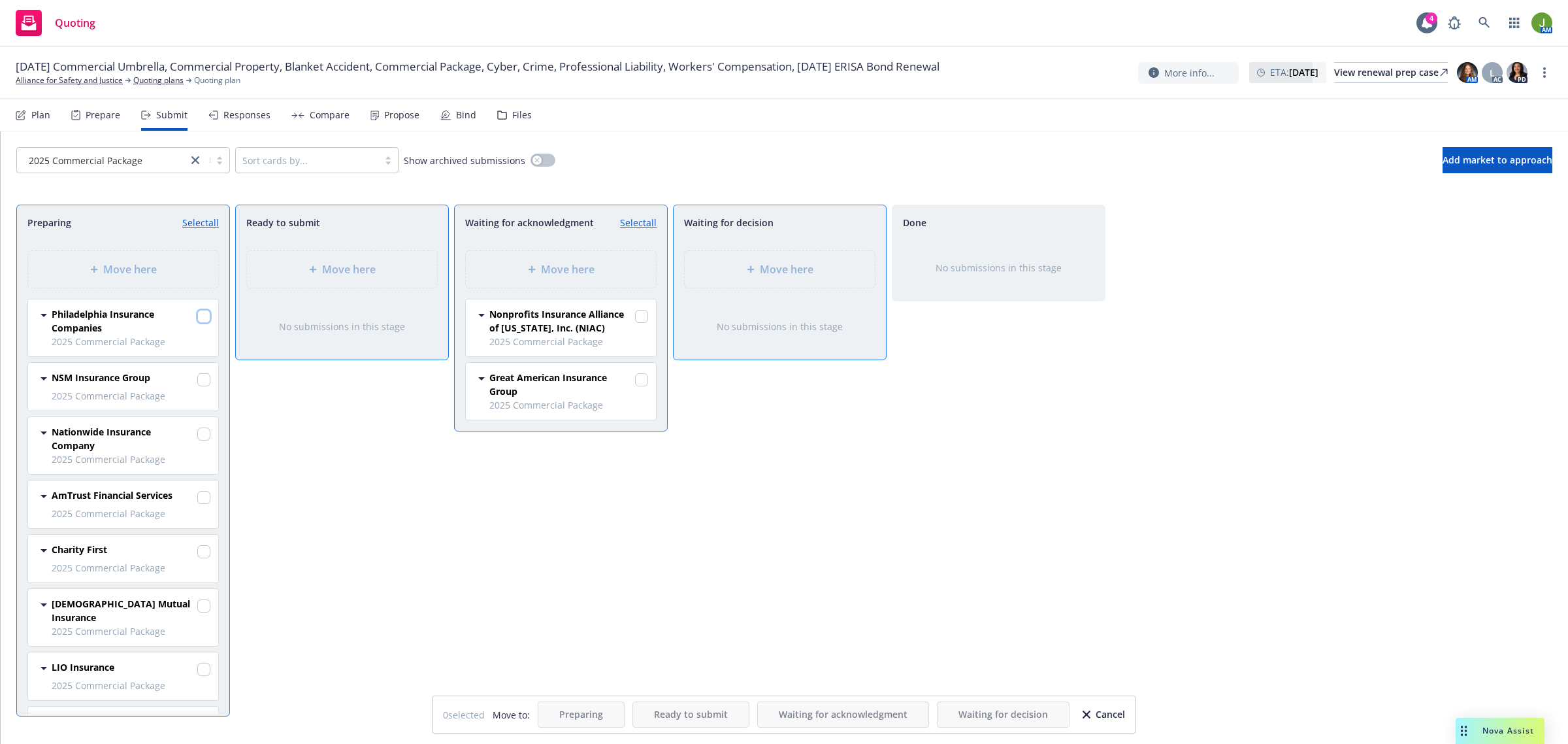
click at [198, 321] on input "checkbox" at bounding box center [205, 317] width 13 height 13
checkbox input "true"
click at [554, 269] on span "Move here" at bounding box center [568, 269] width 54 height 15
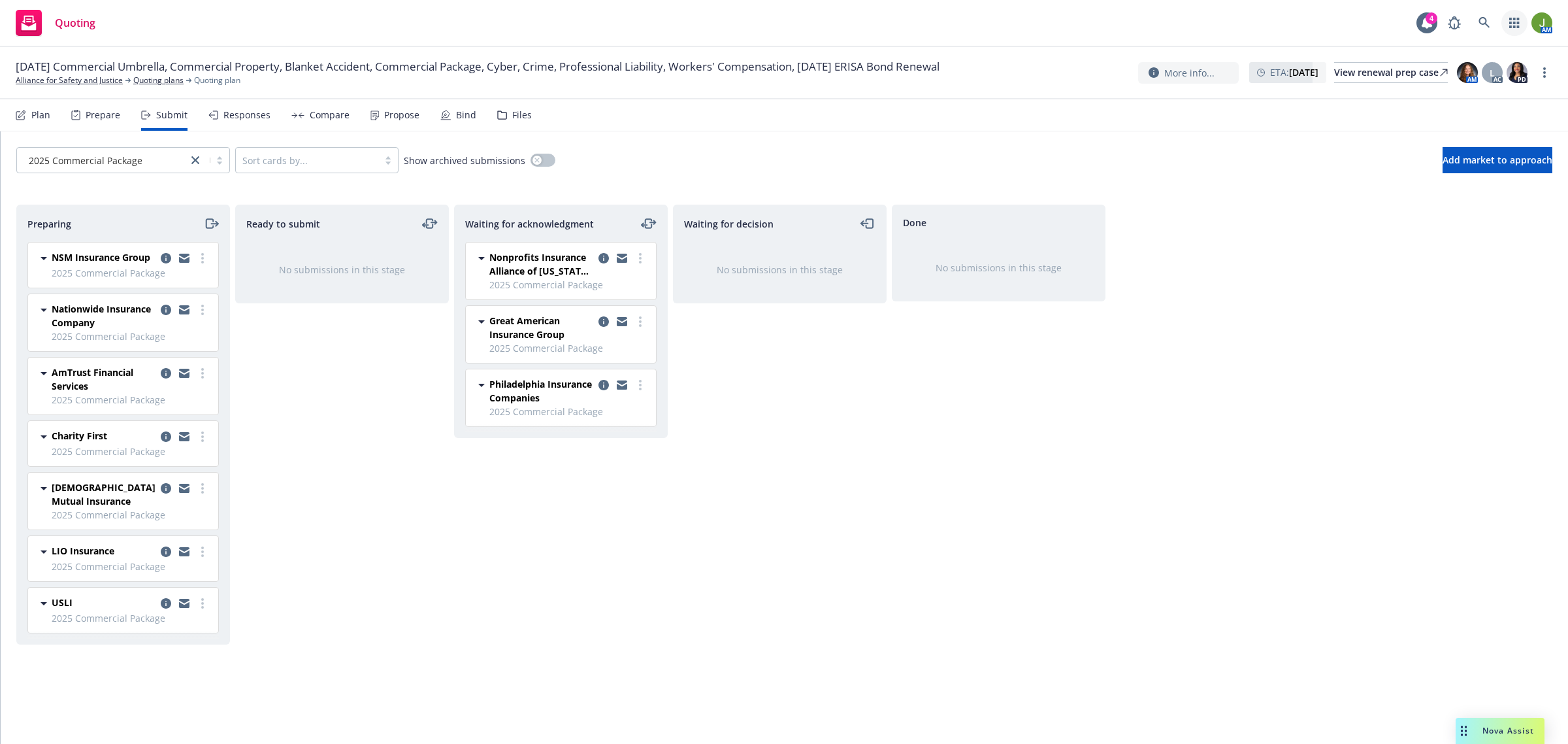
click at [1508, 21] on link "button" at bounding box center [1514, 22] width 26 height 26
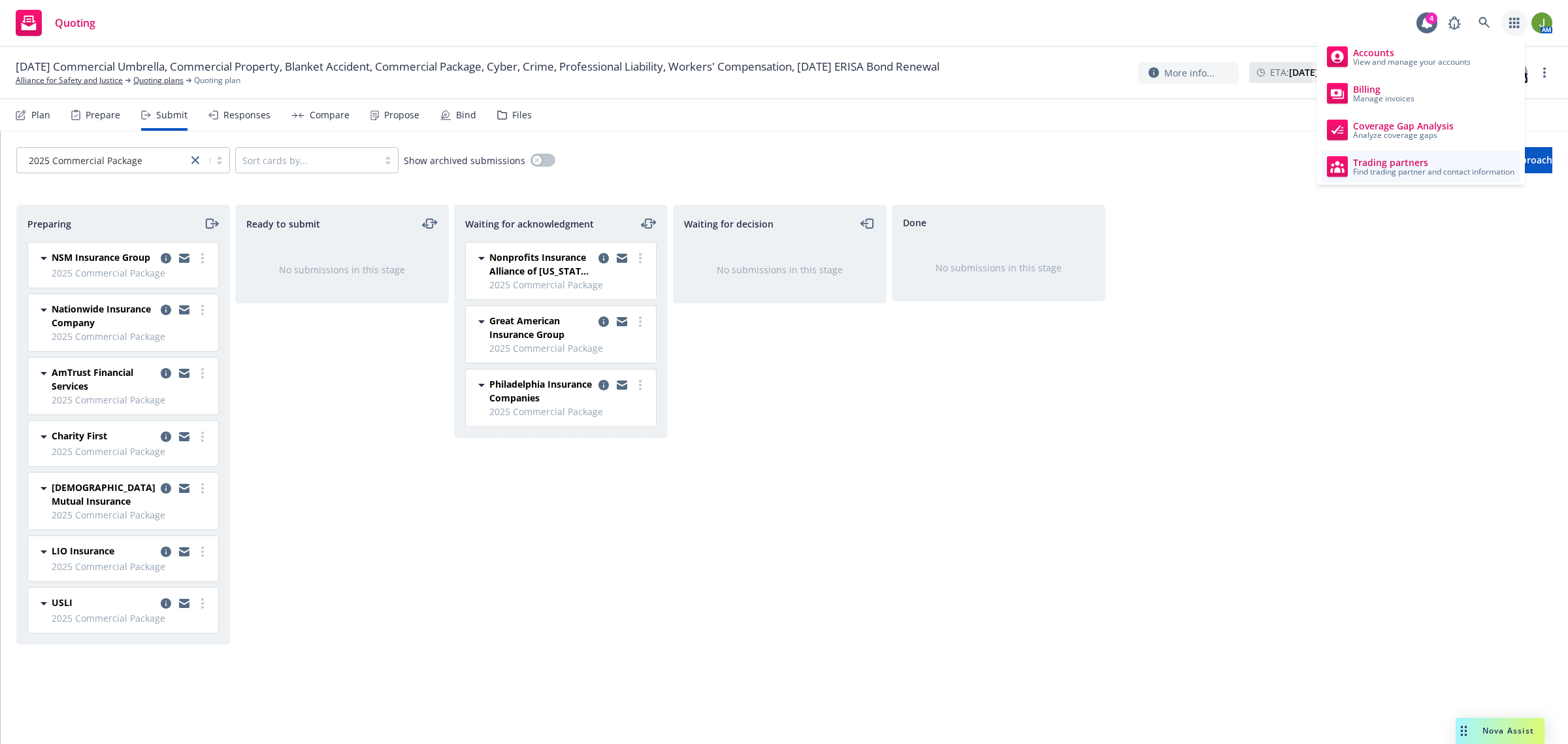
click at [1418, 168] on span "Find trading partner and contact information" at bounding box center [1435, 172] width 161 height 8
click at [198, 605] on link "more" at bounding box center [203, 603] width 15 height 15
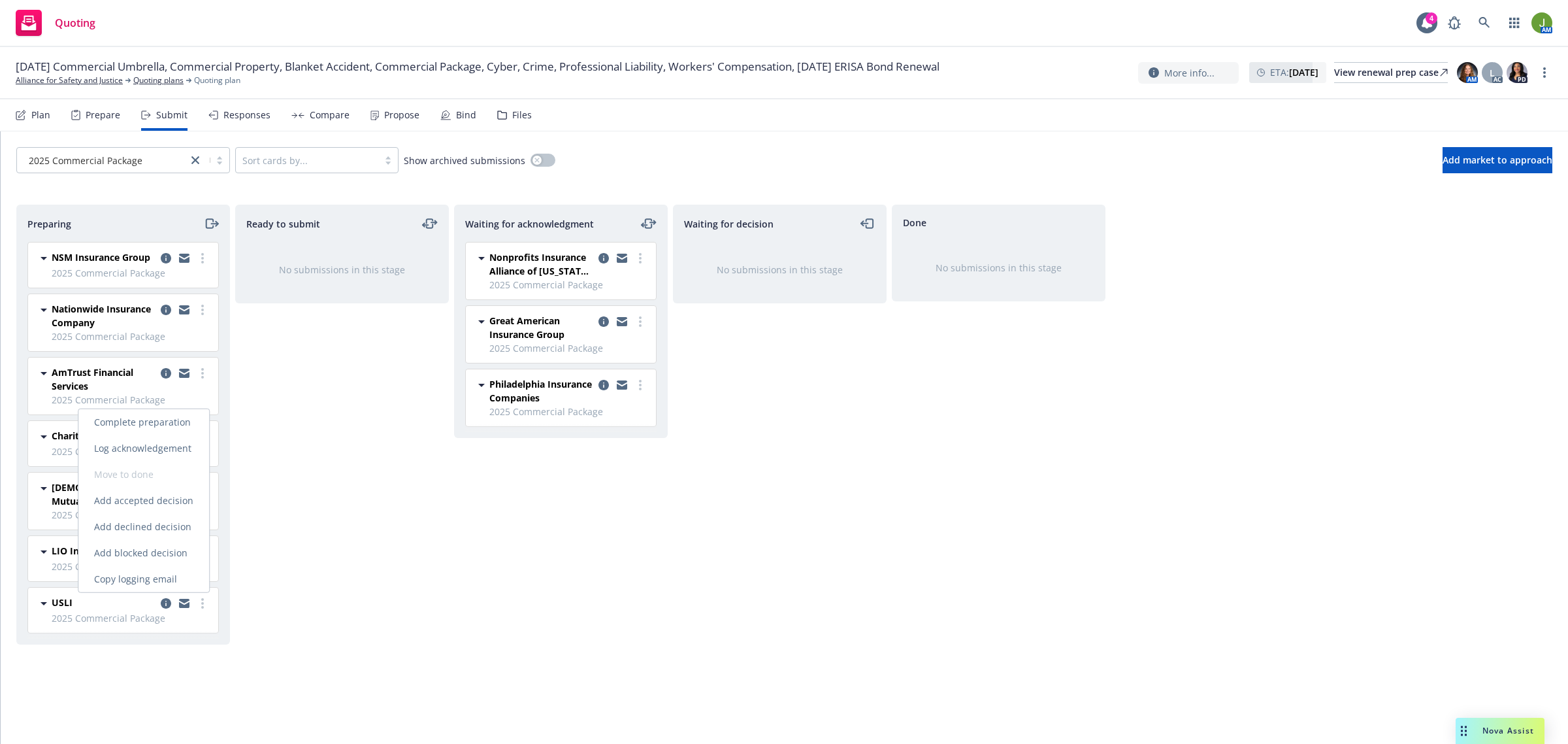
drag, startPoint x: 190, startPoint y: 582, endPoint x: 1, endPoint y: 529, distance: 196.3
click at [189, 582] on span "Copy logging email" at bounding box center [135, 578] width 114 height 12
click at [207, 222] on icon "moveRight" at bounding box center [211, 224] width 15 height 15
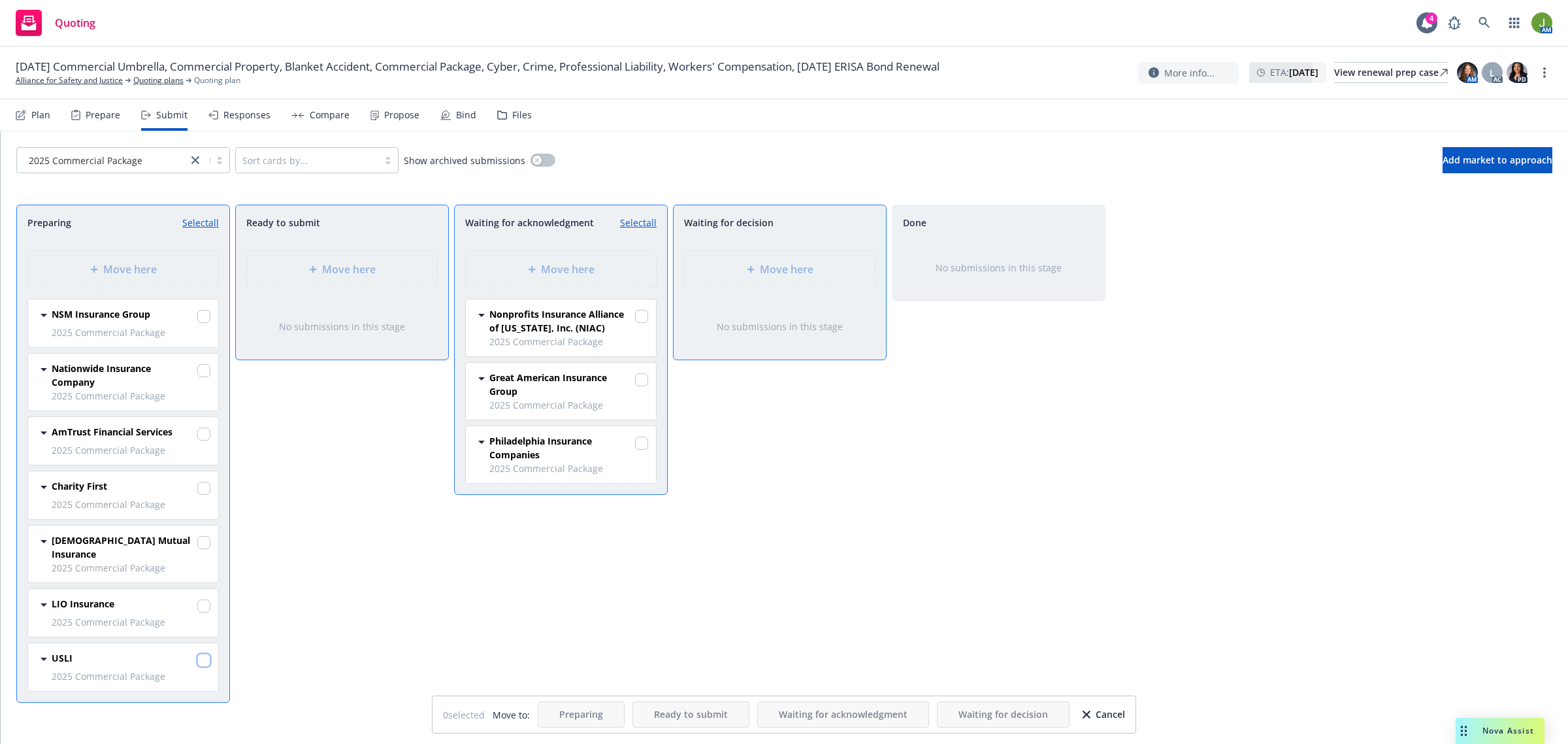
click at [202, 654] on input "checkbox" at bounding box center [205, 660] width 13 height 13
checkbox input "true"
click at [519, 278] on div "Move here" at bounding box center [561, 269] width 190 height 36
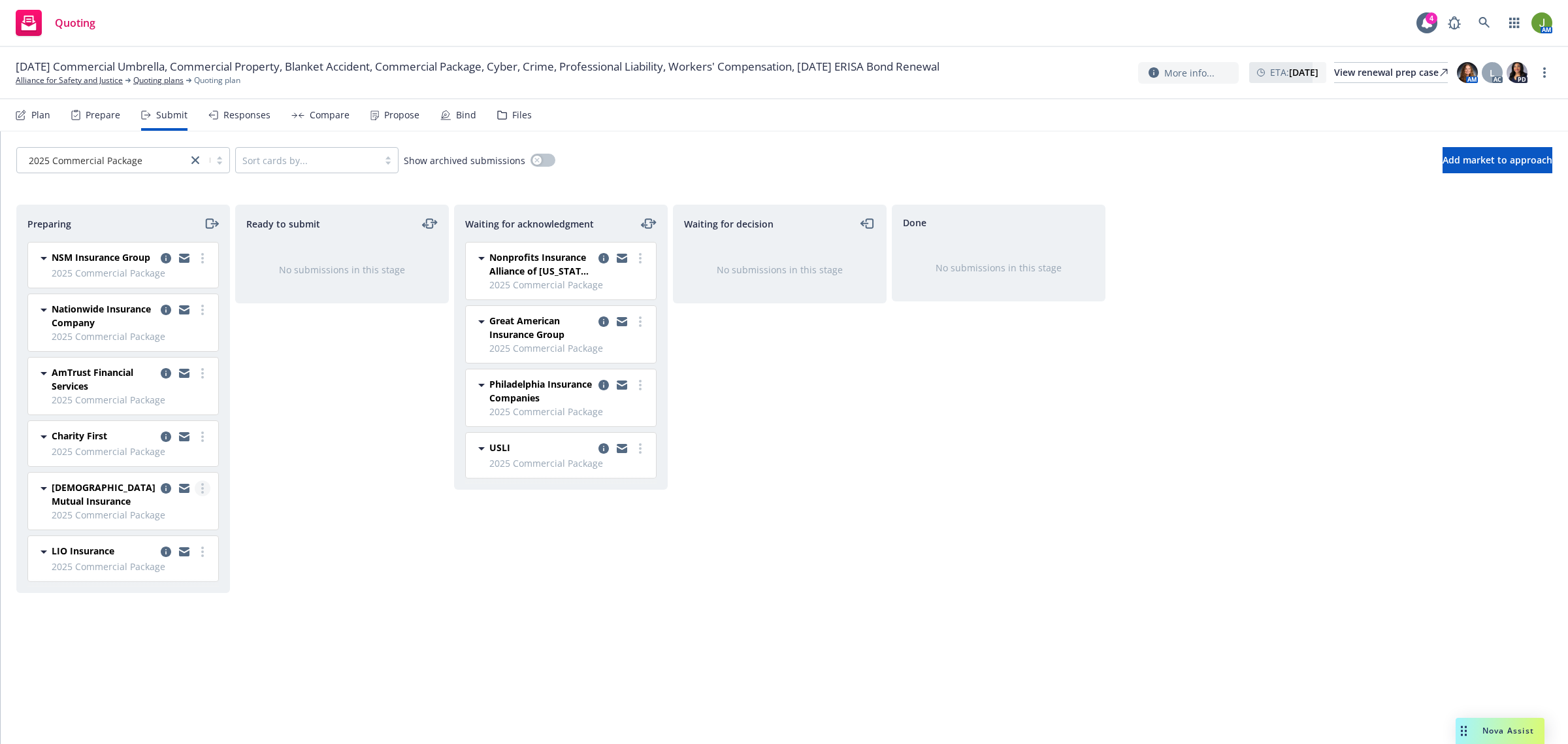
click at [204, 491] on icon "more" at bounding box center [203, 488] width 3 height 11
click at [165, 666] on link "Copy logging email" at bounding box center [144, 673] width 131 height 26
click at [84, 77] on link "Alliance for Safety and Justice" at bounding box center [69, 81] width 108 height 12
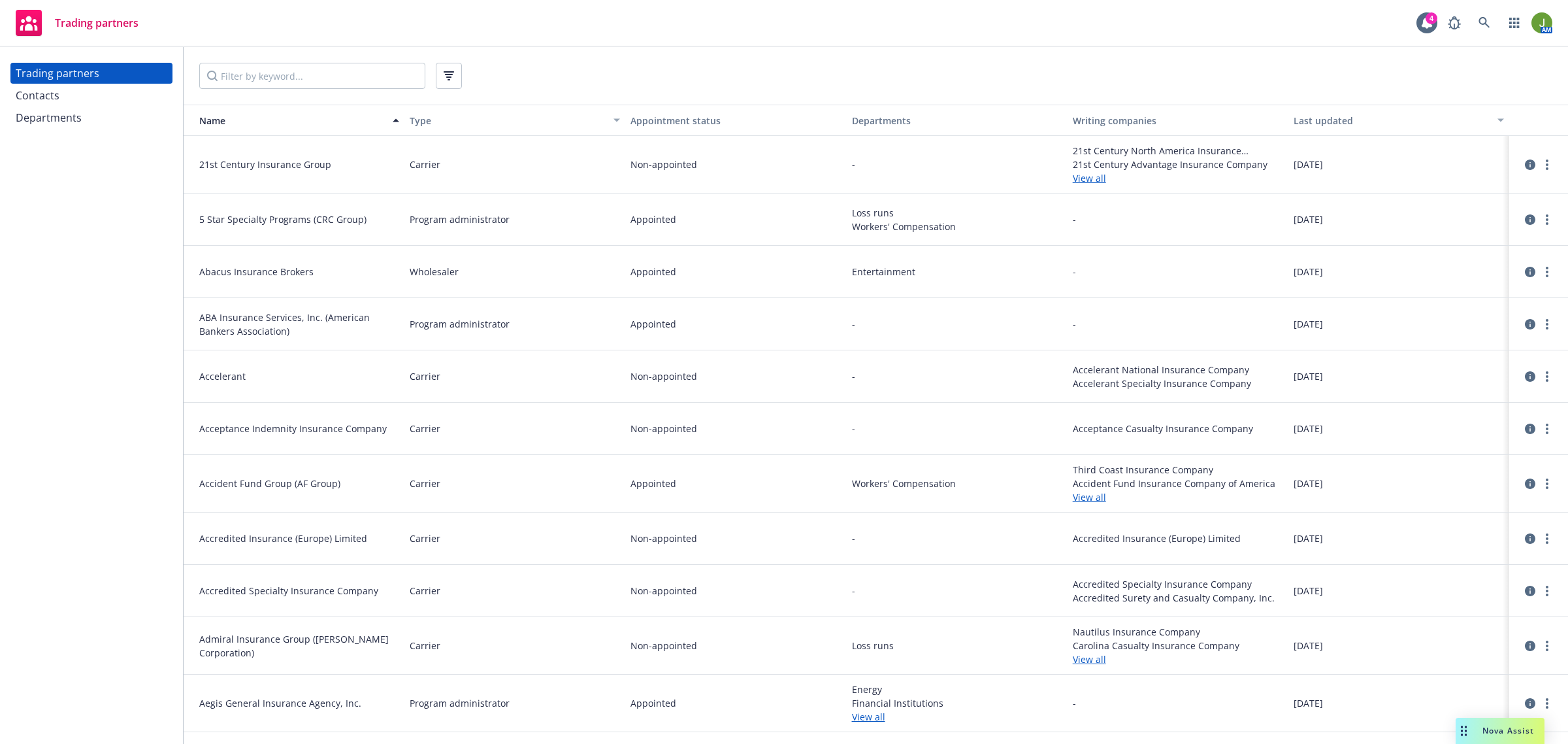
click at [66, 104] on div "Contacts" at bounding box center [91, 95] width 152 height 21
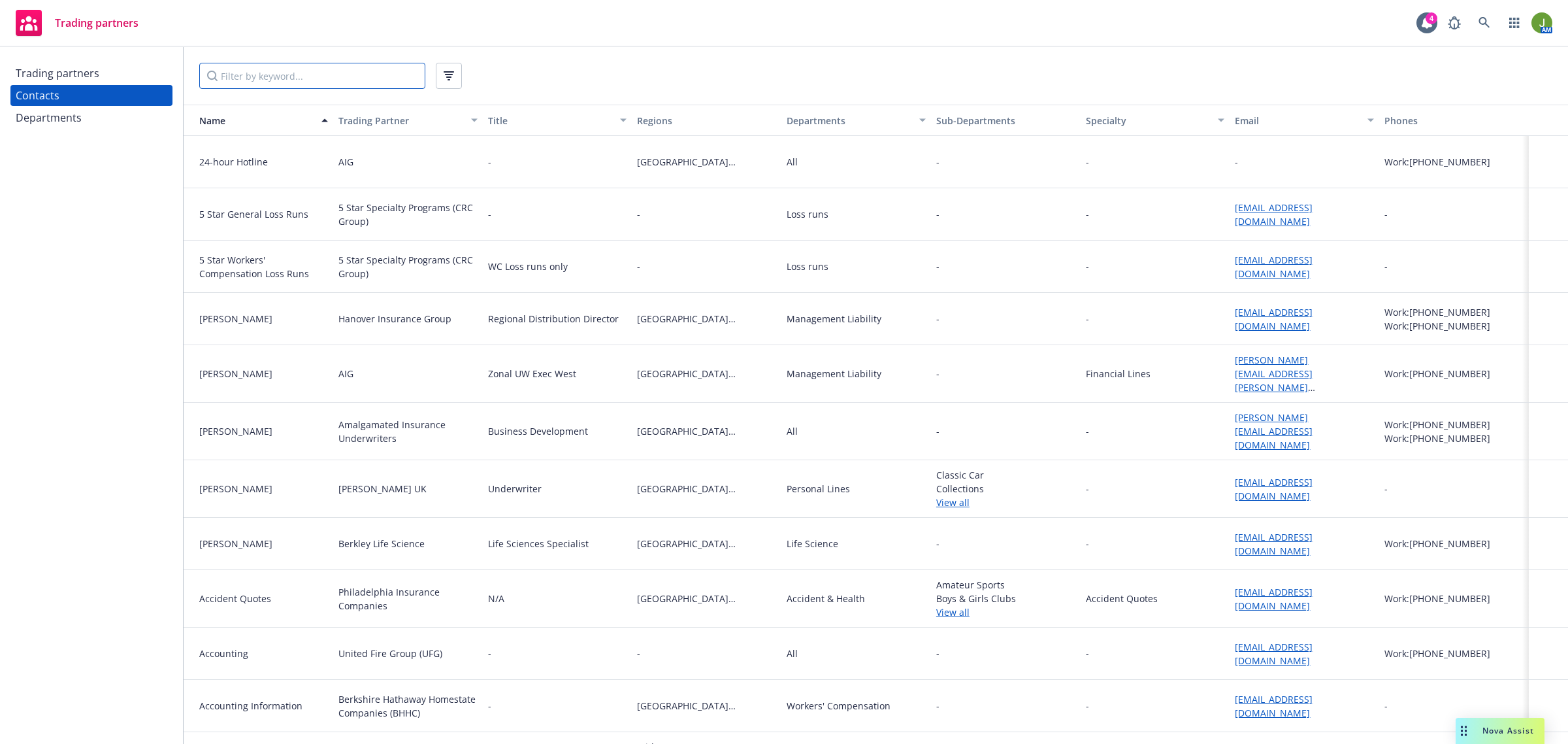
drag, startPoint x: 245, startPoint y: 77, endPoint x: 249, endPoint y: 83, distance: 7.2
click at [245, 79] on input "Filter by keyword..." at bounding box center [312, 75] width 226 height 26
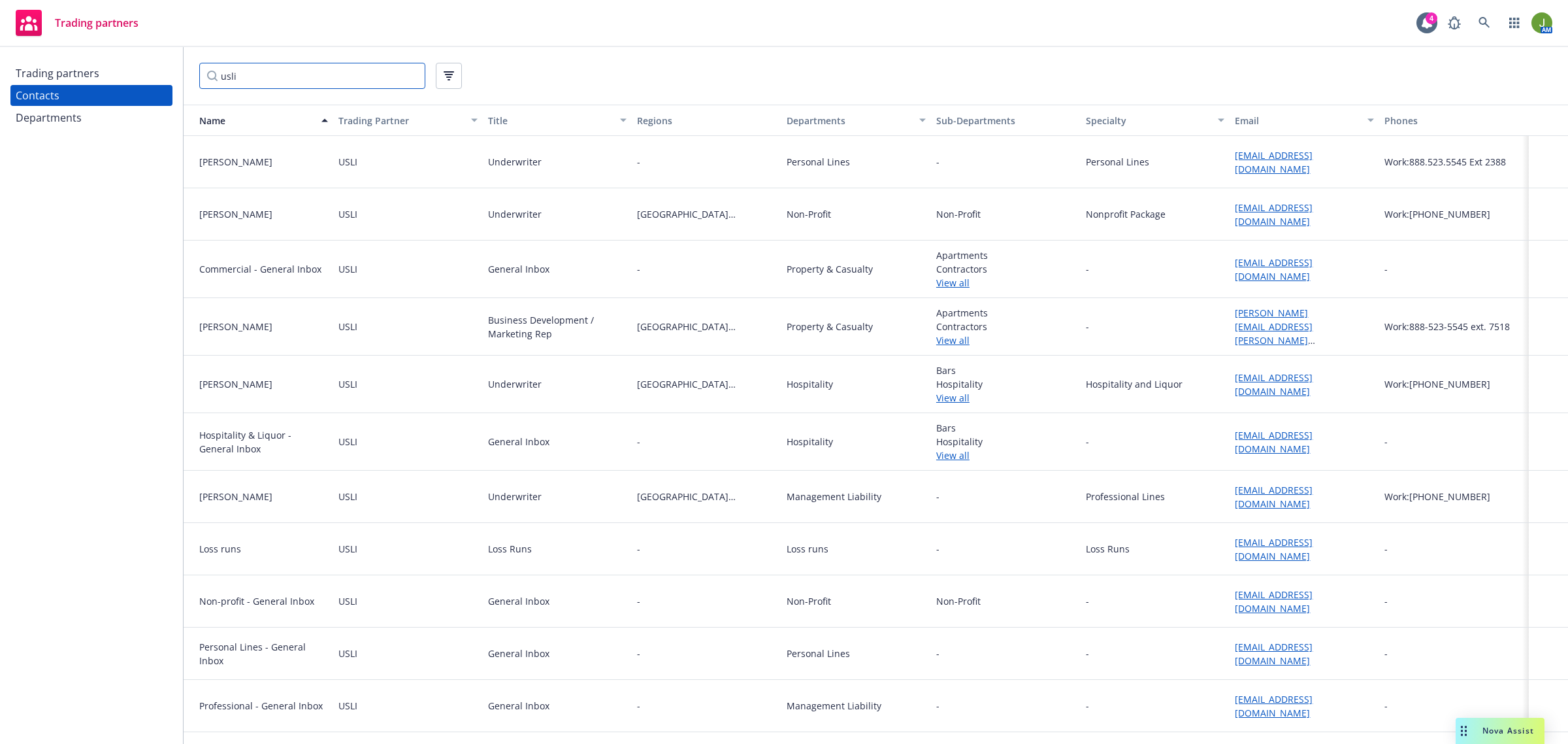
scroll to position [46, 0]
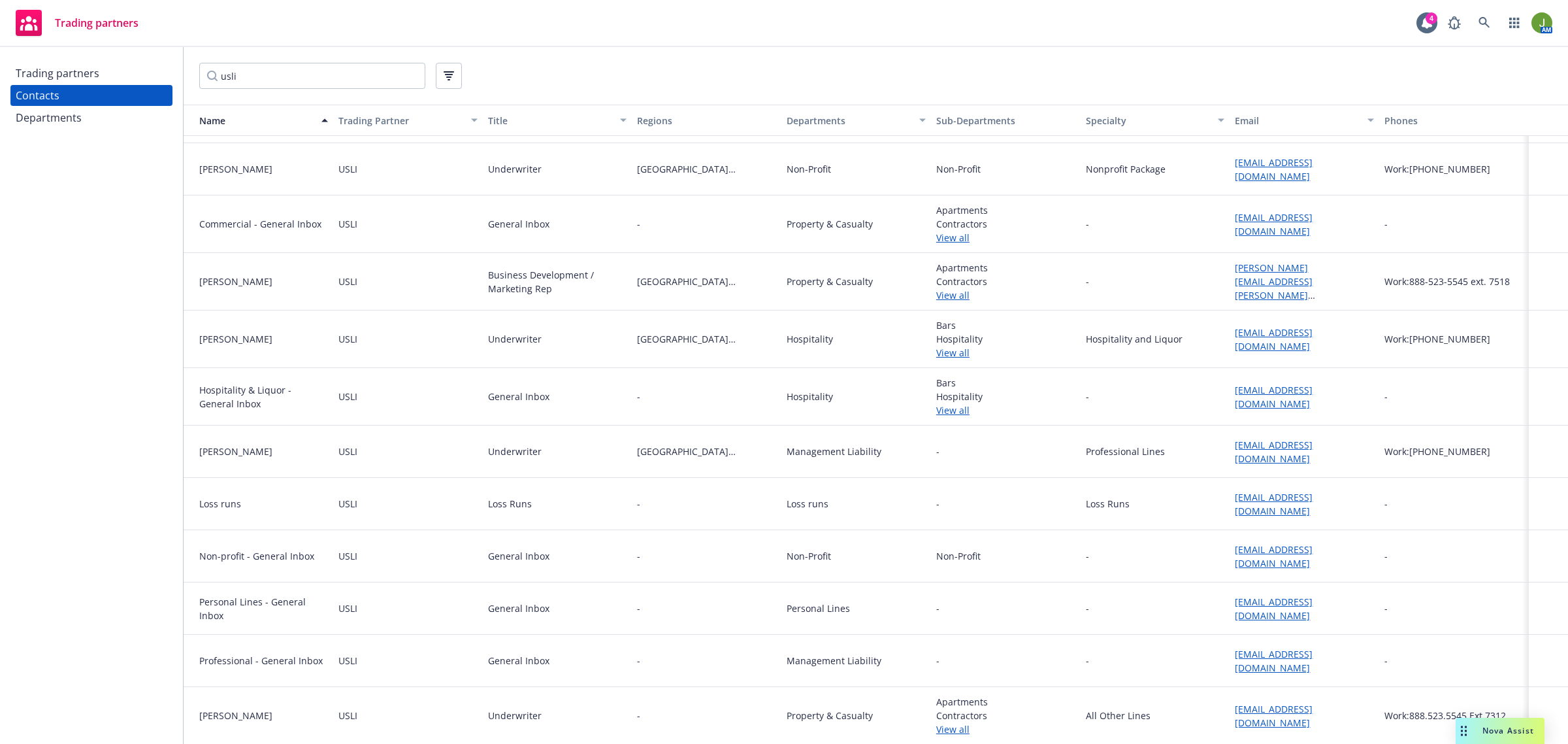
click at [1245, 551] on link "[EMAIL_ADDRESS][DOMAIN_NAME]" at bounding box center [1273, 556] width 78 height 26
drag, startPoint x: 269, startPoint y: 84, endPoint x: 158, endPoint y: 82, distance: 111.0
click at [165, 83] on div "Trading partners Contacts Departments usli Name Trading Partner Title Regions D…" at bounding box center [784, 396] width 1568 height 697
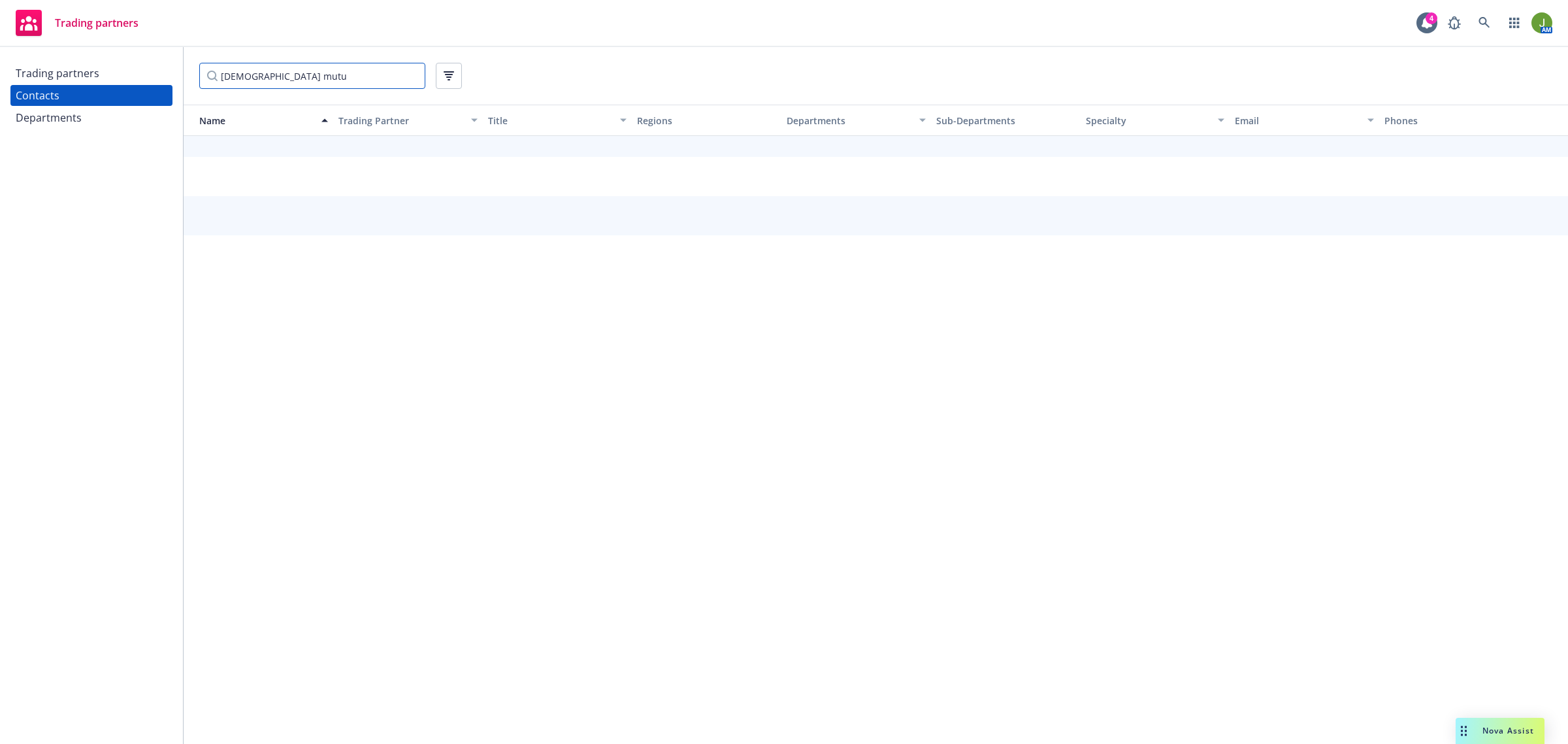
scroll to position [0, 0]
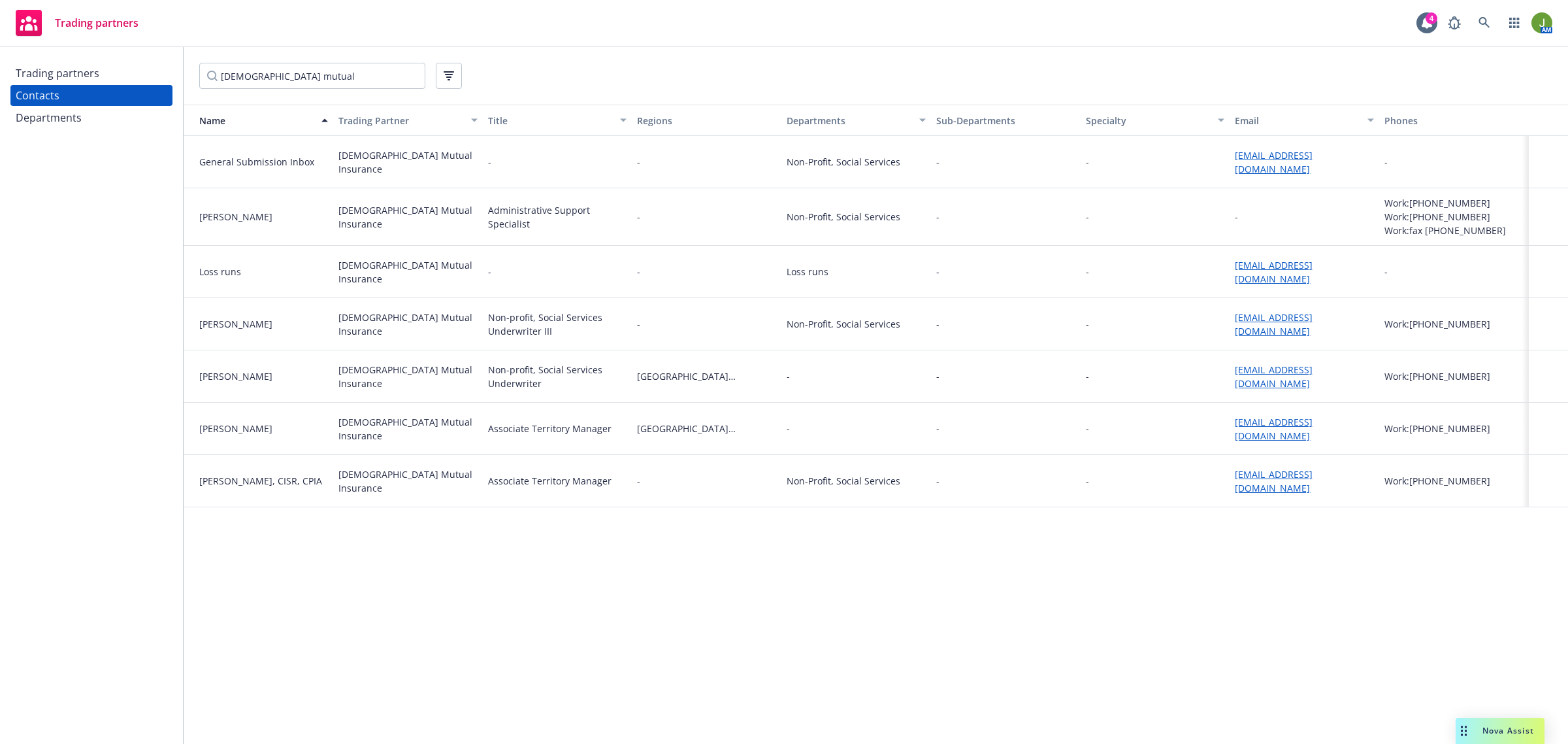
click at [1269, 372] on link "[EMAIL_ADDRESS][DOMAIN_NAME]" at bounding box center [1273, 375] width 78 height 26
click at [1263, 155] on link "[EMAIL_ADDRESS][DOMAIN_NAME]" at bounding box center [1273, 161] width 78 height 26
drag, startPoint x: 296, startPoint y: 80, endPoint x: 89, endPoint y: 84, distance: 207.0
click at [129, 85] on div "Trading partners Contacts Departments [DEMOGRAPHIC_DATA] mutual Name Trading Pa…" at bounding box center [784, 396] width 1568 height 697
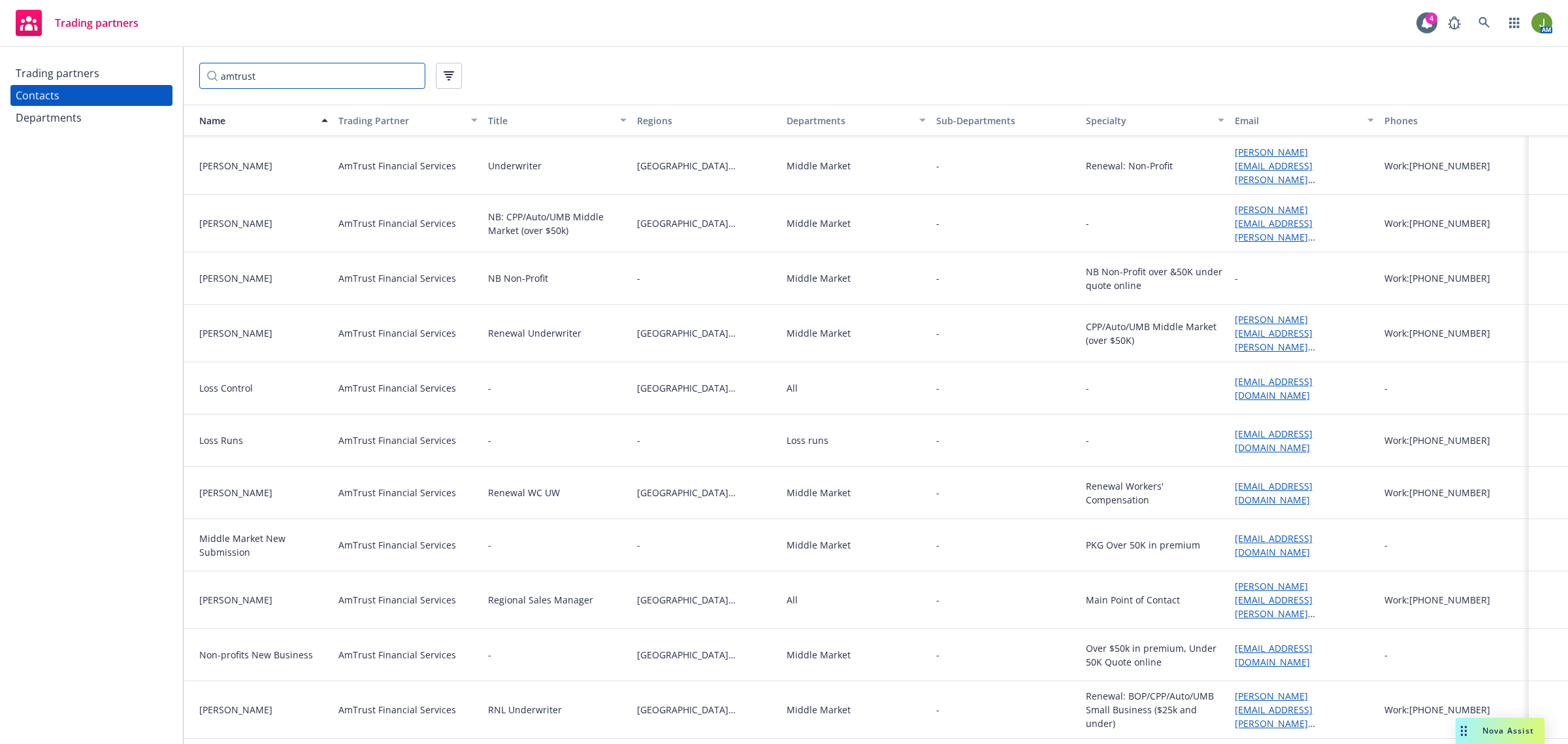
scroll to position [285, 0]
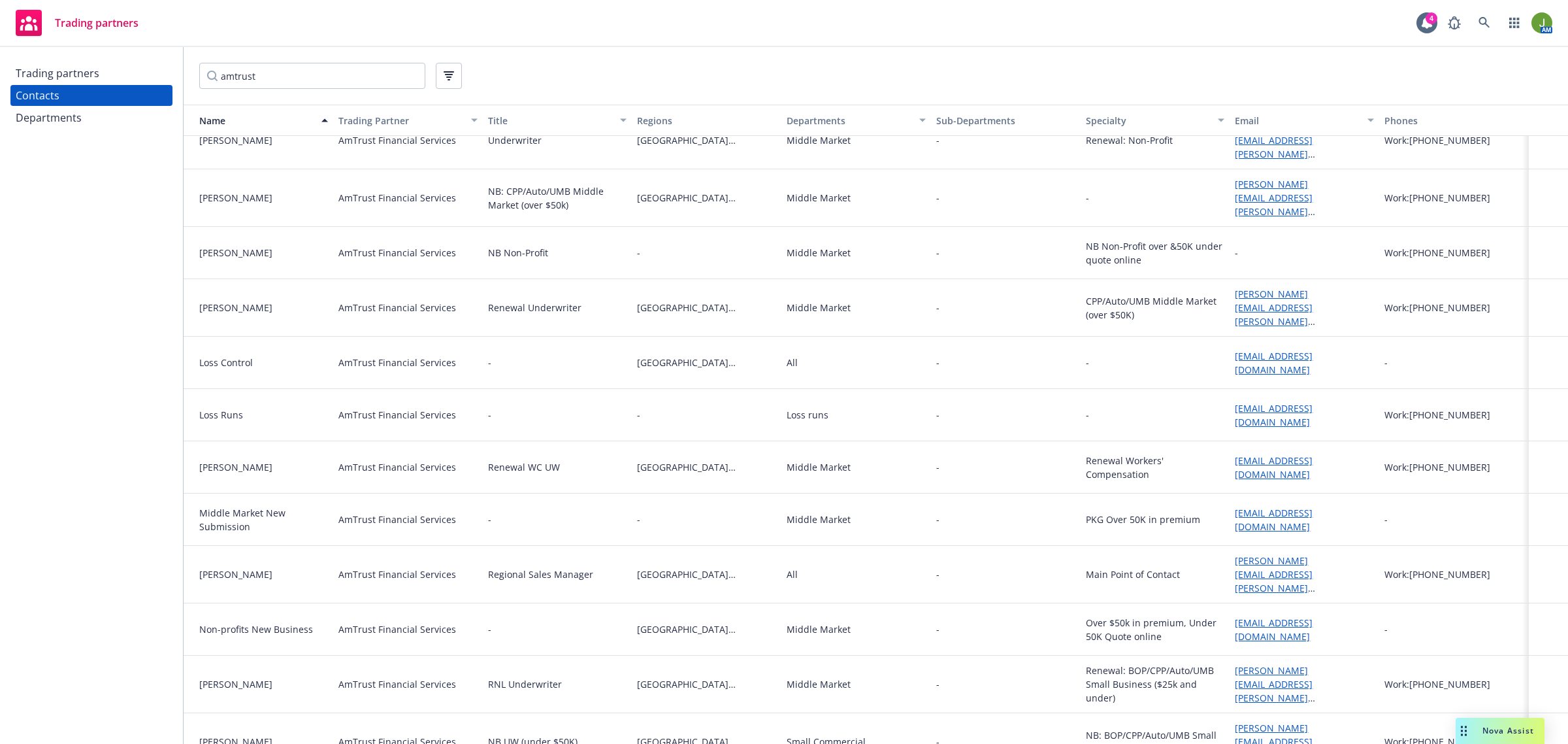
click at [1264, 554] on link "[PERSON_NAME][EMAIL_ADDRESS][PERSON_NAME][DOMAIN_NAME]" at bounding box center [1273, 581] width 78 height 54
click at [1242, 508] on link "[EMAIL_ADDRESS][DOMAIN_NAME]" at bounding box center [1273, 518] width 78 height 26
drag, startPoint x: 281, startPoint y: 84, endPoint x: 24, endPoint y: 80, distance: 257.0
click at [60, 84] on div "Trading partners Contacts Departments amtrust Name Trading Partner Title Region…" at bounding box center [784, 396] width 1568 height 697
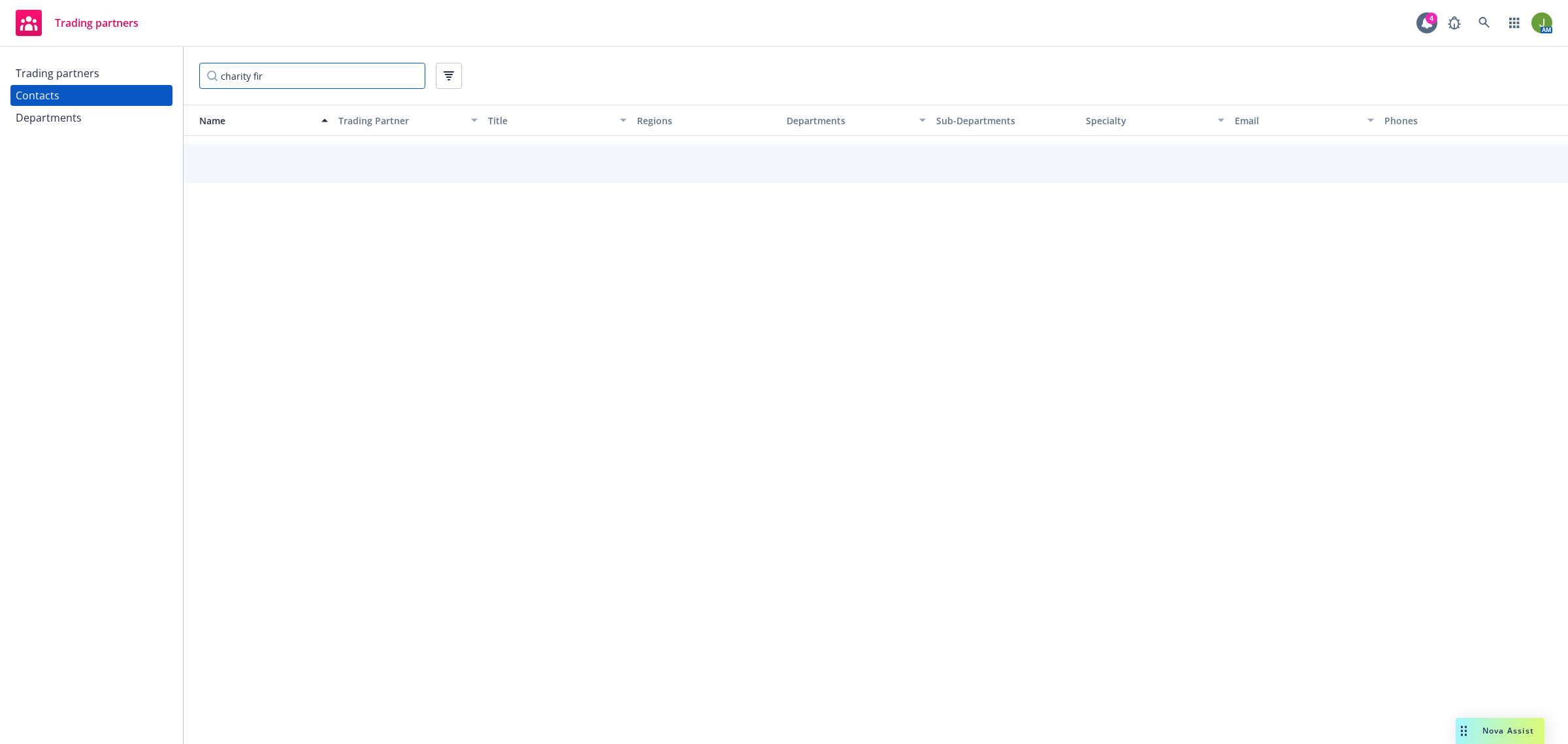
scroll to position [0, 0]
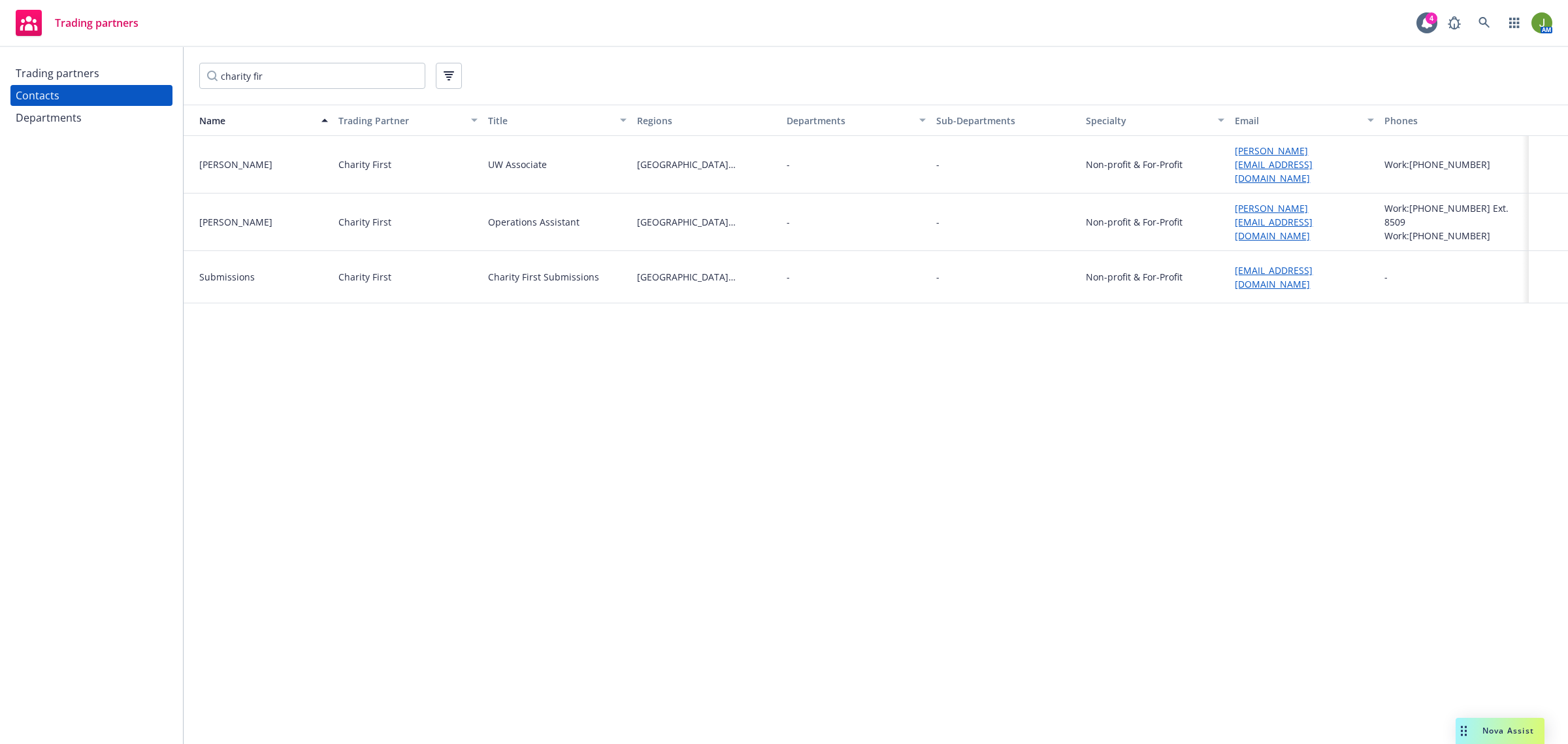
click at [1274, 265] on link "[EMAIL_ADDRESS][DOMAIN_NAME]" at bounding box center [1273, 276] width 78 height 26
drag, startPoint x: 309, startPoint y: 82, endPoint x: 142, endPoint y: 79, distance: 167.0
click at [144, 79] on div "Trading partners Contacts Departments charity fir Name Trading Partner Title Re…" at bounding box center [784, 396] width 1568 height 697
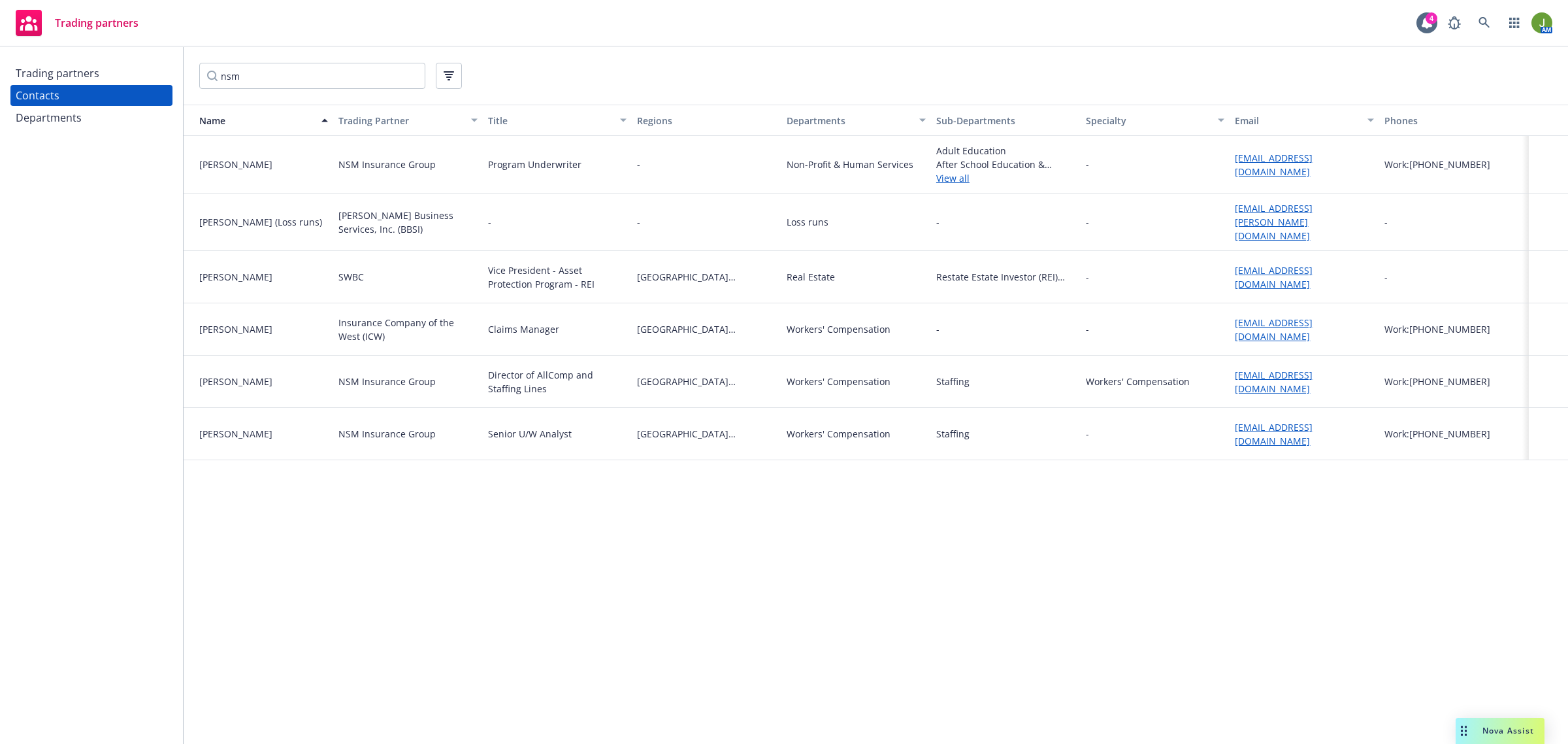
click at [1249, 162] on link "[EMAIL_ADDRESS][DOMAIN_NAME]" at bounding box center [1273, 164] width 78 height 26
drag, startPoint x: 281, startPoint y: 83, endPoint x: 42, endPoint y: 54, distance: 240.8
click at [80, 64] on div "Trading partners Contacts Departments nsm Name Trading Partner Title Regions De…" at bounding box center [784, 396] width 1568 height 697
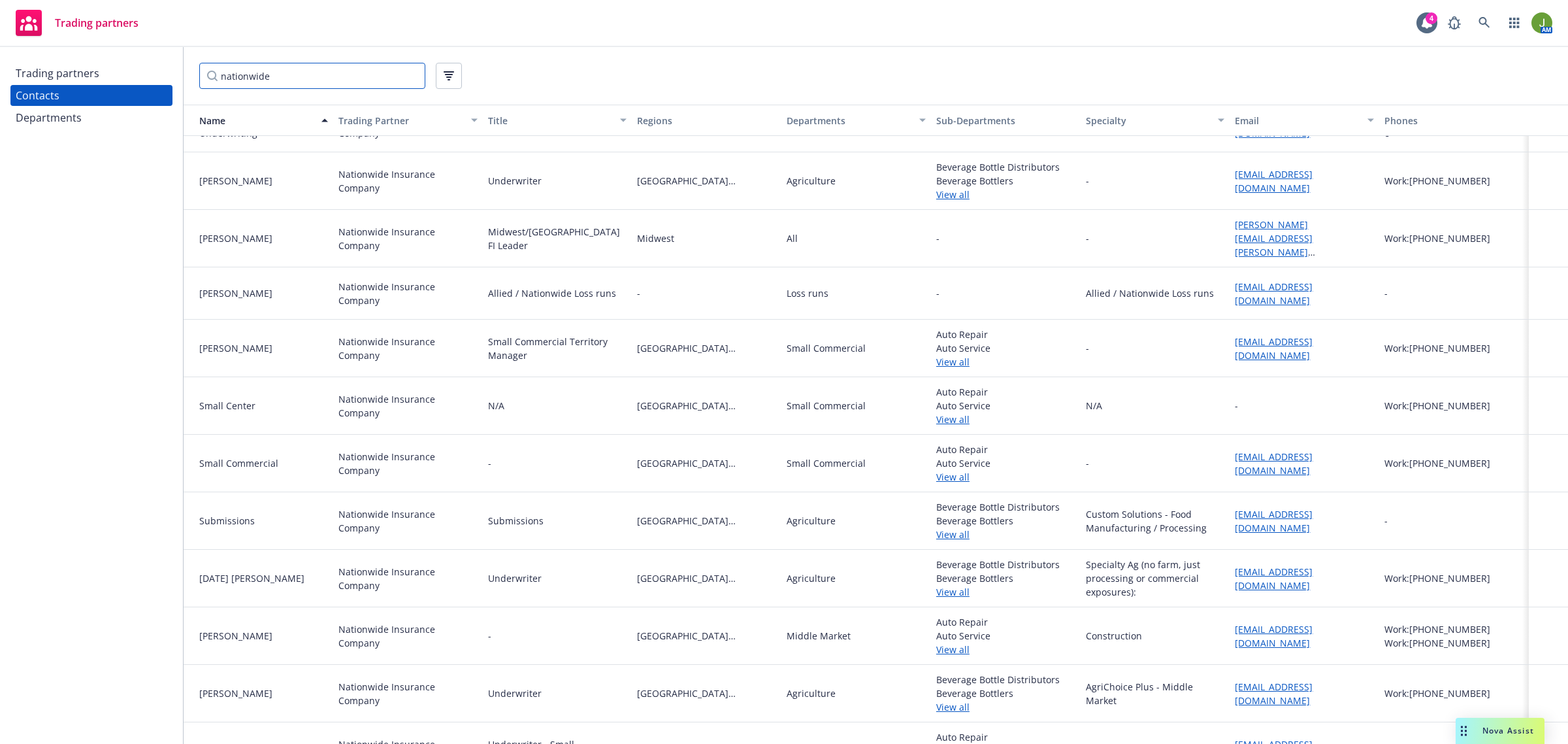
scroll to position [1716, 0]
drag, startPoint x: 279, startPoint y: 77, endPoint x: 135, endPoint y: 80, distance: 144.0
click at [139, 80] on div "Trading partners Contacts Departments nationwide Name Trading Partner Title Reg…" at bounding box center [784, 396] width 1568 height 697
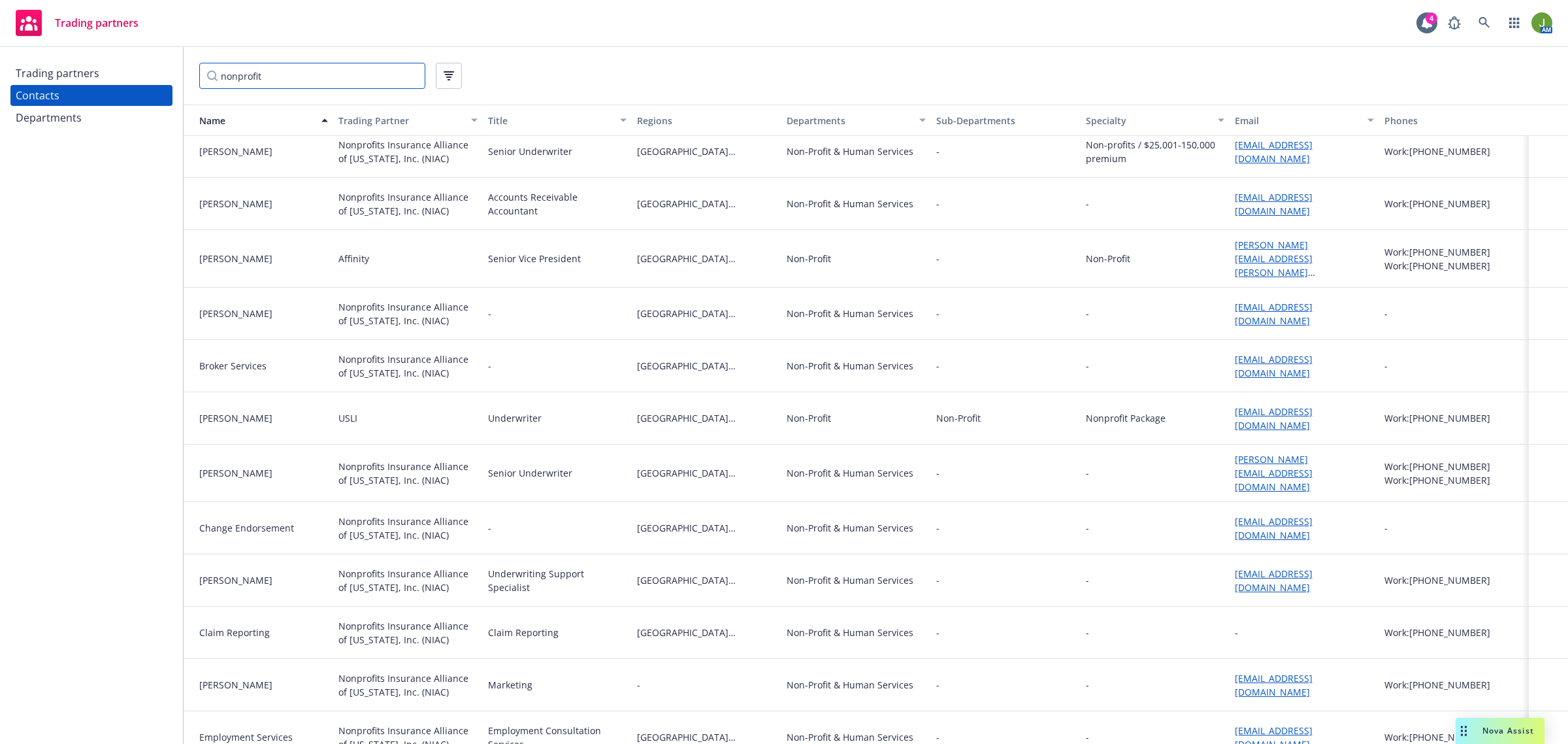
scroll to position [0, 0]
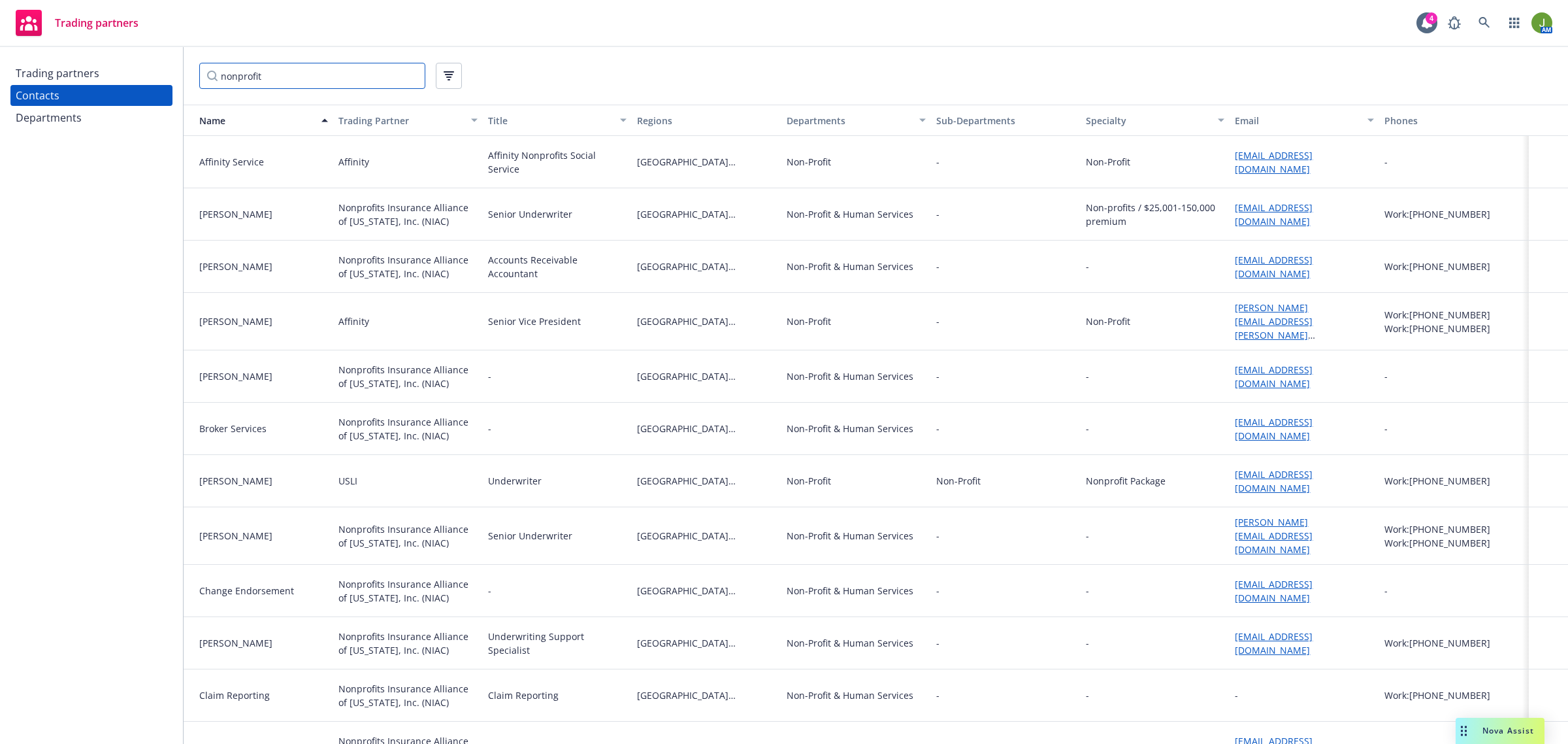
type input "nonprofit"
click at [386, 115] on div "Trading Partner" at bounding box center [401, 120] width 125 height 13
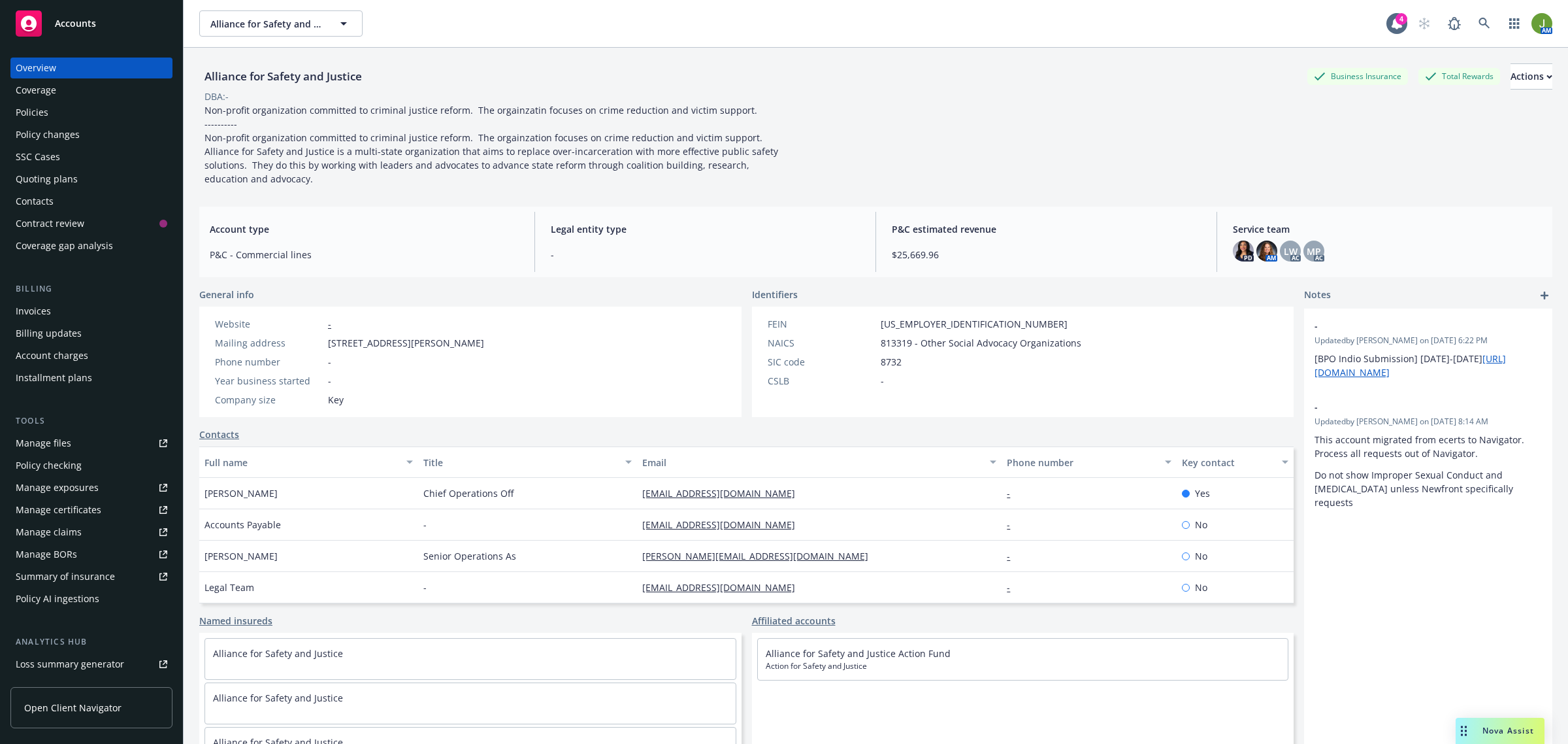
click at [42, 173] on div "Quoting plans" at bounding box center [46, 180] width 62 height 21
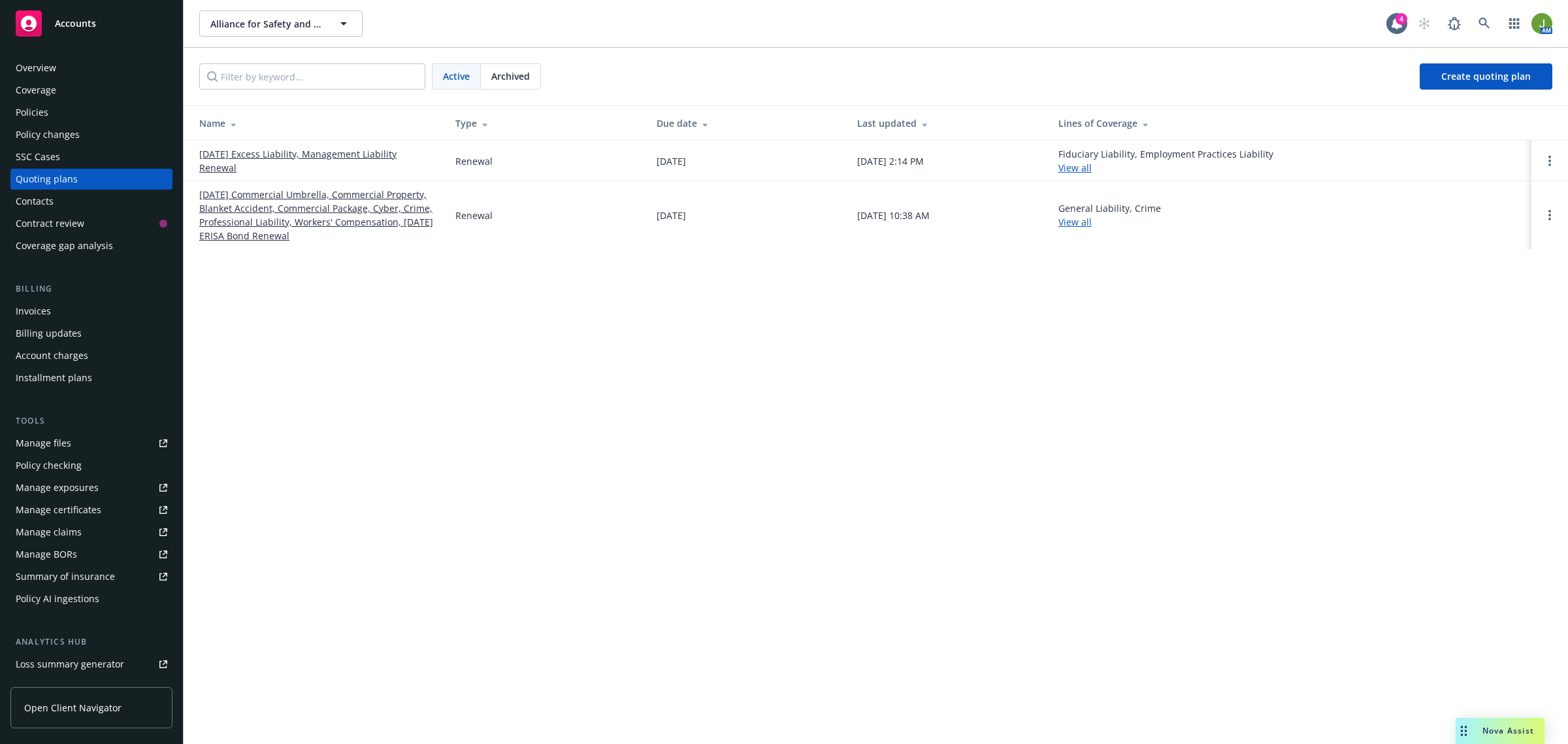
click at [259, 212] on link "[DATE] Commercial Umbrella, Commercial Property, Blanket Accident, Commercial P…" at bounding box center [317, 214] width 235 height 55
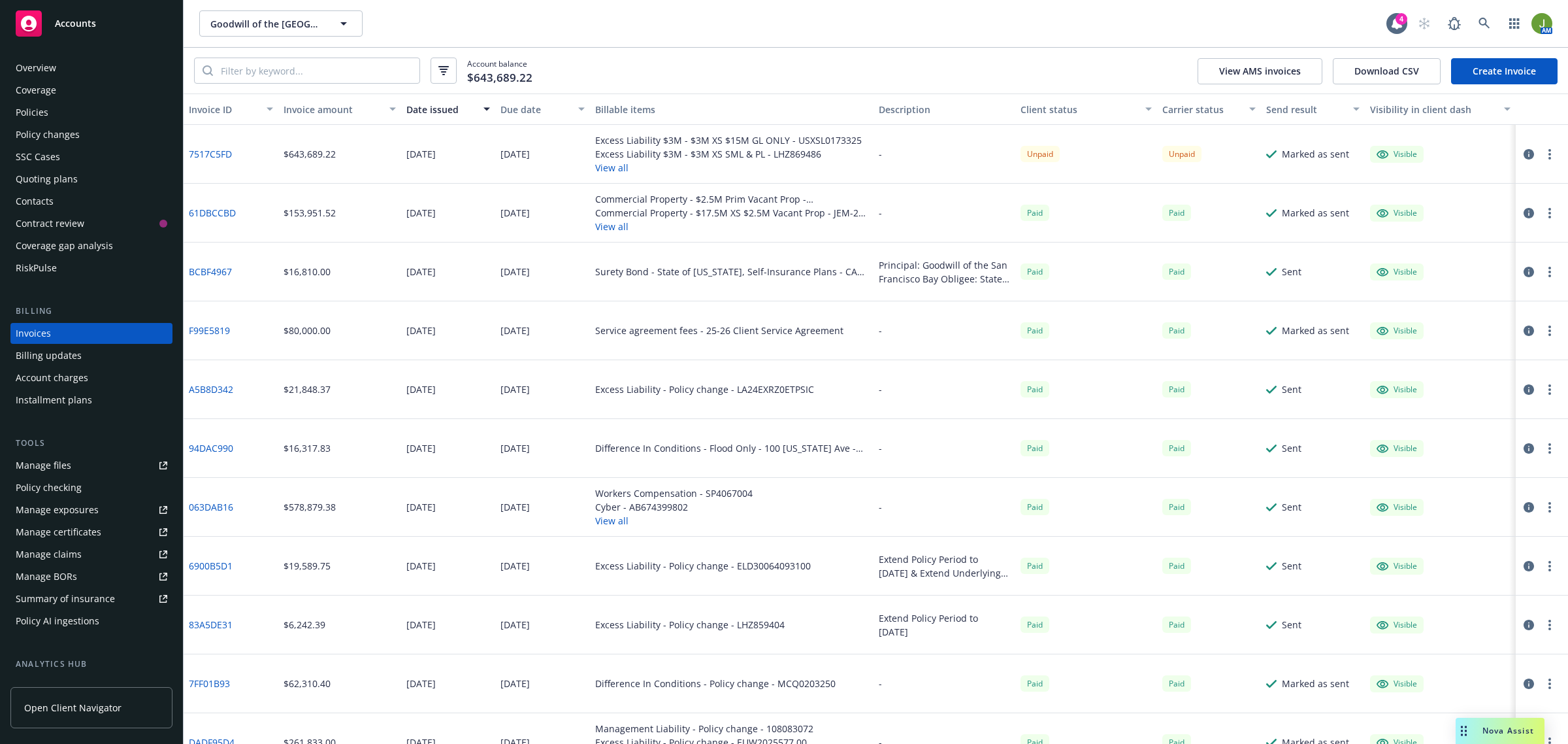
click at [57, 108] on div "Policies" at bounding box center [91, 112] width 152 height 21
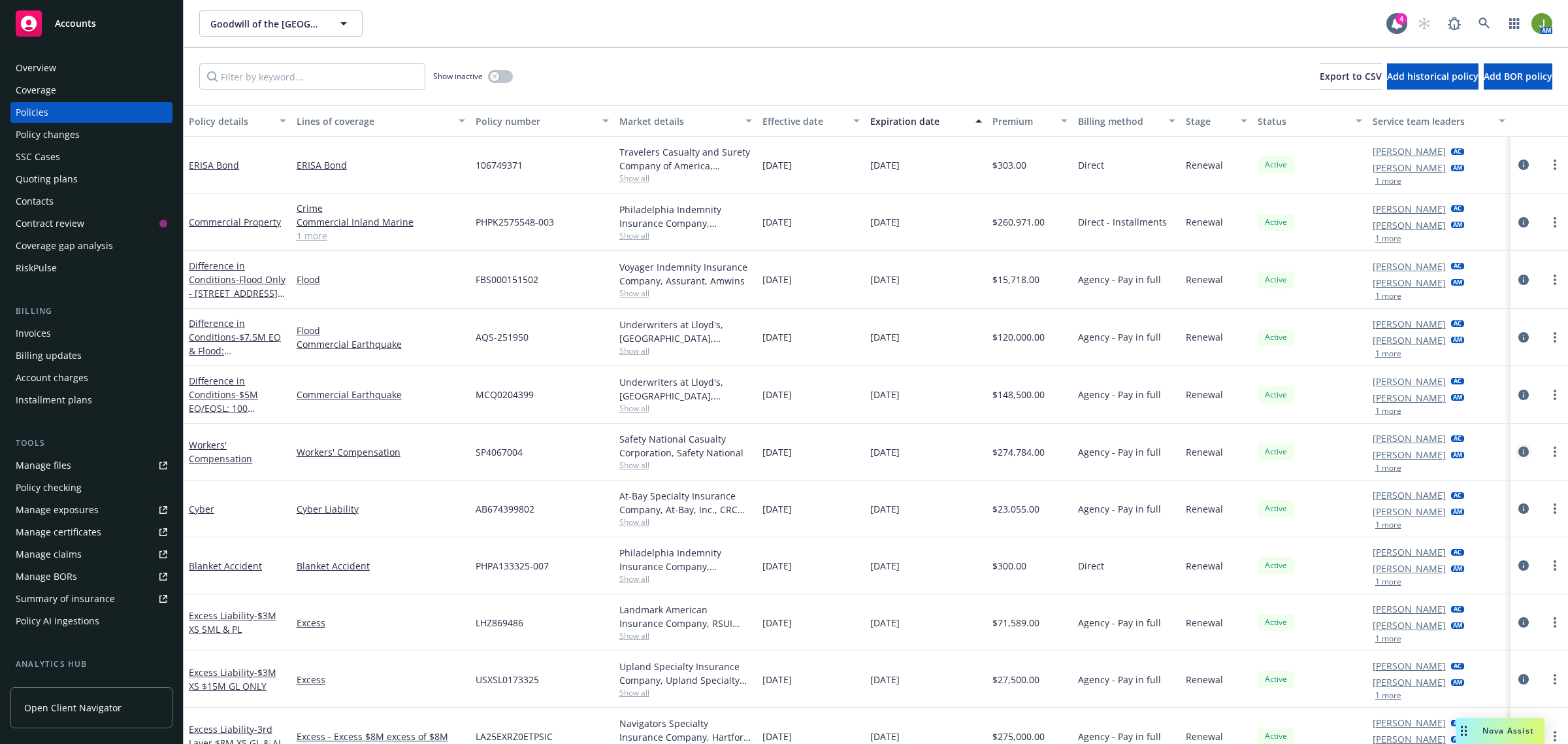
click at [1519, 446] on icon "circleInformation" at bounding box center [1524, 451] width 11 height 11
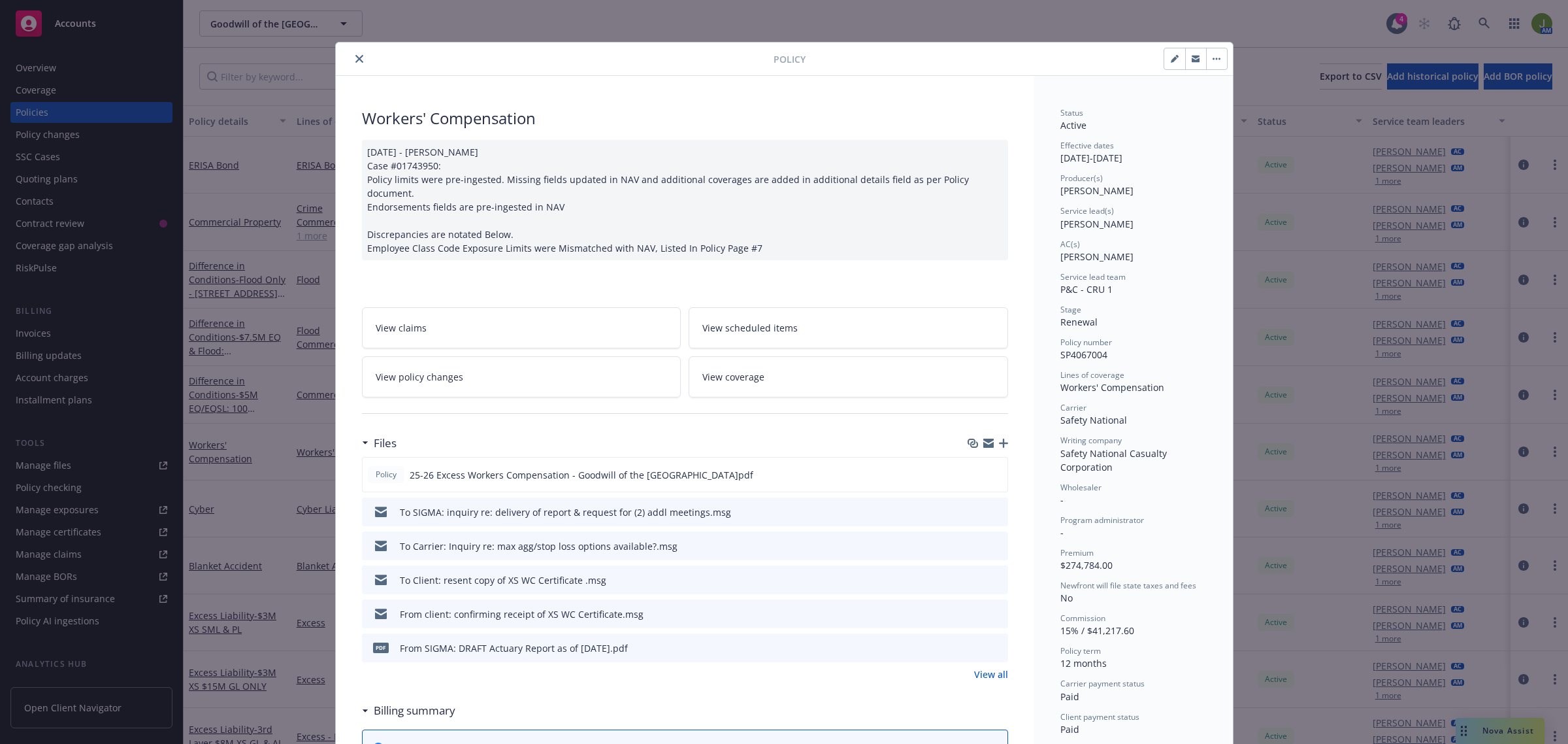
click at [1000, 439] on icon "button" at bounding box center [1004, 444] width 10 height 10
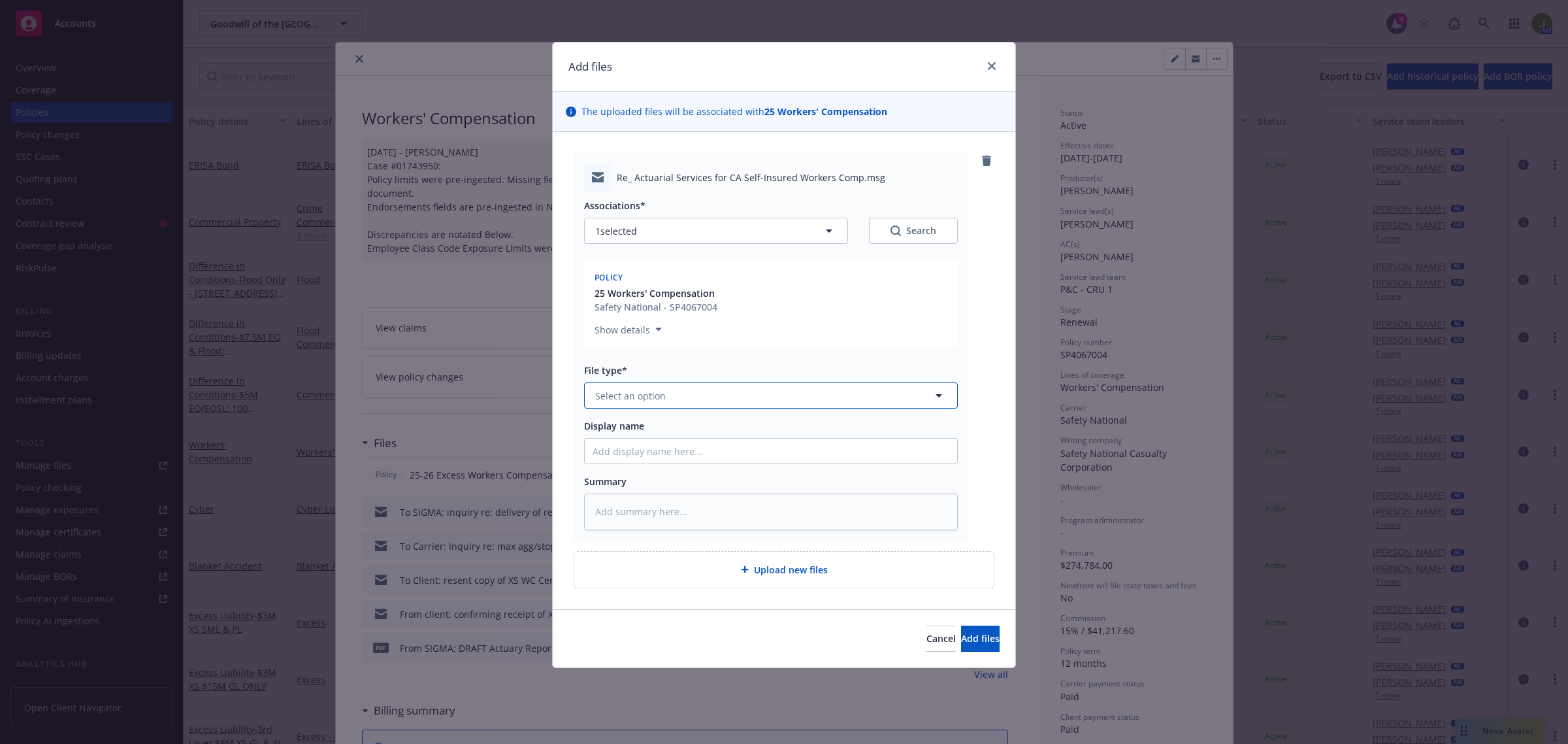
click at [628, 396] on span "Select an option" at bounding box center [631, 396] width 71 height 13
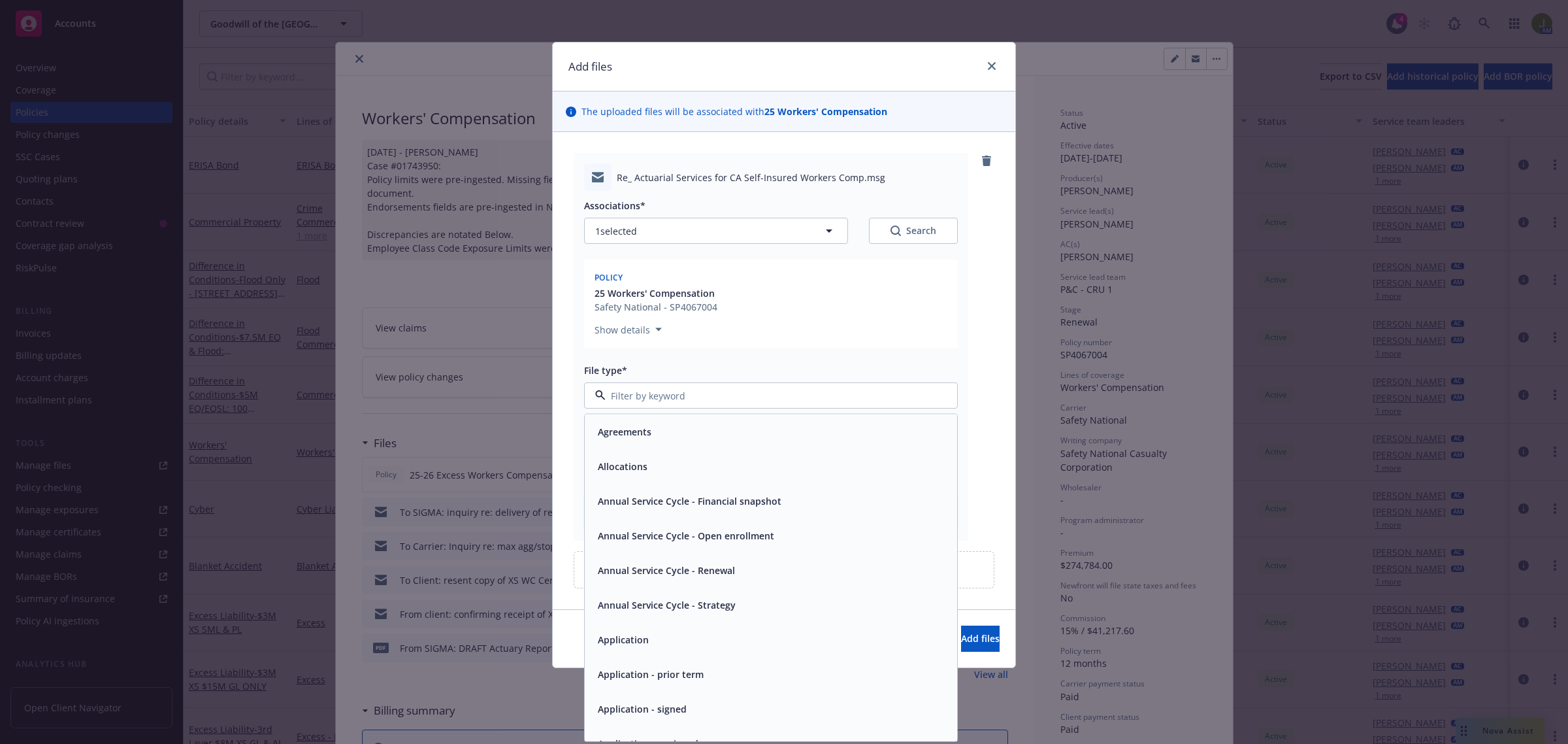
click at [828, 347] on div "Policy 25 Workers' Compensation Safety National - SP4067004 Show details" at bounding box center [770, 303] width 374 height 88
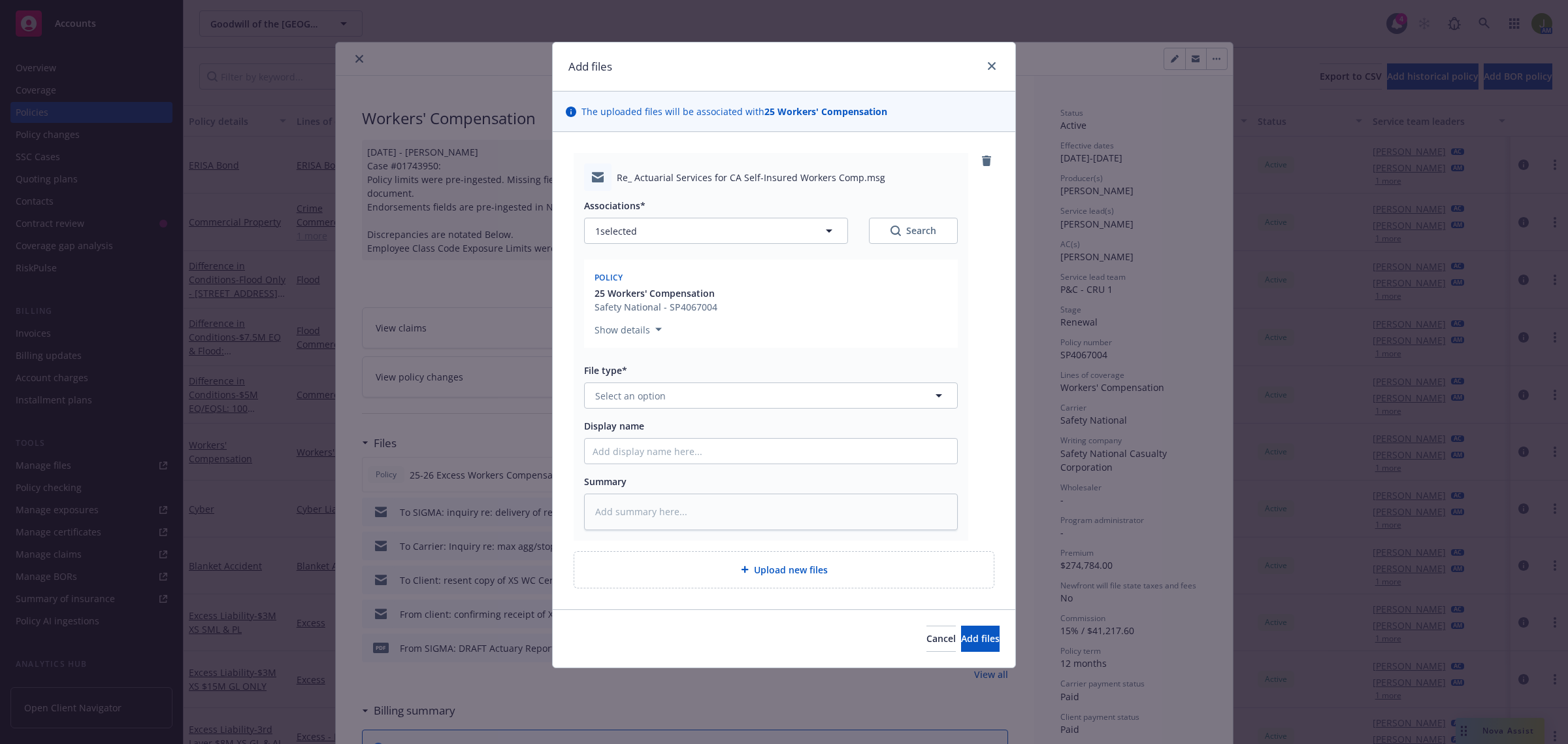
type textarea "x"
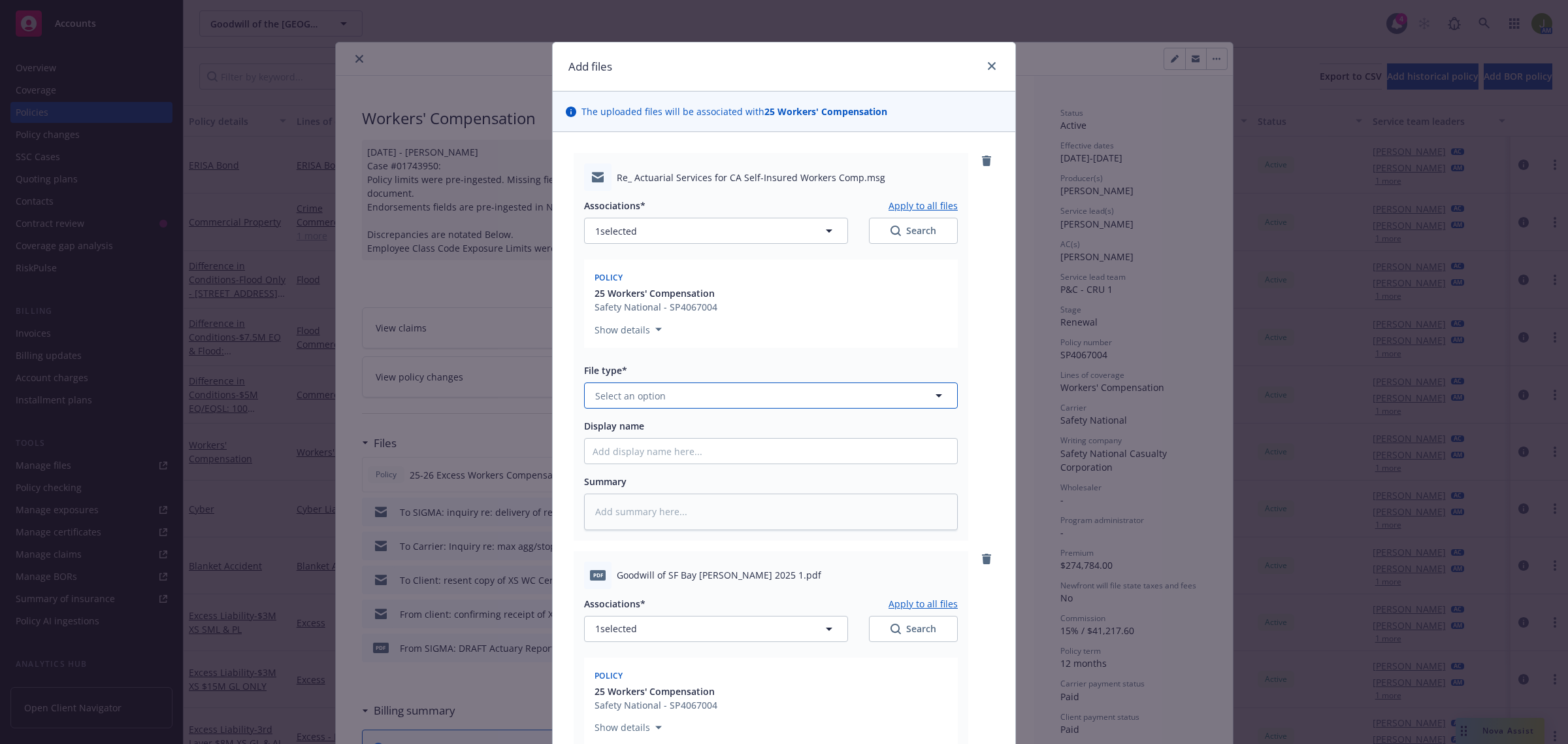
click at [684, 396] on button "Select an option" at bounding box center [770, 395] width 374 height 26
type input "email"
type textarea "x"
type input "T"
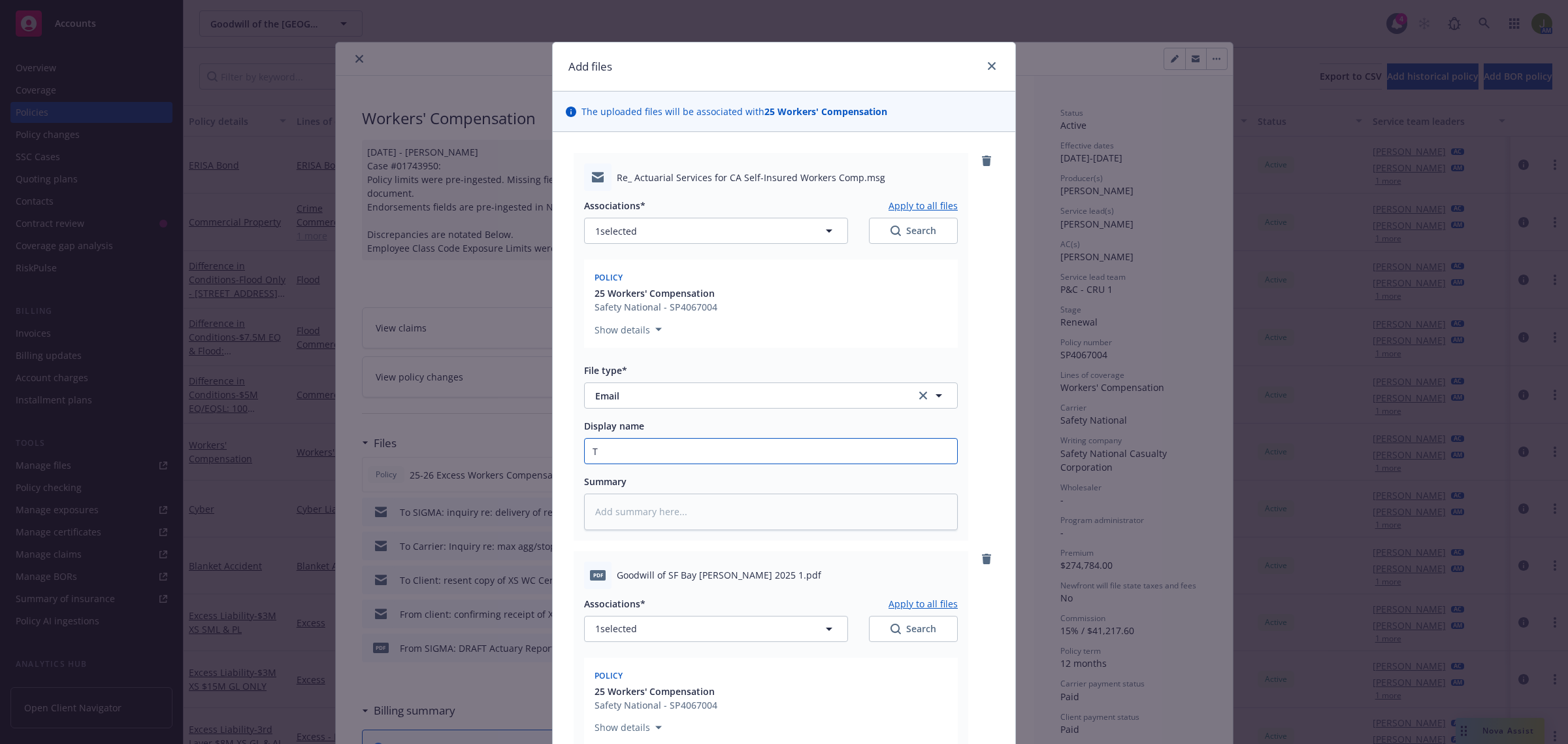
type textarea "x"
type input "To"
type textarea "x"
type input "To"
type textarea "x"
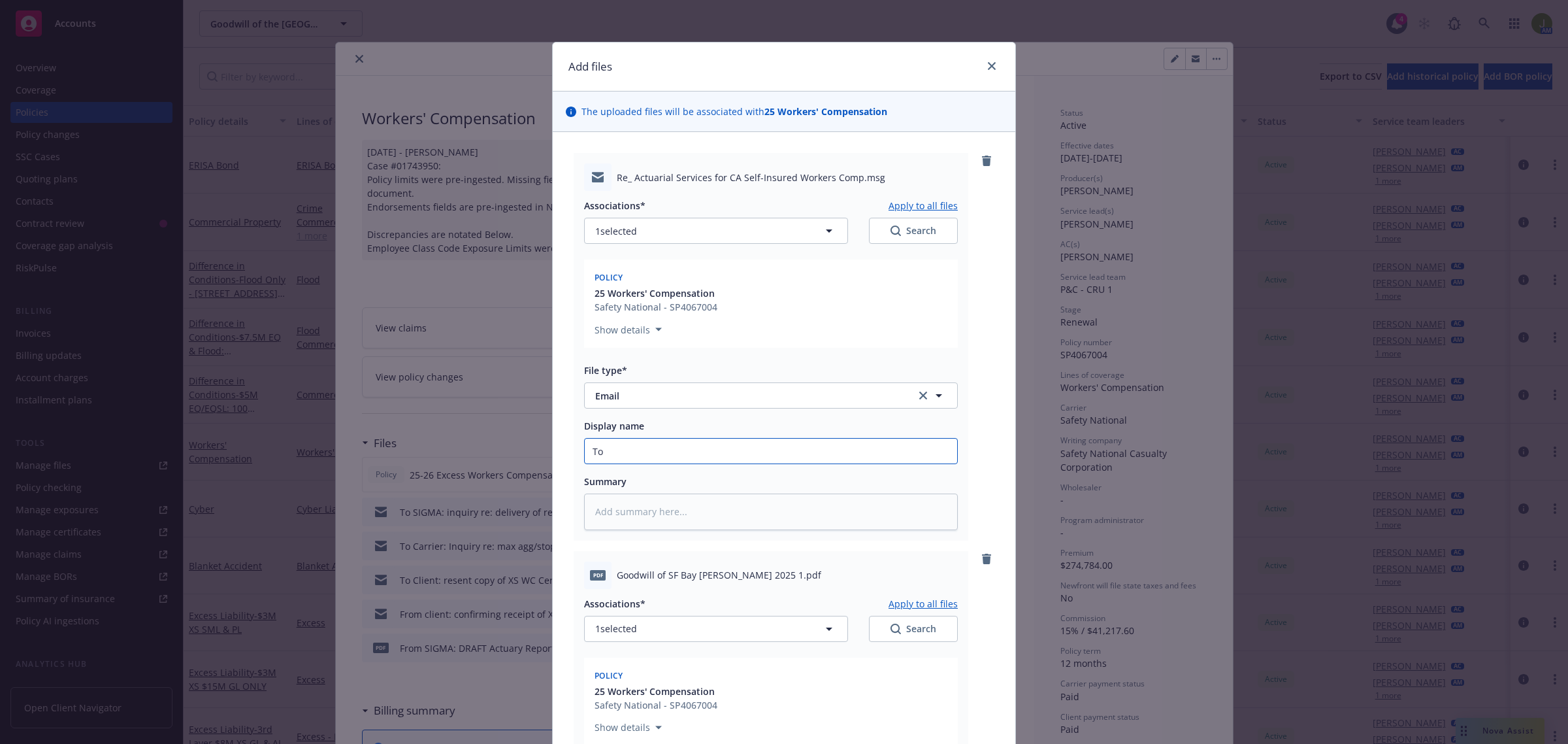
type input "To A"
type textarea "x"
type input "To Ac"
type textarea "x"
type input "To Act"
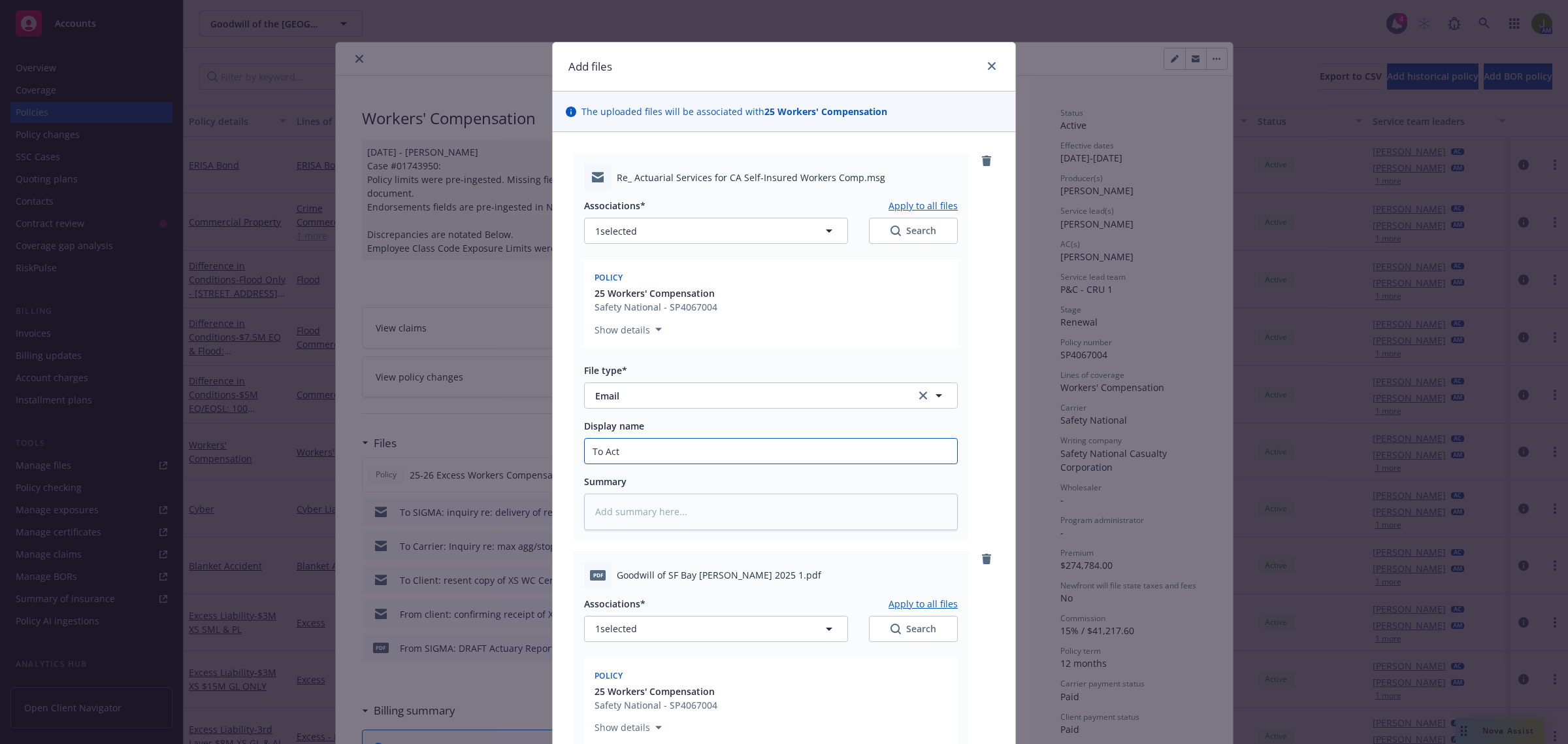
type textarea "x"
type input "To Actu"
type textarea "x"
type input "To [GEOGRAPHIC_DATA]"
type textarea "x"
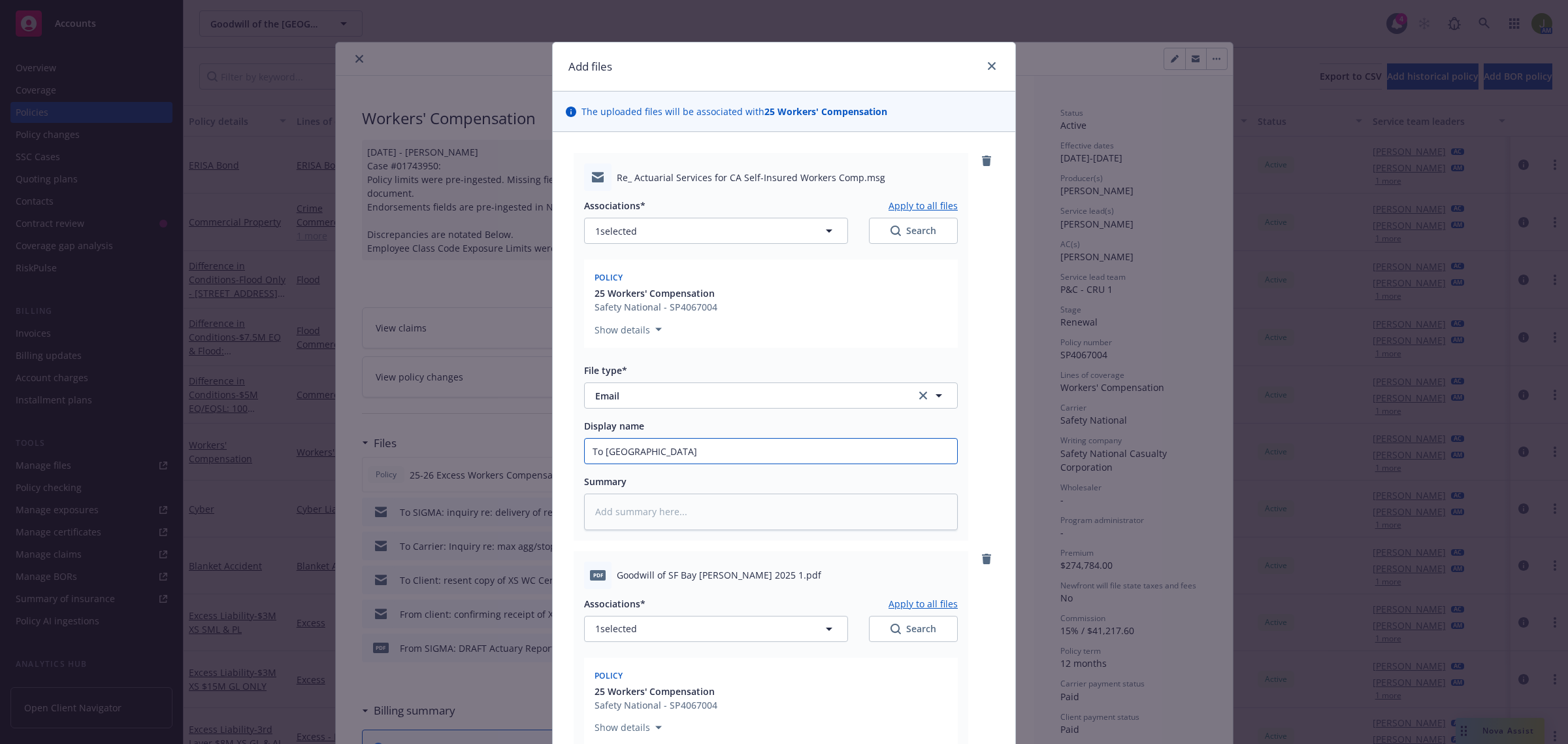
type input "To Actuar"
type textarea "x"
type input "To Actuary"
type textarea "x"
type input "To Actuary:"
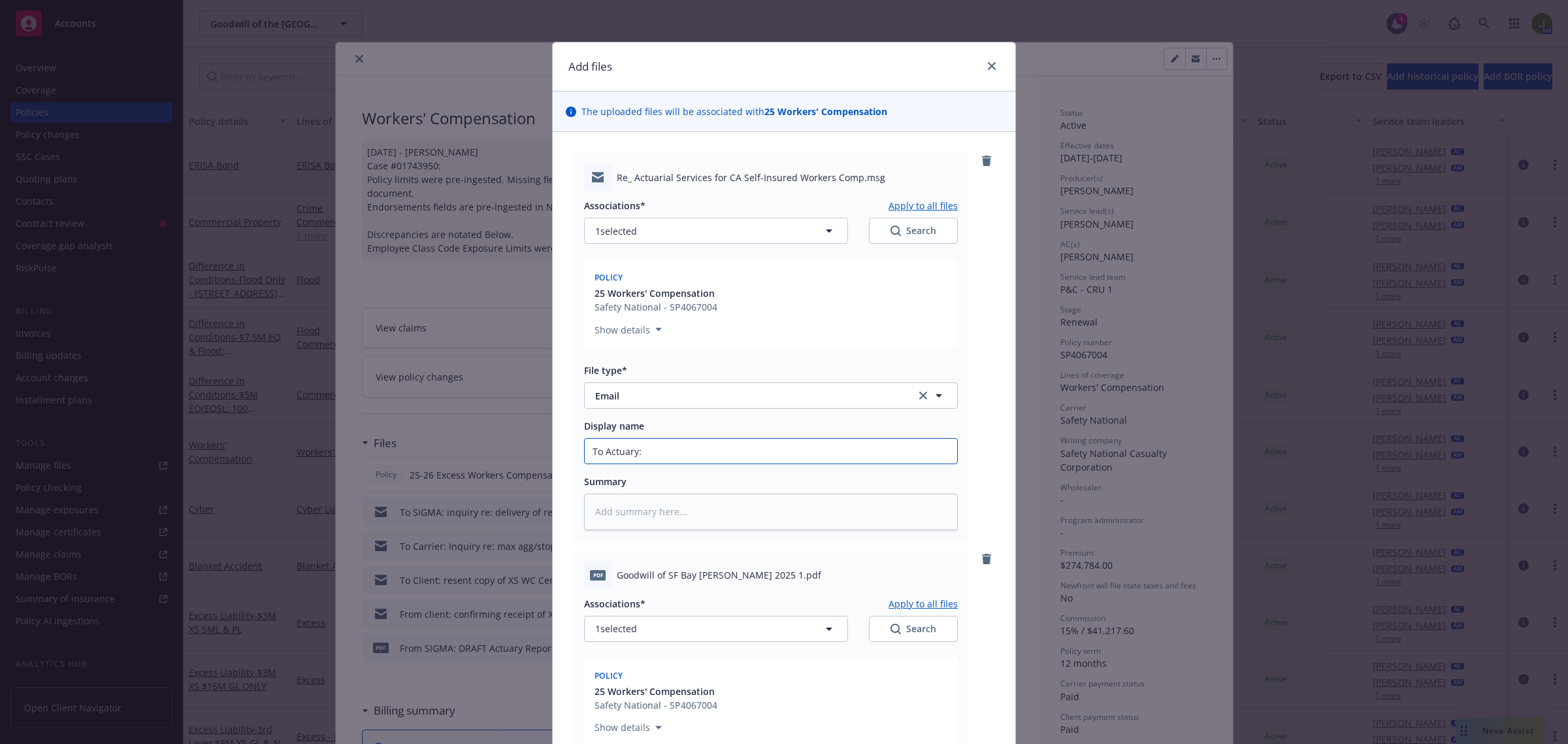
type textarea "x"
type input "To Actuary:"
type textarea "x"
type input "To Actuary: Si"
type textarea "x"
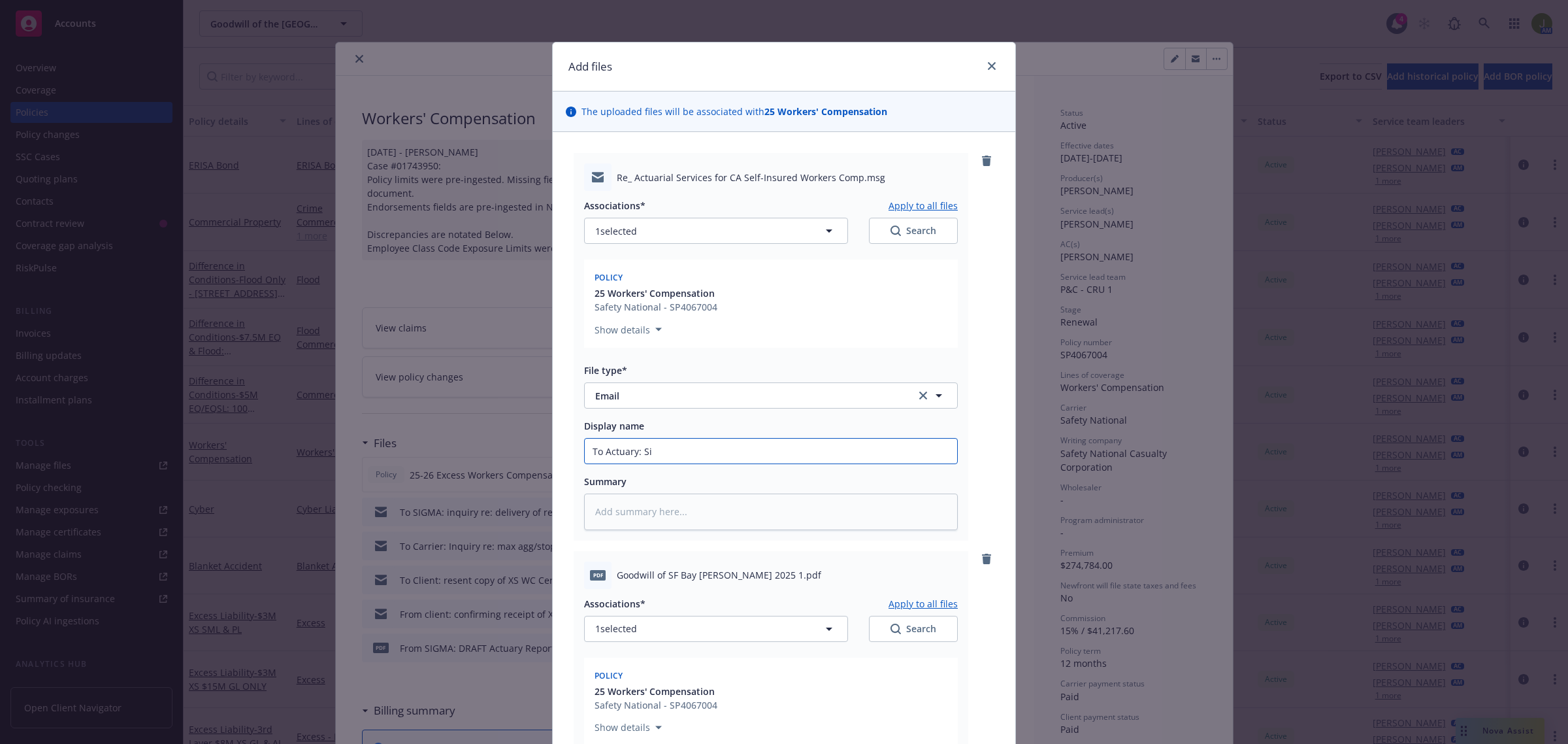
type input "To Actuary: Sig"
type textarea "x"
type input "To Actuary: Signe"
type textarea "x"
type input "To Actuary: Signed"
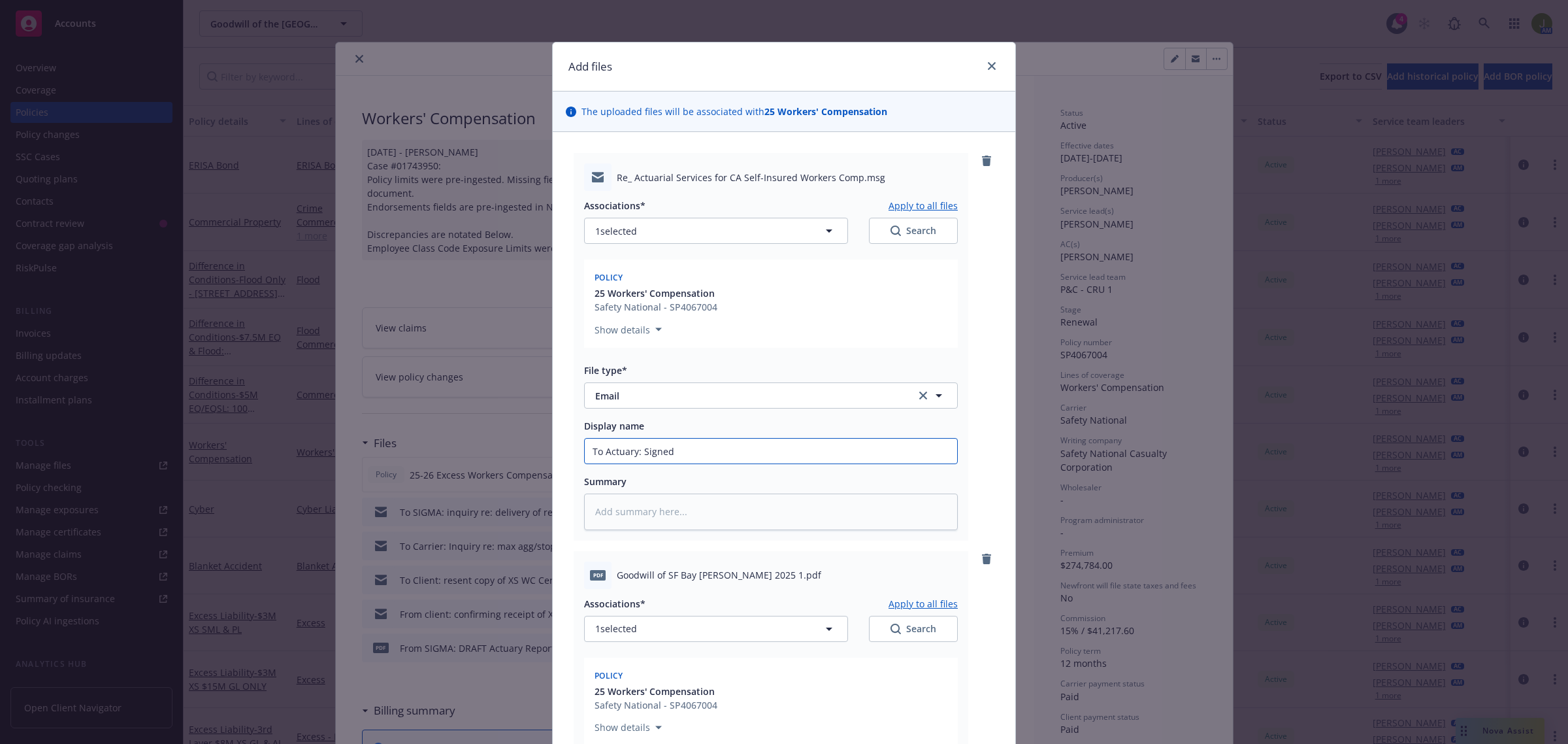
type textarea "x"
type input "To Actuary: Signed"
type textarea "x"
type input "To Actuary: Signed A"
type textarea "x"
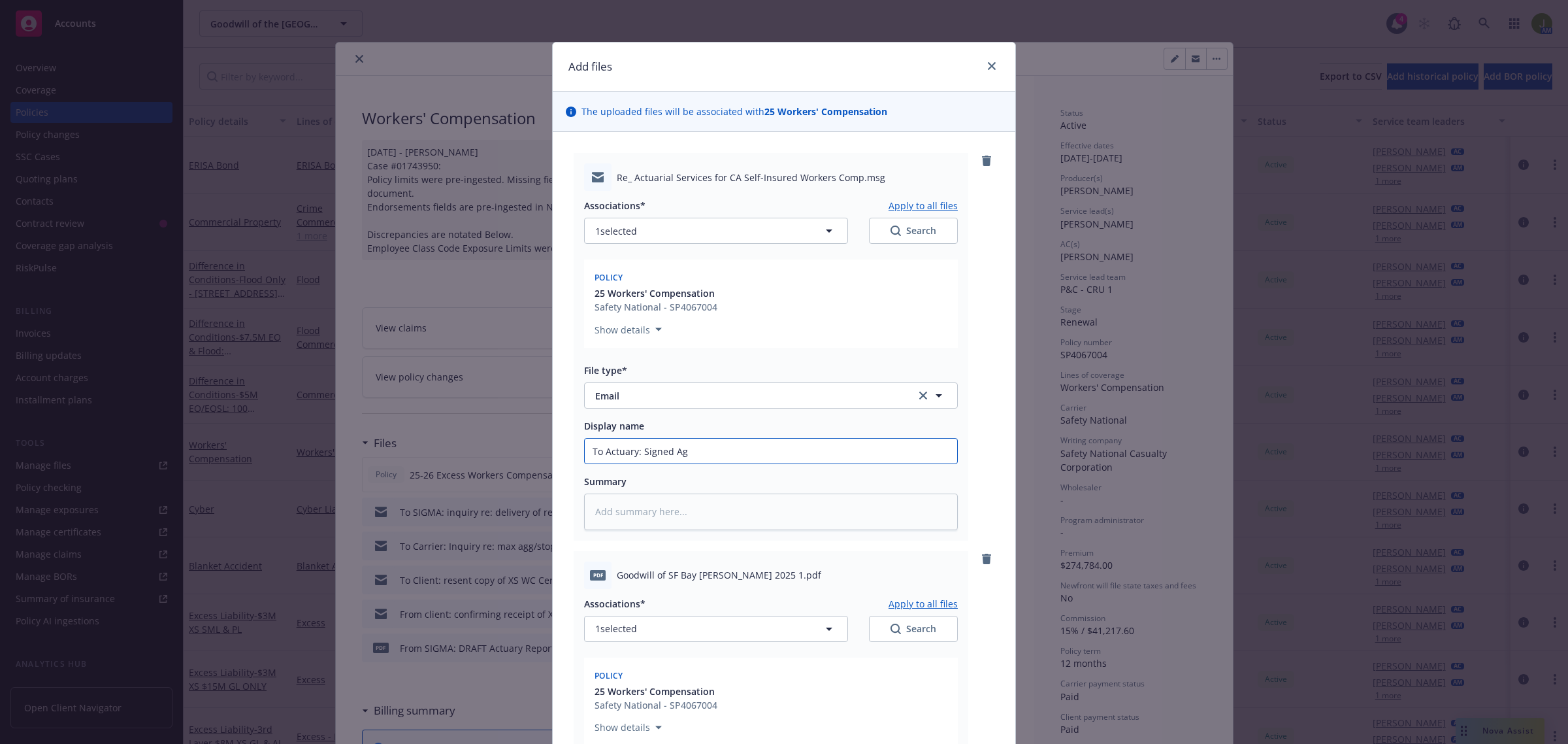
type input "To Actuary: Signed Age"
type textarea "x"
type input "To Actuary: Signed Ager"
type textarea "x"
type input "To Actuary: Signed Age"
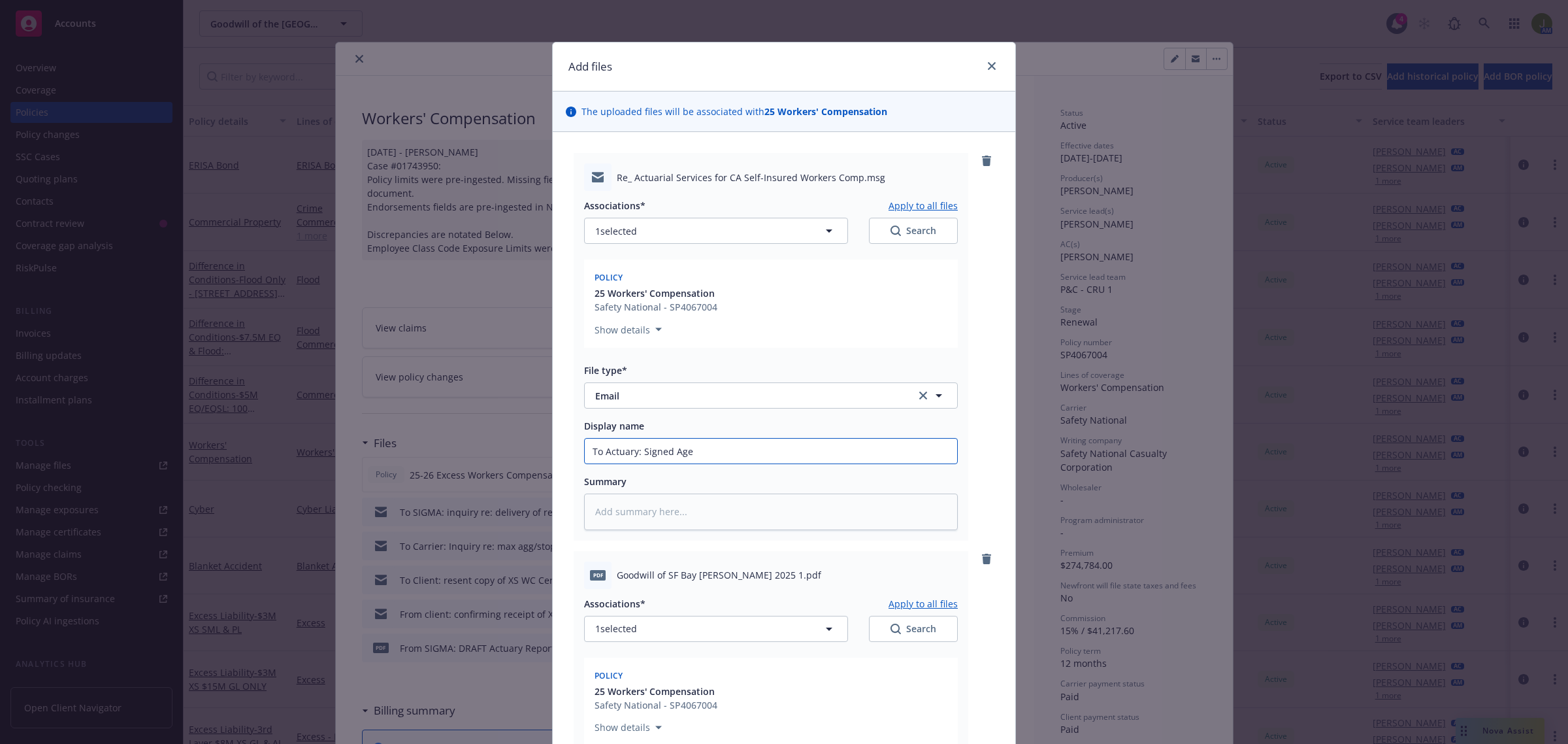
type textarea "x"
type input "To Actuary: Signed Ag"
type textarea "x"
type input "To Actuary: Signed A"
type textarea "x"
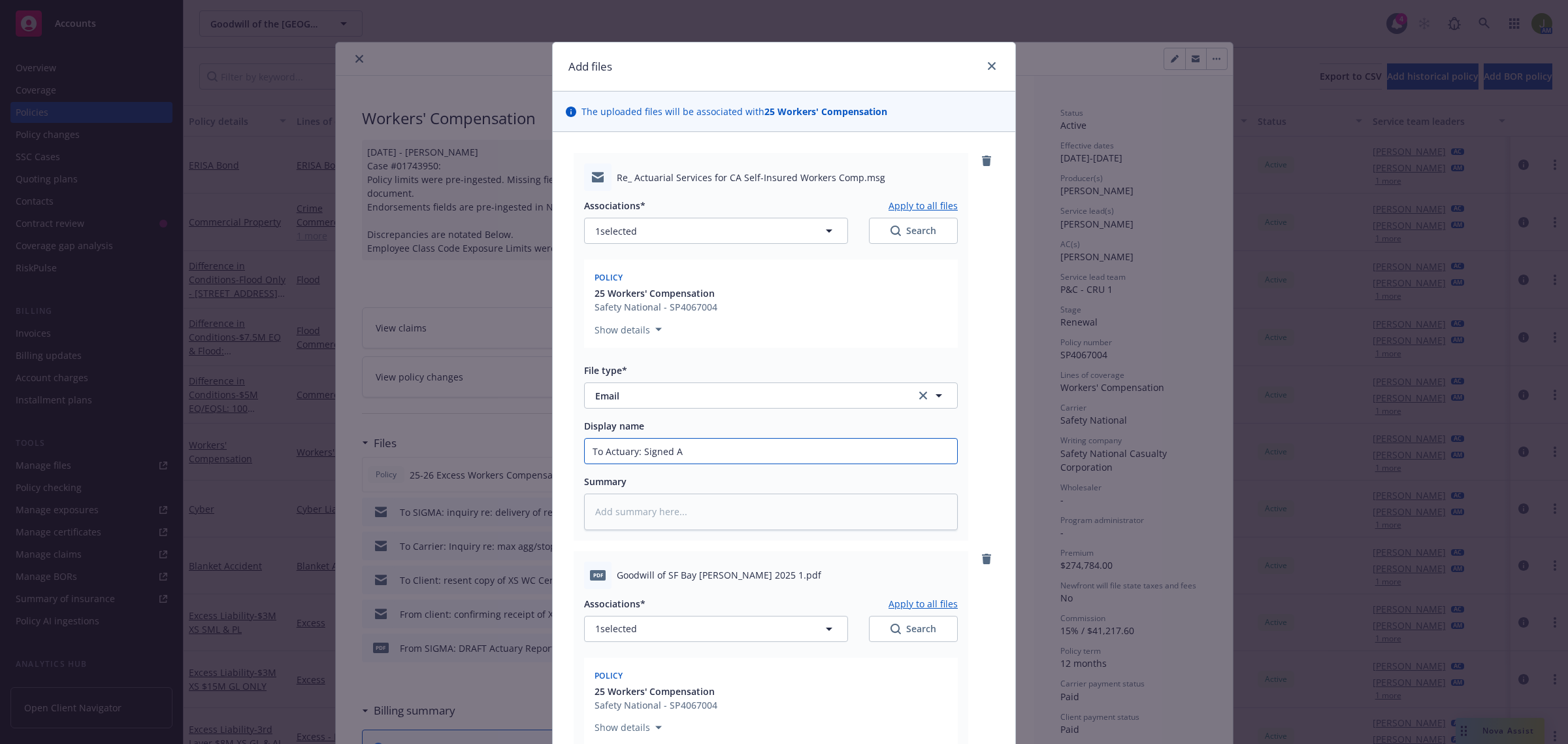
type input "To Actuary: Signed Ag"
type textarea "x"
type input "To Actuary: Signed Agr"
type textarea "x"
type input "To Actuary: Signed Agre"
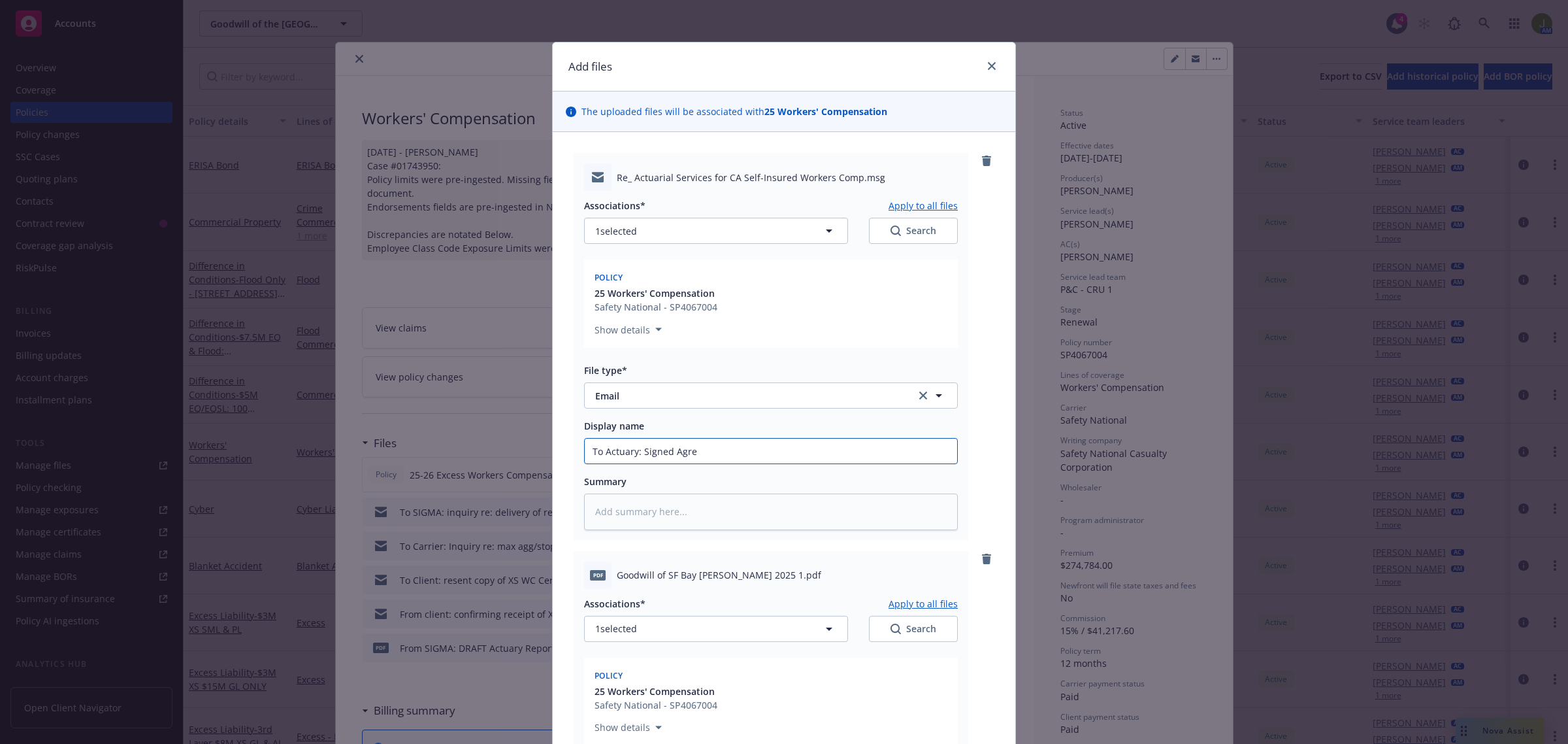
type textarea "x"
type input "To Actuary: Signed Agree"
type textarea "x"
type input "To Actuary: Signed Agreeme"
type textarea "x"
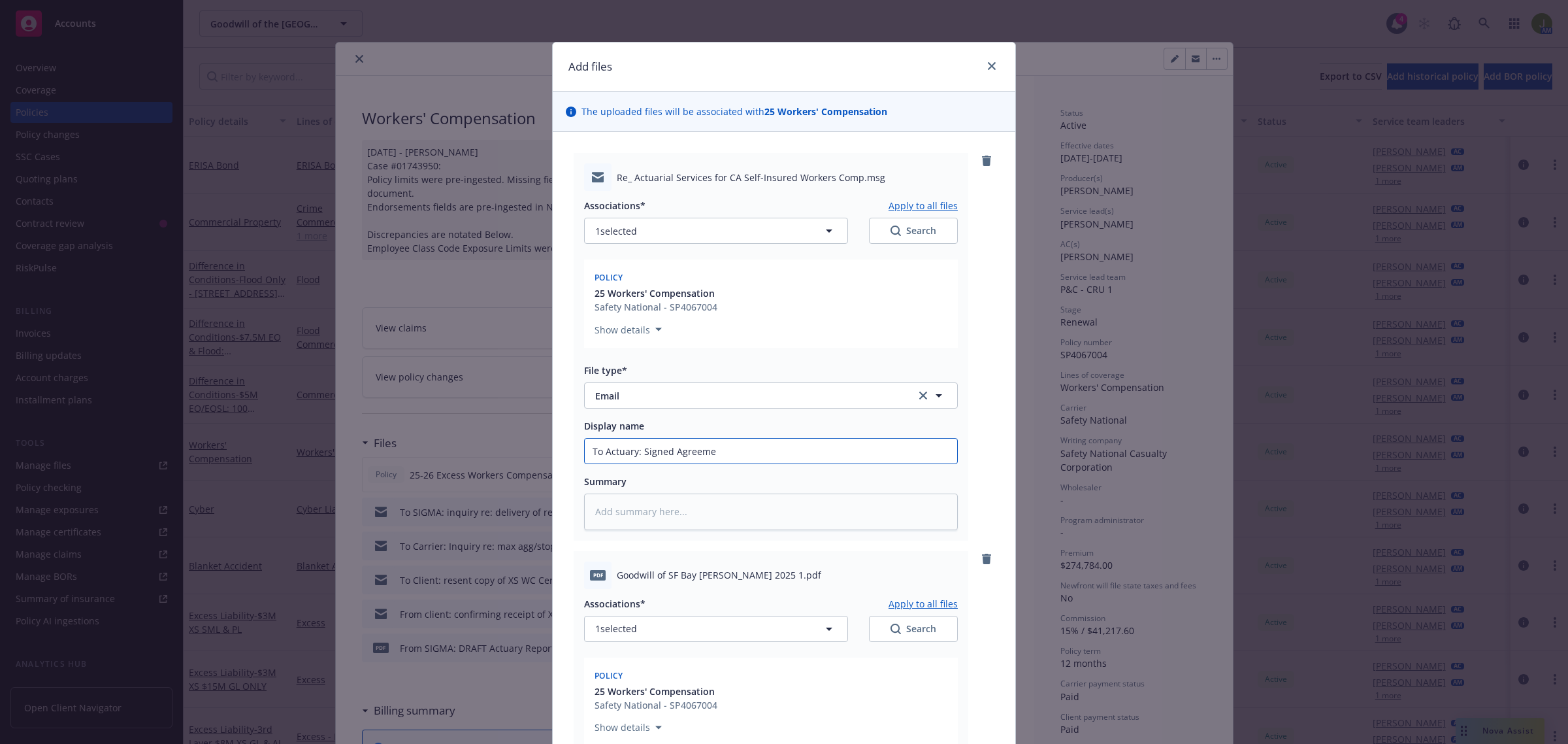
type input "To Actuary: Signed Agreemen"
type textarea "x"
type input "To Actuary: Signed Agreement"
type textarea "x"
type input "To Actuary: Signed Agreement t"
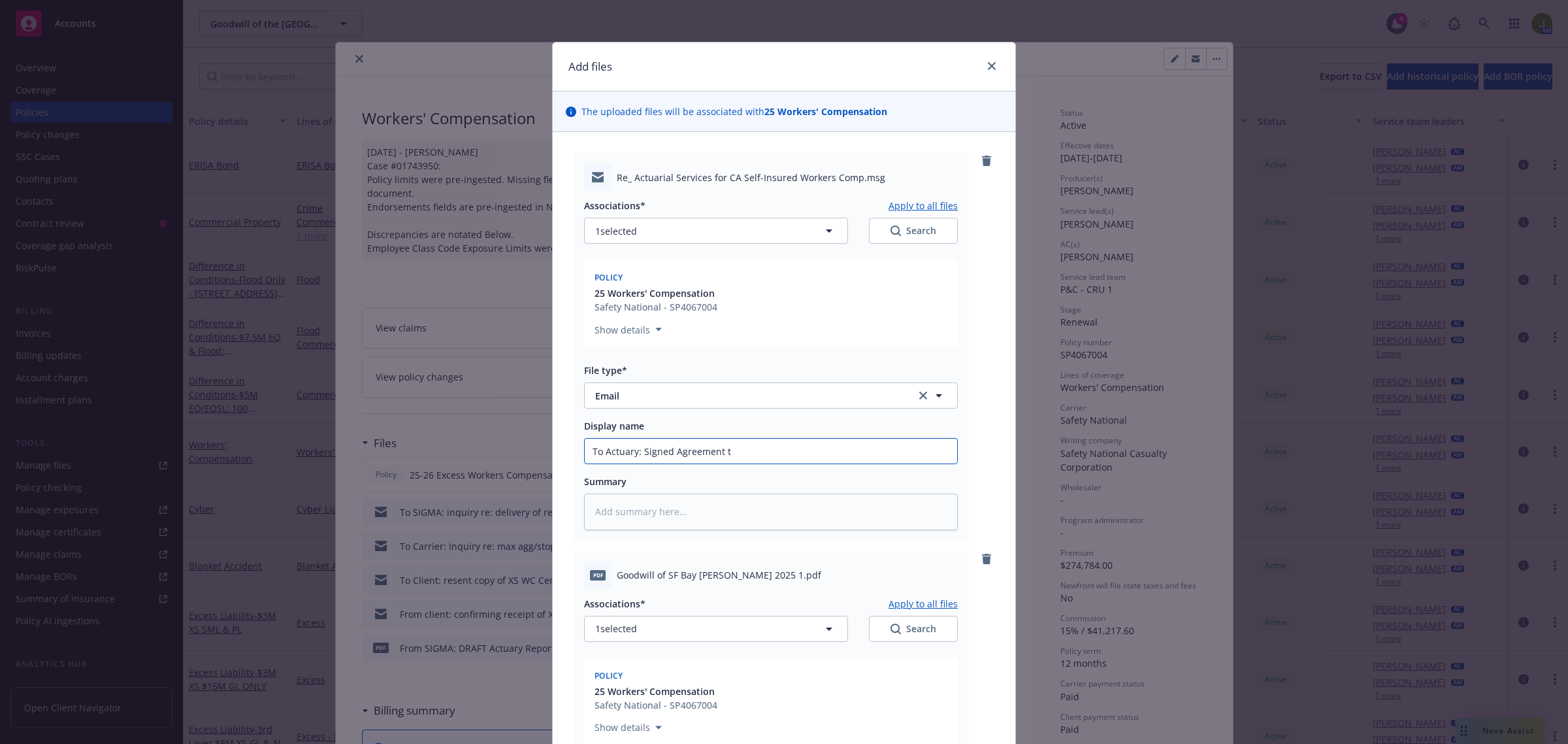
type textarea "x"
type input "To Actuary: Signed Agreement to"
type textarea "x"
type input "To Actuary: Signed Agreement to"
type textarea "x"
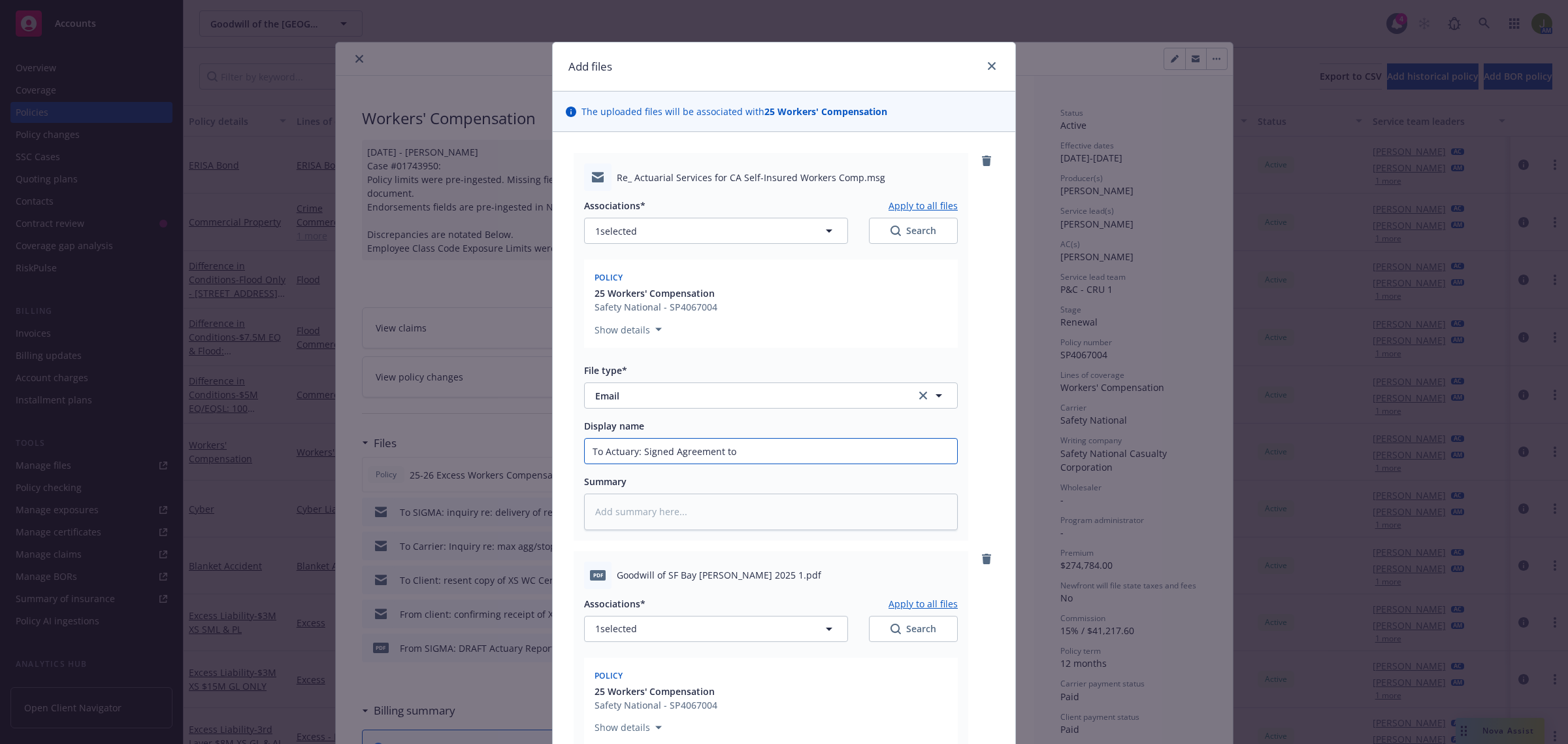
type input "To Actuary: Signed Agreement to O"
type textarea "x"
type input "To Actuary: Signed Agreement to Ol"
type textarea "x"
type input "To Actuary: Signed Agreement to Oli"
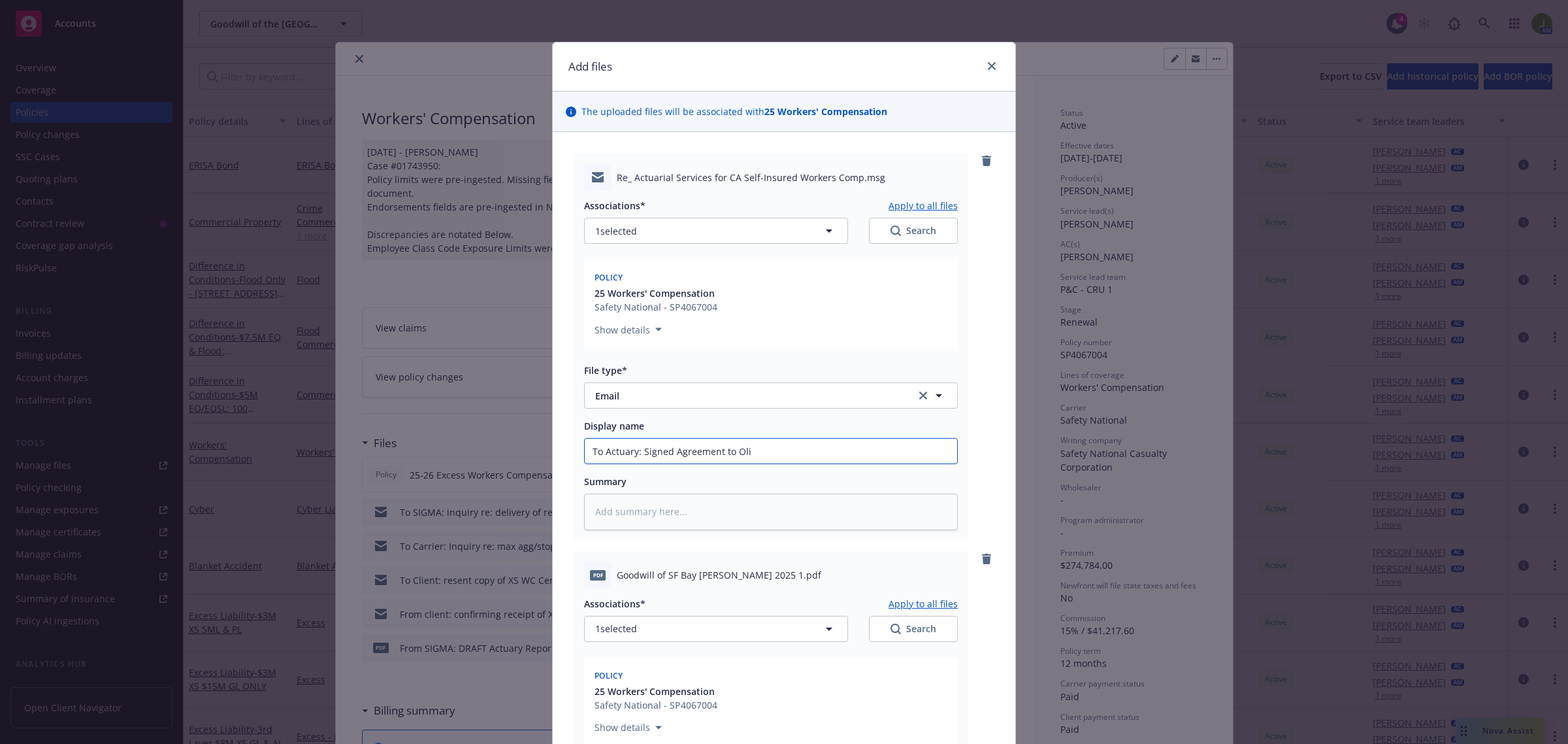
type textarea "x"
type input "To Actuary: Signed Agreement to Oliv"
type textarea "x"
type input "To Actuary: Signed Agreement to Olive"
type textarea "x"
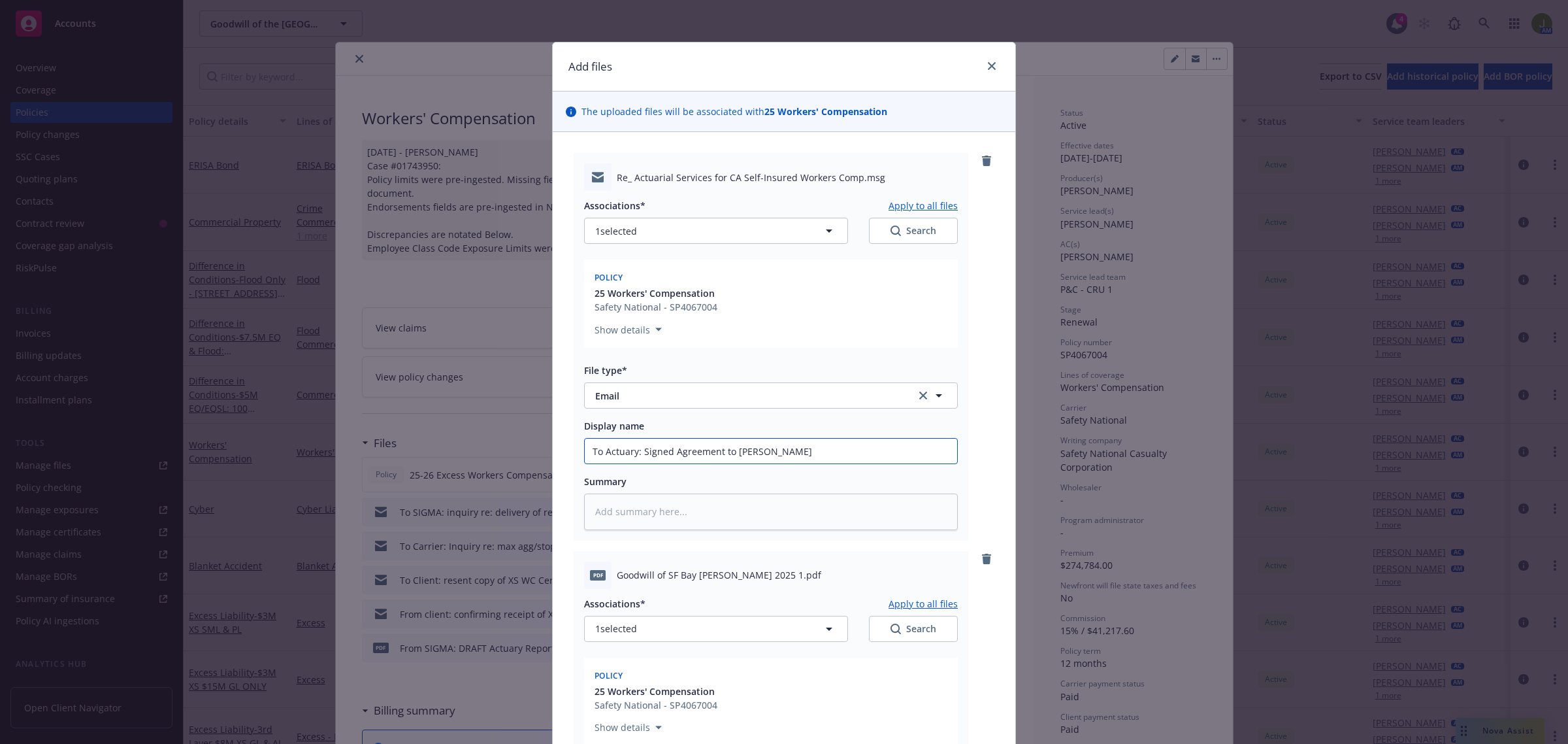
type input "To Actuary: Signed Agreement to [PERSON_NAME]"
type textarea "x"
type input "To Actuary: Signed Agreement to [PERSON_NAME]"
type textarea "x"
type input "To Actuary: Signed Agreement to [PERSON_NAME]"
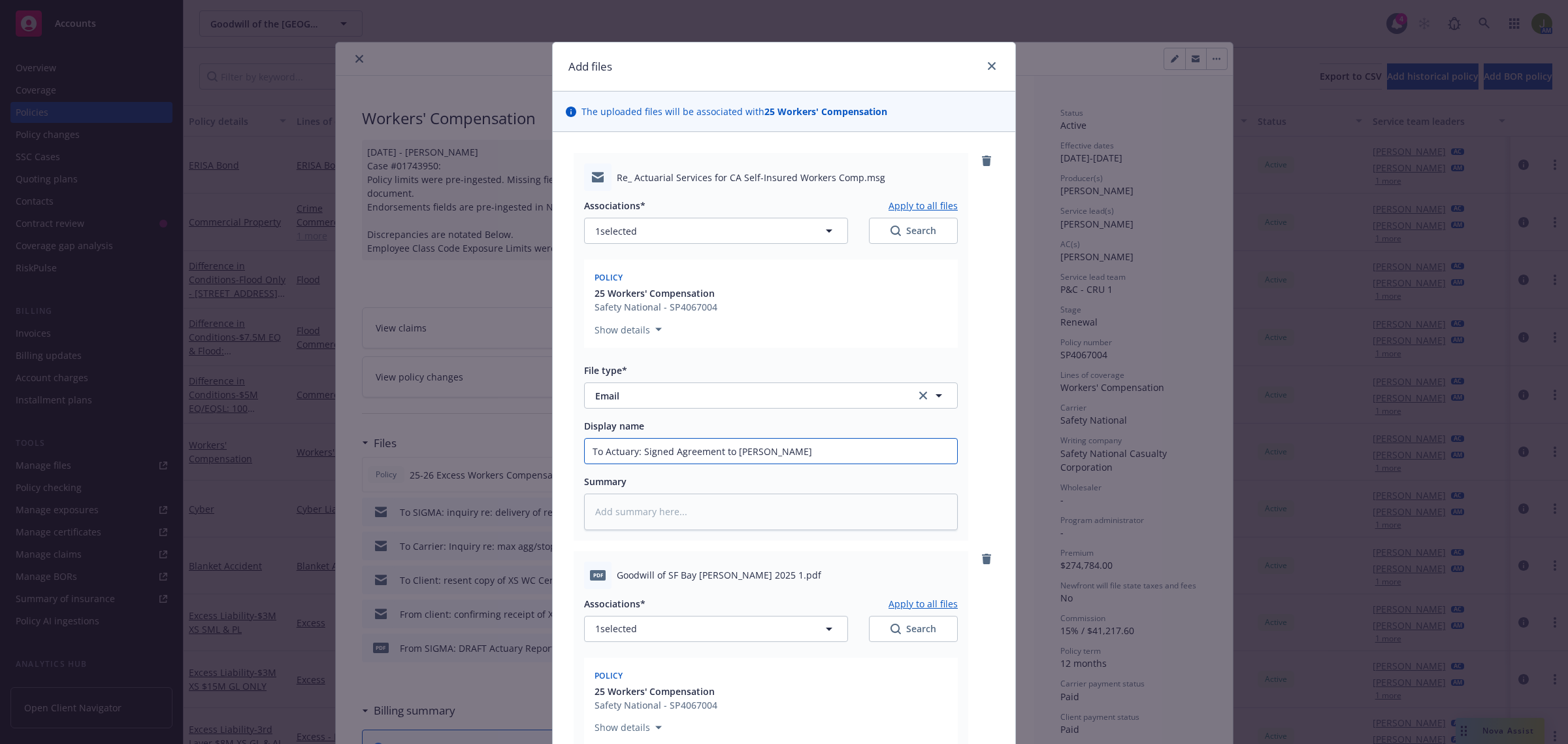
type textarea "x"
type input "To Actuary: Signed Agreement to [PERSON_NAME]"
type textarea "x"
type input "To Actuary: Signed Agreement to [PERSON_NAME]"
type textarea "x"
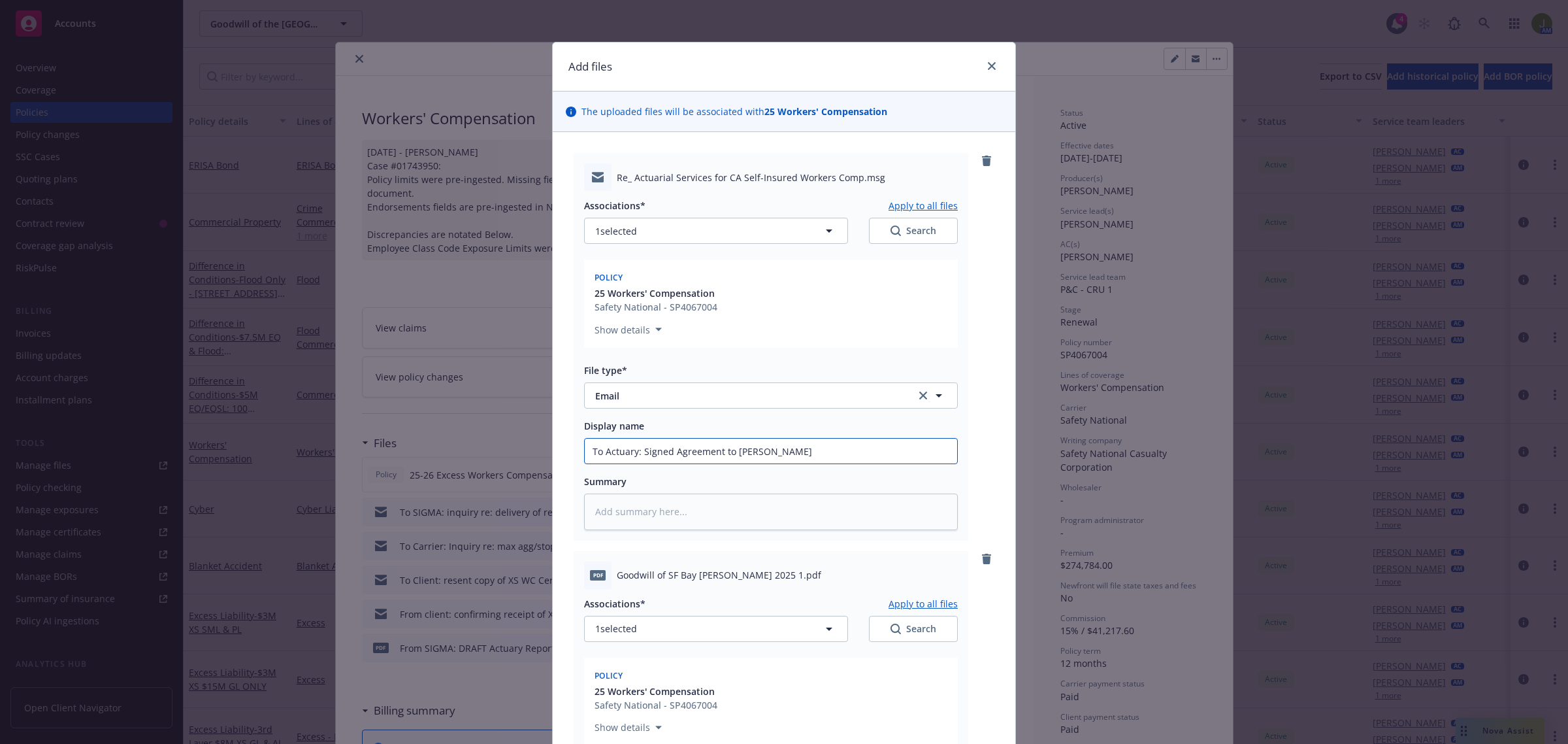
type input "To Actuary: Signed Agreement to [PERSON_NAME]"
type textarea "x"
type input "To Actuary: Signed Agreement to [PERSON_NAME]"
type textarea "x"
drag, startPoint x: 817, startPoint y: 452, endPoint x: 638, endPoint y: 452, distance: 179.0
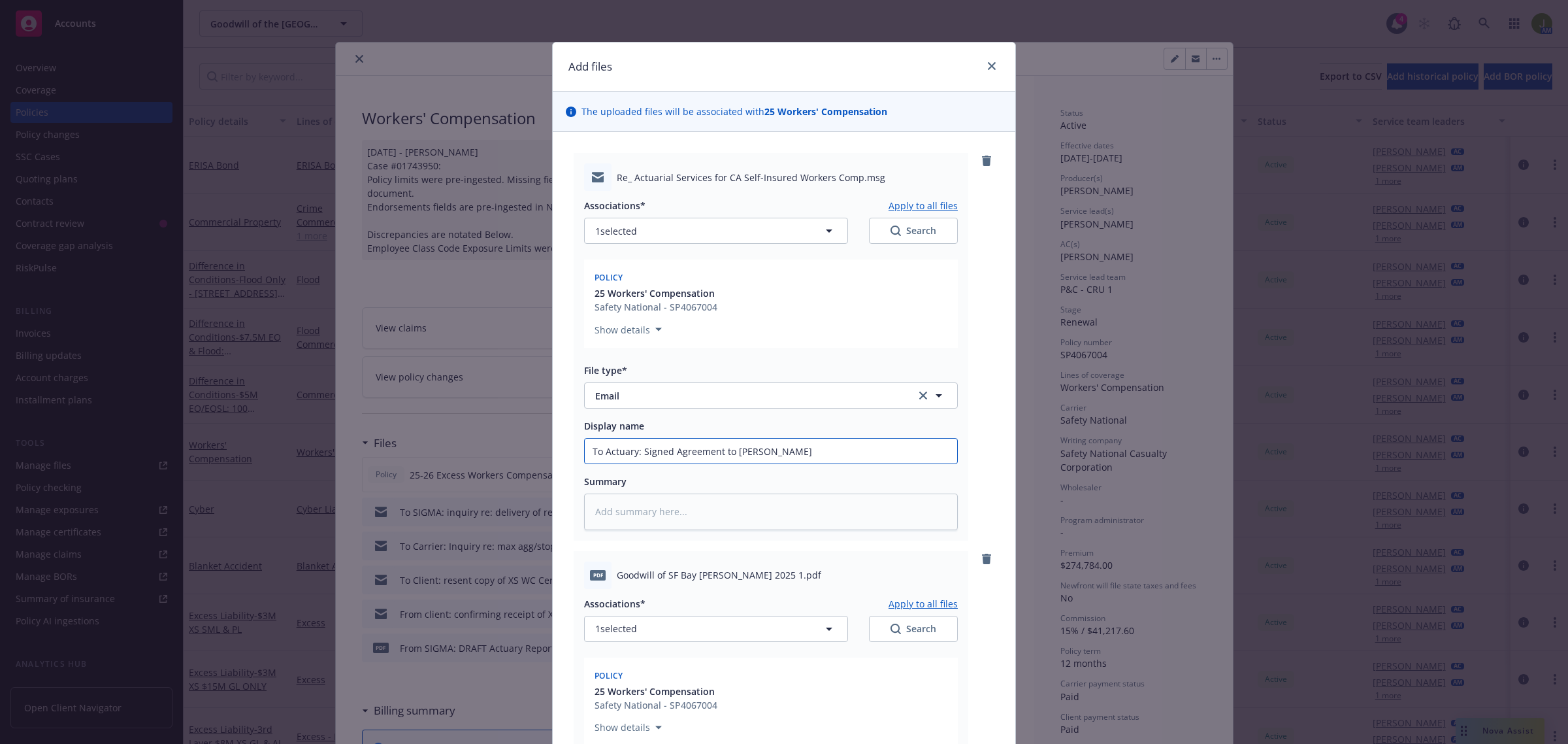
click at [638, 452] on input "To Actuary: Signed Agreement to [PERSON_NAME]" at bounding box center [771, 451] width 373 height 25
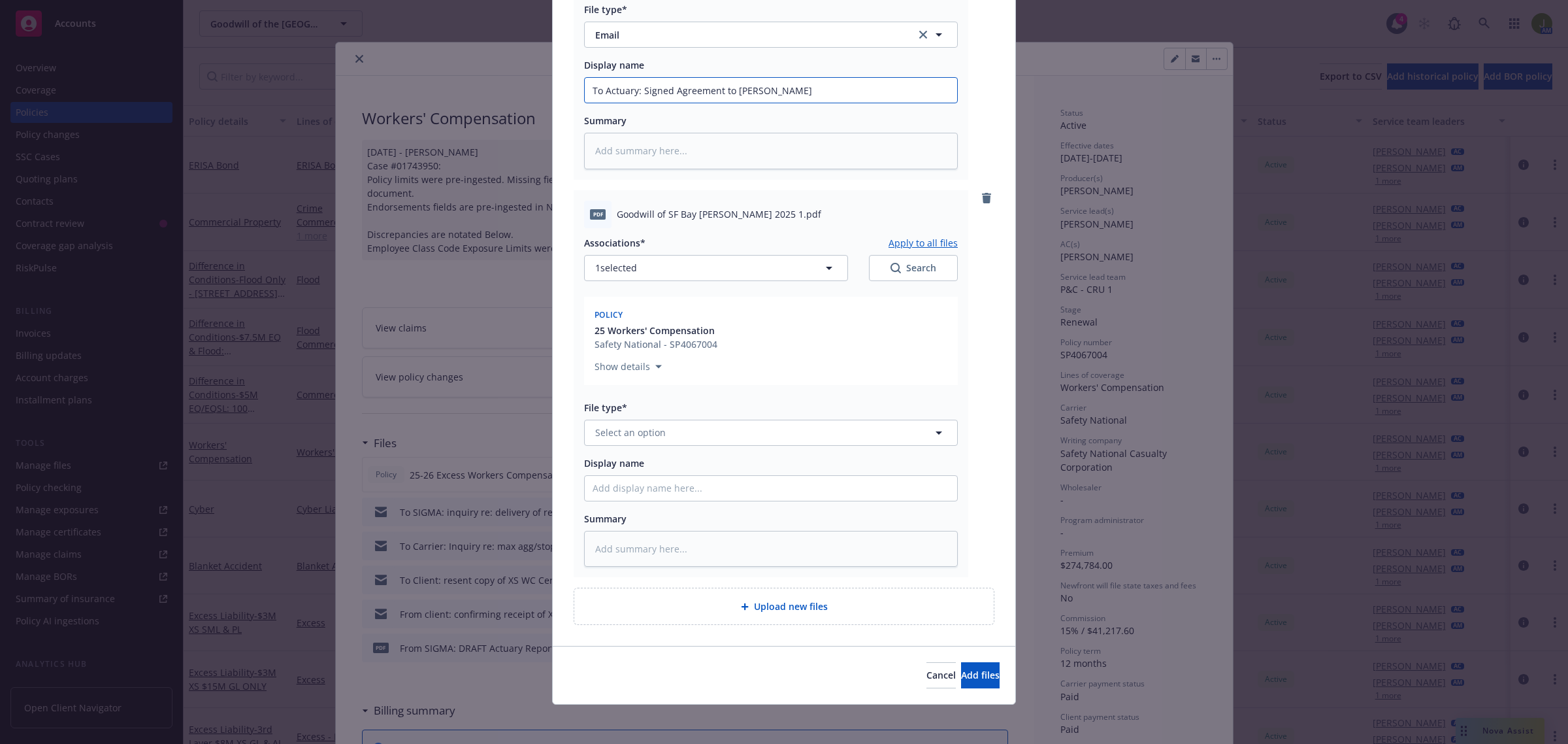
scroll to position [363, 0]
type input "To Actuary: Signed Agreement to [PERSON_NAME]"
click at [647, 432] on span "Select an option" at bounding box center [631, 429] width 71 height 13
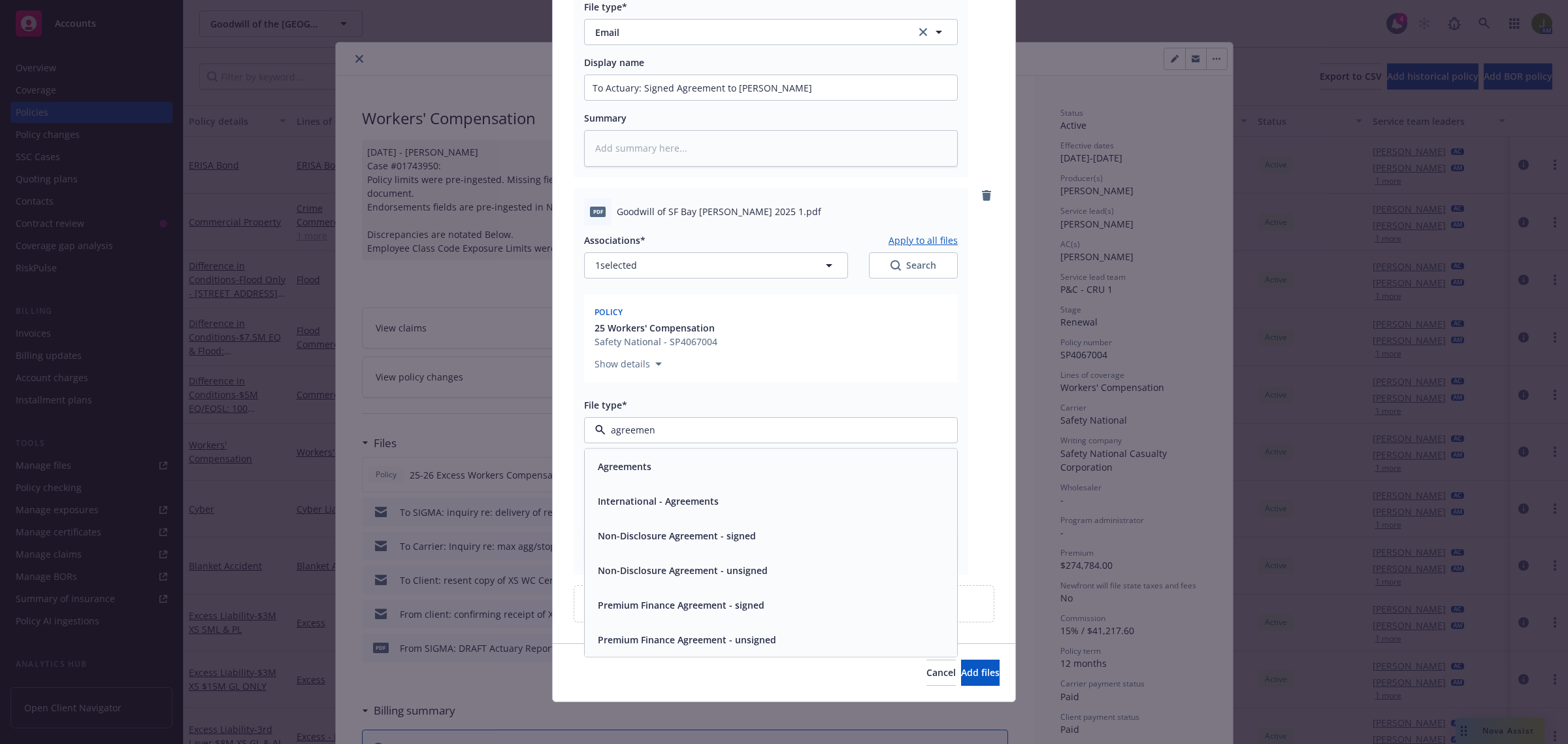
type input "agreement"
type textarea "x"
type input "S"
type textarea "x"
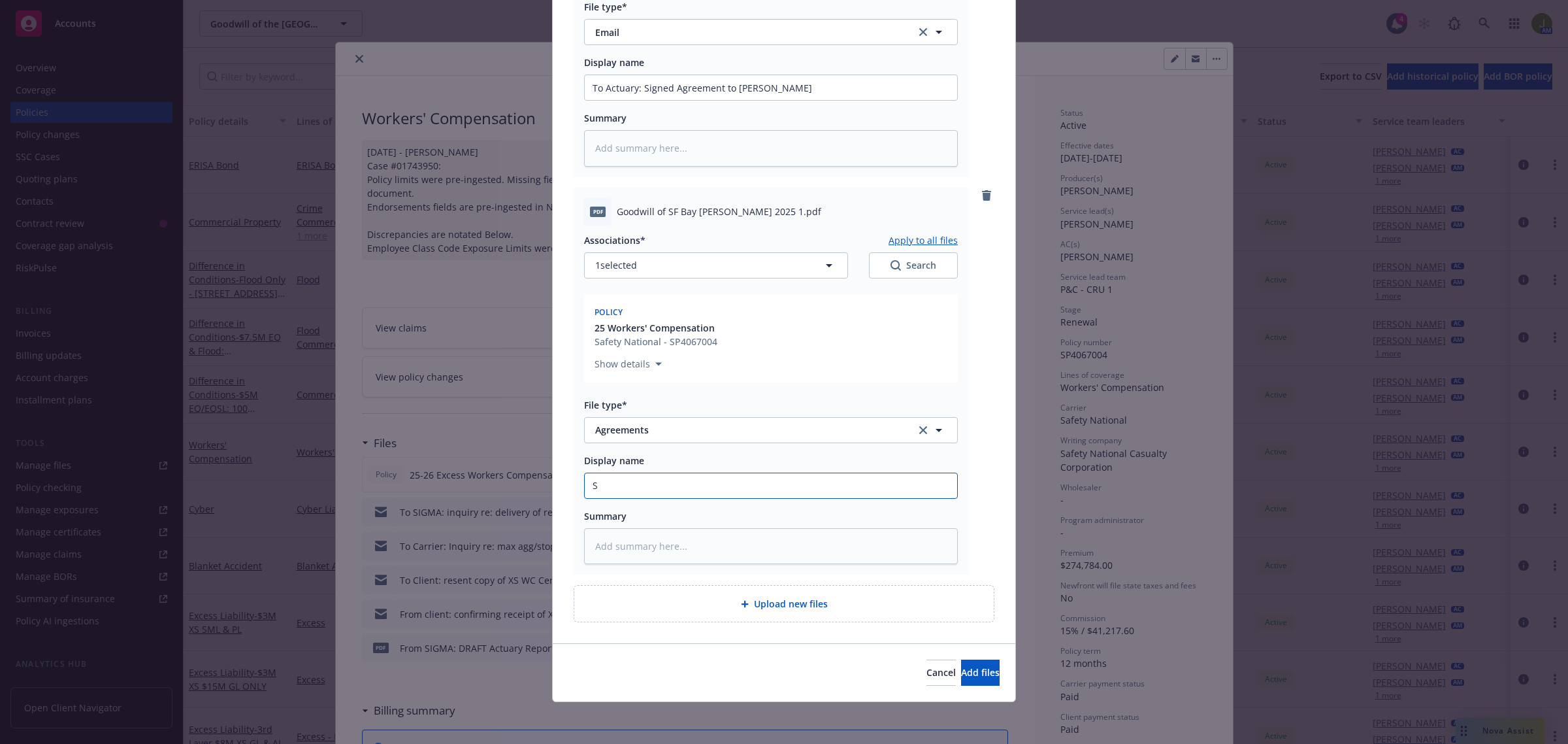
type input "Si"
type textarea "x"
type input "Sig"
type textarea "x"
type input "Sign"
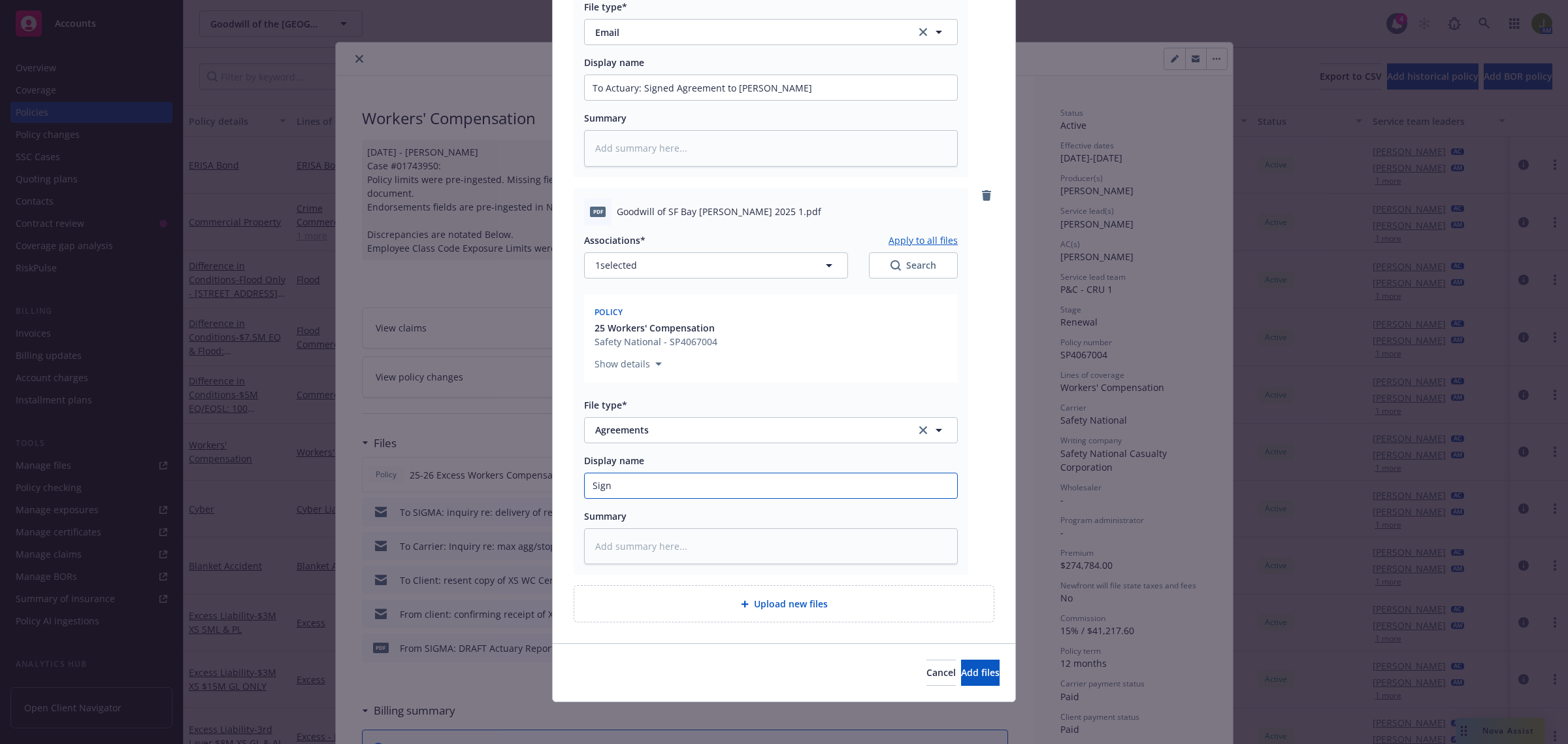
type textarea "x"
type input "Signe"
type textarea "x"
type input "Signed"
type textarea "x"
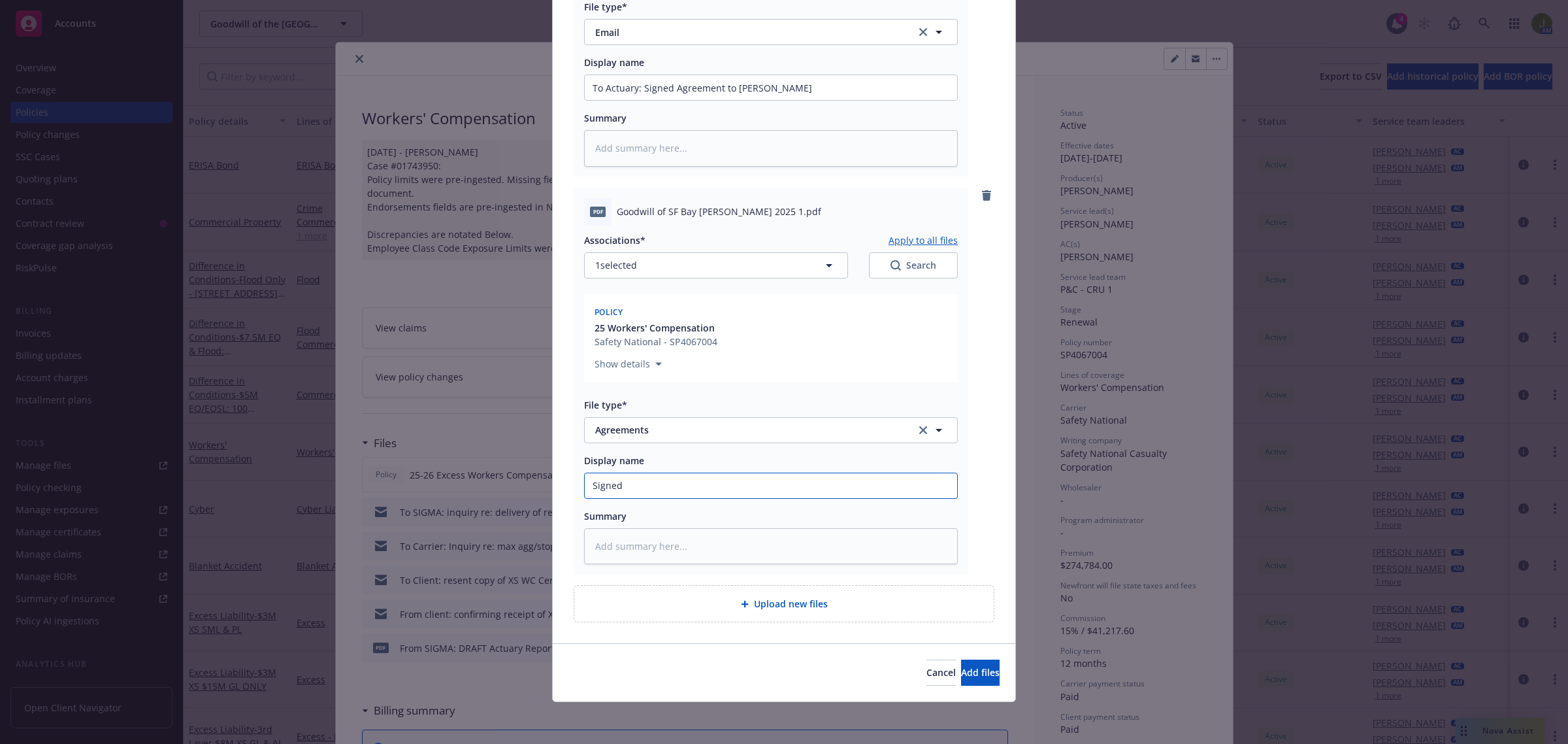
type input "Signed"
type textarea "x"
type input "Signed A"
type textarea "x"
type input "Signed Ac"
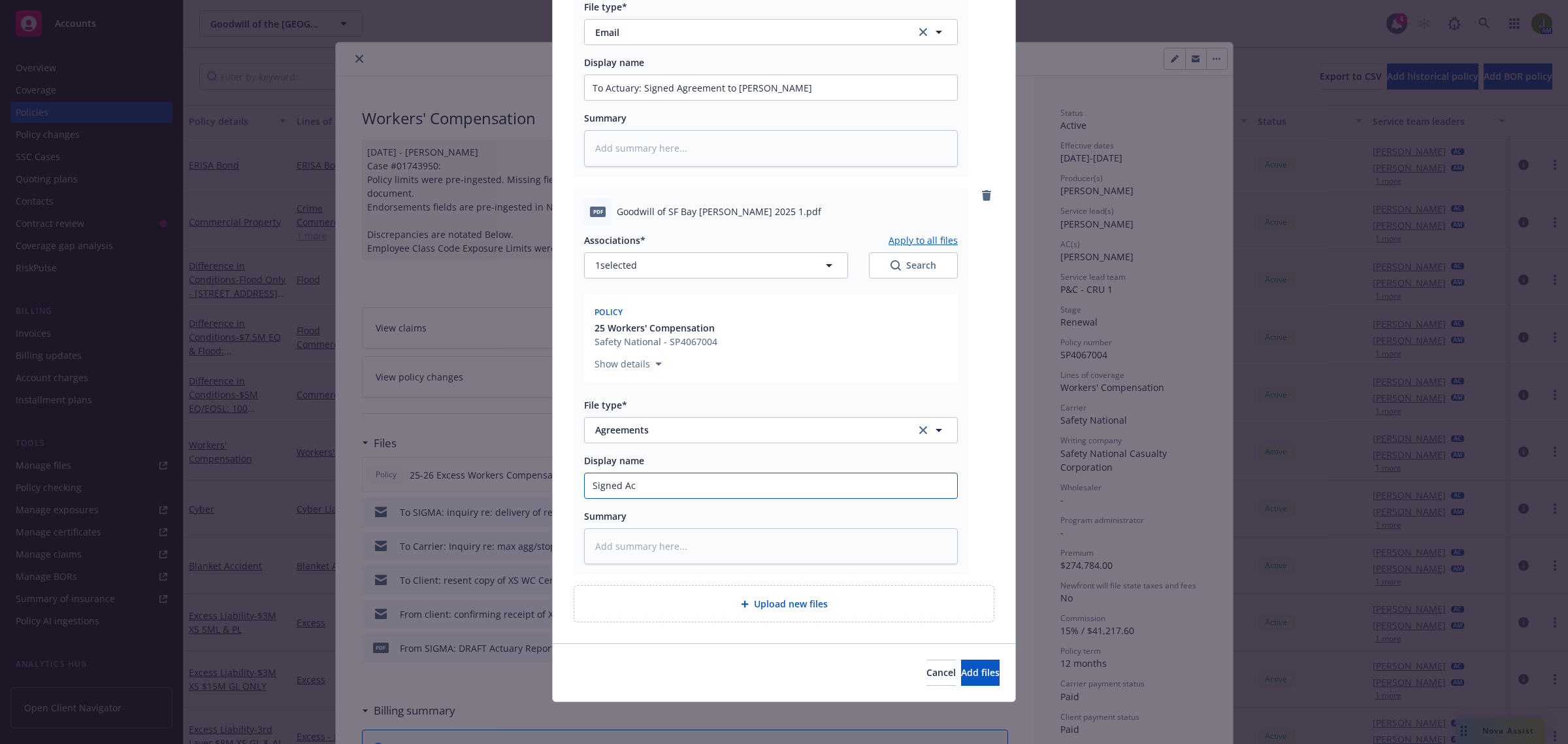
type textarea "x"
type input "Signed Act"
type textarea "x"
type input "Signed Actua"
type textarea "x"
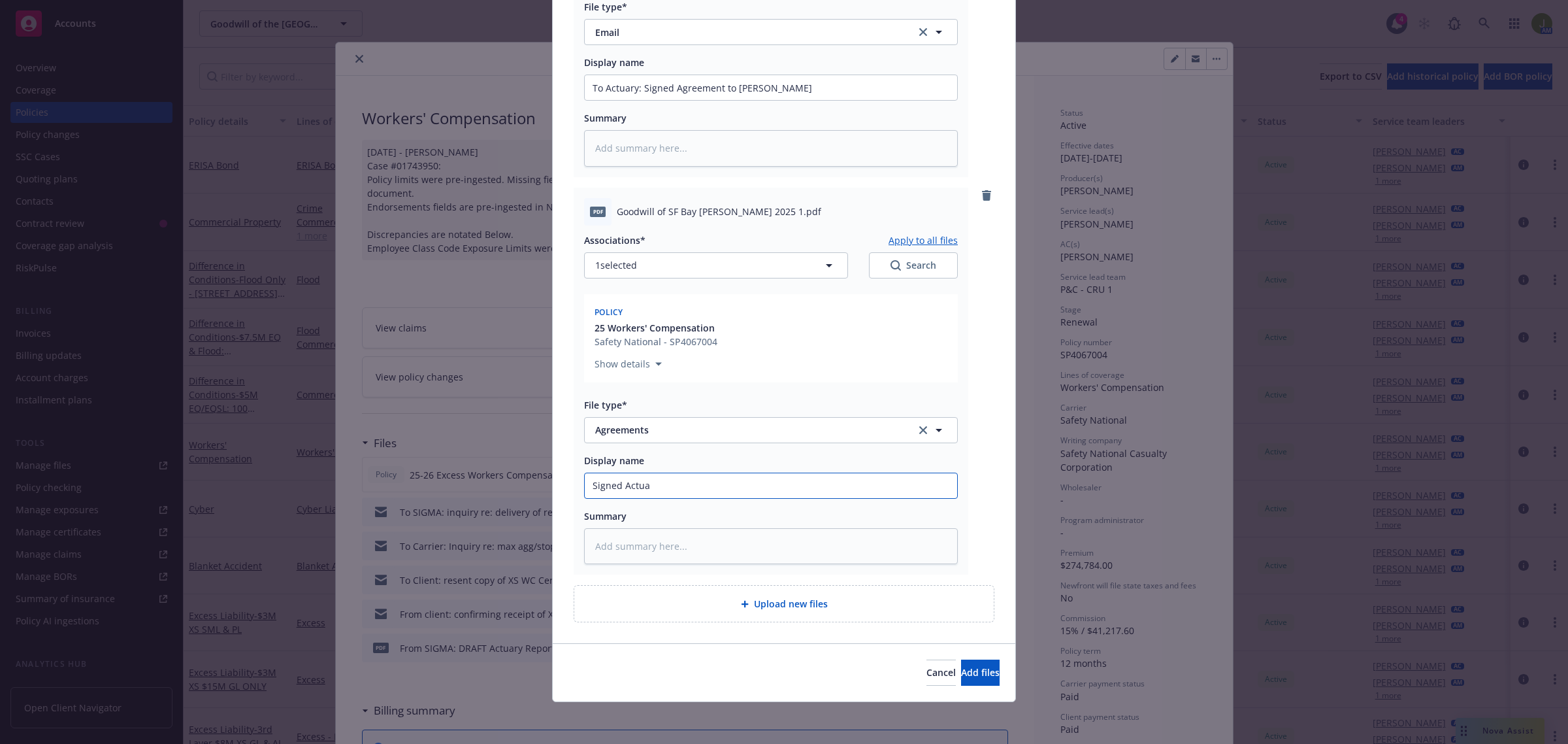
type input "Signed Actuar"
type textarea "x"
type input "Signed Actuary"
type textarea "x"
type input "Signed Actuary"
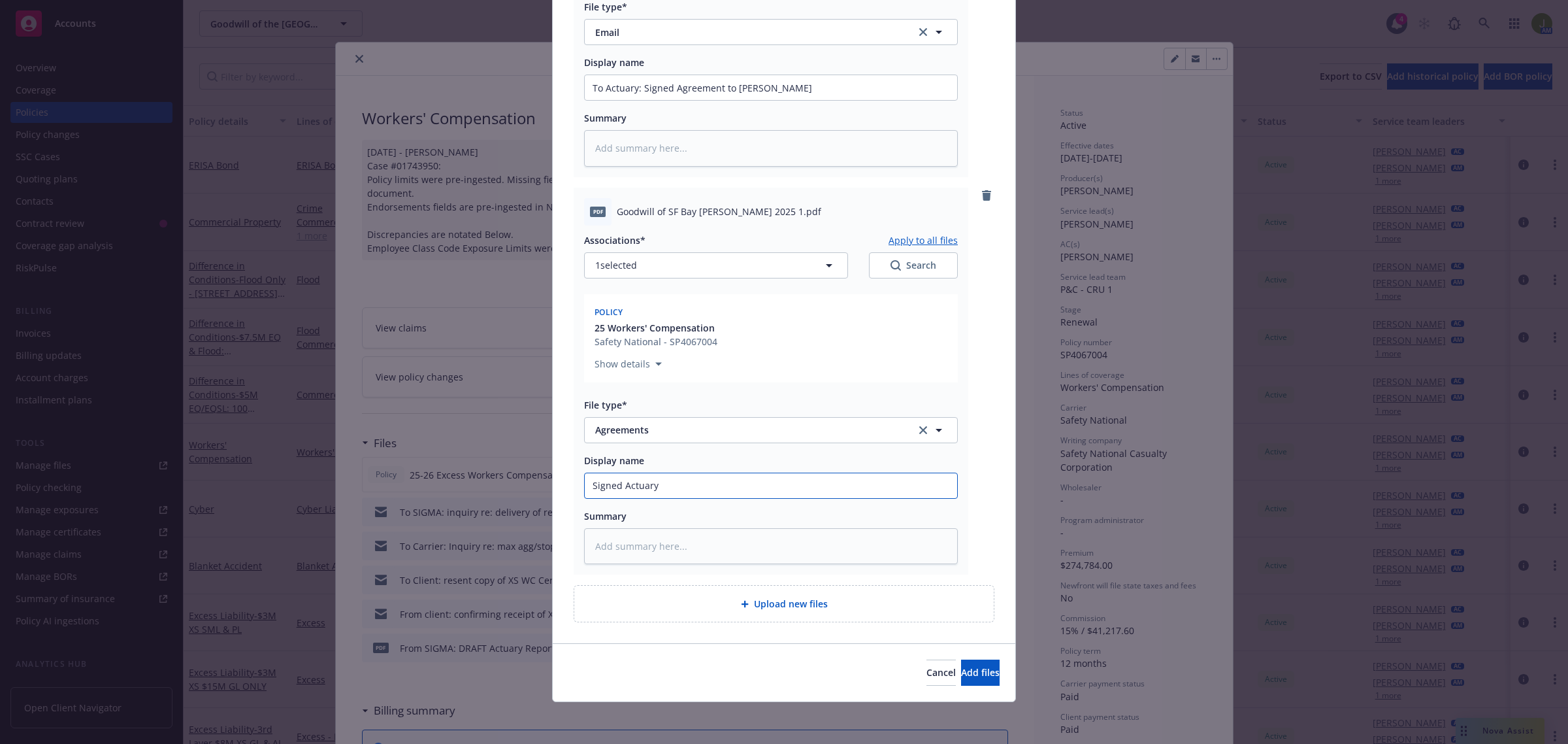
type textarea "x"
type input "Signed Actuary A"
type textarea "x"
type input "Signed Actuary Ag"
type textarea "x"
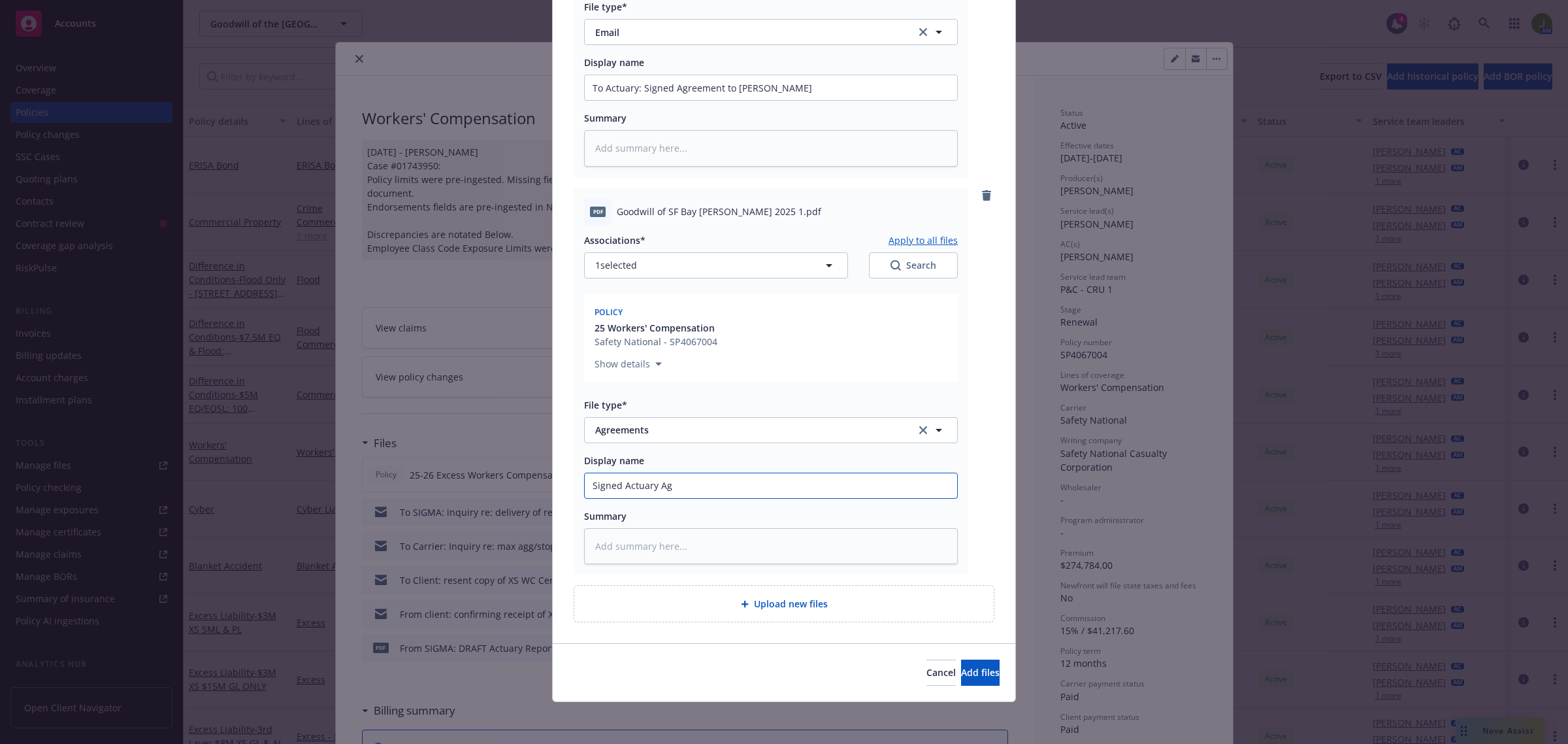
type input "Signed Actuary Agr"
type textarea "x"
type input "Signed Actuary Agre"
type textarea "x"
type input "Signed Actuary Agree"
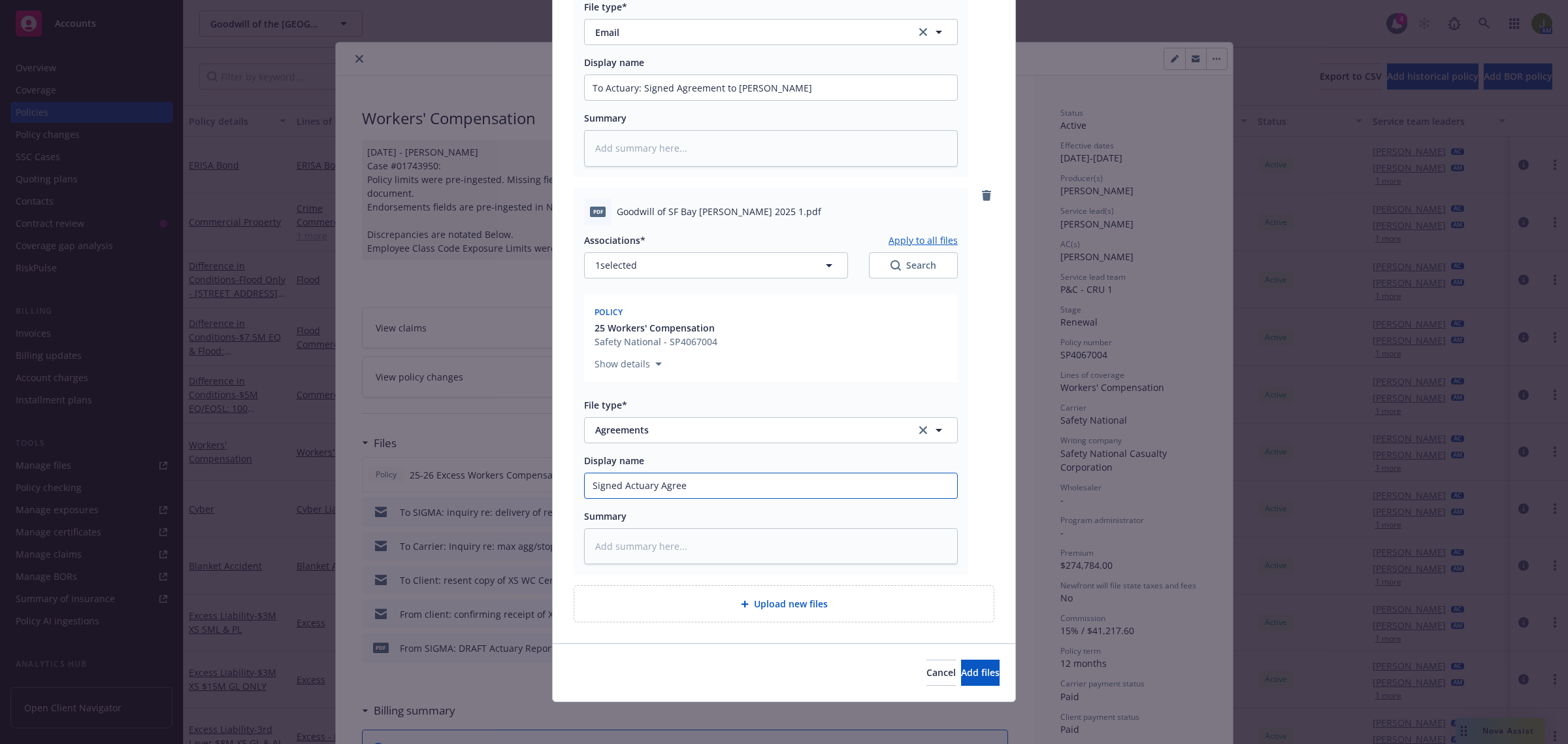
type textarea "x"
type input "Signed Actuary Agreem"
type textarea "x"
type input "Signed Actuary Agreeme"
type textarea "x"
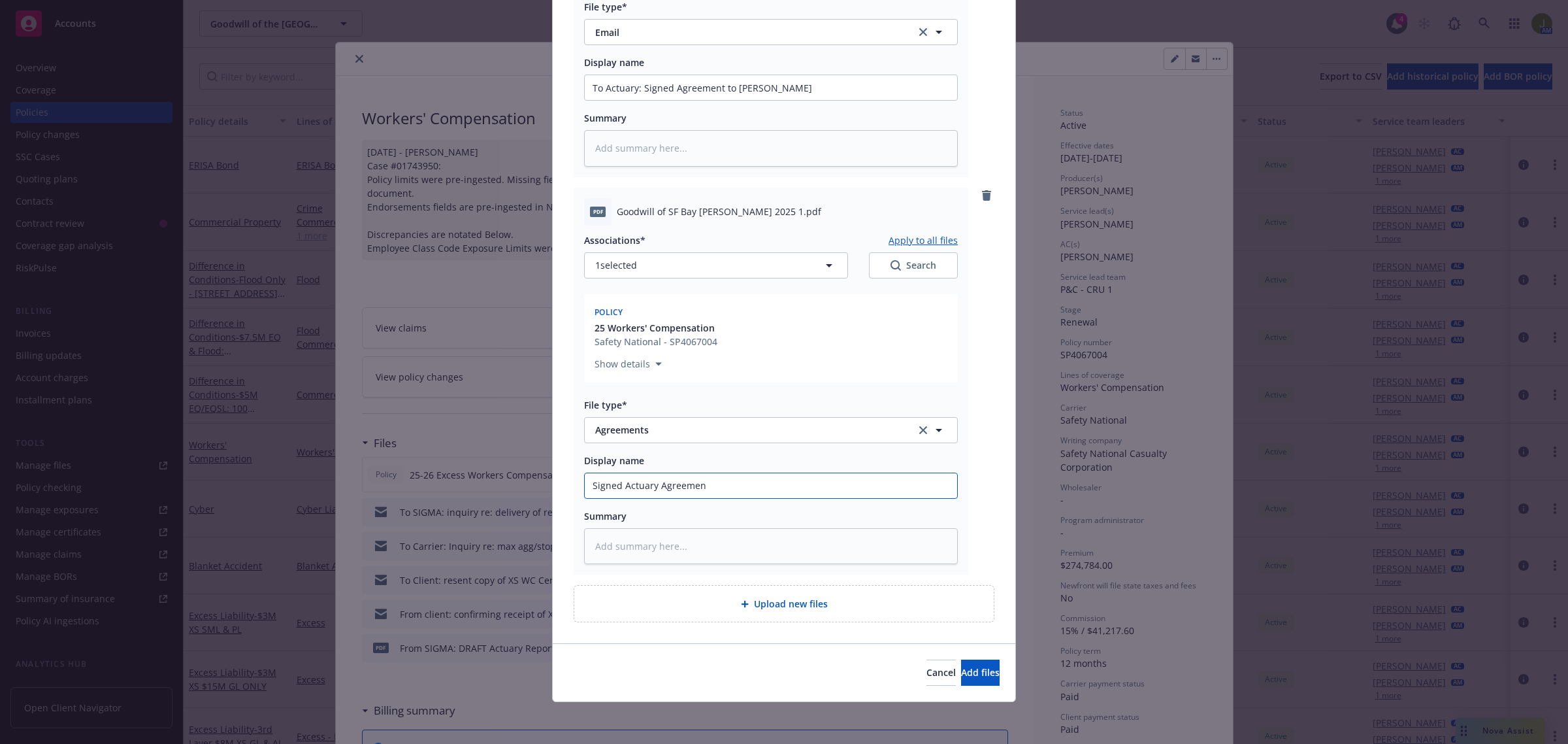
type input "Signed Actuary Agreement"
type textarea "x"
type input "Signed Actuary Agreement"
click at [961, 678] on span "Add files" at bounding box center [980, 672] width 38 height 12
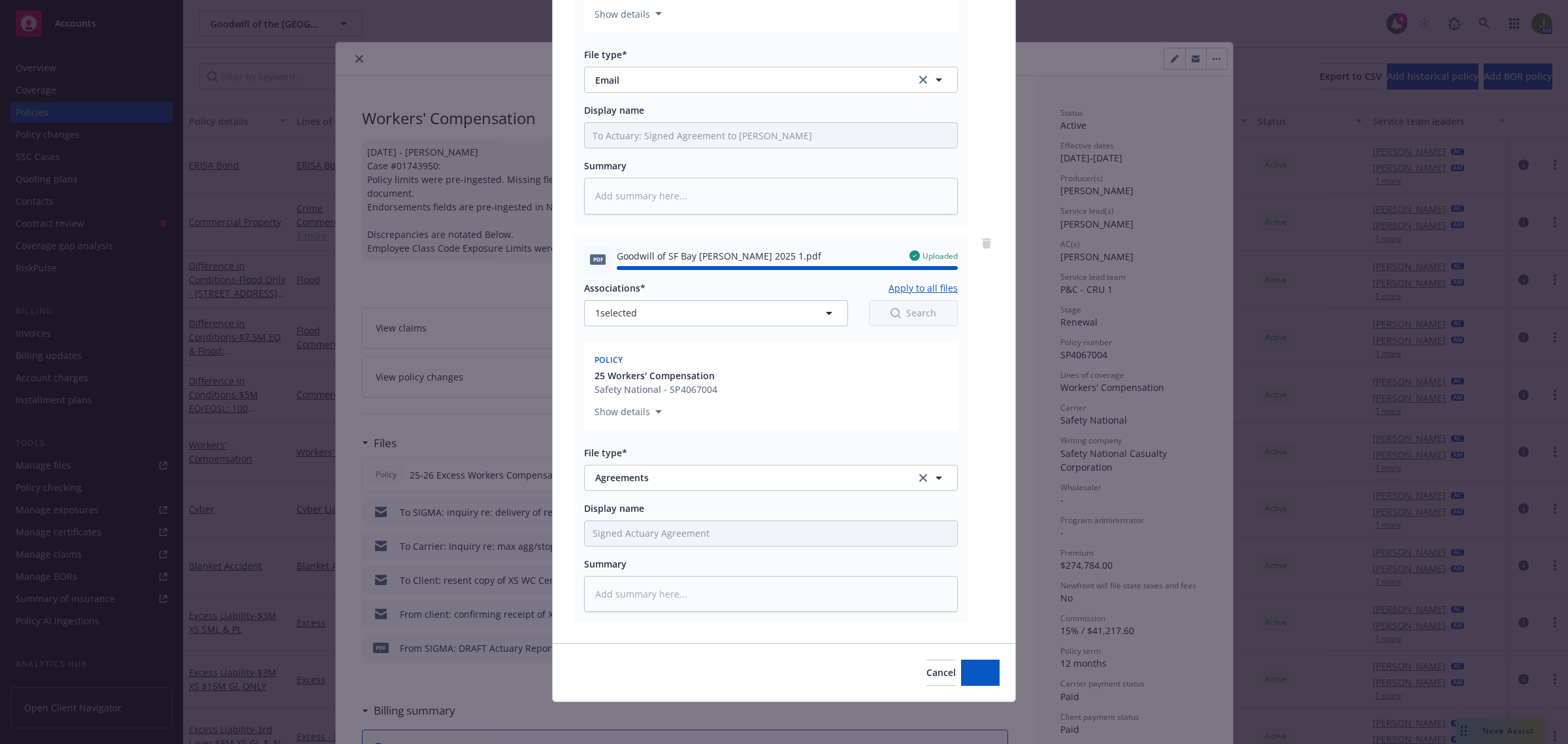
type textarea "x"
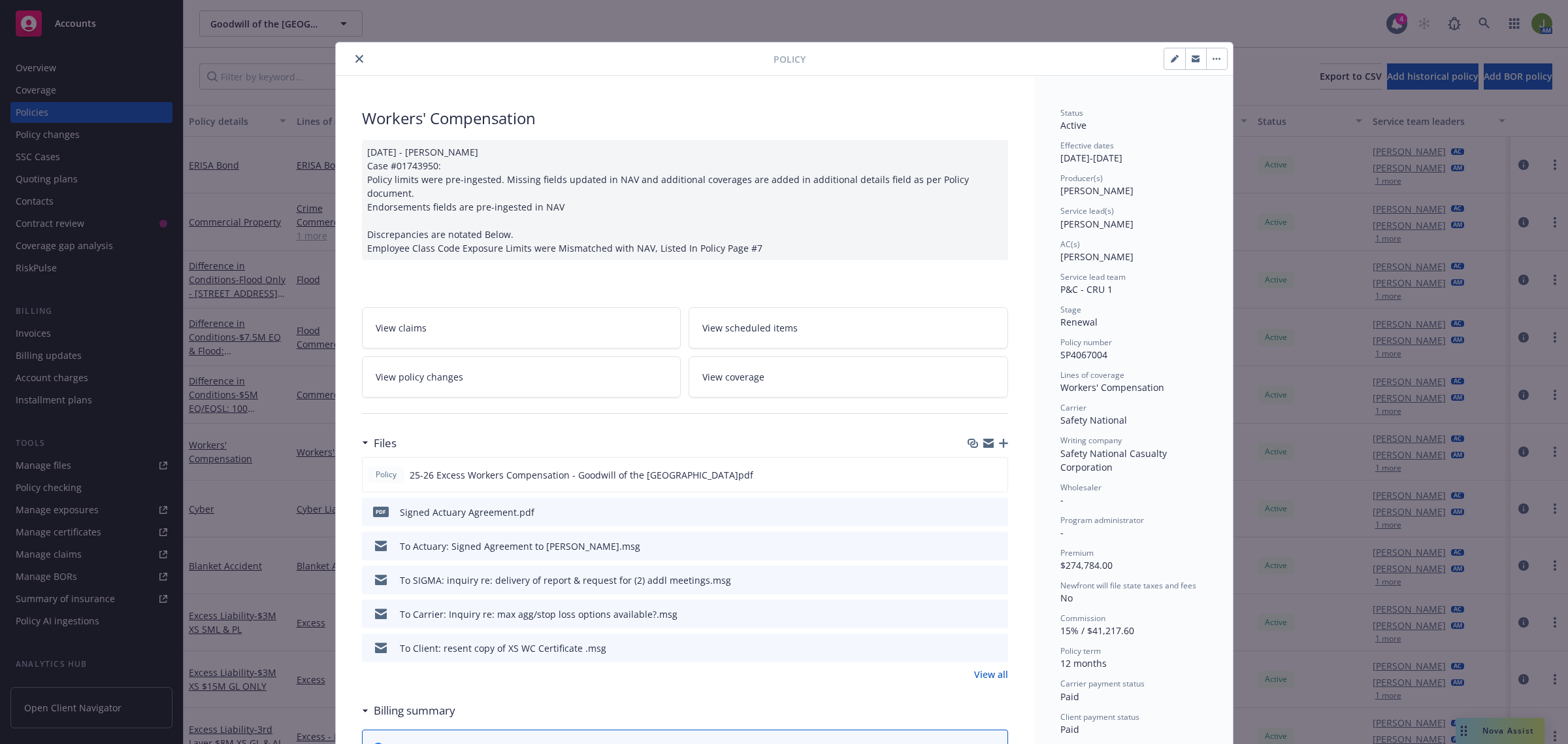
click at [345, 60] on div at bounding box center [557, 59] width 433 height 15
click at [355, 57] on icon "close" at bounding box center [359, 59] width 8 height 8
